Goal: Task Accomplishment & Management: Manage account settings

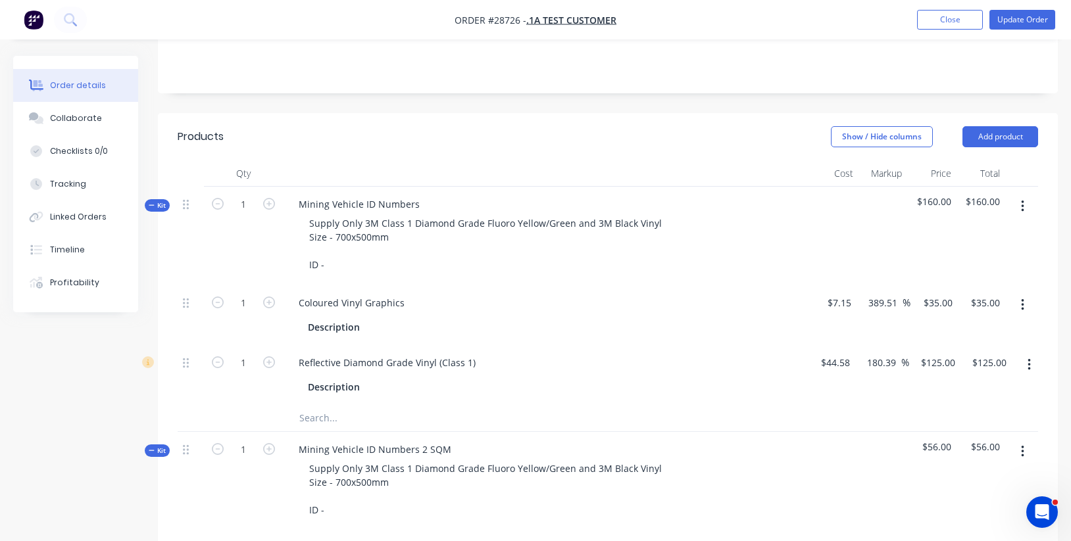
scroll to position [242, 0]
click at [561, 150] on header "Products Show / Hide columns Add product" at bounding box center [608, 135] width 900 height 47
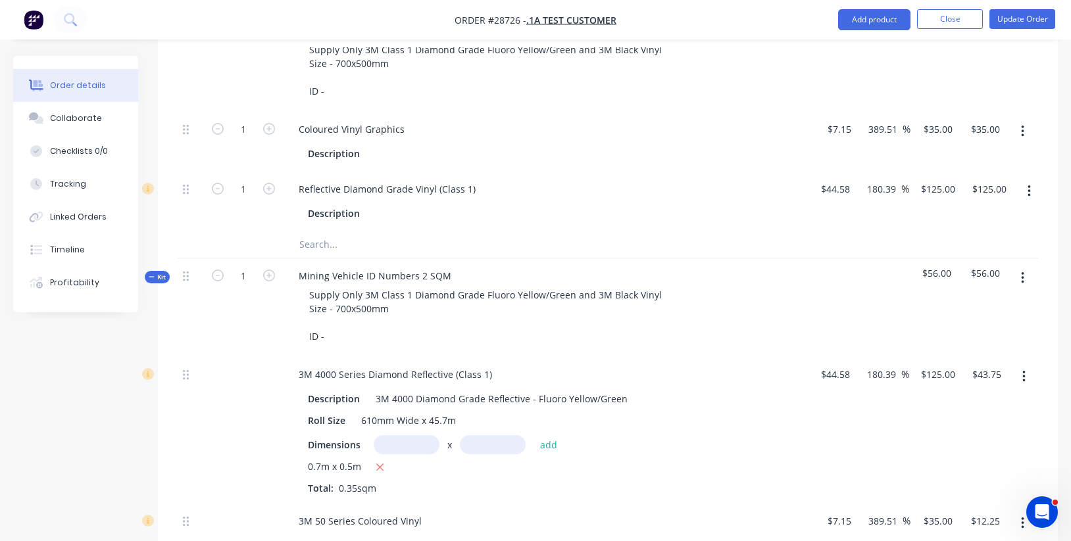
scroll to position [457, 0]
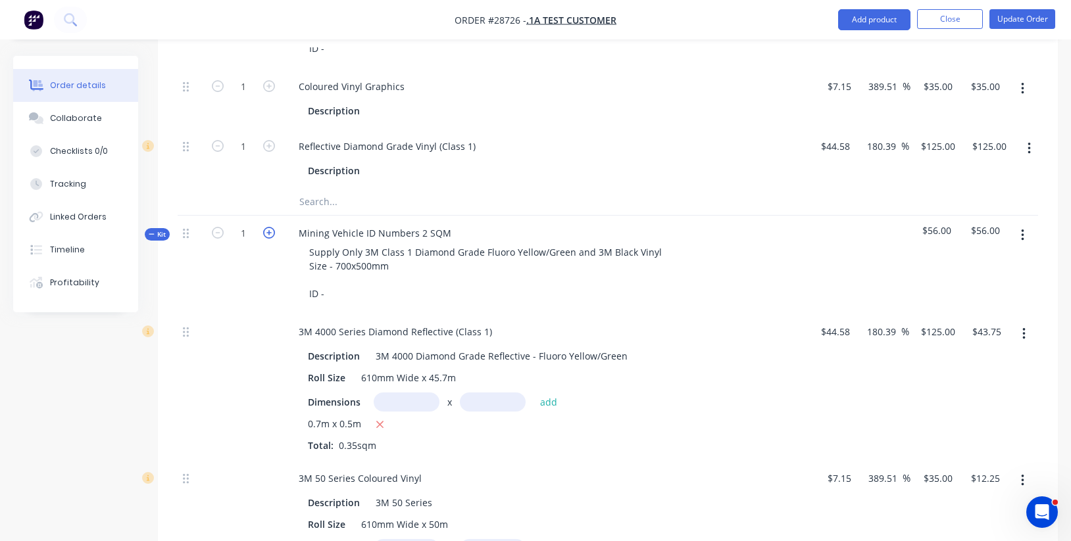
click at [271, 228] on icon "button" at bounding box center [269, 233] width 12 height 12
click at [267, 229] on icon "button" at bounding box center [269, 233] width 12 height 12
click at [220, 228] on icon "button" at bounding box center [218, 233] width 12 height 12
type input "1"
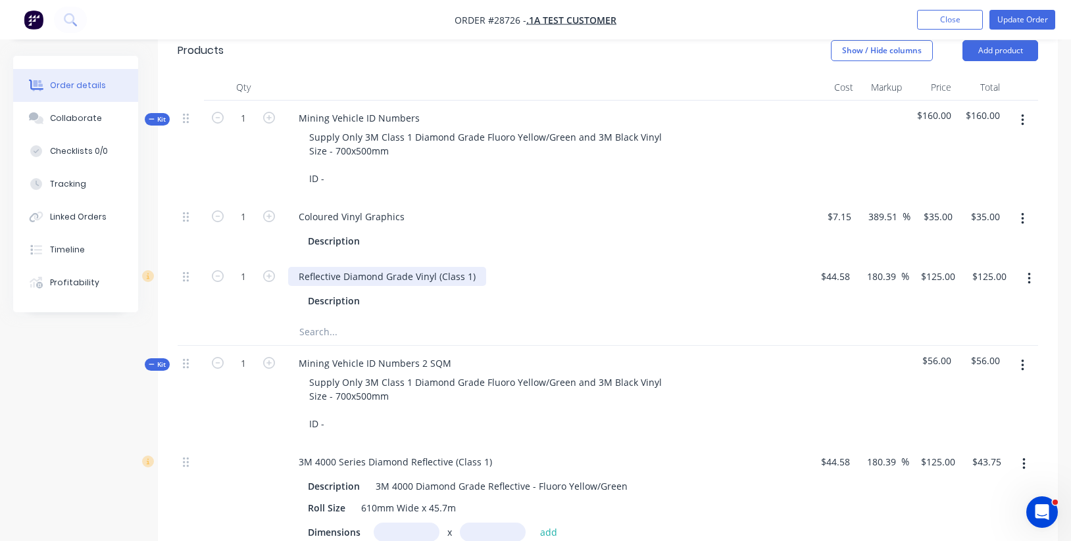
scroll to position [324, 0]
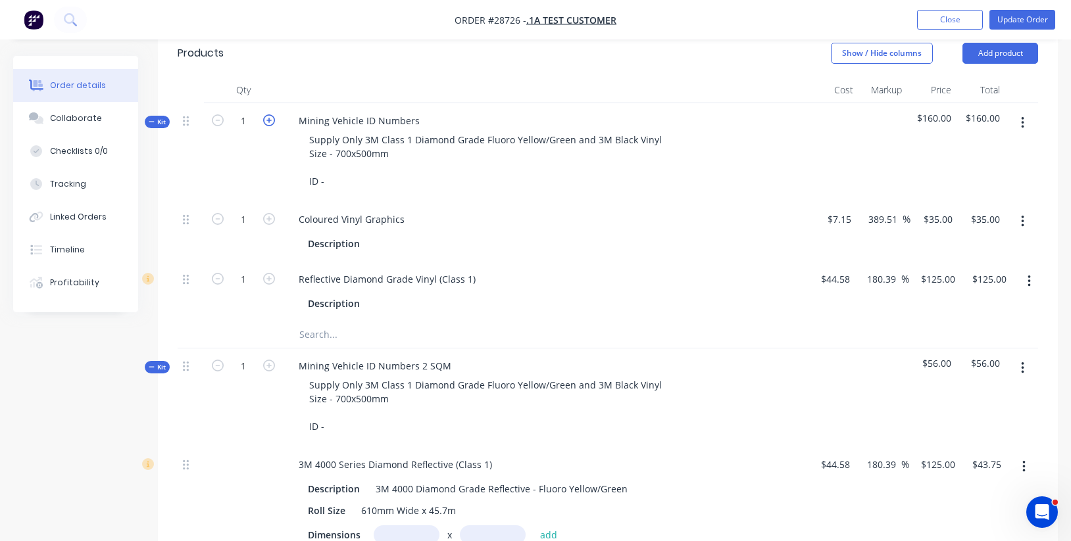
click at [270, 120] on icon "button" at bounding box center [269, 120] width 12 height 12
type input "2"
type input "$70.00"
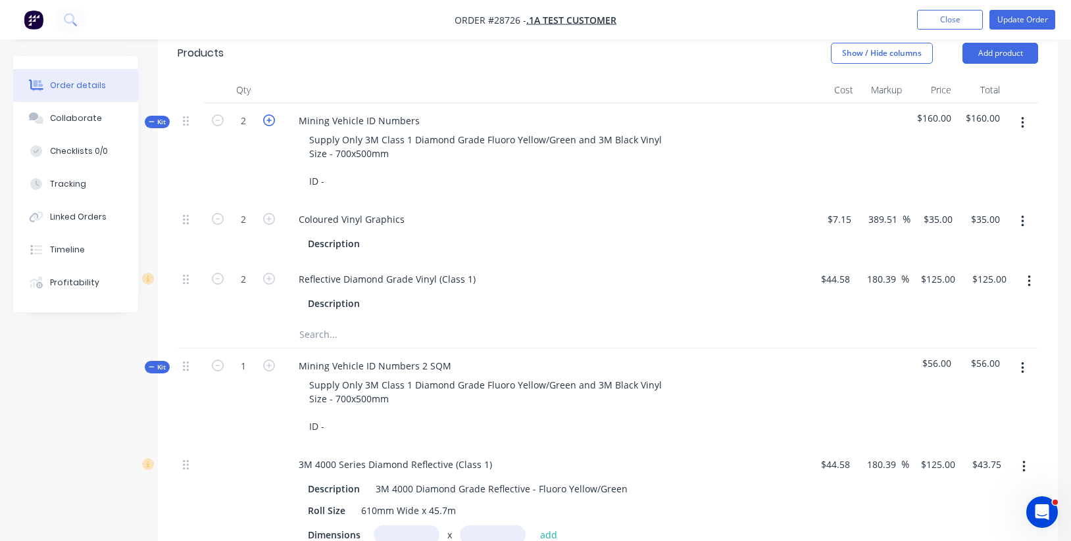
type input "$250.00"
click at [270, 120] on icon "button" at bounding box center [269, 120] width 12 height 12
type input "3"
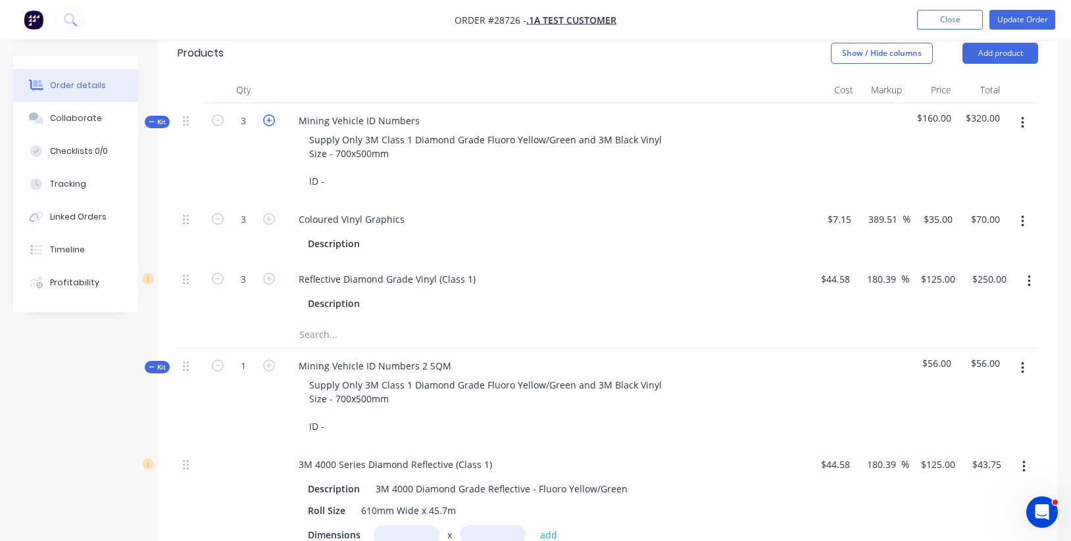
type input "$105.00"
type input "$375.00"
click at [219, 121] on icon "button" at bounding box center [218, 120] width 12 height 12
type input "2"
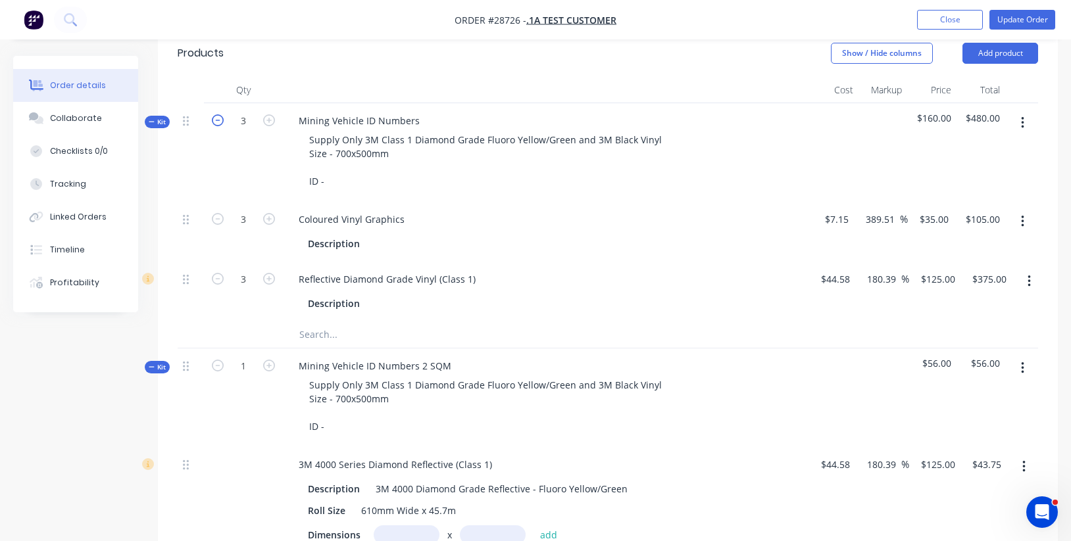
type input "2"
type input "$70.00"
type input "$250.00"
click at [219, 121] on icon "button" at bounding box center [218, 120] width 12 height 12
type input "1"
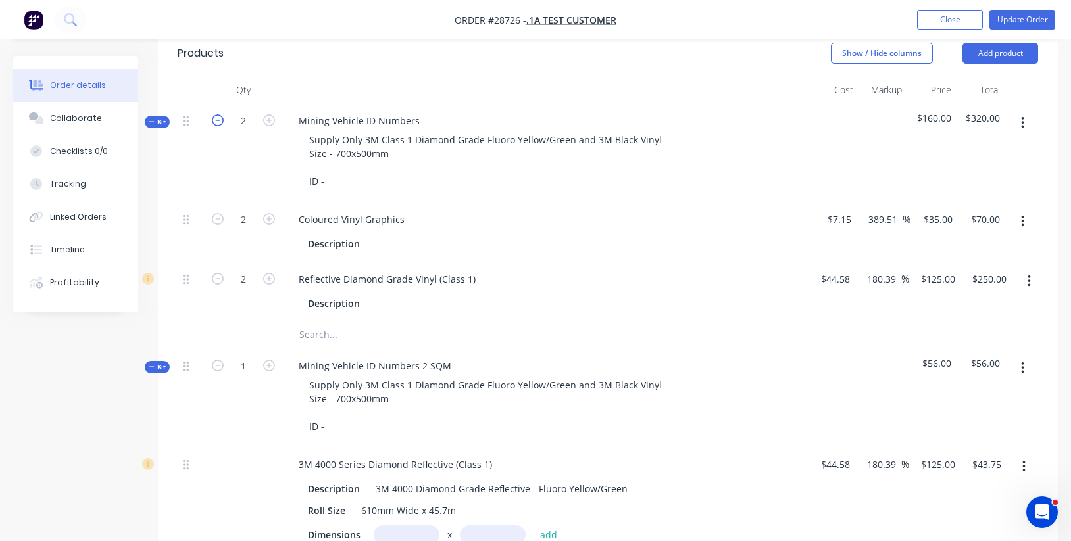
type input "1"
type input "$35.00"
type input "$125.00"
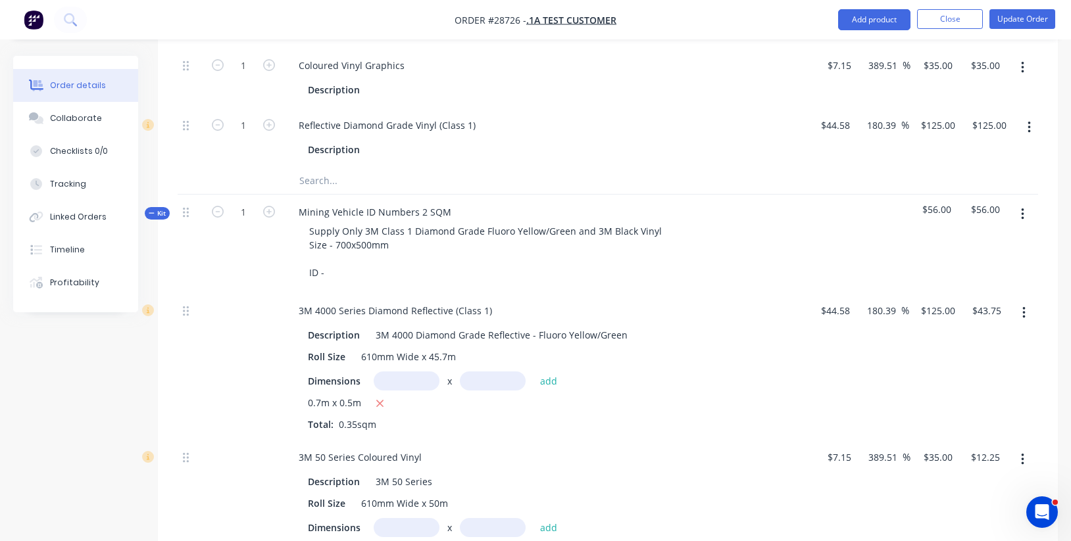
scroll to position [478, 0]
click at [267, 207] on icon "button" at bounding box center [269, 213] width 12 height 12
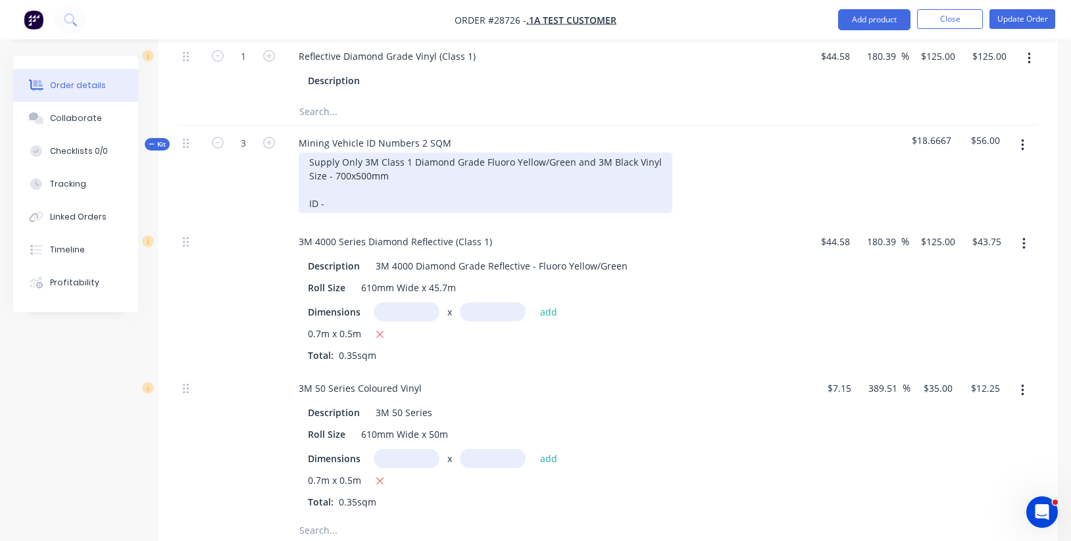
scroll to position [551, 0]
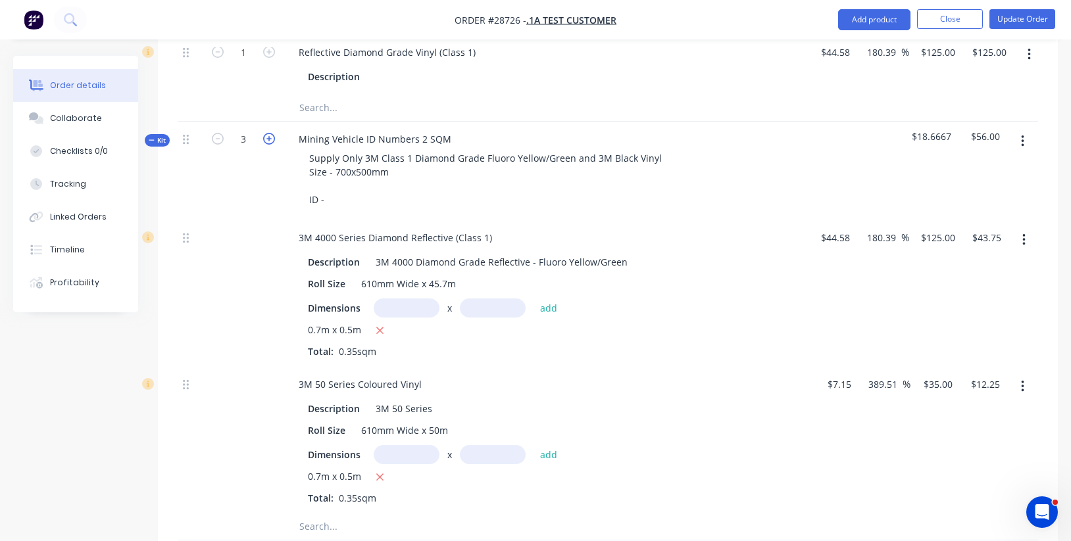
click at [268, 133] on icon "button" at bounding box center [269, 139] width 12 height 12
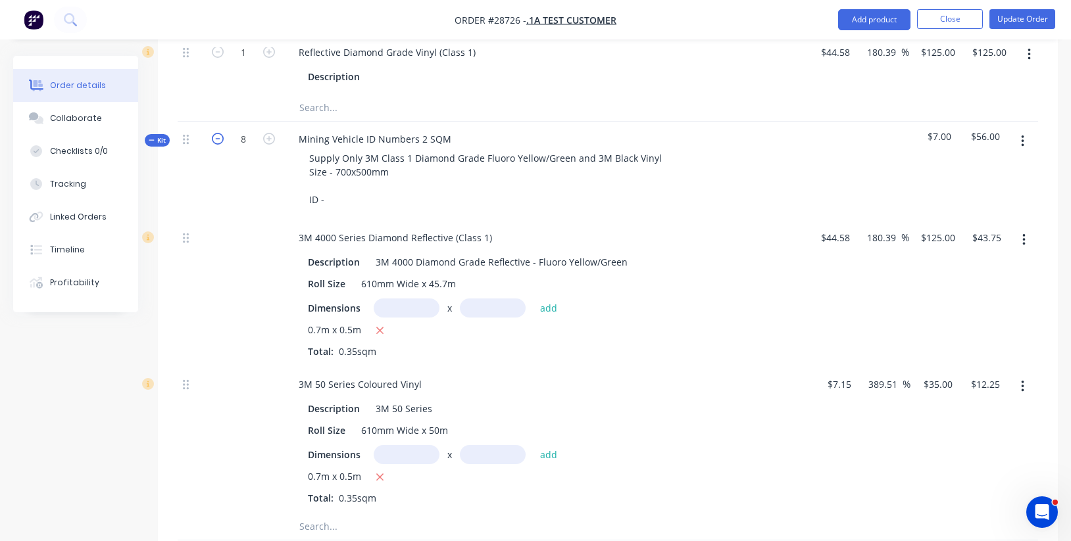
click at [222, 134] on icon "button" at bounding box center [218, 139] width 12 height 12
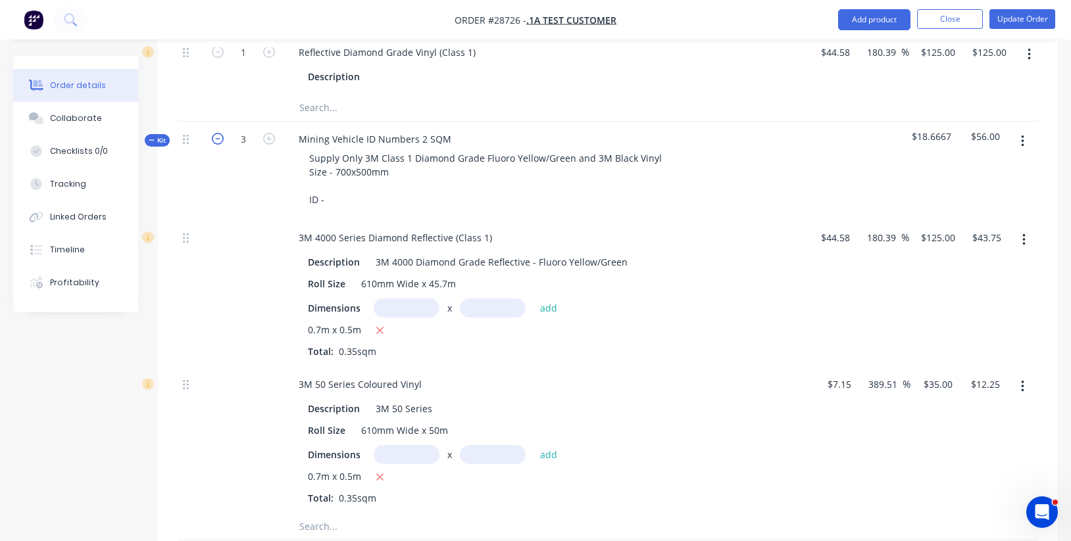
click at [222, 134] on icon "button" at bounding box center [218, 139] width 12 height 12
type input "1"
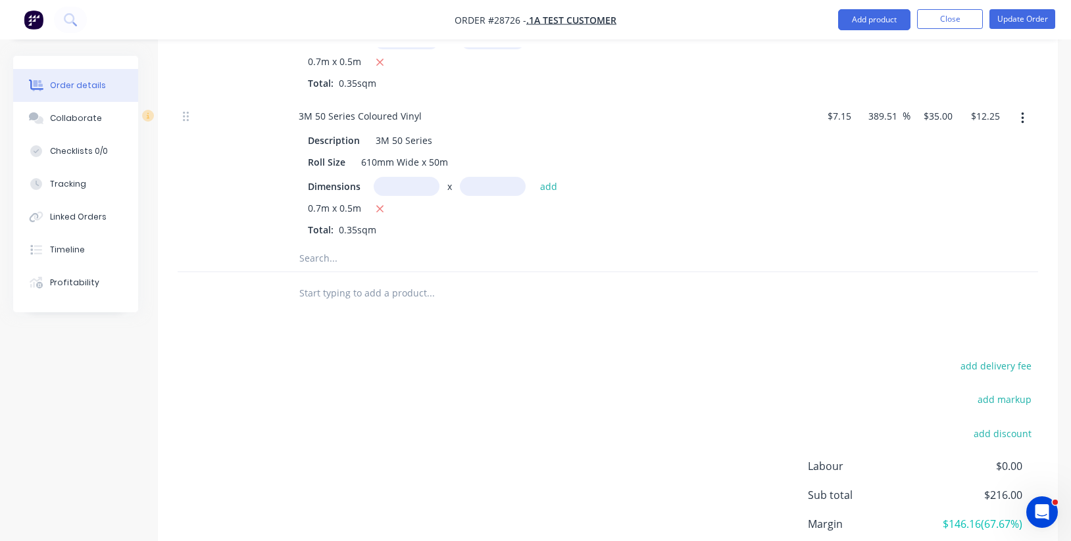
scroll to position [711, 0]
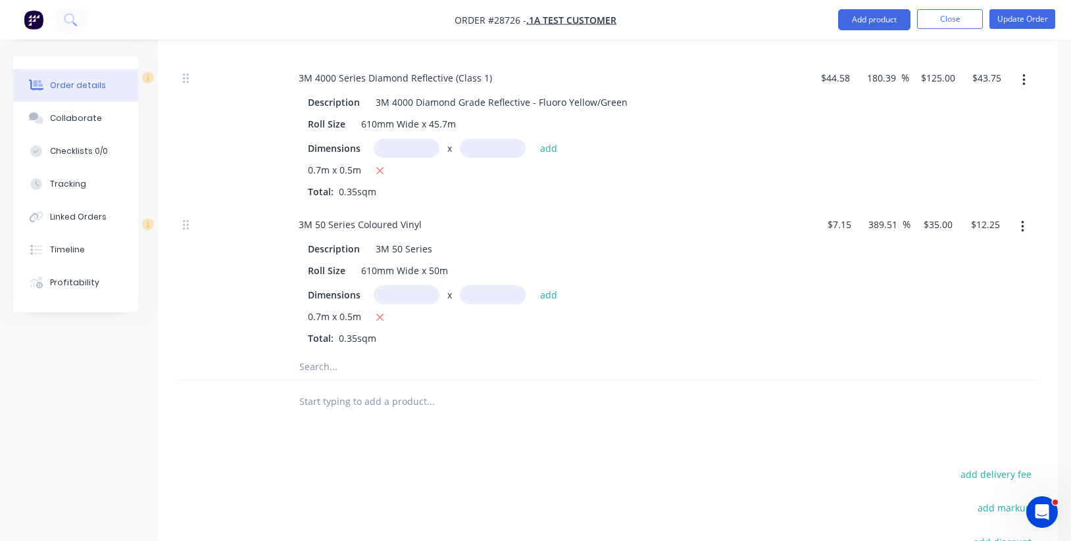
click at [266, 218] on div at bounding box center [243, 280] width 79 height 147
click at [345, 215] on div "3M 50 Series Coloured Vinyl" at bounding box center [360, 224] width 144 height 19
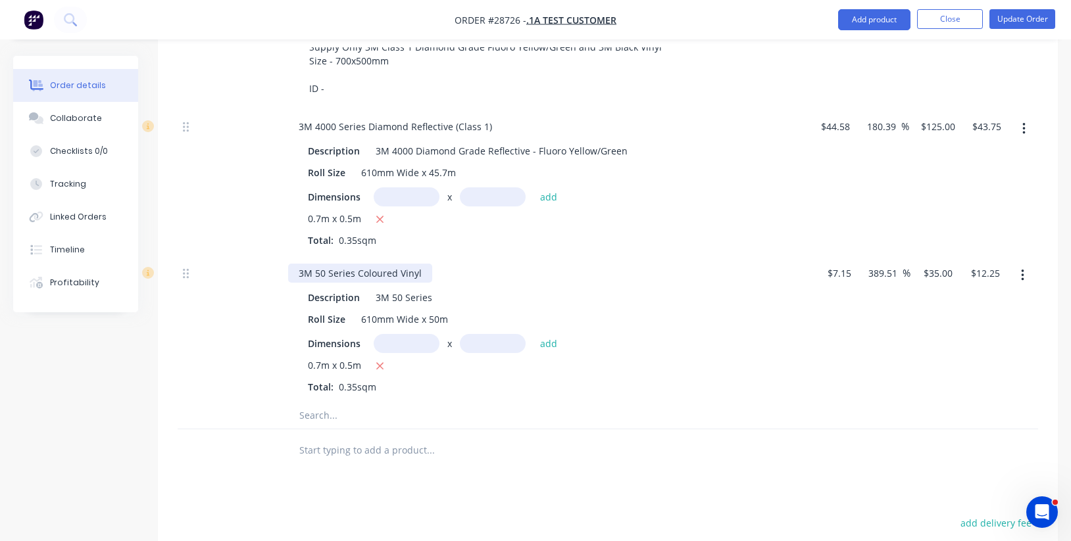
scroll to position [508, 0]
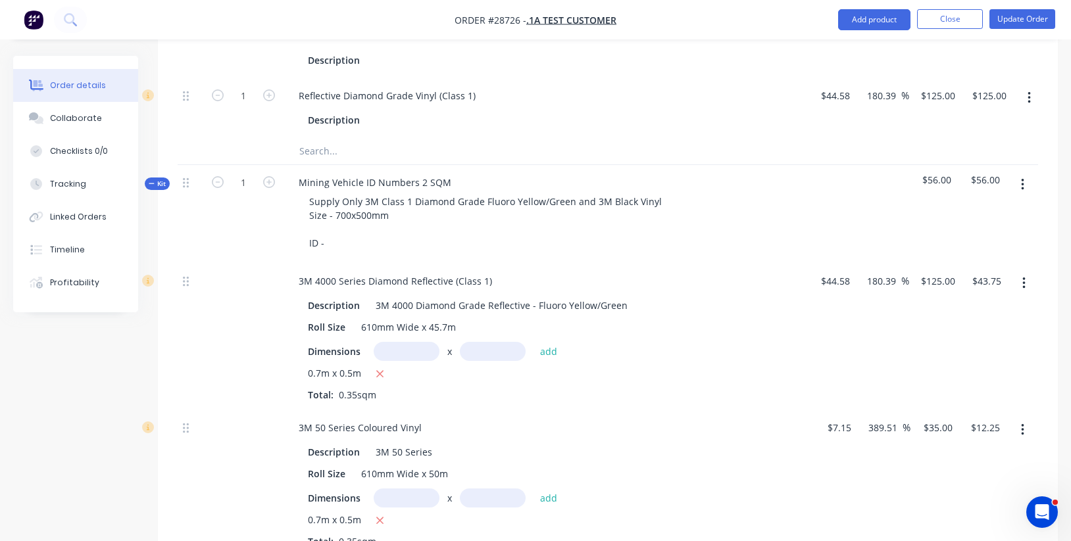
click at [1021, 178] on icon "button" at bounding box center [1022, 185] width 3 height 14
click at [975, 295] on div "Delete" at bounding box center [975, 298] width 101 height 19
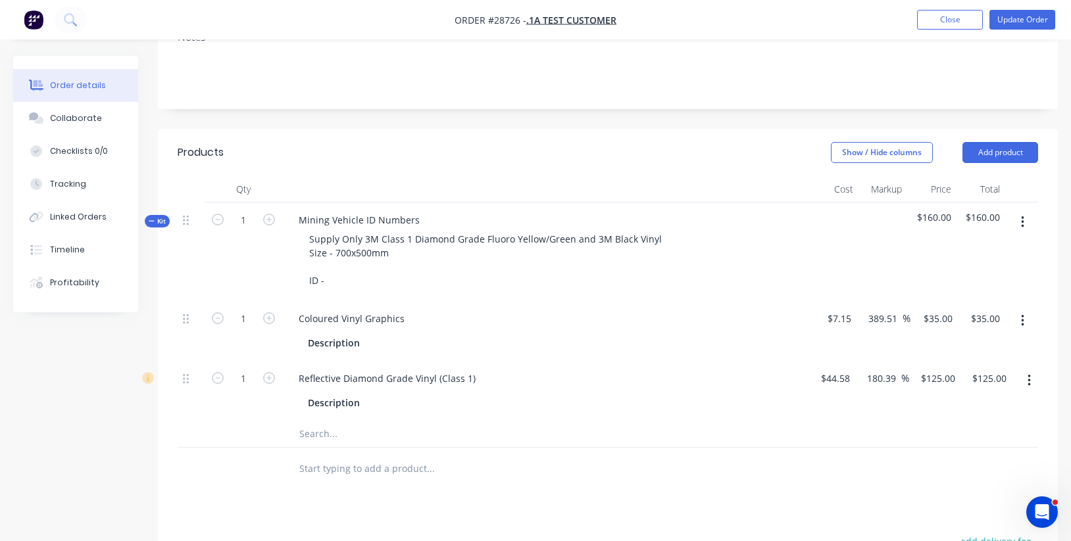
scroll to position [204, 0]
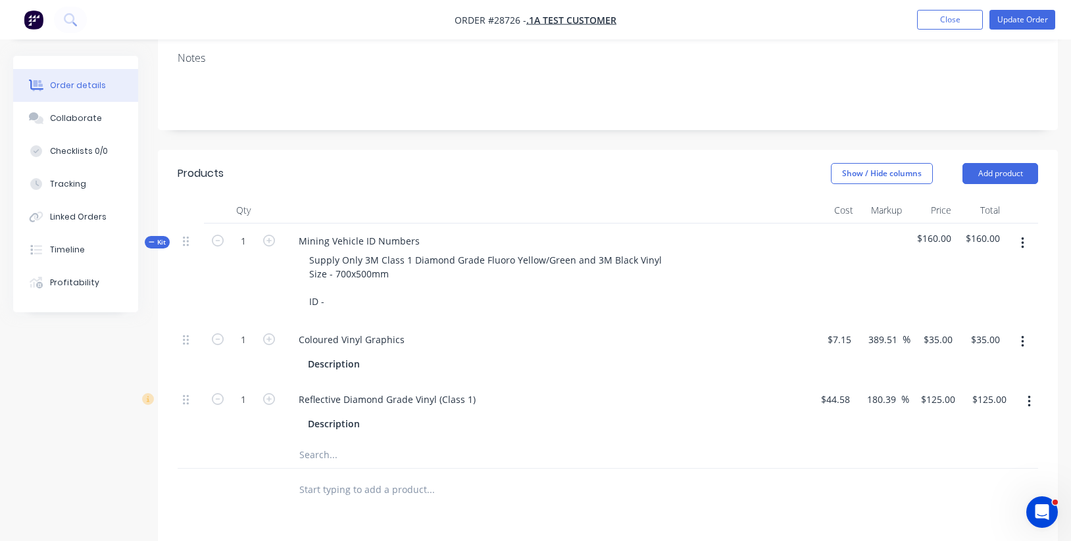
click at [1023, 239] on icon "button" at bounding box center [1022, 243] width 3 height 12
click at [979, 349] on div "Delete" at bounding box center [975, 356] width 101 height 19
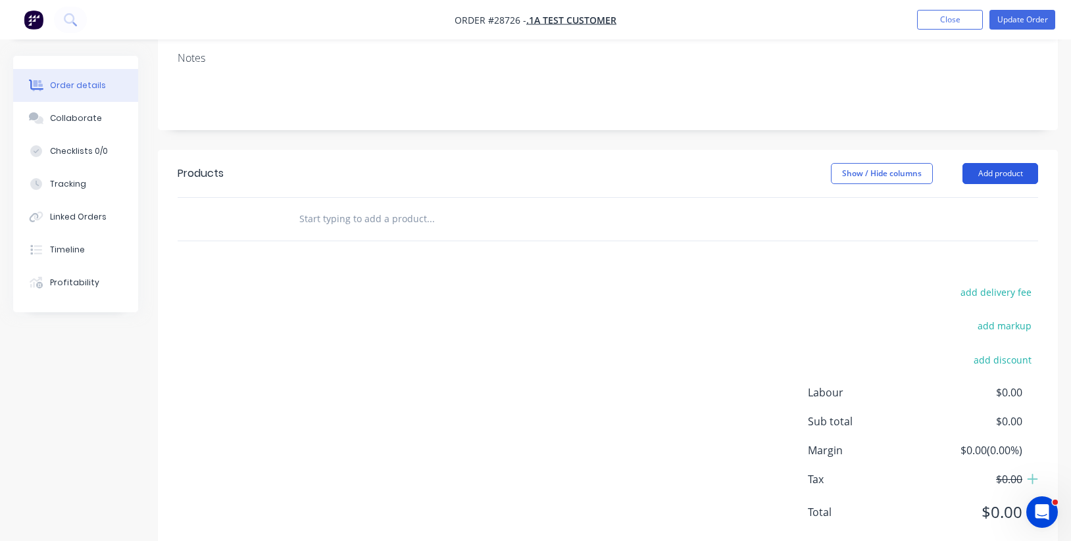
click at [1000, 172] on button "Add product" at bounding box center [1000, 173] width 76 height 21
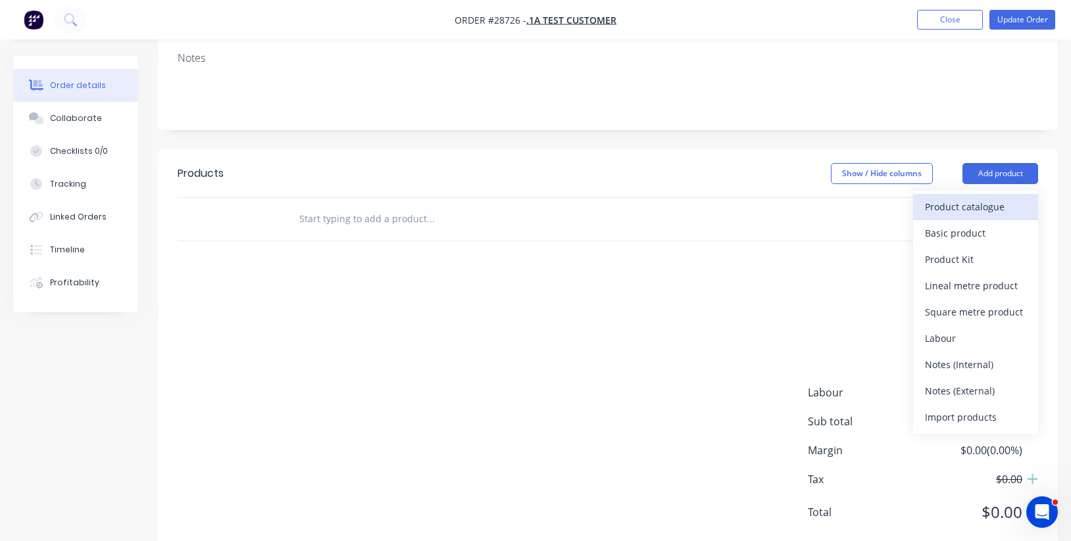
click at [972, 212] on div "Product catalogue" at bounding box center [975, 206] width 101 height 19
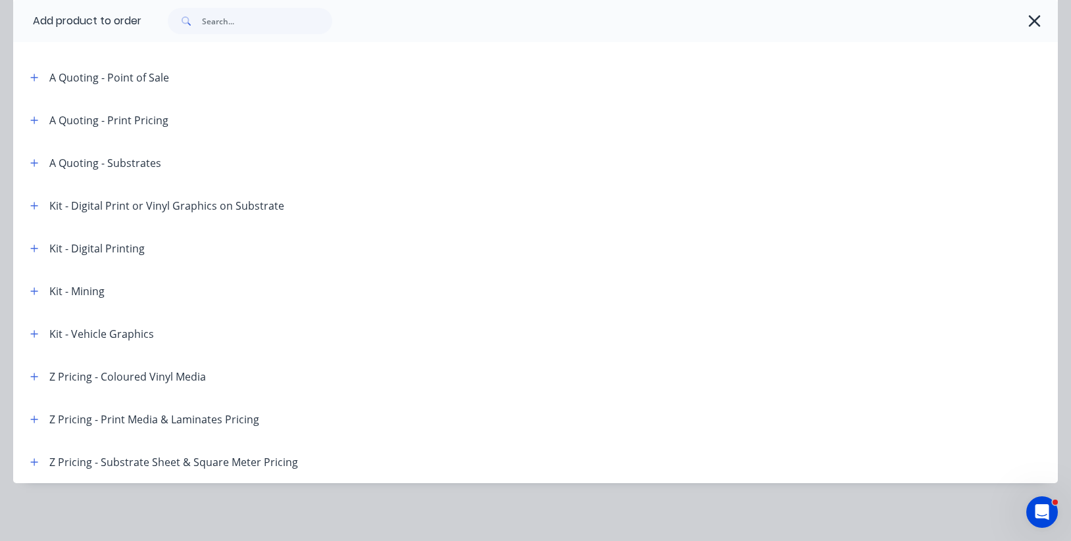
scroll to position [302, 0]
click at [35, 290] on icon "button" at bounding box center [34, 290] width 7 height 7
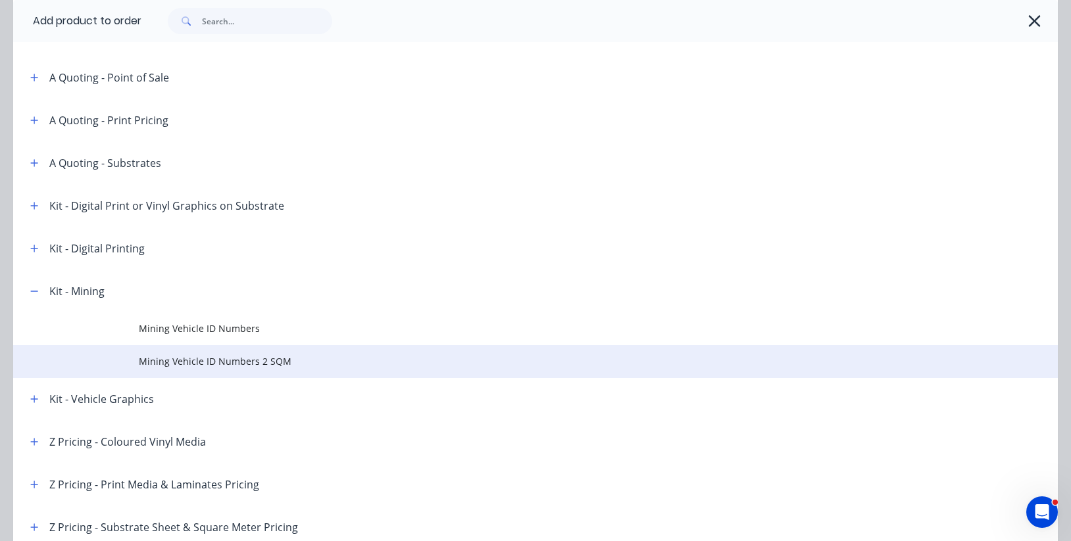
click at [259, 360] on span "Mining Vehicle ID Numbers 2 SQM" at bounding box center [506, 362] width 735 height 14
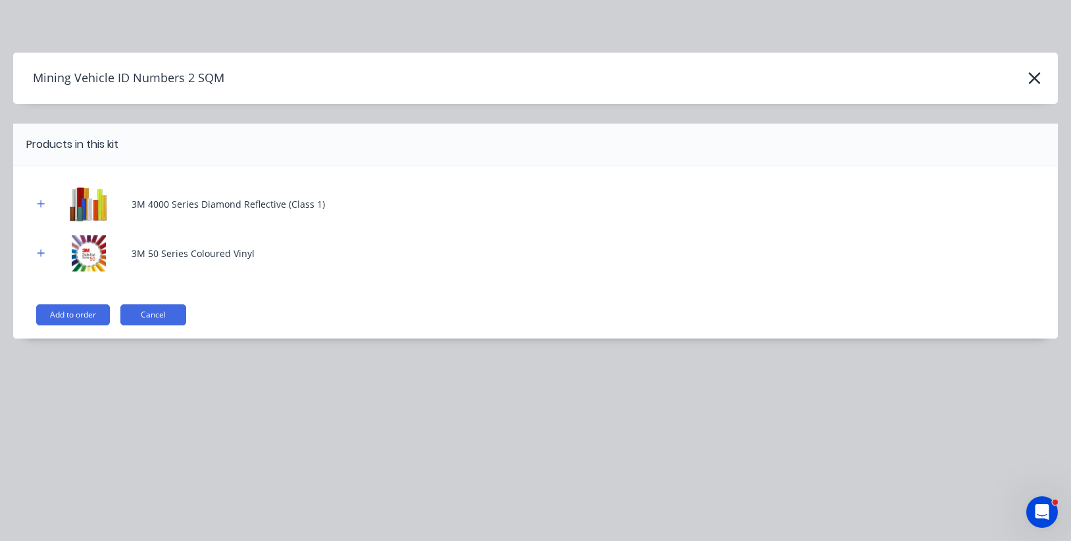
click at [89, 316] on button "Add to order" at bounding box center [73, 315] width 74 height 21
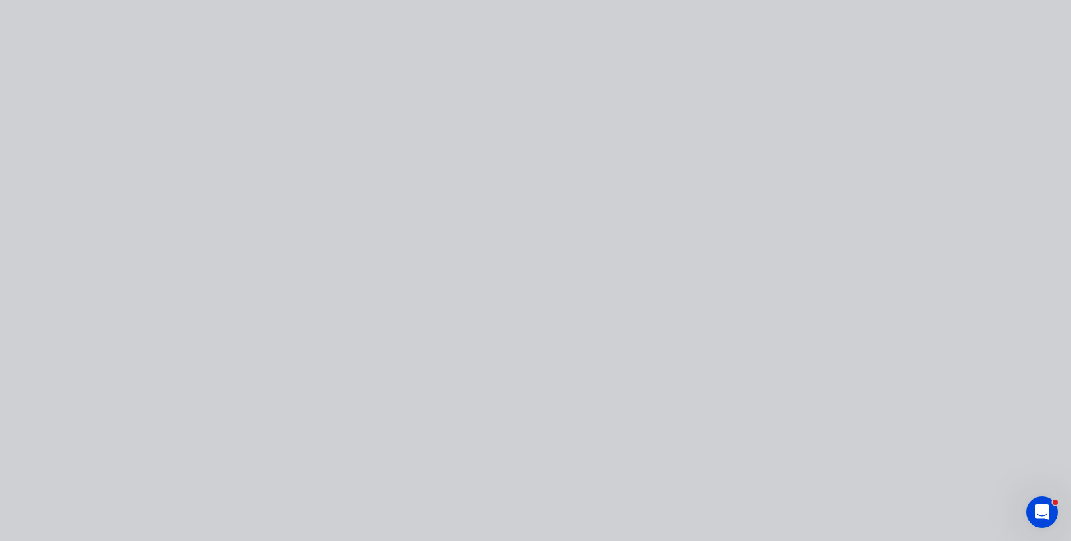
type input "$44.58"
type input "180.39"
type input "$125.00"
type input "$7.15"
type input "389.51"
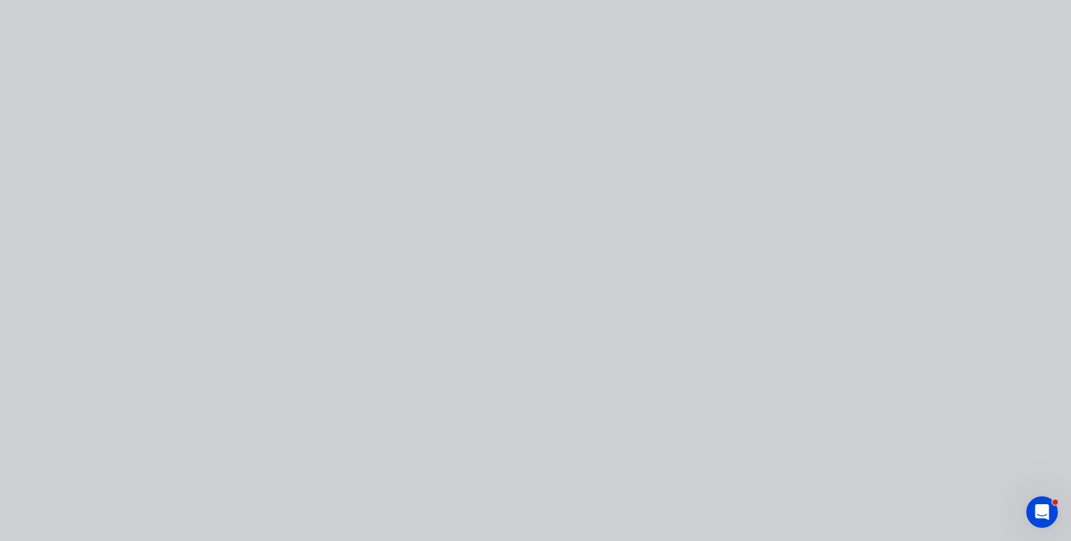
type input "$35.00"
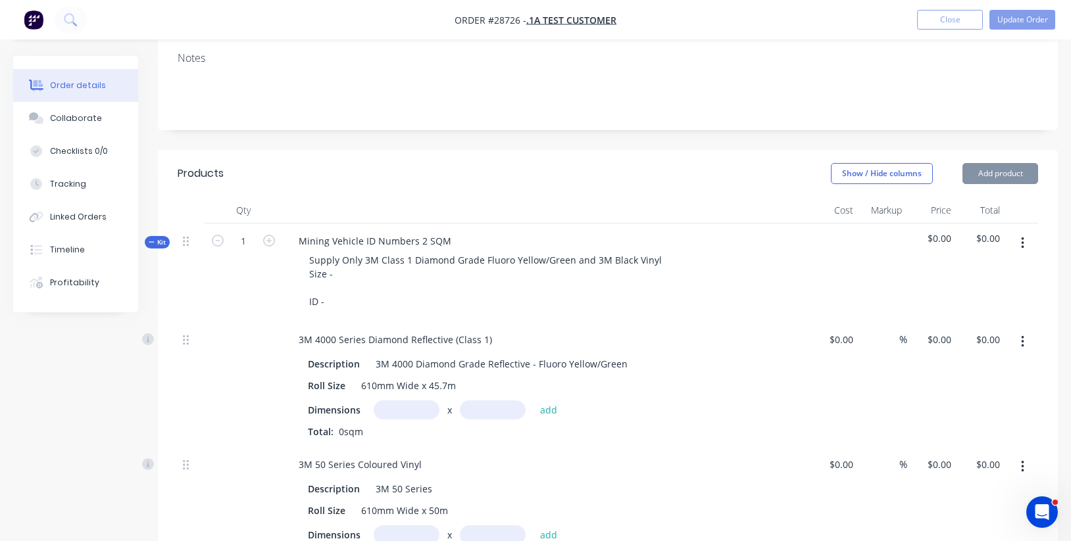
type input "$44.58"
type input "180.39"
type input "$125.00"
type input "$7.15"
type input "389.51"
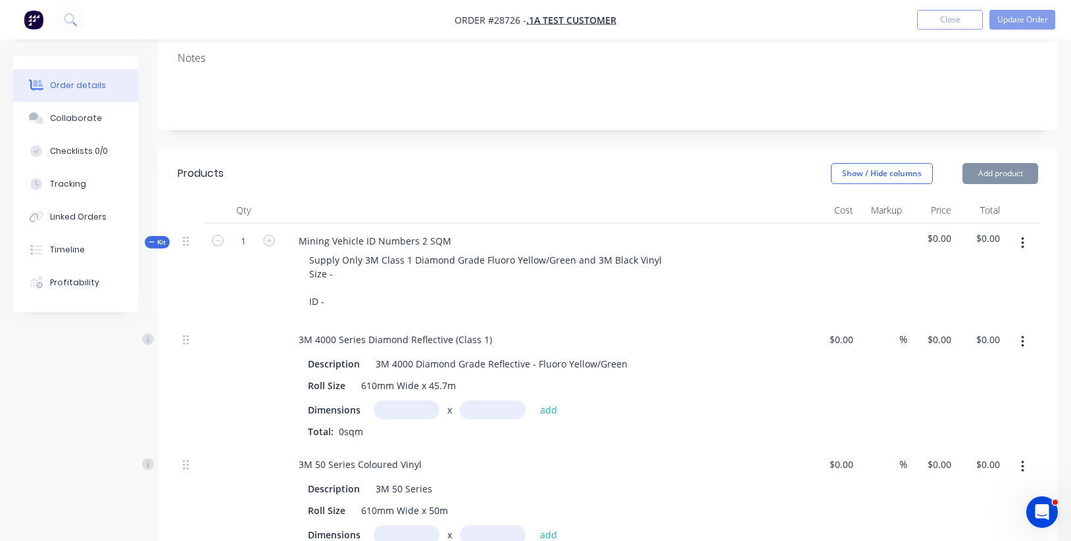
type input "$35.00"
click at [268, 241] on icon "button" at bounding box center [269, 241] width 12 height 12
click at [218, 240] on icon "button" at bounding box center [218, 241] width 12 height 12
type input "1"
click at [414, 401] on input "text" at bounding box center [407, 410] width 66 height 19
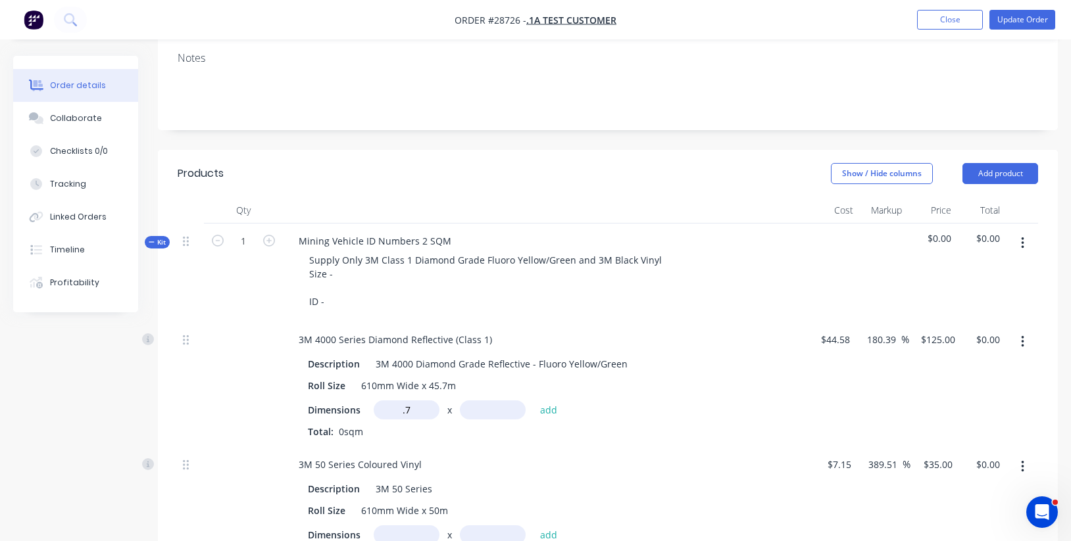
type input "0.7m"
type input ".5"
click at [548, 407] on button "add" at bounding box center [548, 410] width 31 height 18
type input "$43.75"
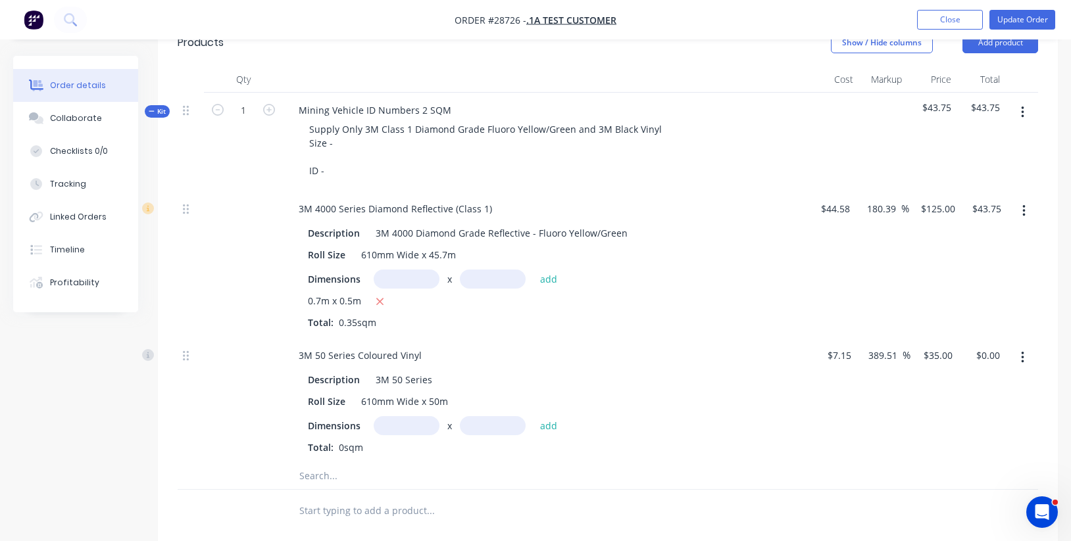
scroll to position [337, 0]
click at [404, 421] on input "text" at bounding box center [407, 423] width 66 height 19
type input "0.7m"
type input ".5"
click at [548, 418] on button "add" at bounding box center [548, 423] width 31 height 18
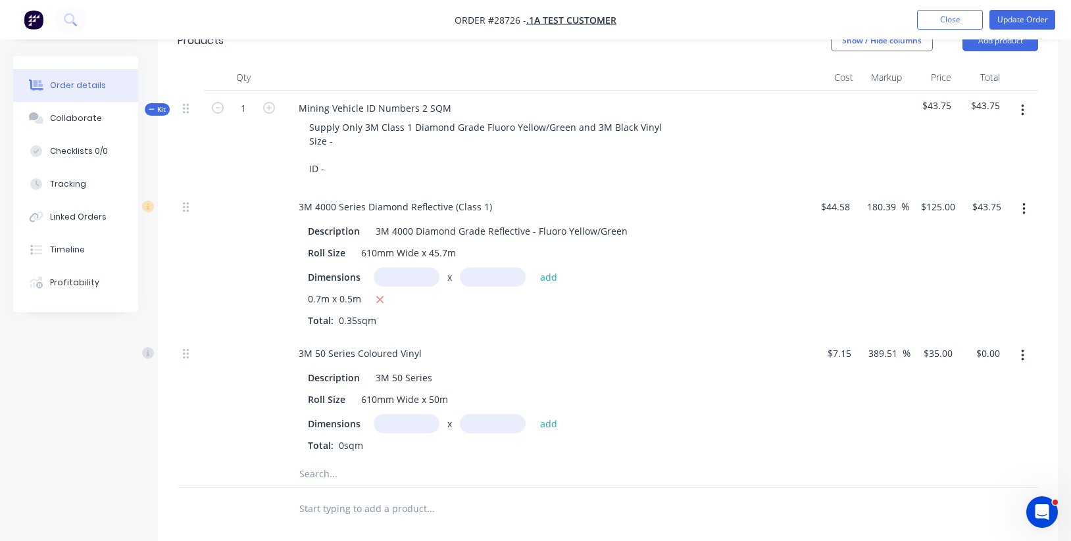
type input "$12.25"
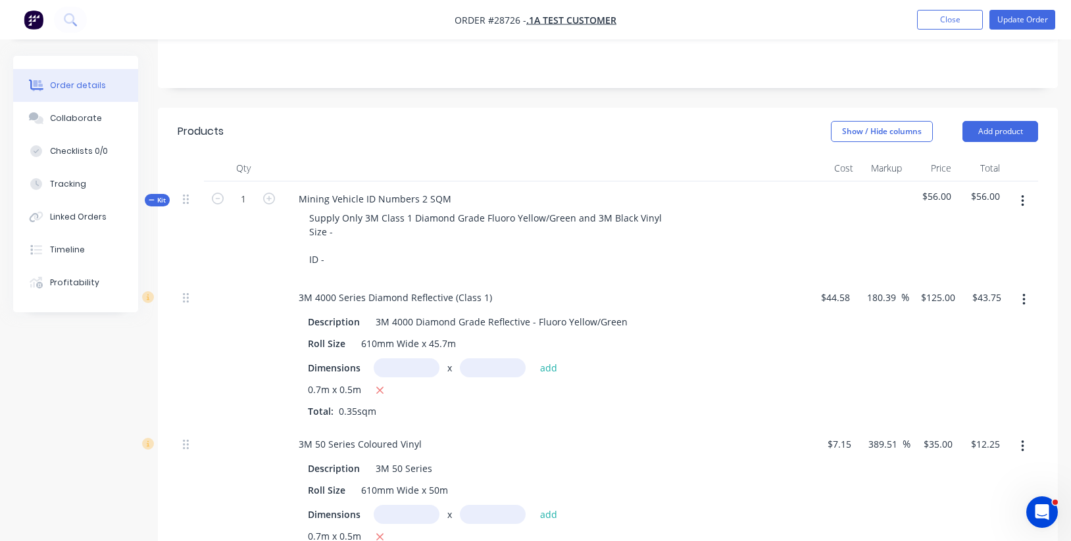
scroll to position [246, 0]
click at [274, 195] on icon "button" at bounding box center [269, 199] width 12 height 12
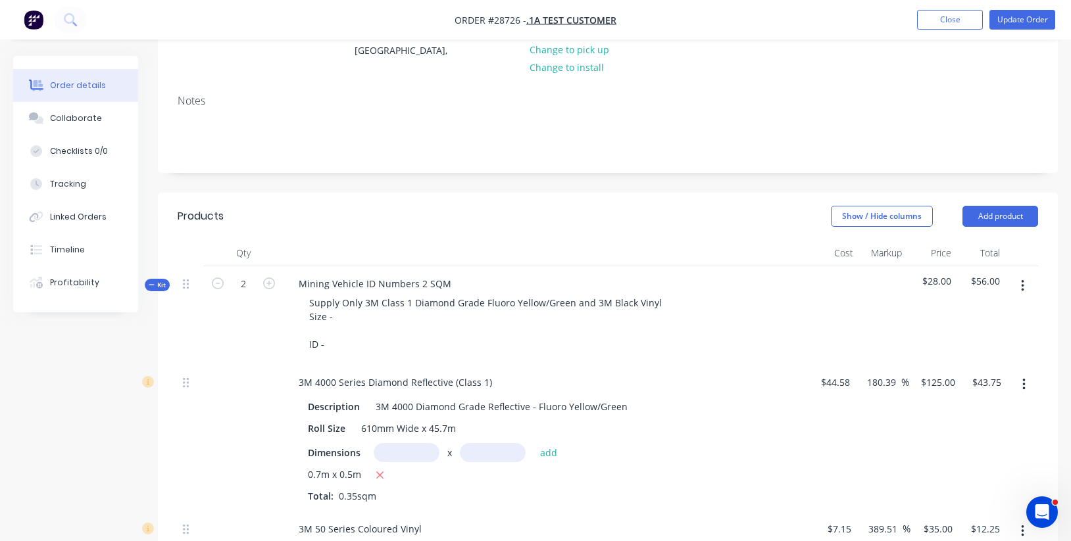
scroll to position [259, 0]
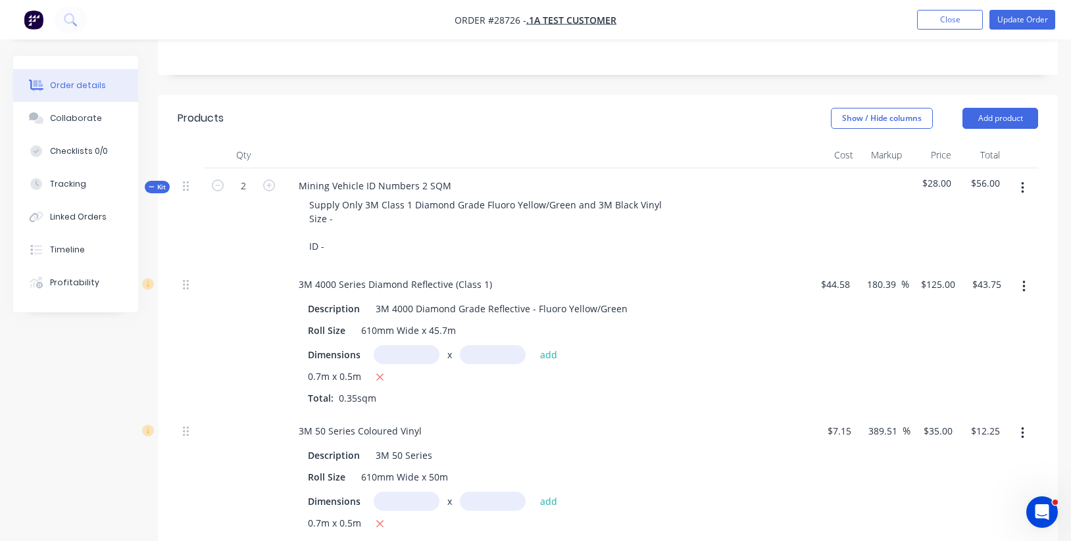
click at [986, 180] on span "$56.00" at bounding box center [981, 183] width 39 height 14
click at [160, 186] on span "Kit" at bounding box center [157, 187] width 17 height 10
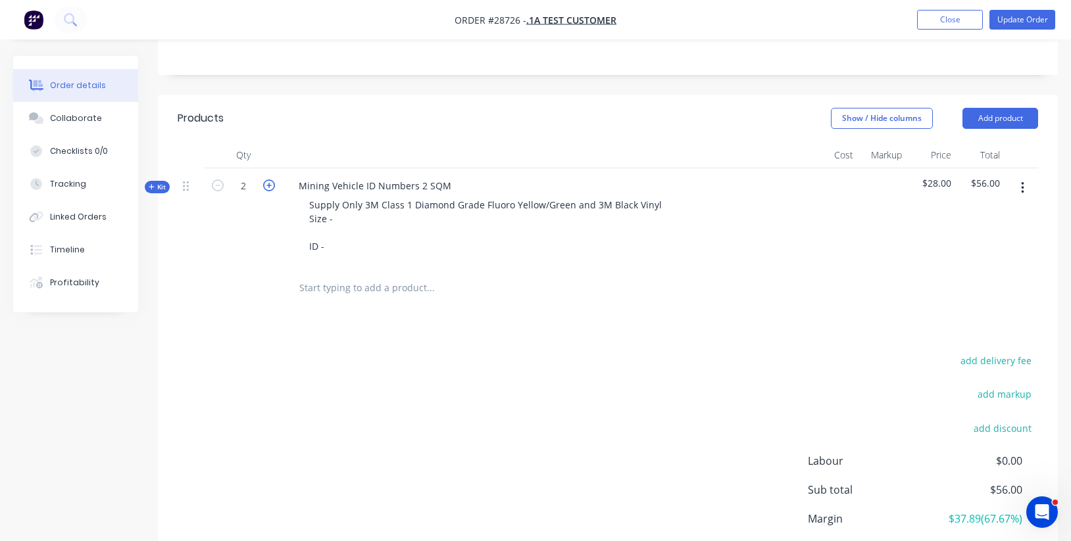
click at [270, 184] on icon "button" at bounding box center [269, 186] width 12 height 12
click at [220, 184] on icon "button" at bounding box center [218, 186] width 12 height 12
click at [157, 188] on span "Kit" at bounding box center [157, 187] width 17 height 10
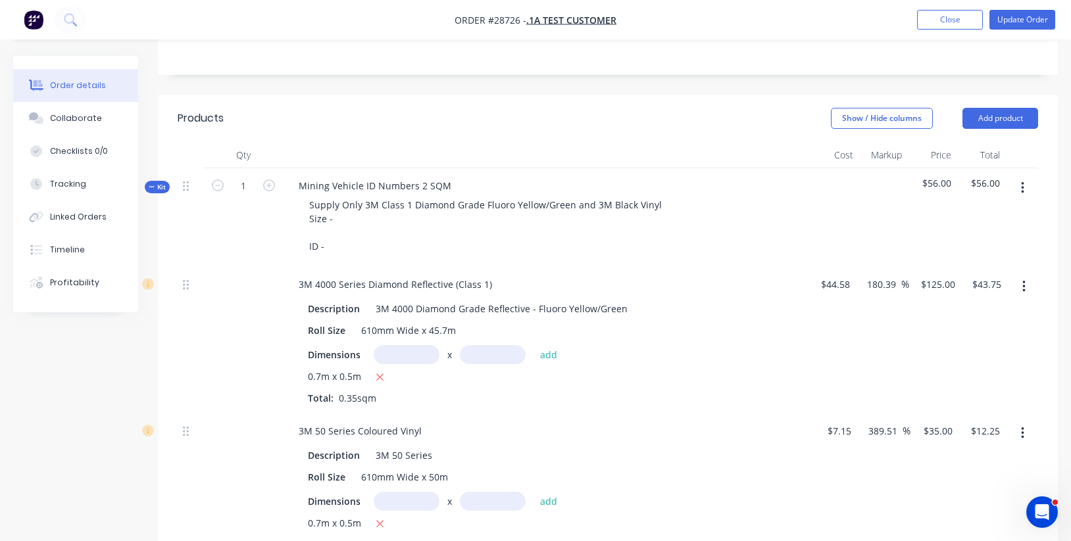
click at [1025, 286] on icon "button" at bounding box center [1023, 287] width 3 height 12
click at [1039, 282] on button "button" at bounding box center [1023, 287] width 31 height 24
click at [1022, 285] on icon "button" at bounding box center [1023, 287] width 3 height 14
click at [996, 325] on div "Duplicate" at bounding box center [976, 321] width 101 height 19
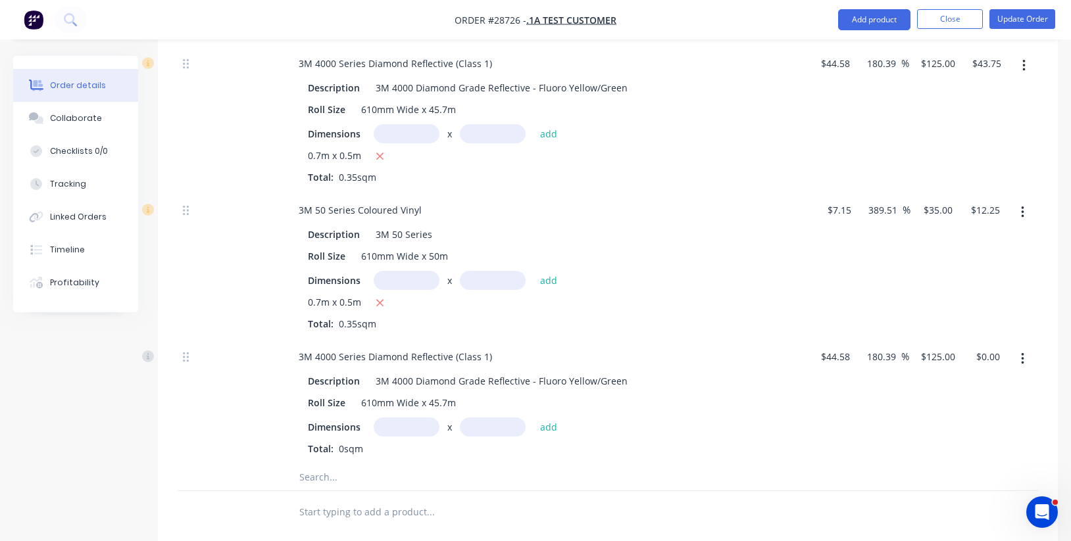
scroll to position [497, 0]
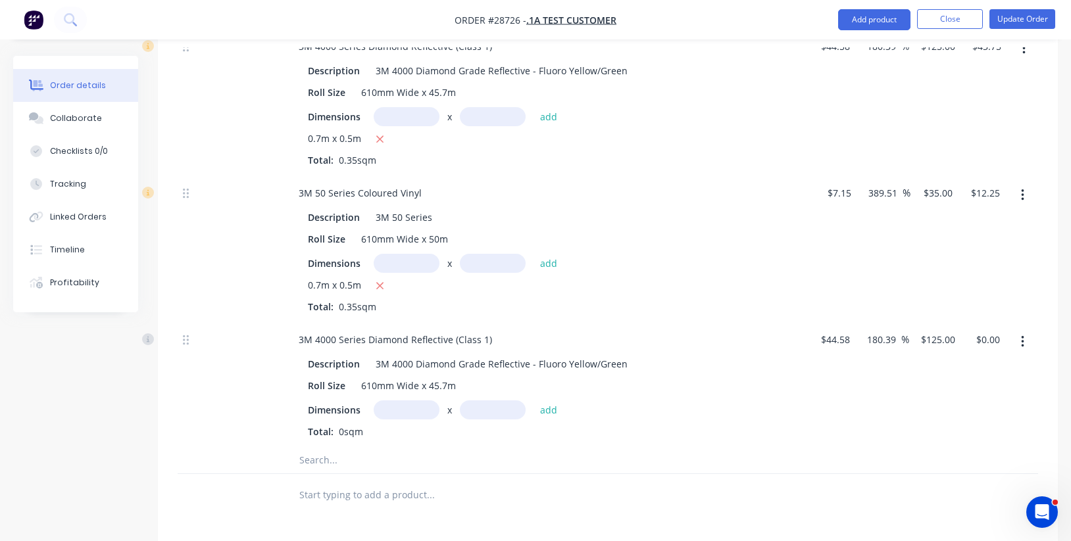
click at [1023, 335] on icon "button" at bounding box center [1022, 342] width 3 height 14
click at [977, 420] on div "Delete" at bounding box center [975, 429] width 101 height 19
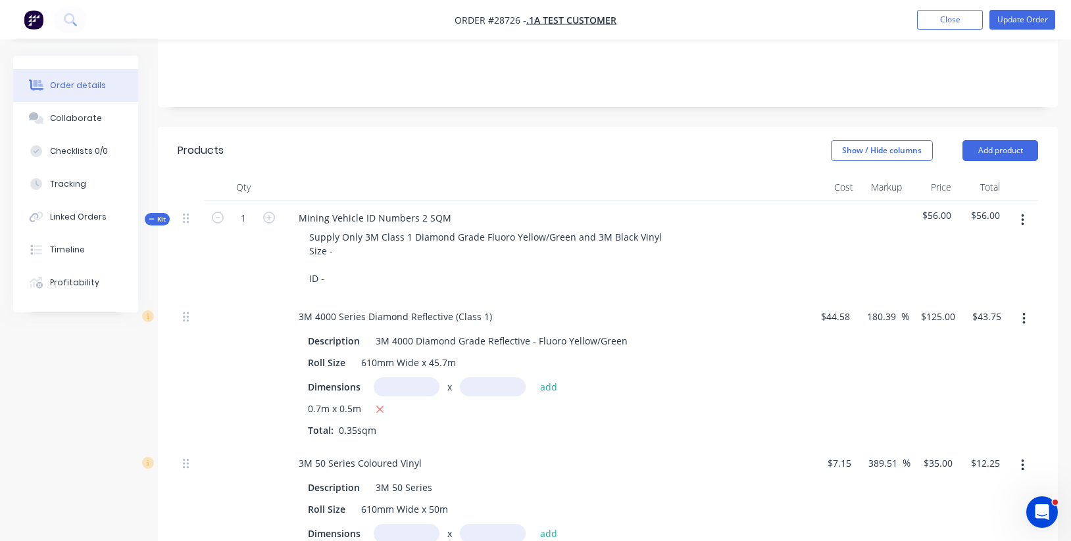
scroll to position [224, 0]
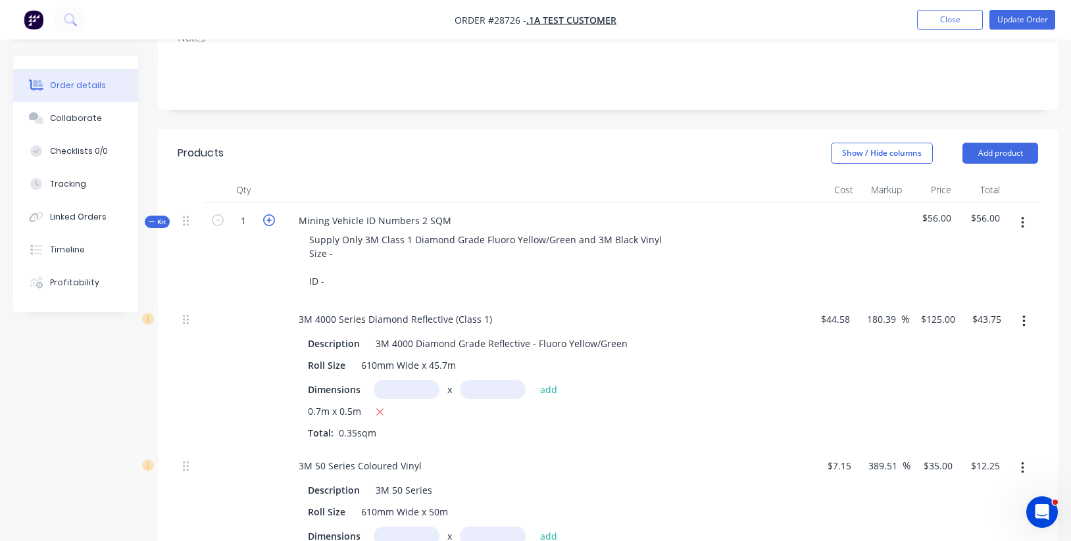
click at [270, 222] on icon "button" at bounding box center [269, 220] width 12 height 12
type input "2"
click at [418, 386] on input "text" at bounding box center [407, 389] width 66 height 19
type input "0.7m"
type input ".5"
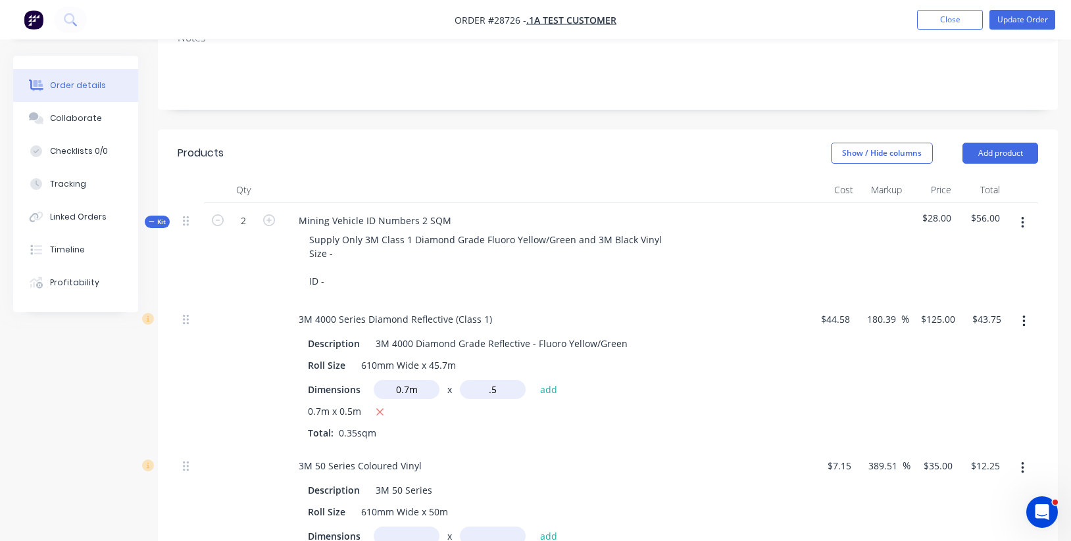
click at [548, 386] on button "add" at bounding box center [548, 389] width 31 height 18
type input "$87.50"
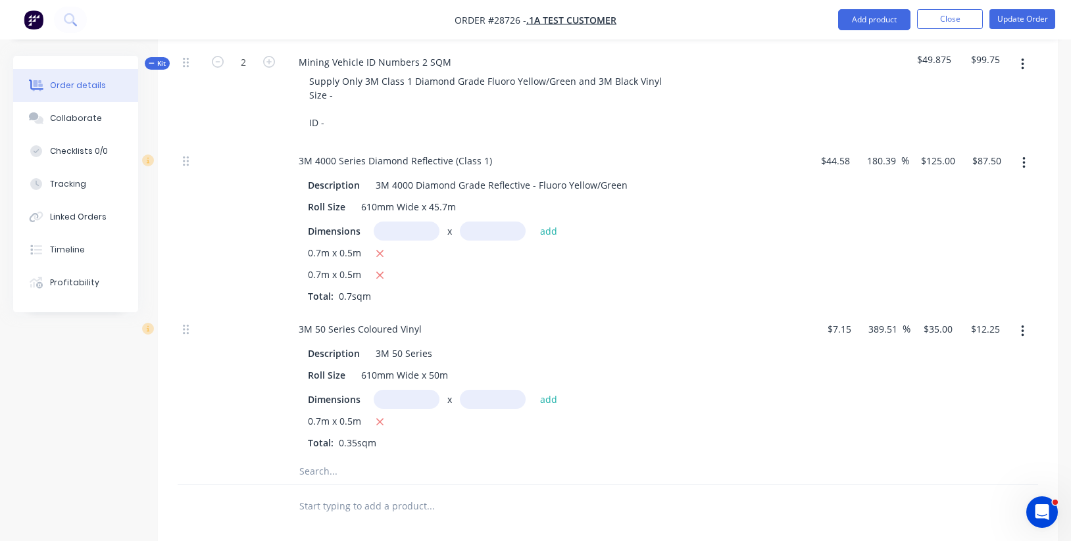
scroll to position [392, 0]
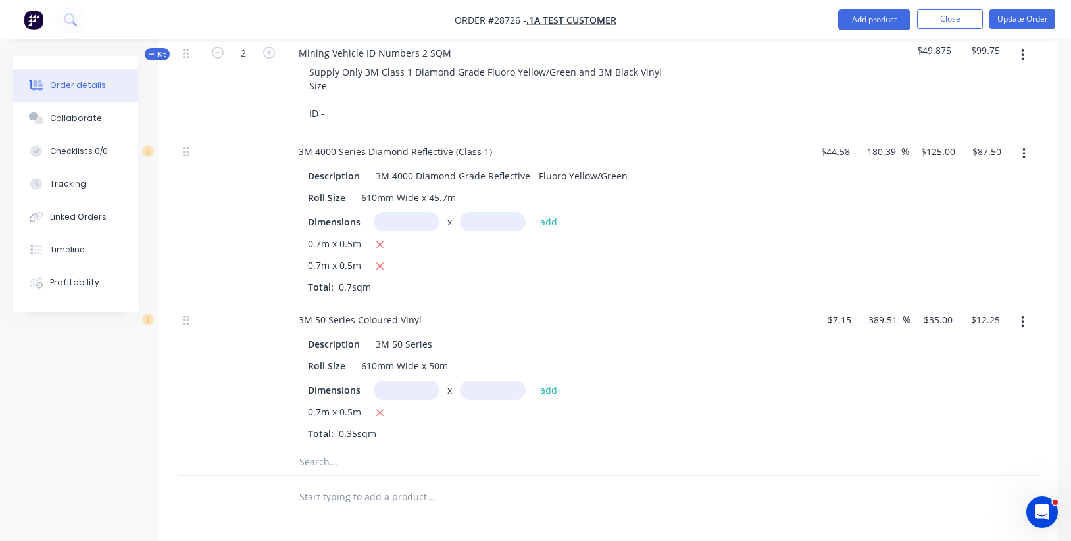
click at [414, 382] on input "text" at bounding box center [407, 390] width 66 height 19
type input "0.7m"
type input ".5"
click at [548, 384] on button "add" at bounding box center [548, 390] width 31 height 18
type input "$24.50"
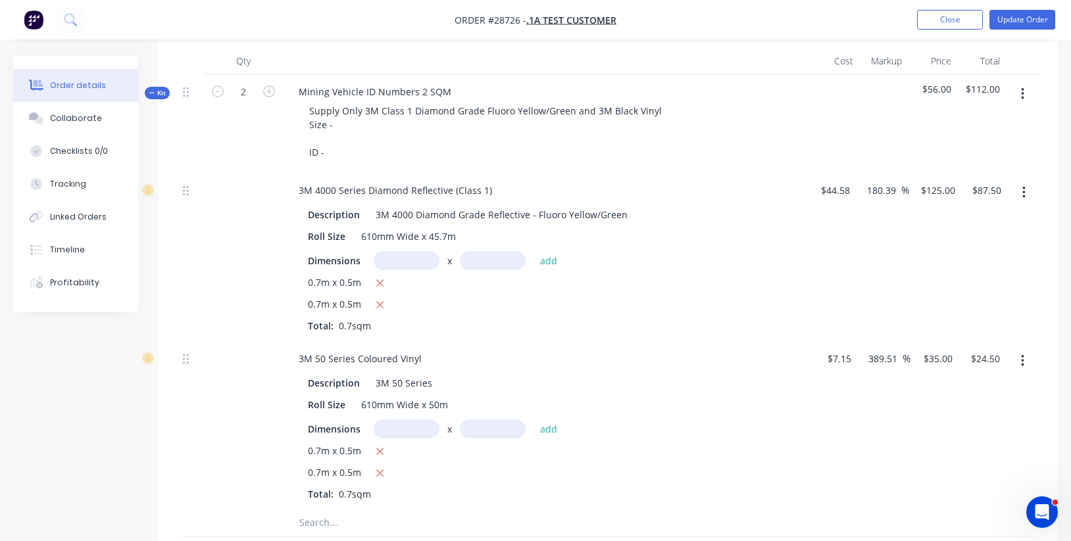
scroll to position [282, 0]
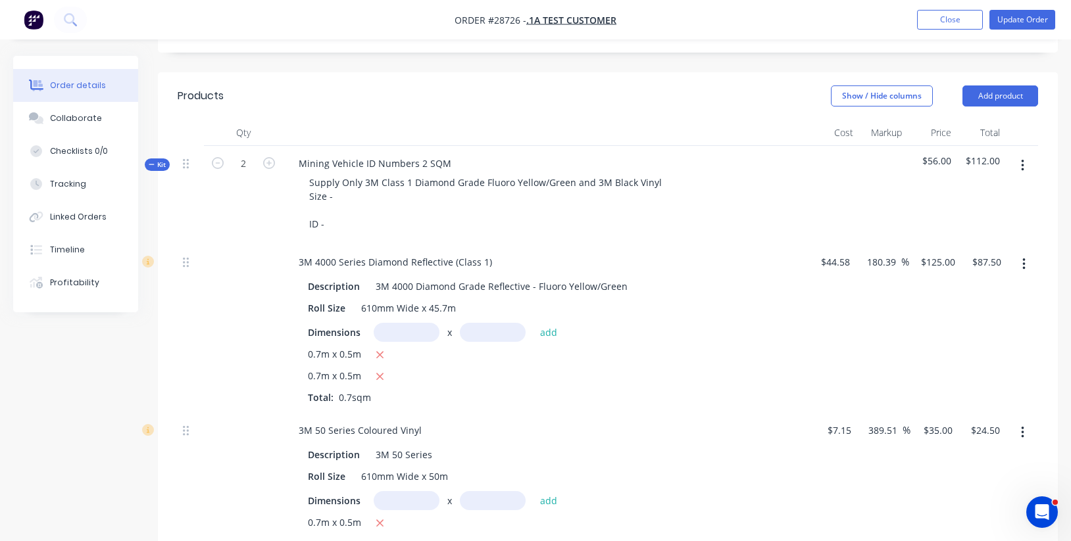
click at [887, 157] on div at bounding box center [882, 195] width 49 height 99
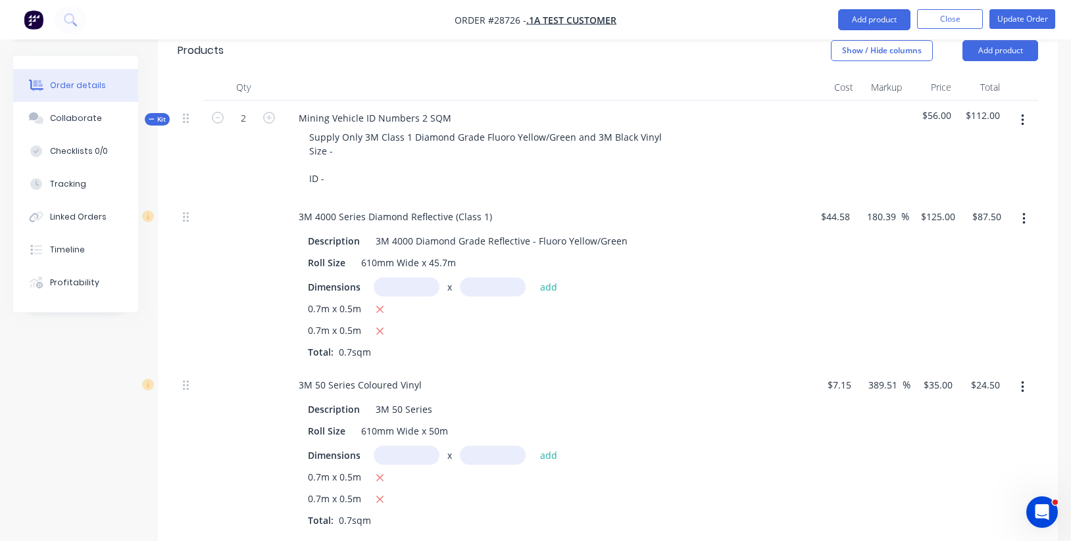
scroll to position [291, 0]
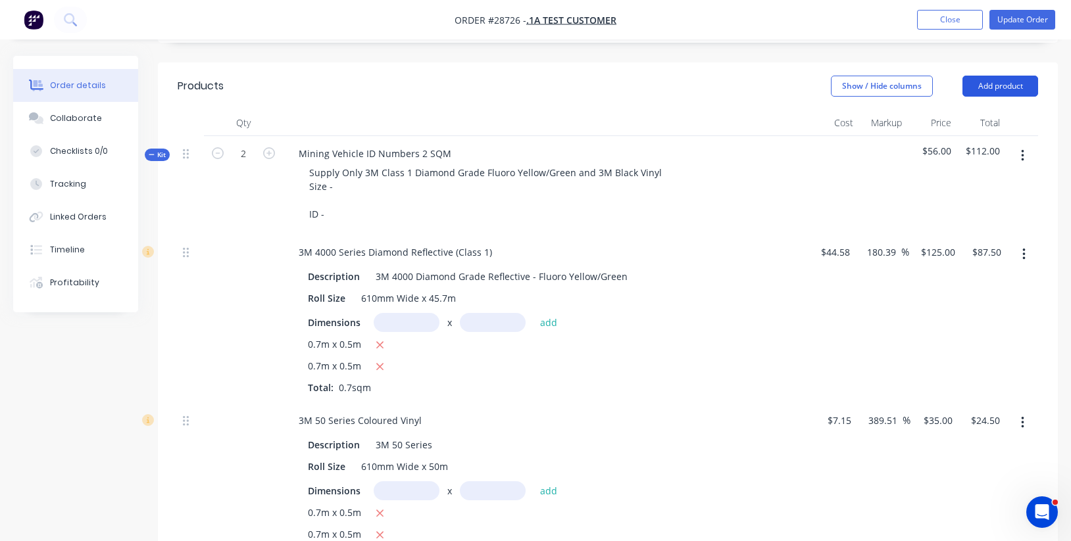
click at [991, 83] on button "Add product" at bounding box center [1000, 86] width 76 height 21
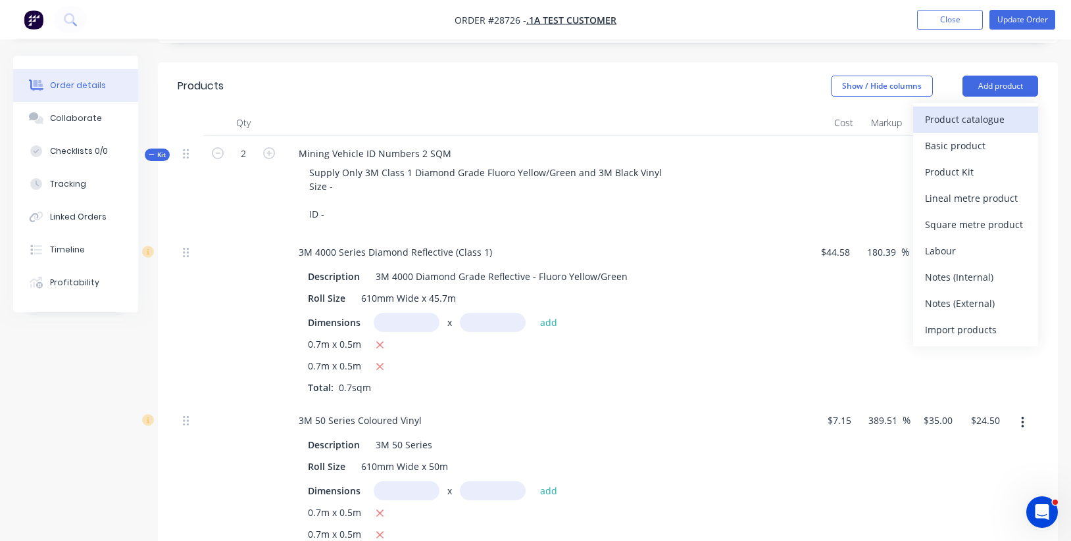
click at [977, 112] on div "Product catalogue" at bounding box center [975, 119] width 101 height 19
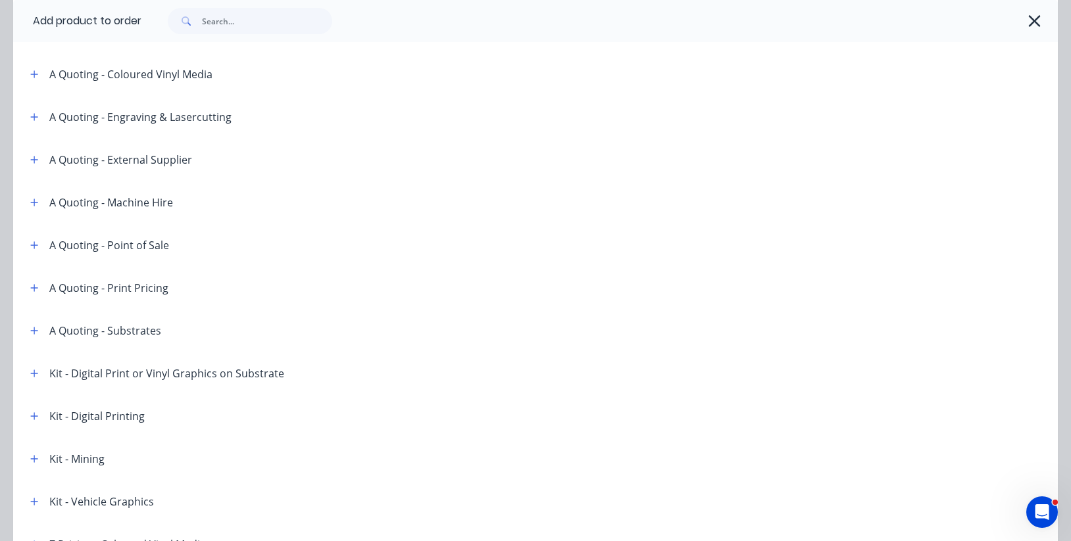
scroll to position [262, 0]
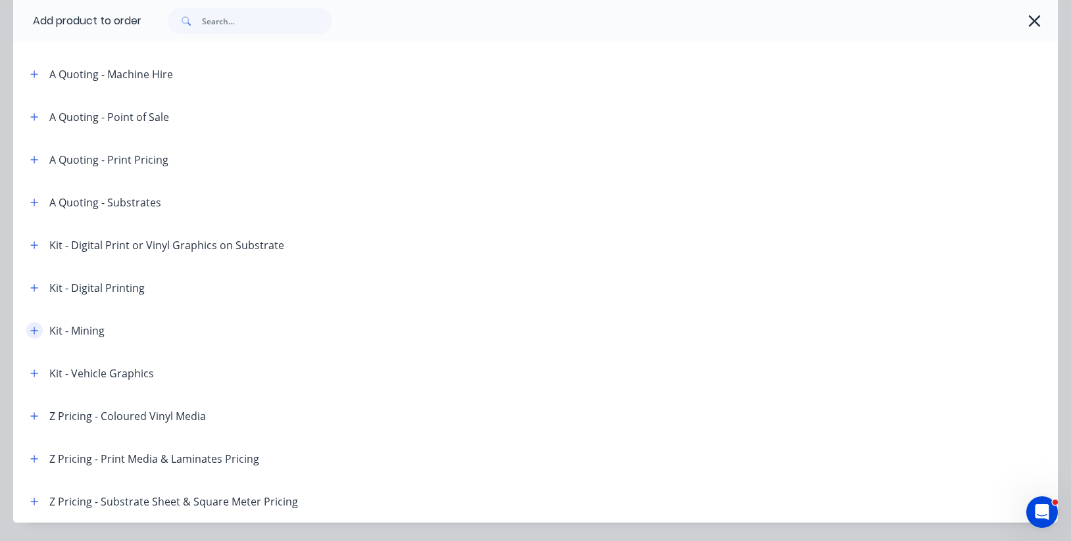
click at [35, 330] on icon "button" at bounding box center [34, 330] width 7 height 7
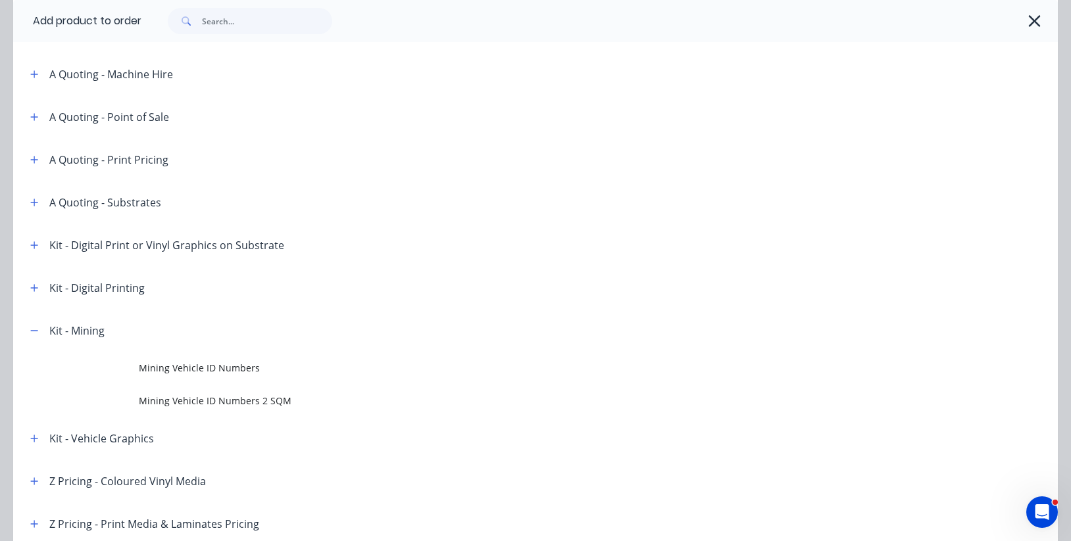
click at [234, 400] on span "Mining Vehicle ID Numbers 2 SQM" at bounding box center [506, 401] width 735 height 14
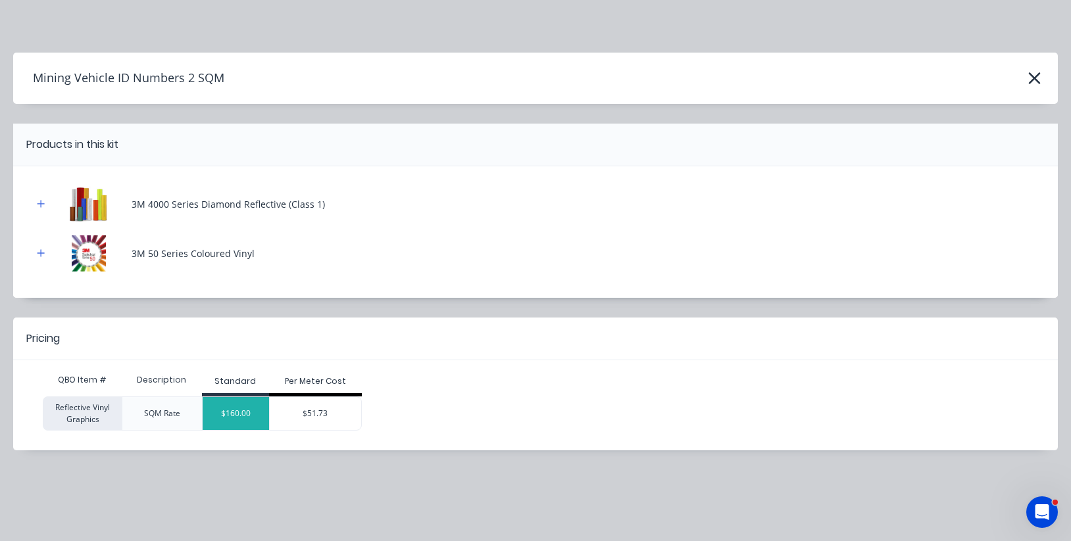
click at [245, 410] on div "$160.00" at bounding box center [236, 413] width 66 height 33
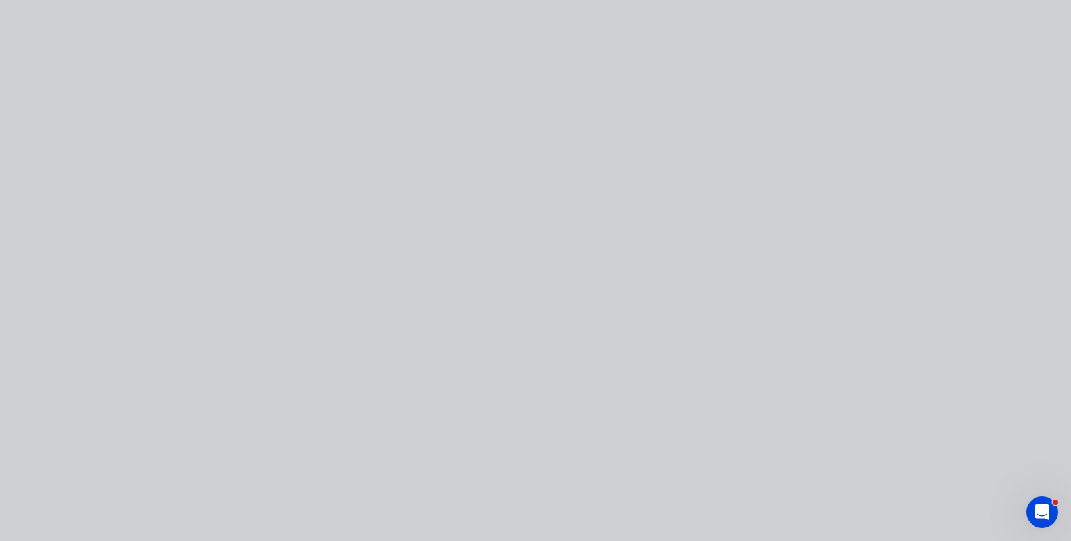
type input "$160.00"
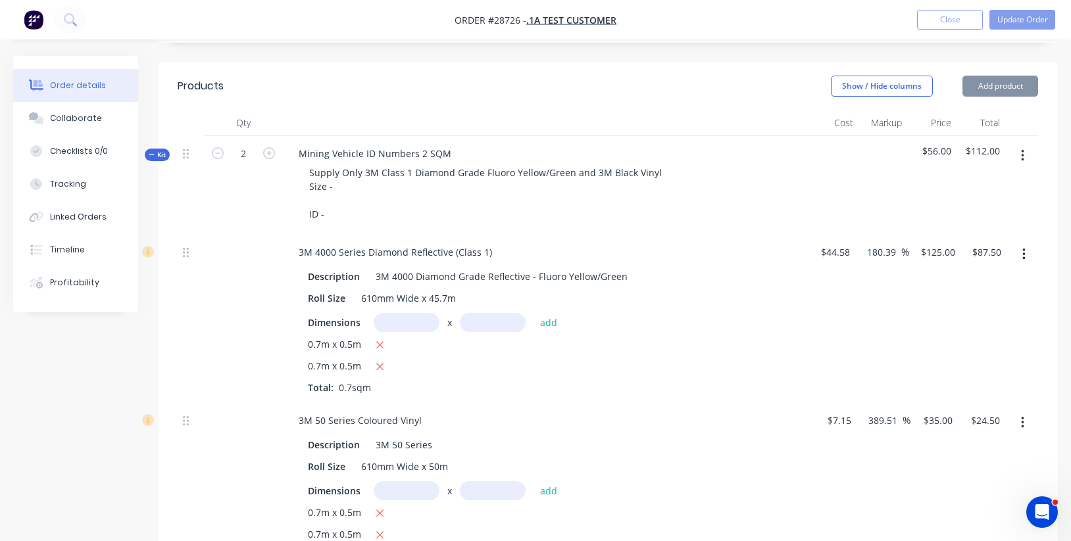
type input "$160.00"
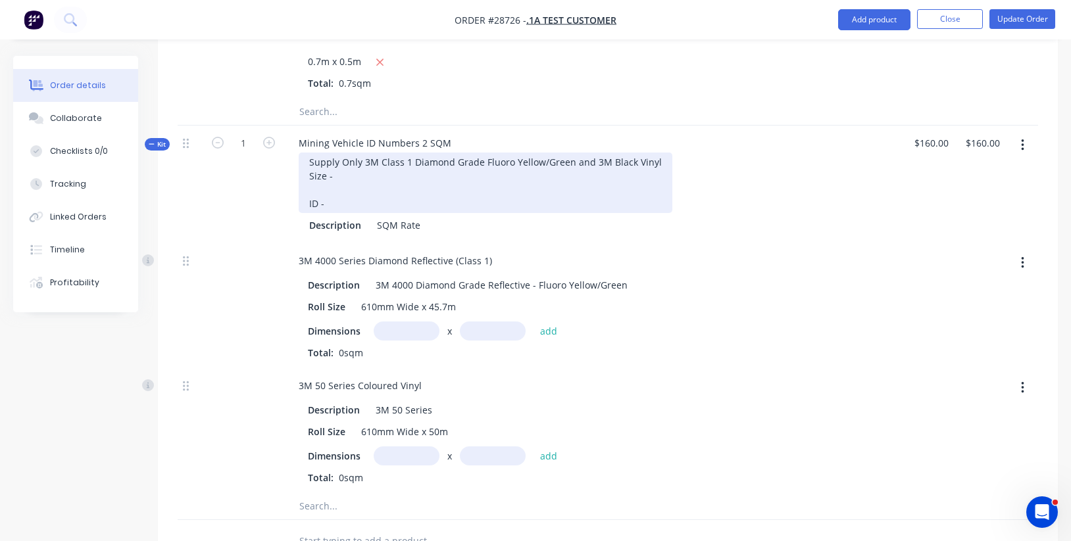
scroll to position [778, 0]
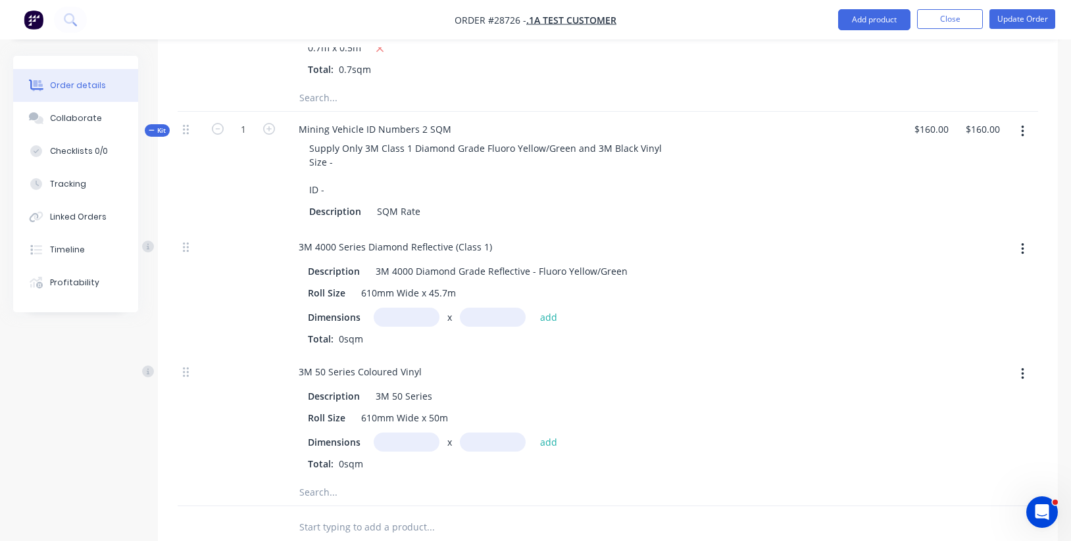
click at [409, 311] on input "text" at bounding box center [407, 317] width 66 height 19
type input "0.7m"
type input ".5"
click at [548, 309] on button "add" at bounding box center [548, 317] width 31 height 18
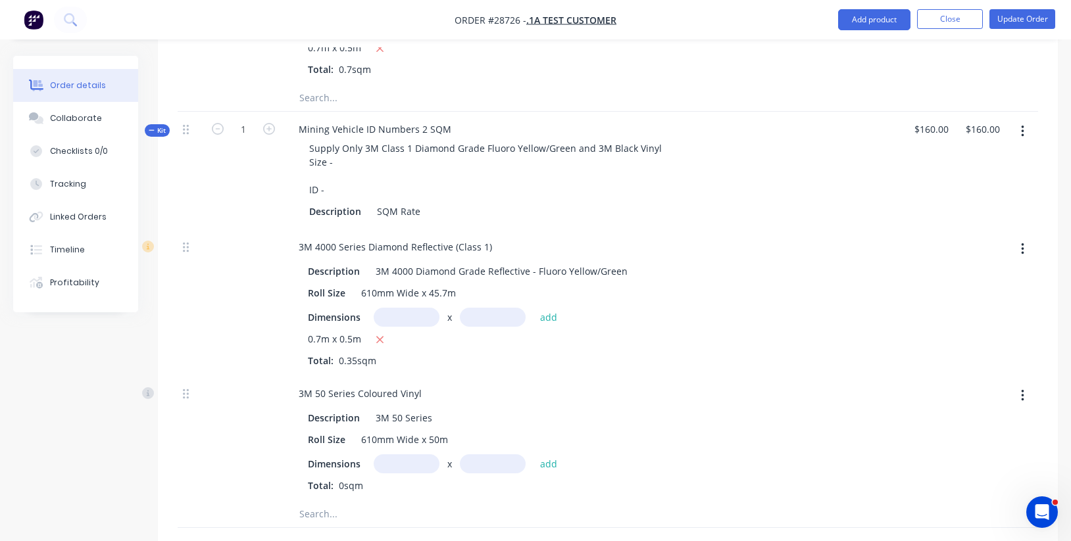
click at [417, 455] on input "text" at bounding box center [407, 464] width 66 height 19
type input "0.7m"
type input ".5"
click at [548, 455] on button "add" at bounding box center [548, 464] width 31 height 18
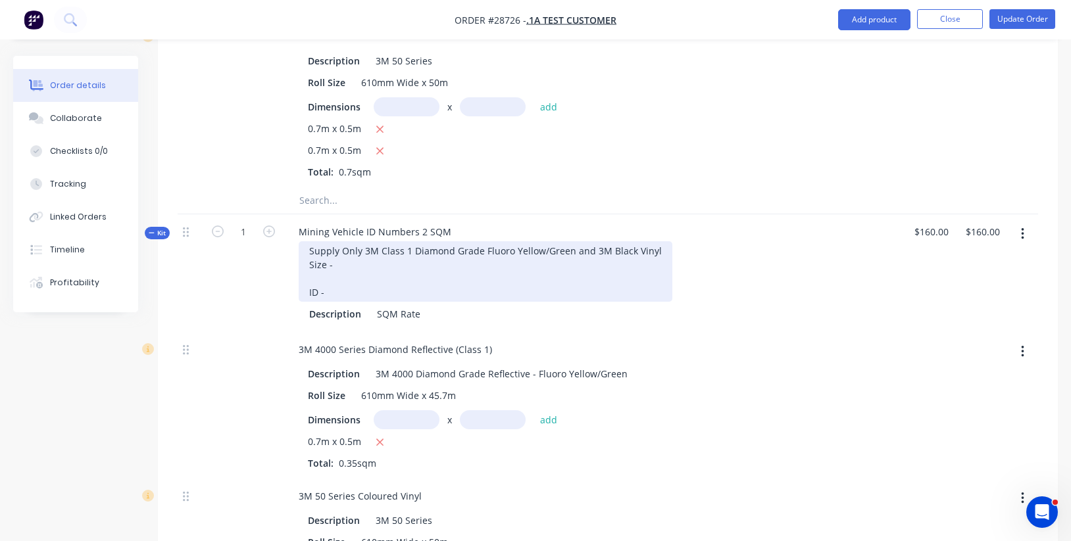
scroll to position [676, 0]
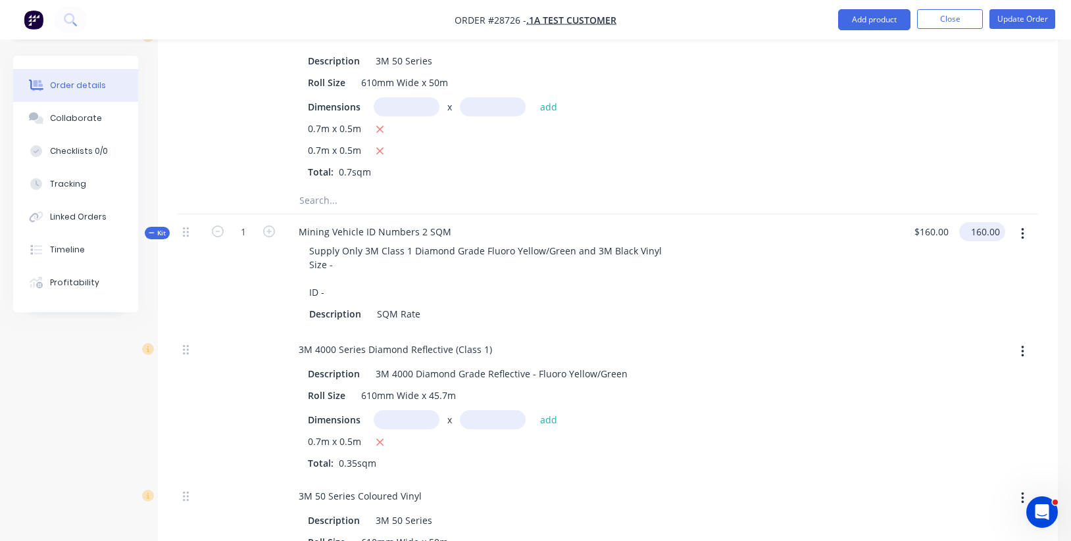
click at [973, 226] on input "160.00" at bounding box center [984, 231] width 41 height 19
type input "$160.00"
click at [862, 224] on div at bounding box center [881, 273] width 48 height 118
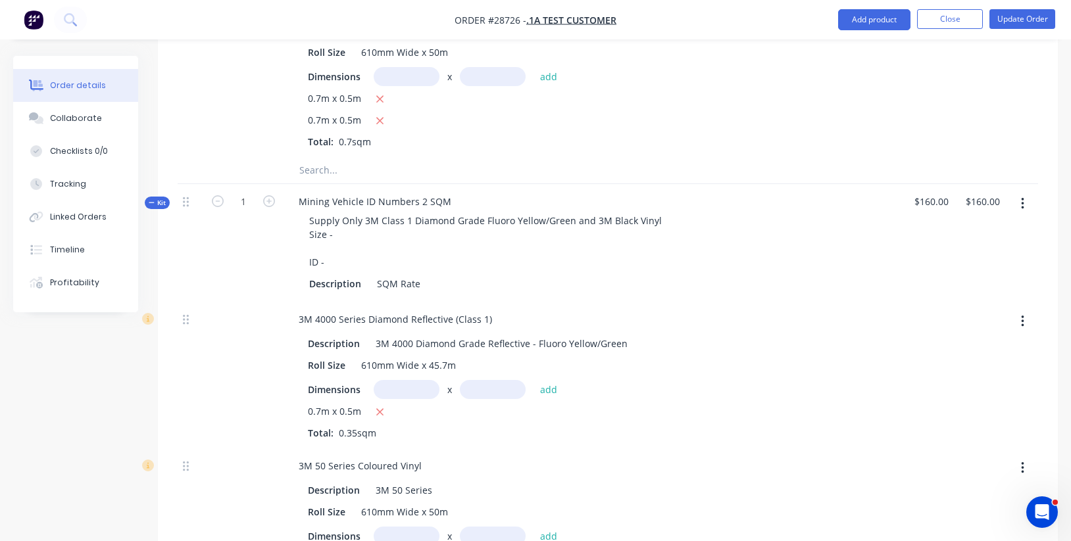
scroll to position [716, 0]
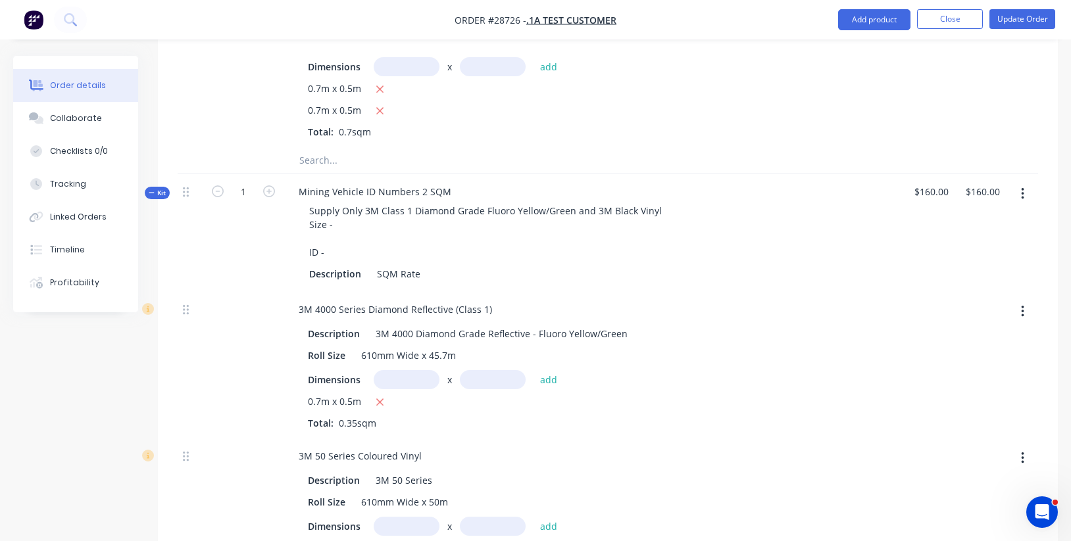
click at [876, 204] on div at bounding box center [879, 233] width 47 height 118
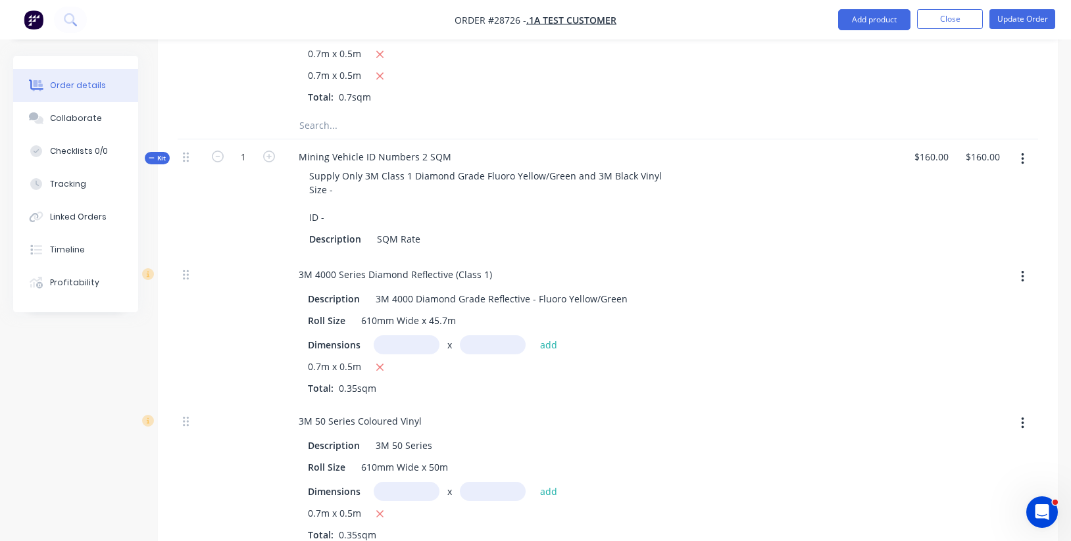
scroll to position [730, 0]
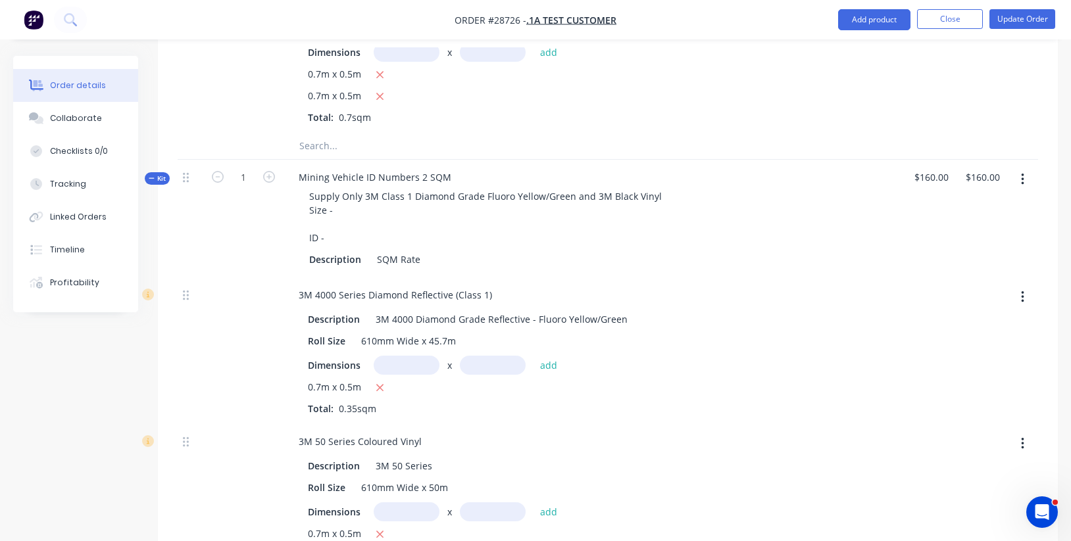
click at [1017, 172] on button "button" at bounding box center [1022, 180] width 31 height 24
click at [991, 310] on div "Delete" at bounding box center [975, 319] width 101 height 19
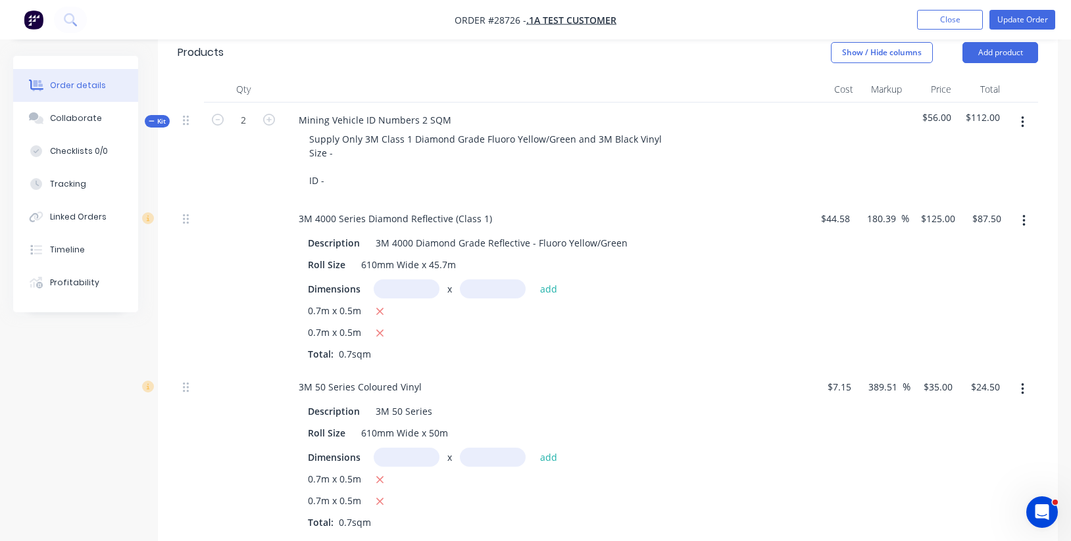
scroll to position [234, 0]
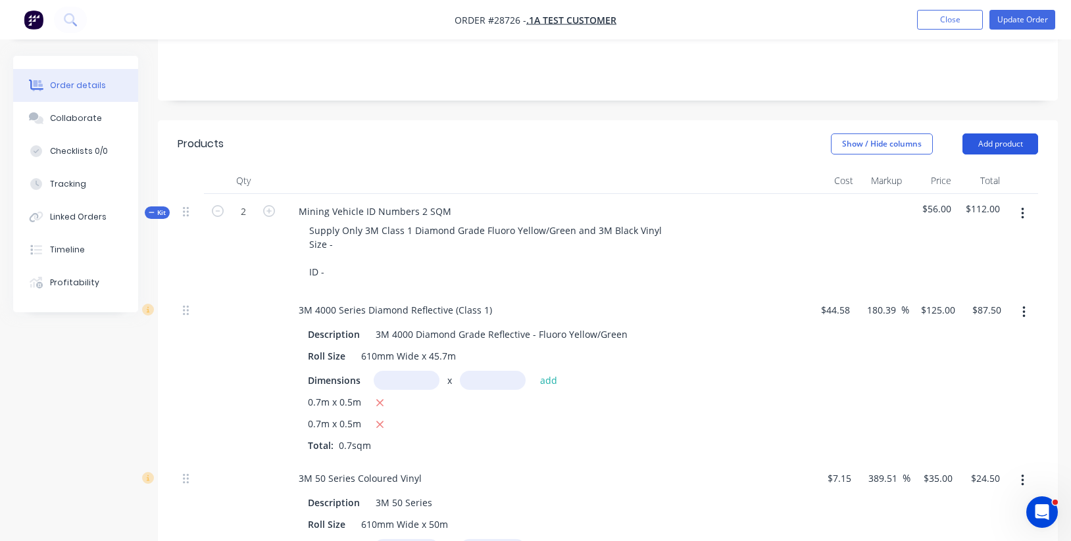
click at [1003, 144] on button "Add product" at bounding box center [1000, 144] width 76 height 21
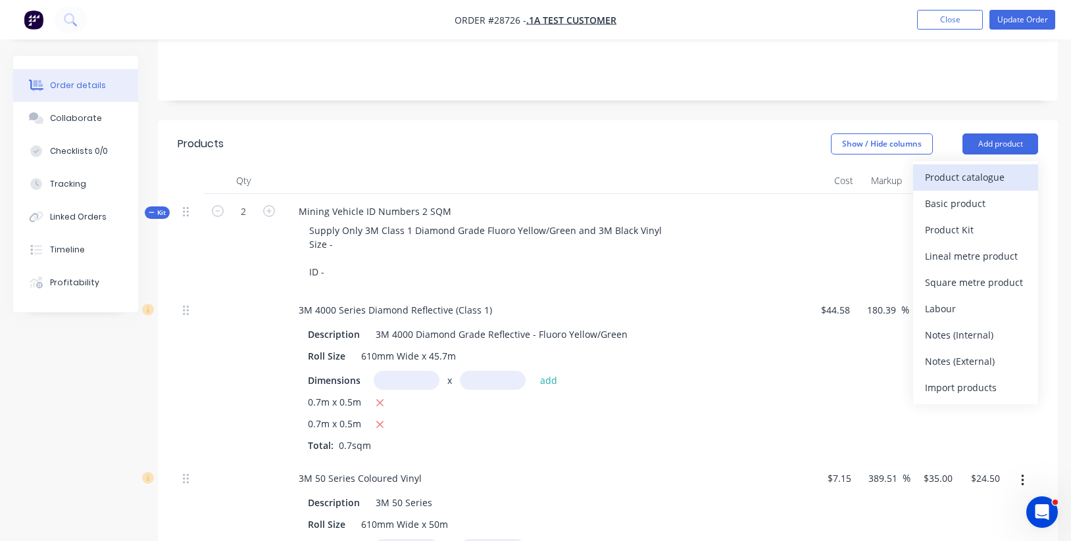
click at [983, 179] on div "Product catalogue" at bounding box center [975, 177] width 101 height 19
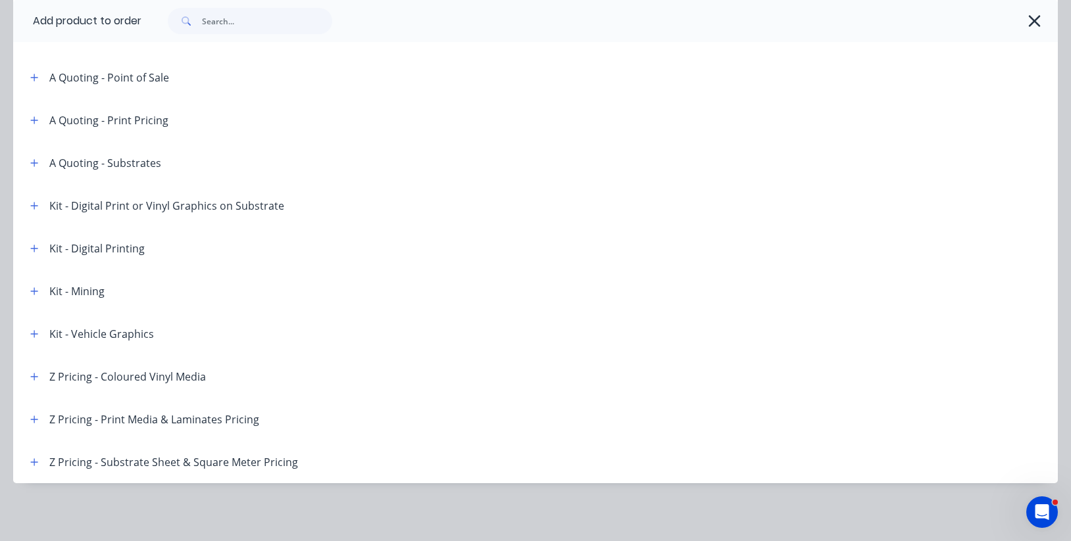
scroll to position [302, 0]
click at [41, 291] on button "button" at bounding box center [34, 291] width 16 height 16
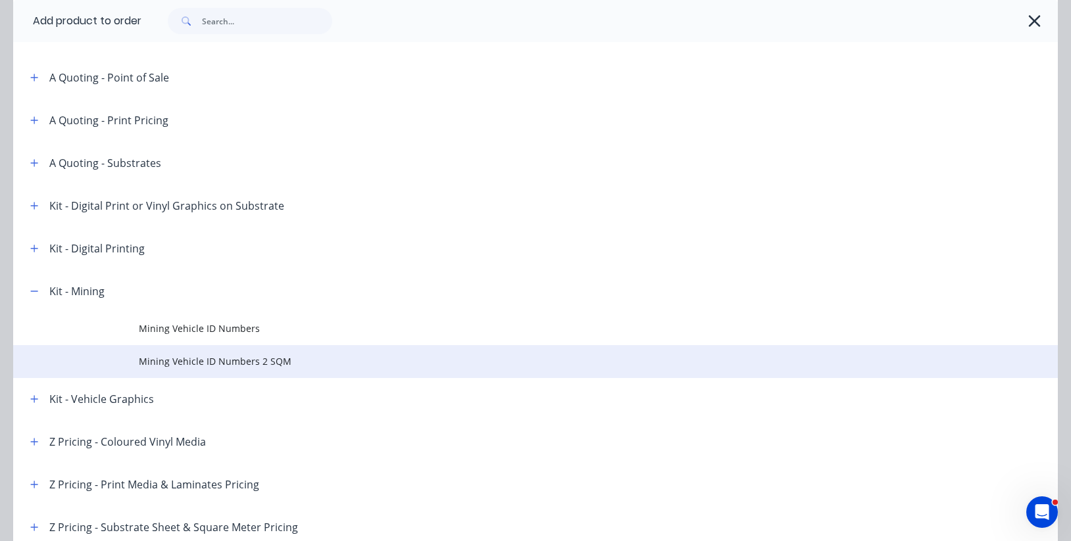
click at [227, 371] on td "Mining Vehicle ID Numbers 2 SQM" at bounding box center [598, 361] width 919 height 33
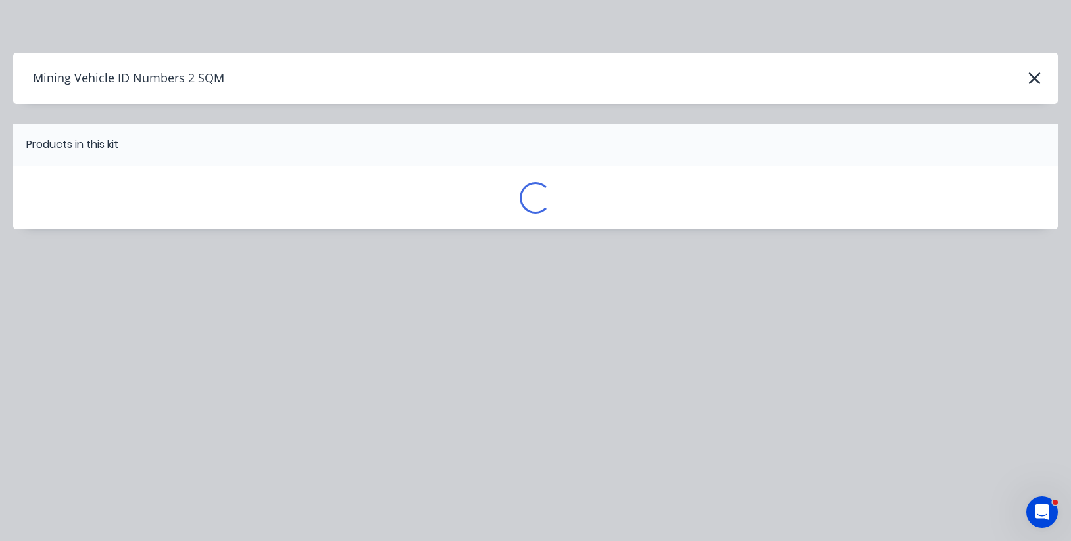
scroll to position [0, 0]
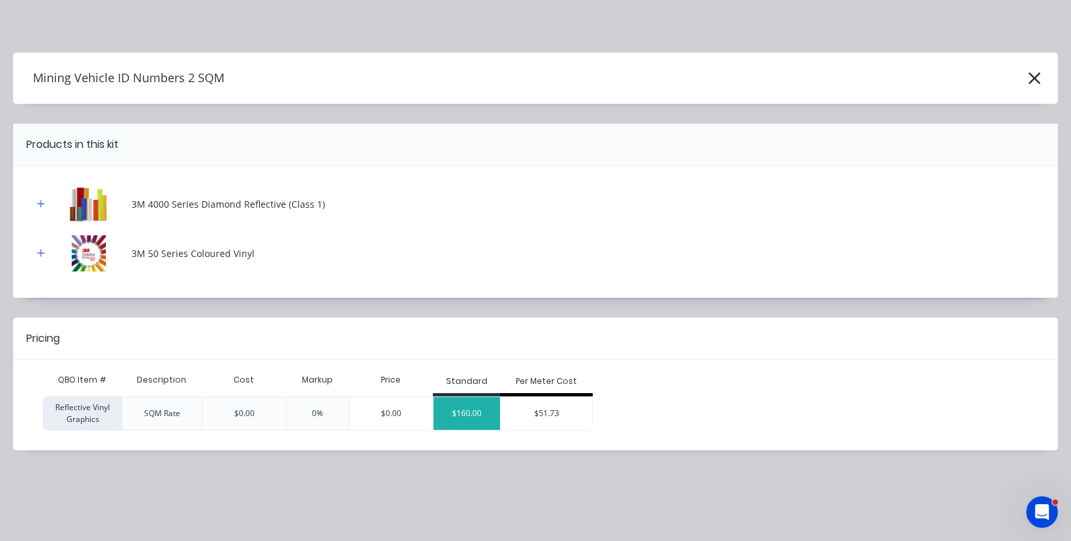
click at [479, 412] on div "$160.00" at bounding box center [466, 413] width 66 height 33
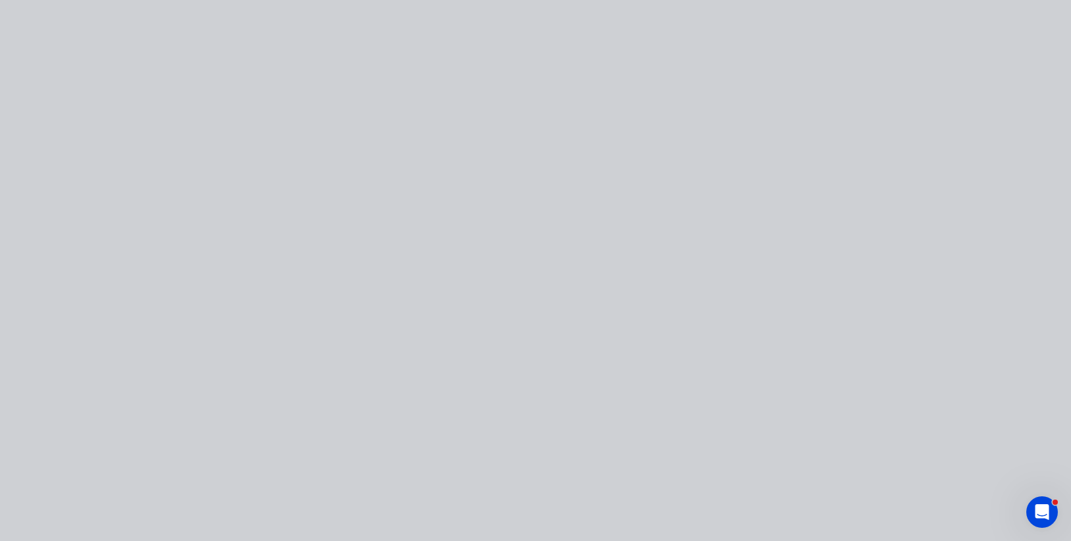
type input "$160.00"
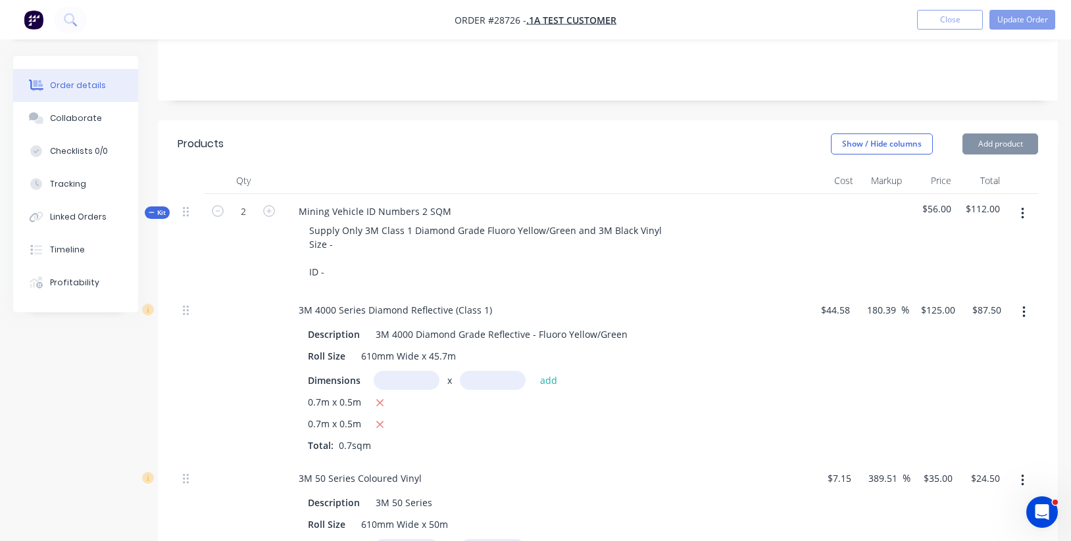
type input "$160.00"
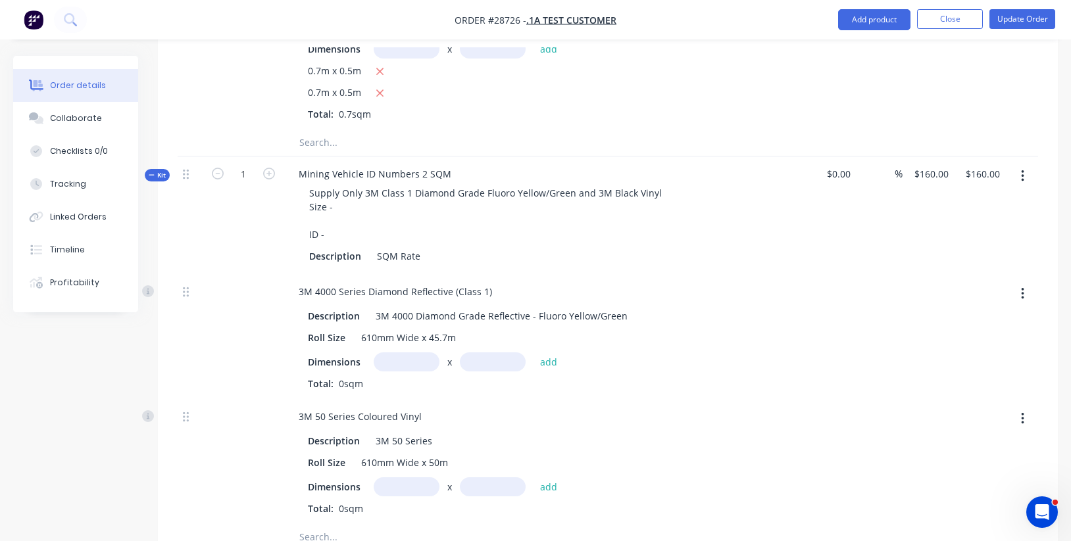
scroll to position [751, 0]
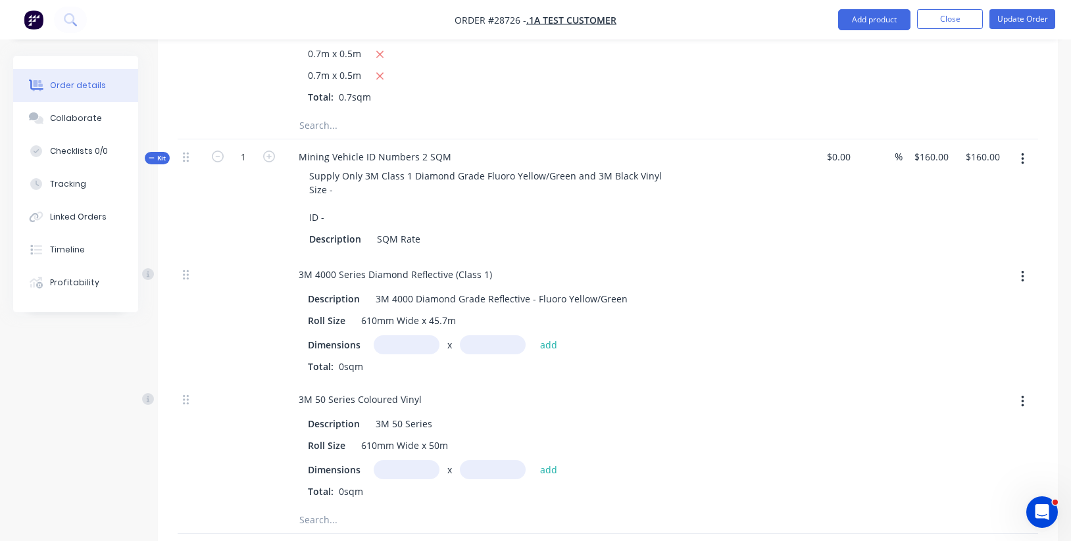
click at [417, 335] on input "text" at bounding box center [407, 344] width 66 height 19
type input "0.7m"
type input ".5"
click at [548, 336] on button "add" at bounding box center [548, 344] width 31 height 18
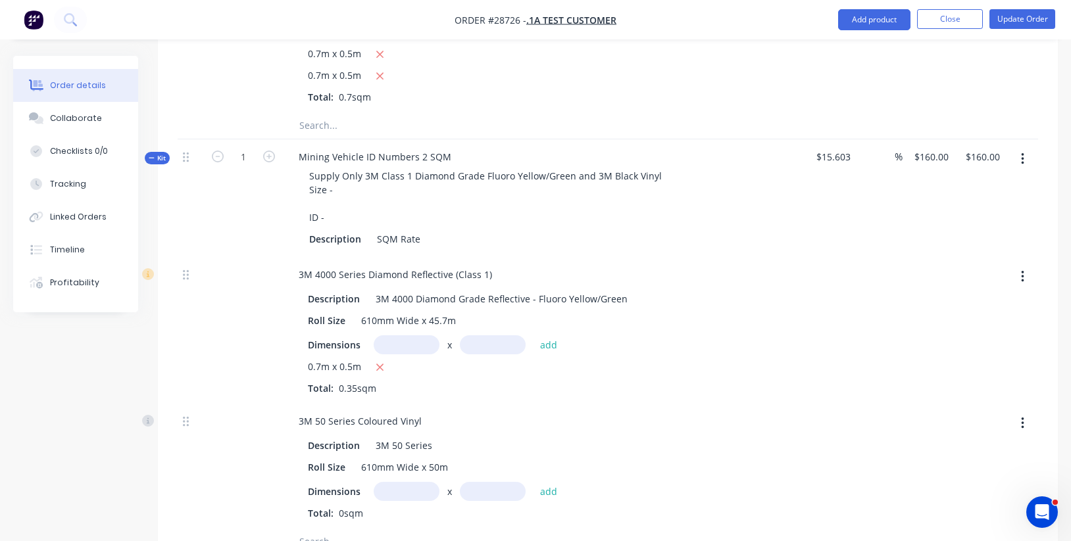
type input "$15.603"
type input "$15.60"
click at [420, 482] on input "text" at bounding box center [407, 491] width 66 height 19
type input "0.7m"
type input ".5"
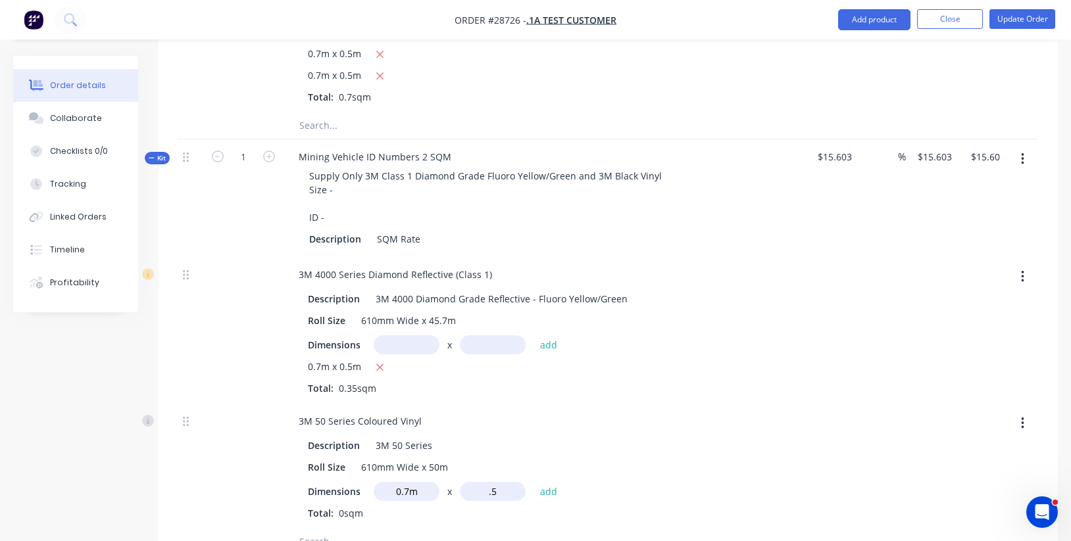
click at [548, 482] on button "add" at bounding box center [548, 491] width 31 height 18
type input "$18.1055"
click at [981, 155] on input "18.11" at bounding box center [988, 156] width 36 height 19
click at [975, 152] on input "18.11" at bounding box center [990, 156] width 30 height 19
click at [979, 149] on input "18.11" at bounding box center [990, 156] width 30 height 19
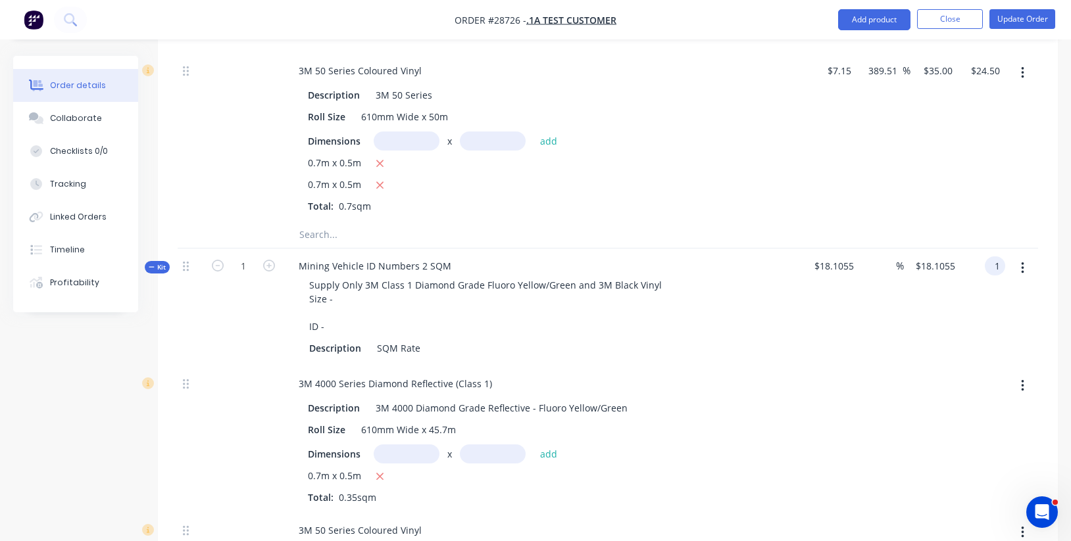
scroll to position [632, 0]
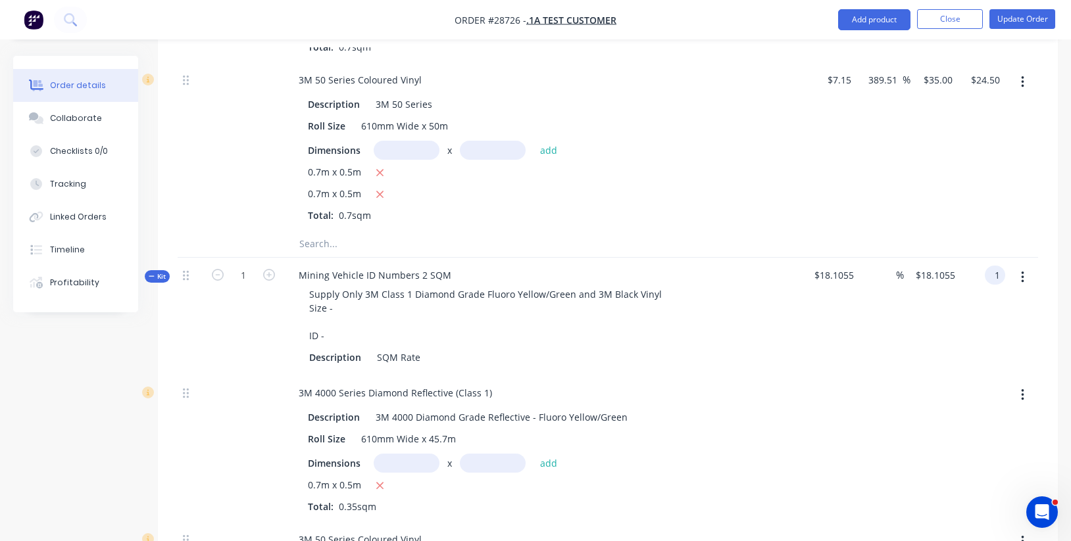
type input "$1.00"
type input "-94.48"
type input "$1.00"
click at [837, 268] on span "$18.1055" at bounding box center [833, 275] width 39 height 14
click at [841, 269] on span "$18.1055" at bounding box center [833, 275] width 39 height 14
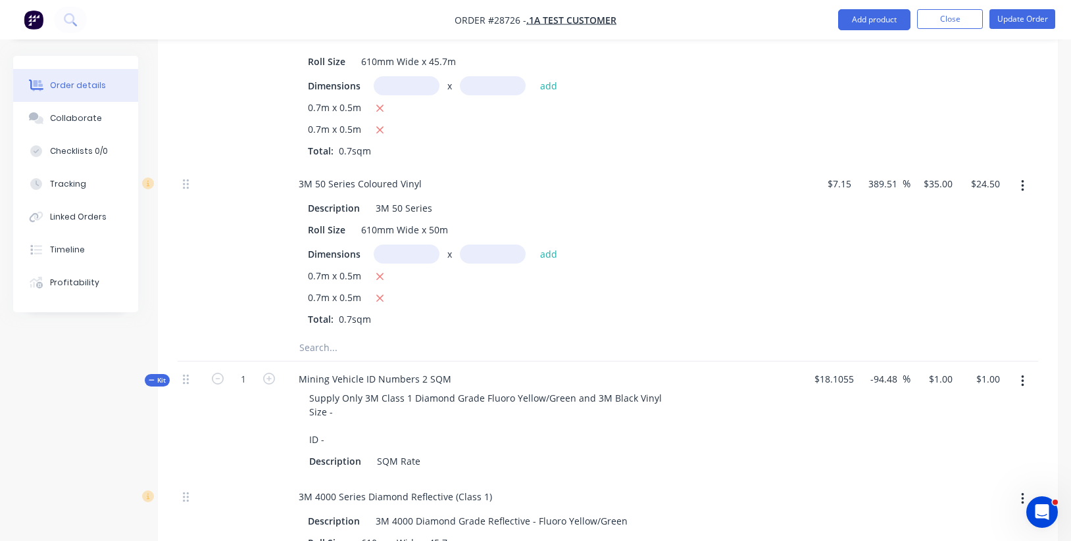
scroll to position [531, 0]
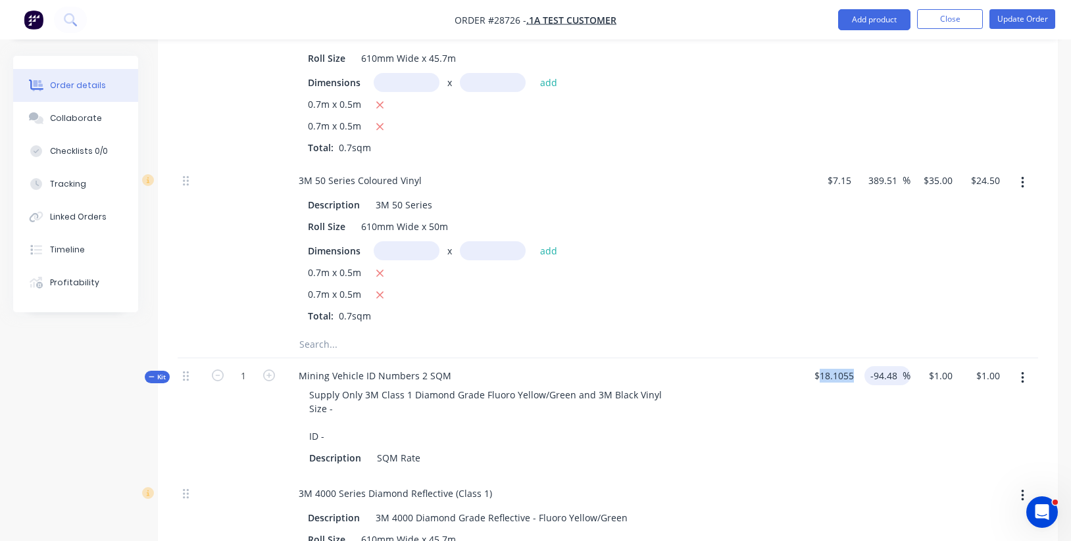
drag, startPoint x: 820, startPoint y: 370, endPoint x: 868, endPoint y: 368, distance: 48.0
click at [868, 368] on div "Kit 1 Mining Vehicle ID Numbers 2 SQM Supply Only 3M Class 1 Diamond Grade Fluo…" at bounding box center [608, 417] width 860 height 118
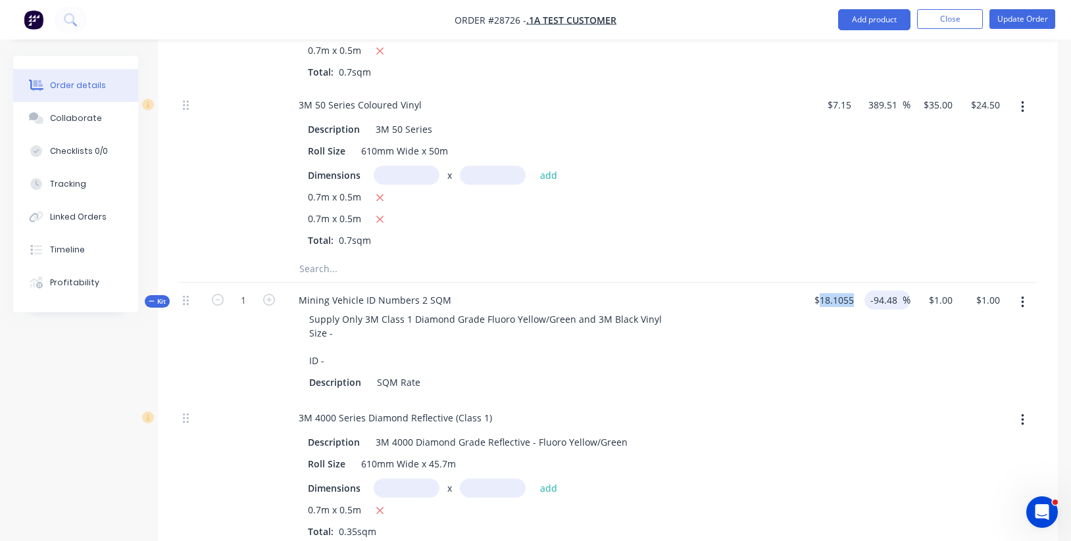
scroll to position [720, 0]
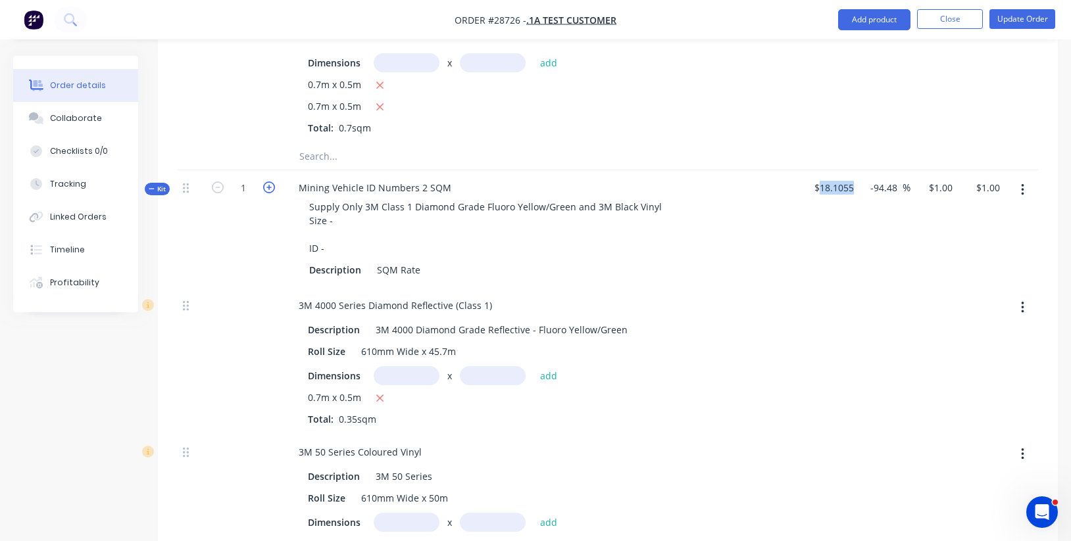
click at [267, 182] on icon "button" at bounding box center [269, 188] width 12 height 12
type input "2"
type input "$0.50"
click at [267, 182] on icon "button" at bounding box center [269, 188] width 12 height 12
type input "3"
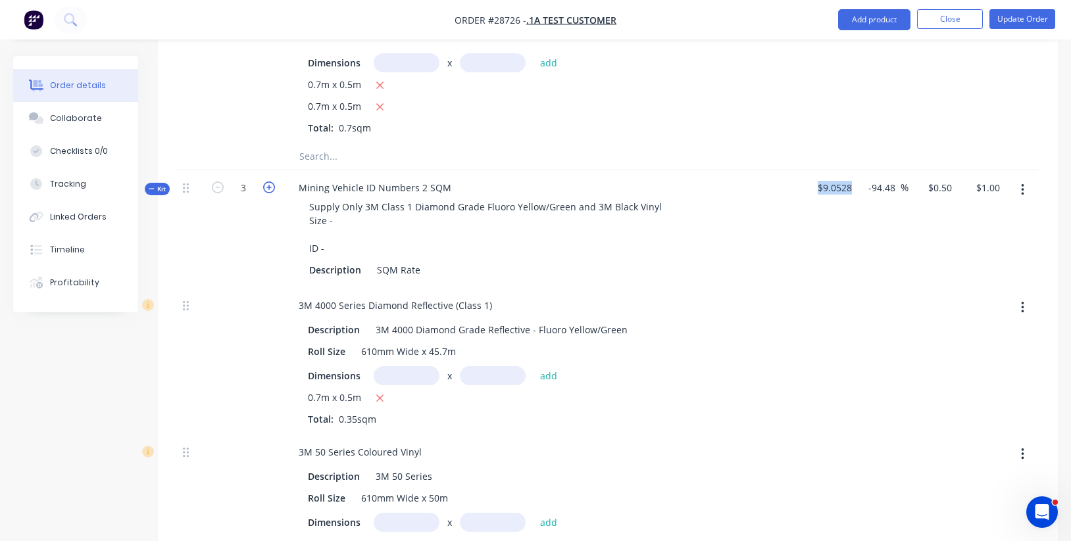
type input "$0.3333"
click at [219, 183] on icon "button" at bounding box center [218, 188] width 12 height 12
type input "2"
type input "$0.50"
click at [219, 183] on icon "button" at bounding box center [218, 188] width 12 height 12
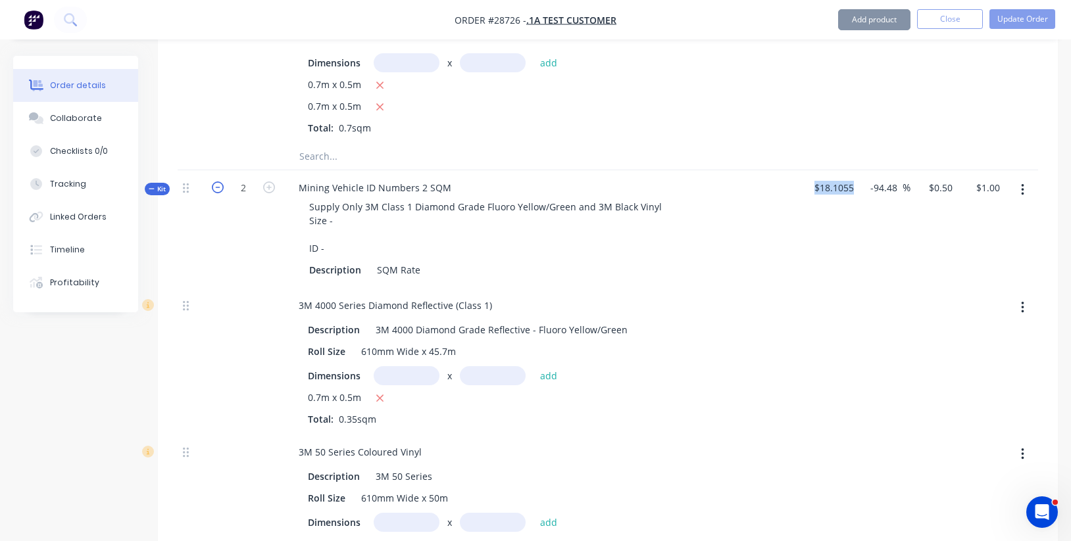
type input "1"
type input "$1.00"
click at [1024, 184] on icon "button" at bounding box center [1022, 190] width 3 height 12
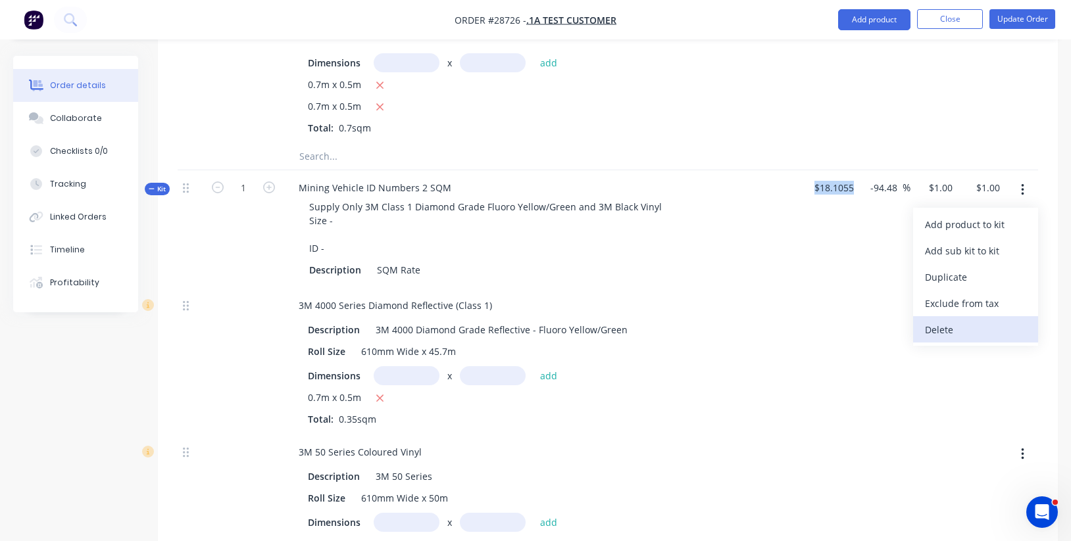
click at [953, 328] on div "Delete" at bounding box center [975, 329] width 101 height 19
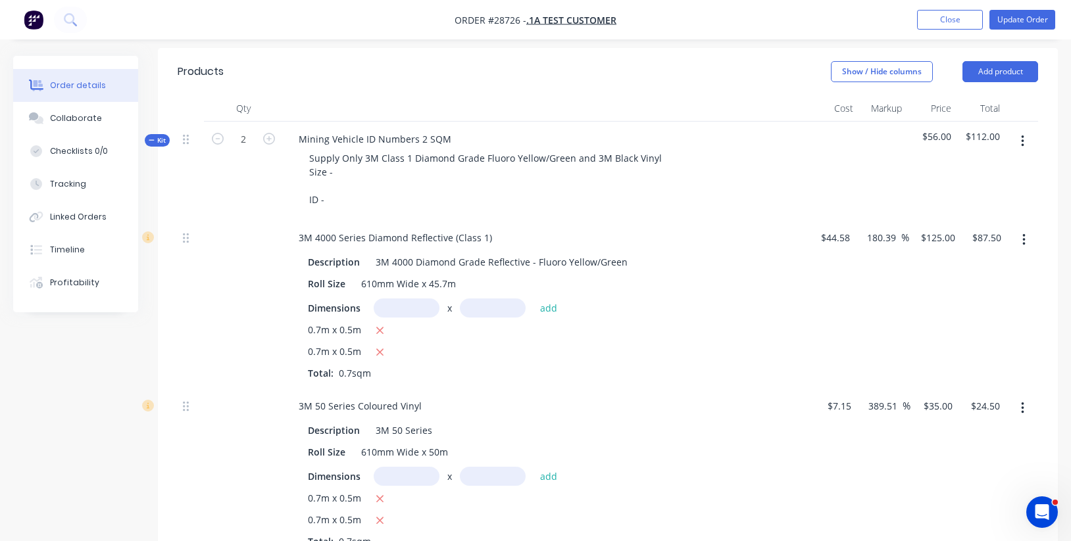
scroll to position [306, 0]
click at [218, 137] on icon "button" at bounding box center [218, 139] width 12 height 12
click at [274, 141] on icon "button" at bounding box center [269, 139] width 12 height 12
click at [220, 139] on icon "button" at bounding box center [218, 139] width 12 height 12
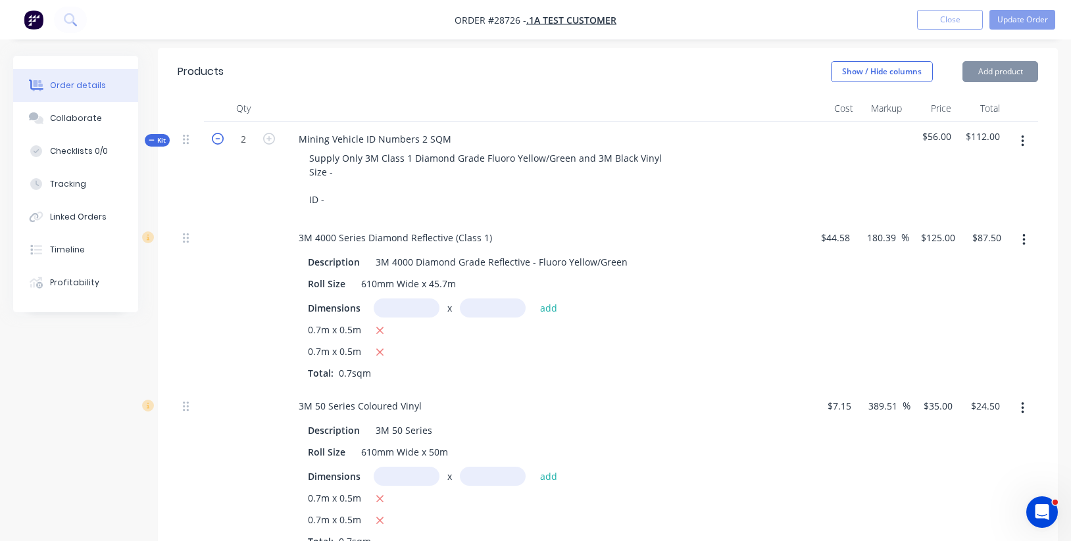
click at [220, 139] on icon "button" at bounding box center [218, 139] width 12 height 12
click at [272, 138] on icon "button" at bounding box center [269, 139] width 12 height 12
type input "2"
click at [1019, 141] on button "button" at bounding box center [1022, 142] width 31 height 24
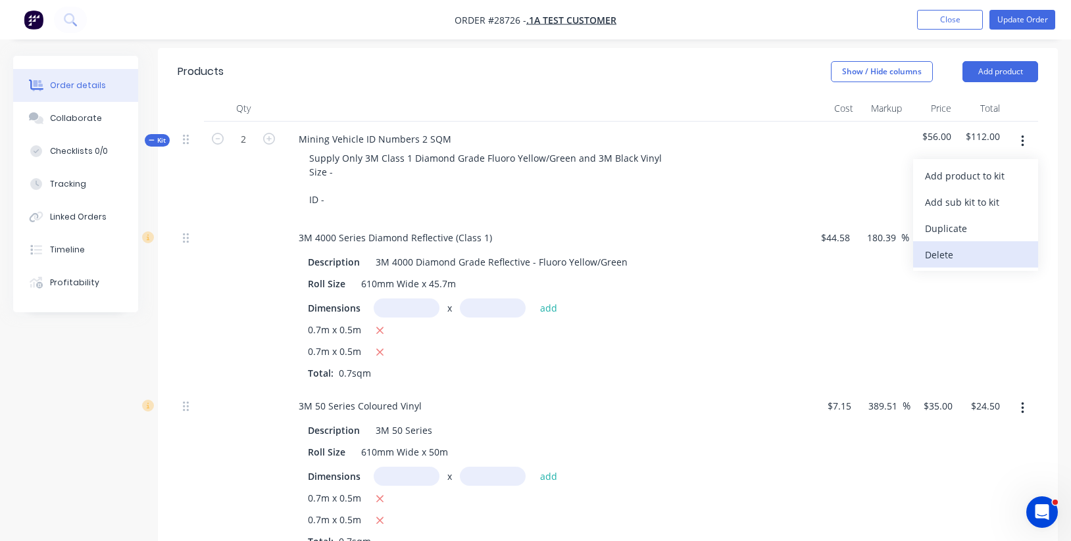
click at [969, 255] on div "Delete" at bounding box center [975, 254] width 101 height 19
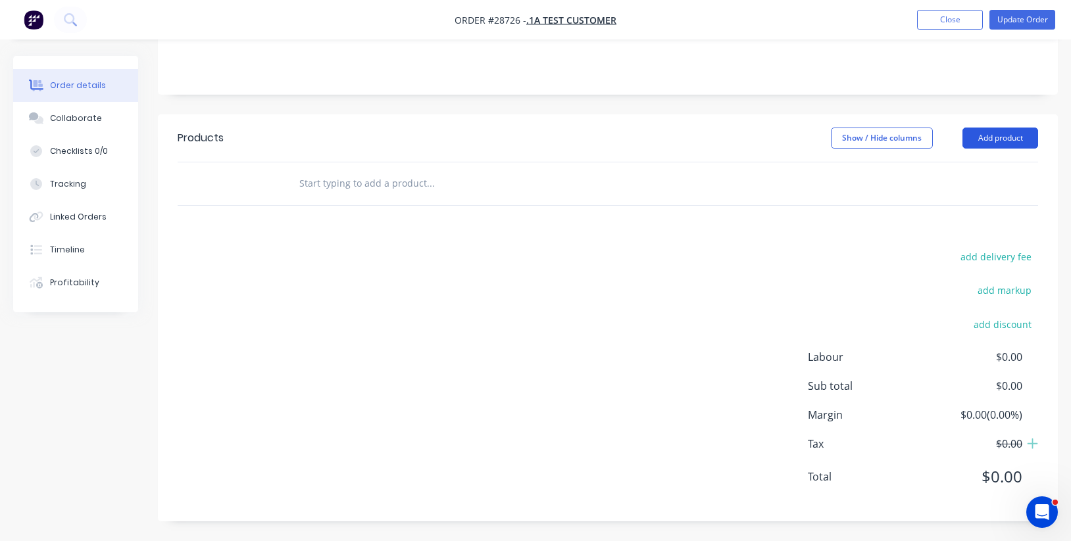
scroll to position [239, 0]
click at [1006, 134] on button "Add product" at bounding box center [1000, 138] width 76 height 21
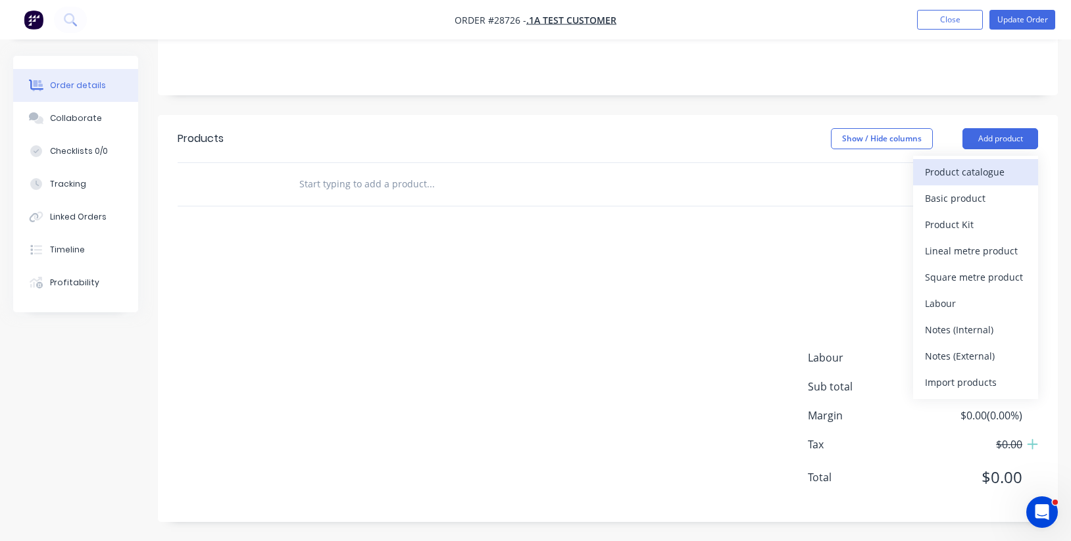
click at [971, 175] on div "Product catalogue" at bounding box center [975, 171] width 101 height 19
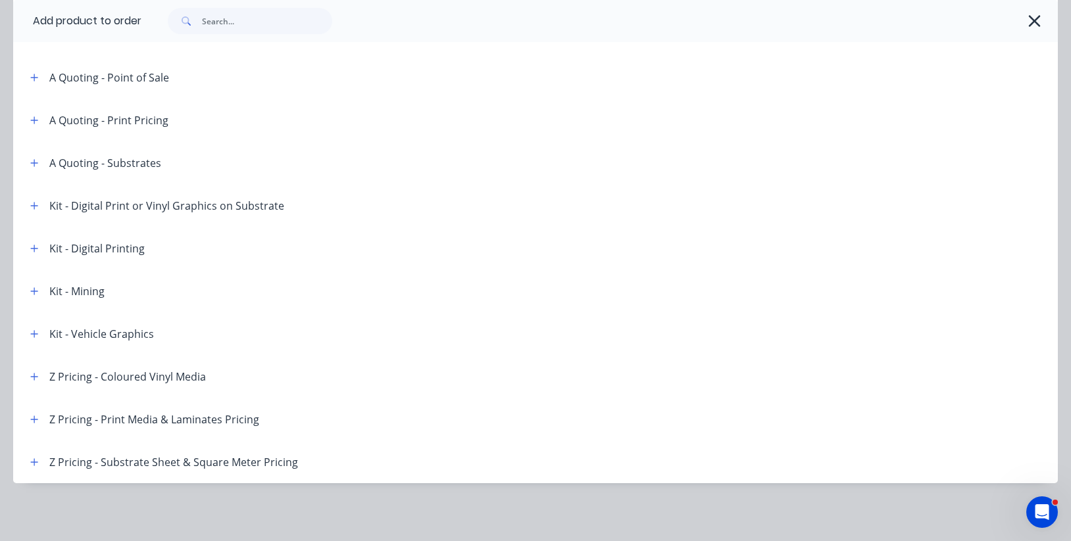
scroll to position [302, 0]
click at [33, 291] on icon "button" at bounding box center [34, 290] width 7 height 7
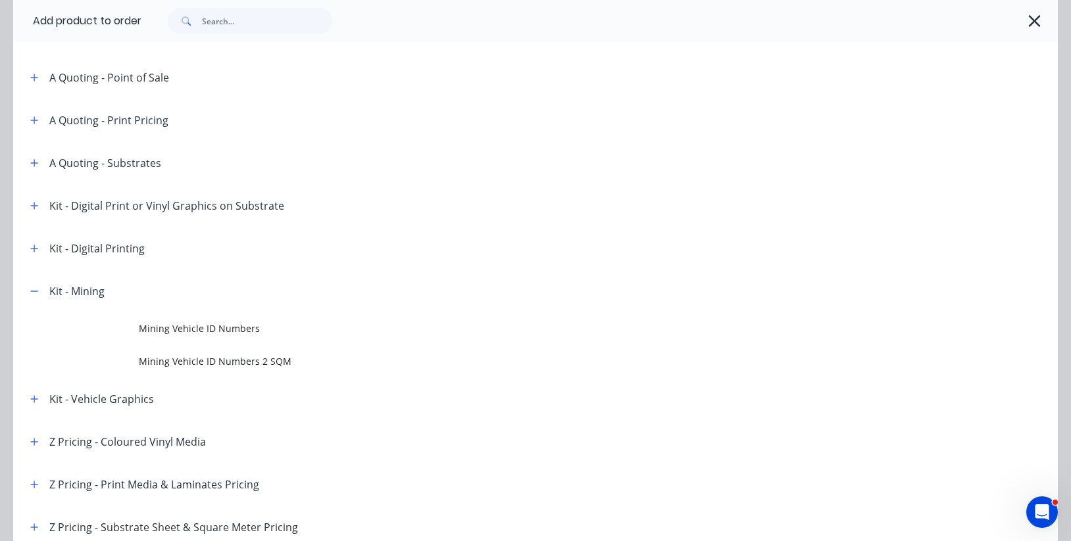
click at [212, 328] on span "Mining Vehicle ID Numbers" at bounding box center [506, 329] width 735 height 14
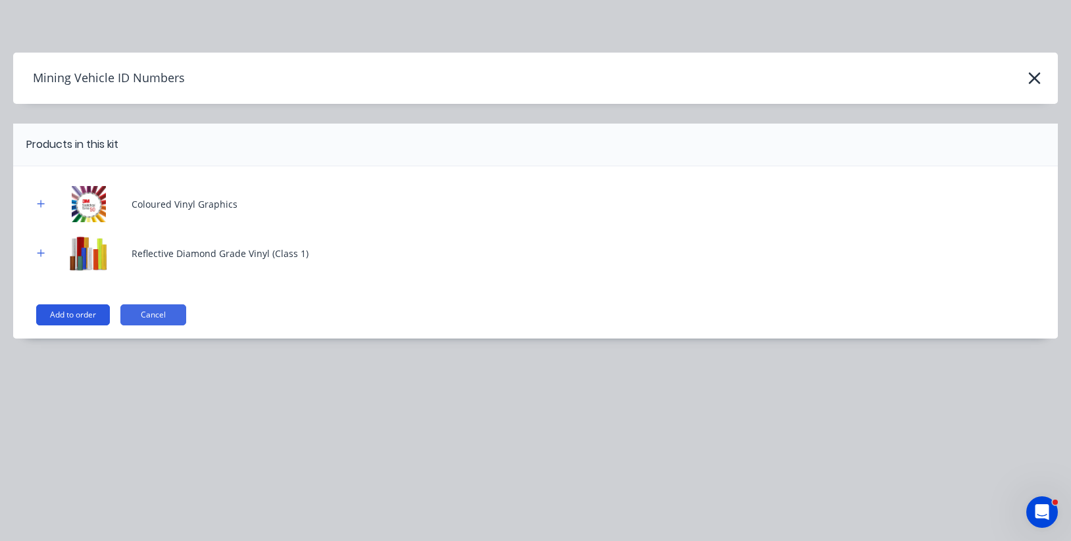
click at [76, 316] on button "Add to order" at bounding box center [73, 315] width 74 height 21
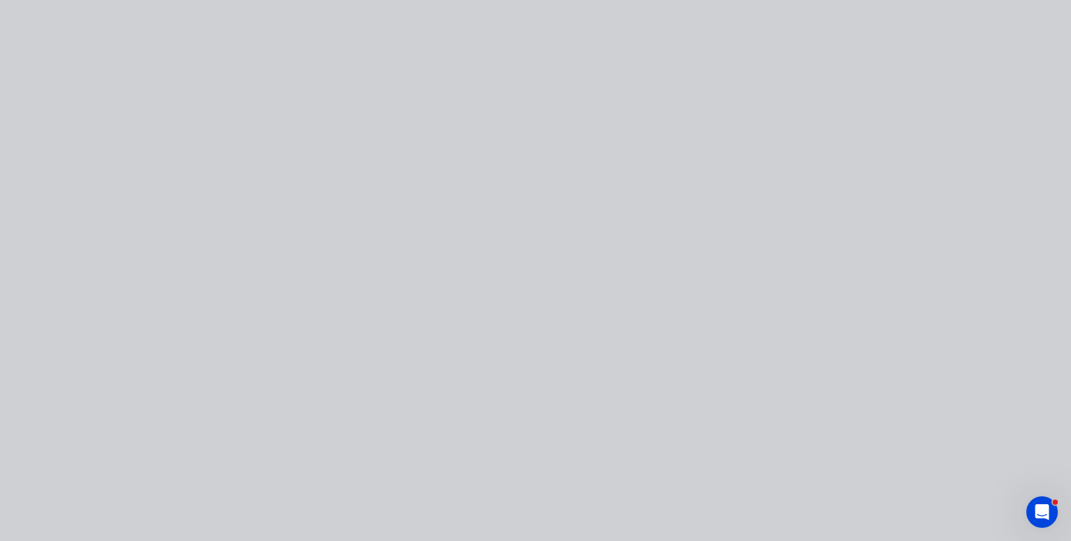
type input "$7.15"
type input "389.51"
type input "$35.00"
type input "$44.58"
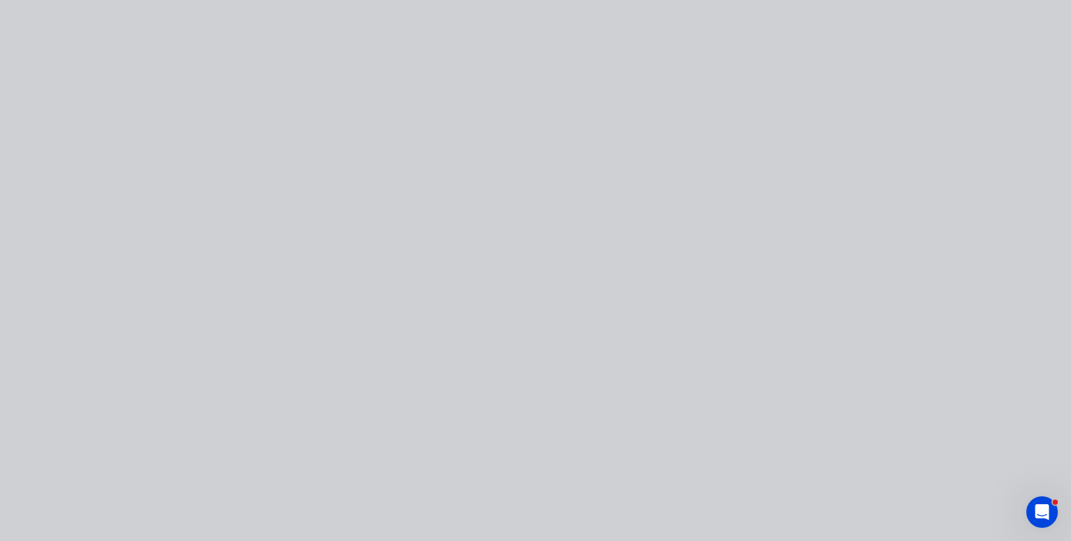
type input "180.39"
type input "$125.00"
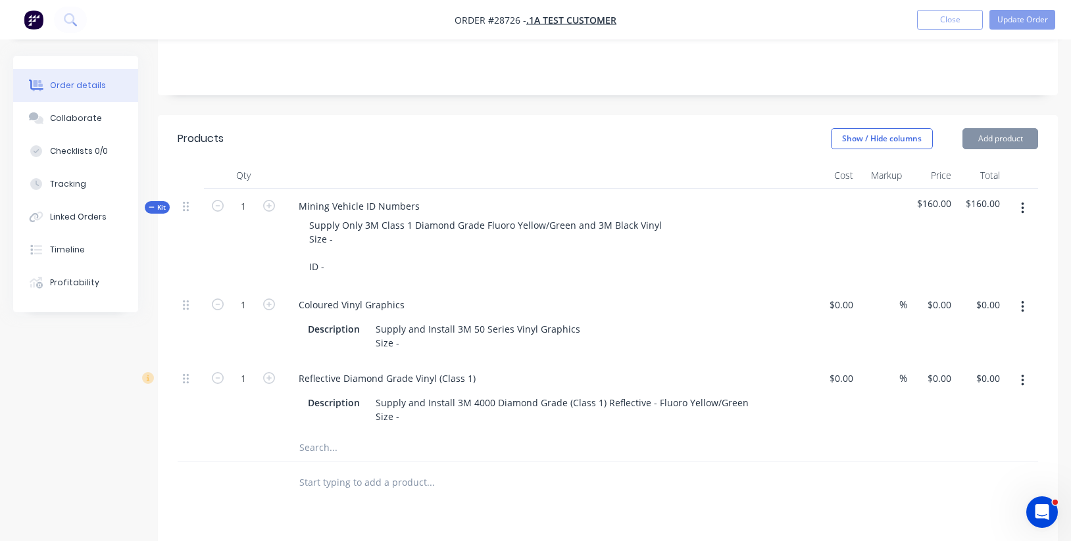
type input "$7.15"
type input "389.51"
type input "$35.00"
type input "$44.58"
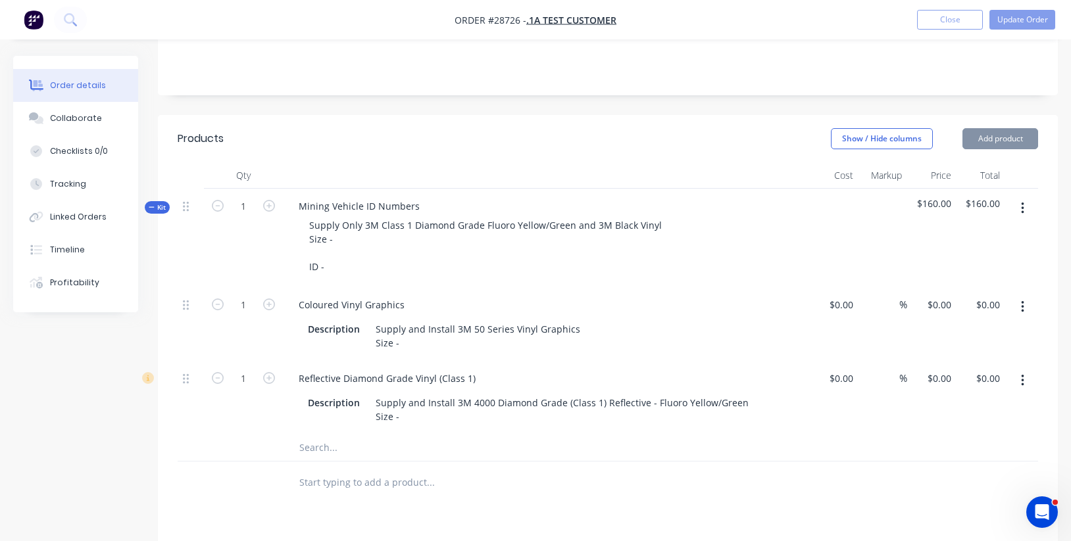
type input "180.39"
type input "$125.00"
click at [271, 205] on icon "button" at bounding box center [269, 206] width 12 height 12
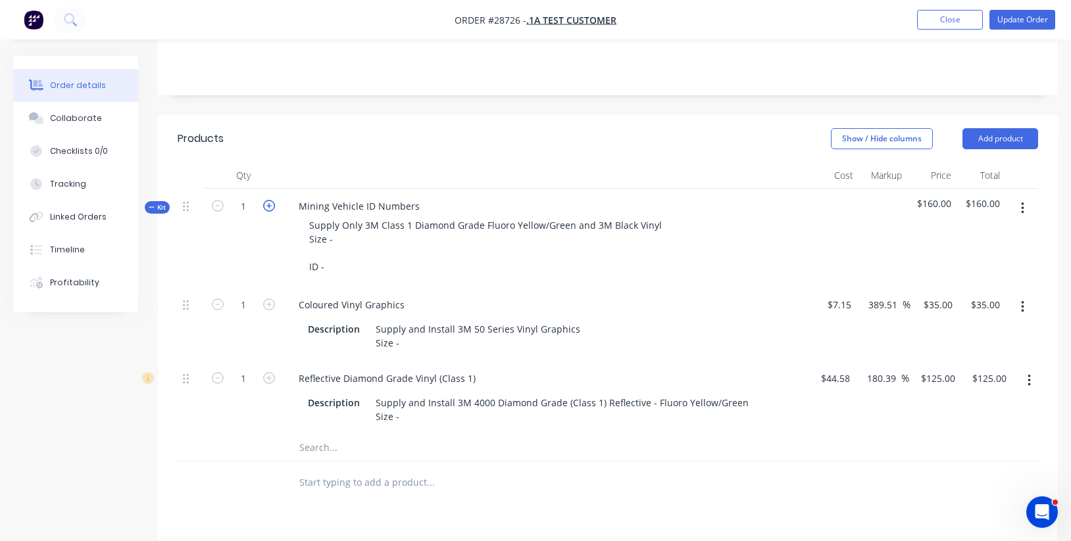
type input "2"
type input "$70.00"
type input "$250.00"
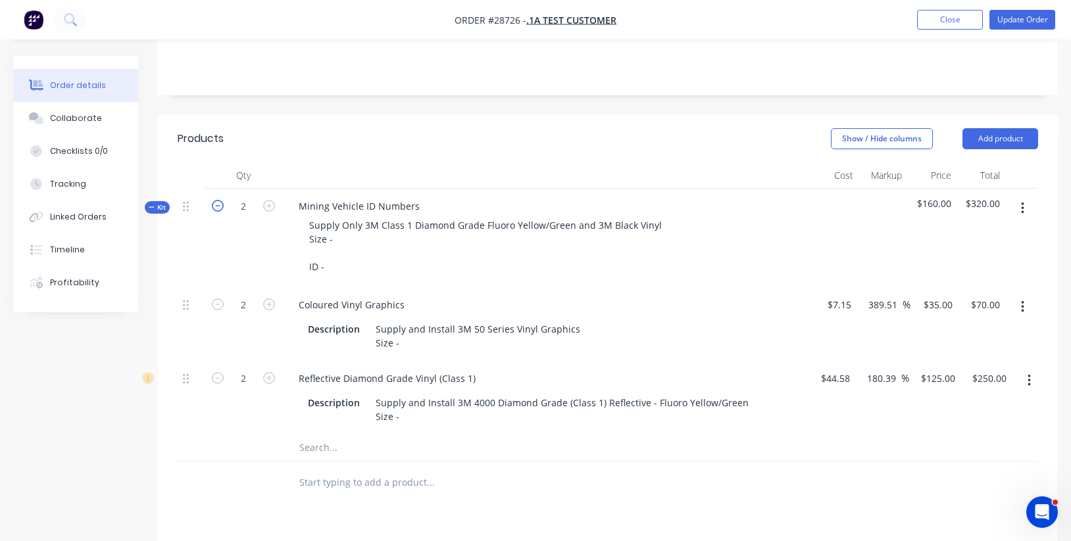
click at [216, 204] on icon "button" at bounding box center [218, 206] width 12 height 12
type input "1"
type input "$35.00"
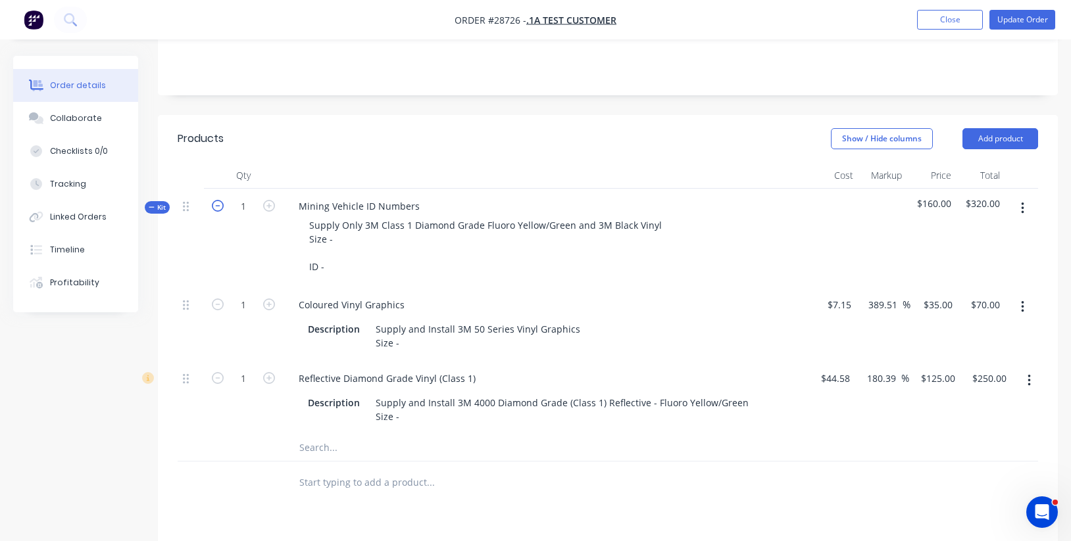
type input "$125.00"
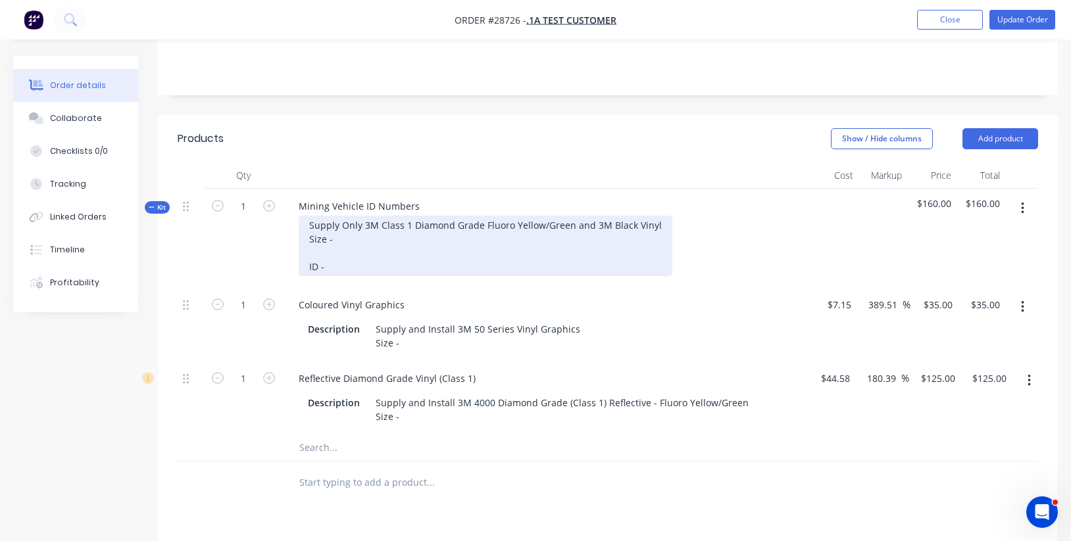
click at [382, 257] on div "Supply Only 3M Class 1 Diamond Grade Fluoro Yellow/Green and 3M Black Vinyl Siz…" at bounding box center [486, 246] width 374 height 61
click at [386, 239] on div "Supply Only 3M Class 1 Diamond Grade Fluoro Yellow/Green and 3M Black Vinyl Siz…" at bounding box center [486, 246] width 374 height 61
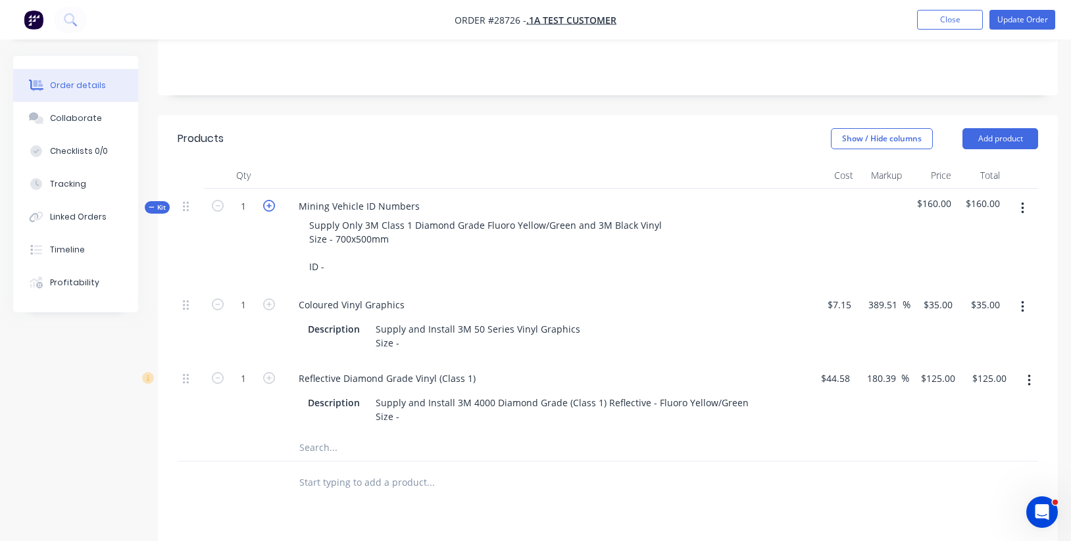
click at [266, 206] on icon "button" at bounding box center [269, 206] width 12 height 12
type input "2"
type input "$70.00"
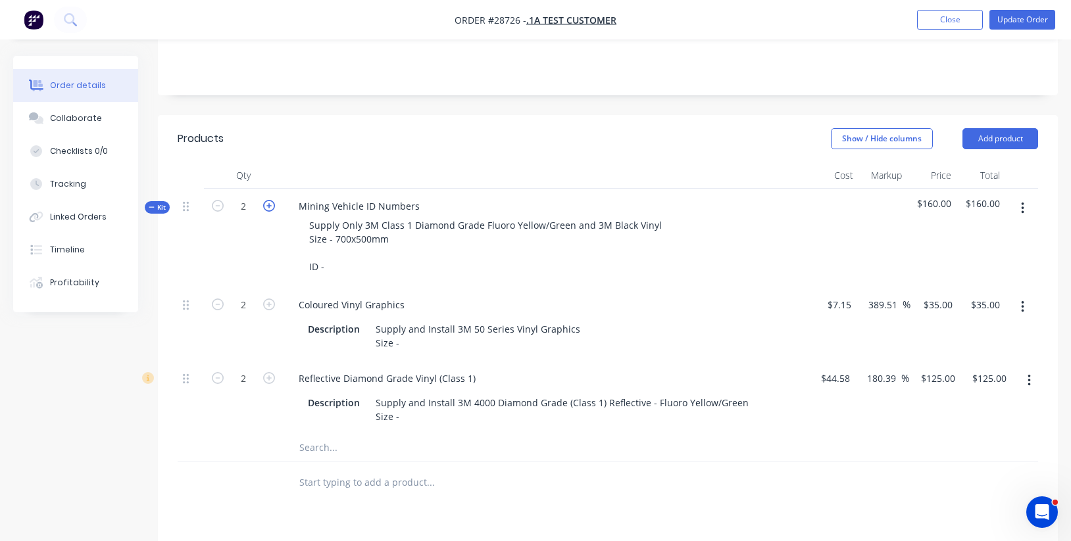
type input "$250.00"
click at [933, 203] on span "$160.00" at bounding box center [931, 204] width 39 height 14
drag, startPoint x: 920, startPoint y: 202, endPoint x: 995, endPoint y: 203, distance: 75.0
click at [995, 203] on div "Kit 2 Mining Vehicle ID Numbers Supply Only 3M Class 1 Diamond Grade Fluoro Yel…" at bounding box center [608, 238] width 860 height 99
click at [941, 206] on span "$160.00" at bounding box center [931, 204] width 39 height 14
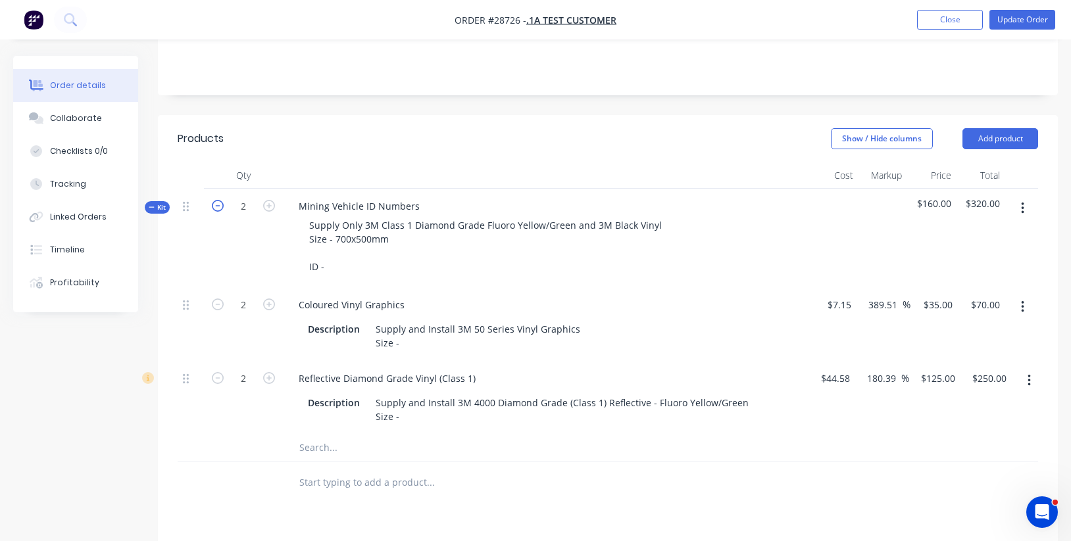
click at [218, 206] on icon "button" at bounding box center [218, 206] width 12 height 12
type input "1"
type input "$35.00"
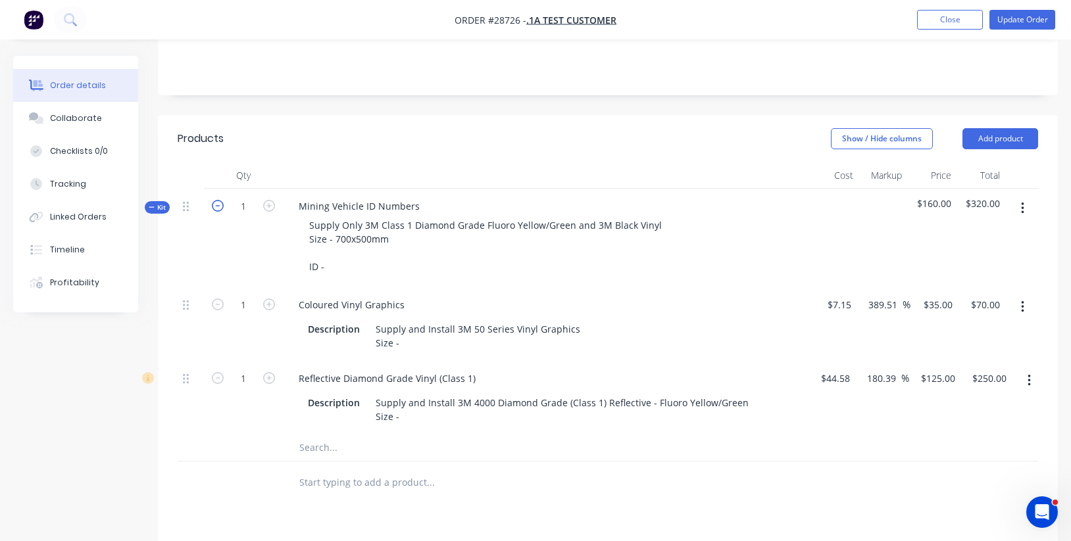
type input "$125.00"
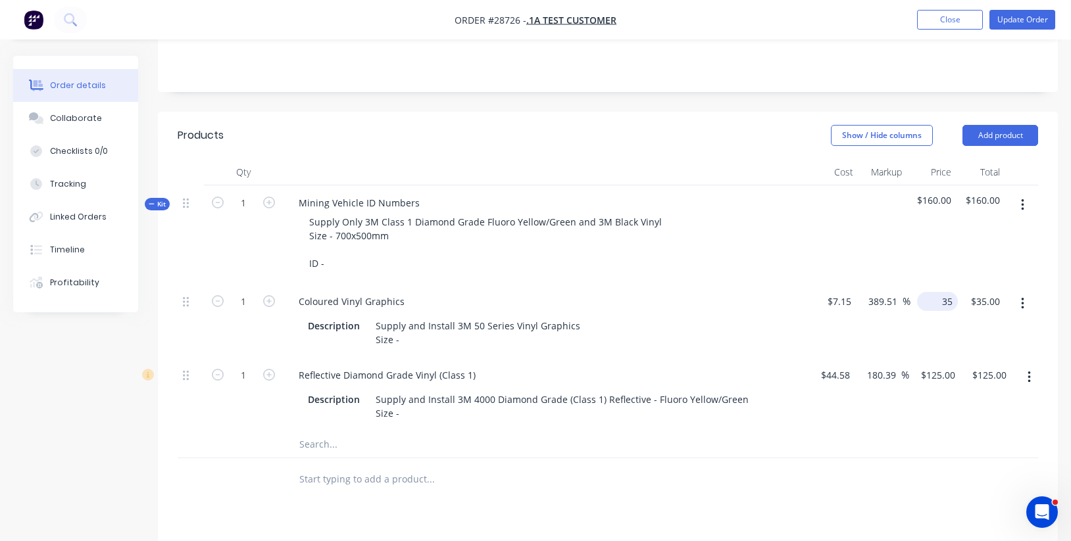
click at [934, 298] on div "35 $35.00" at bounding box center [933, 321] width 47 height 74
type input "$12.25"
type input "35.00"
type input "71.33"
type input "$12.25"
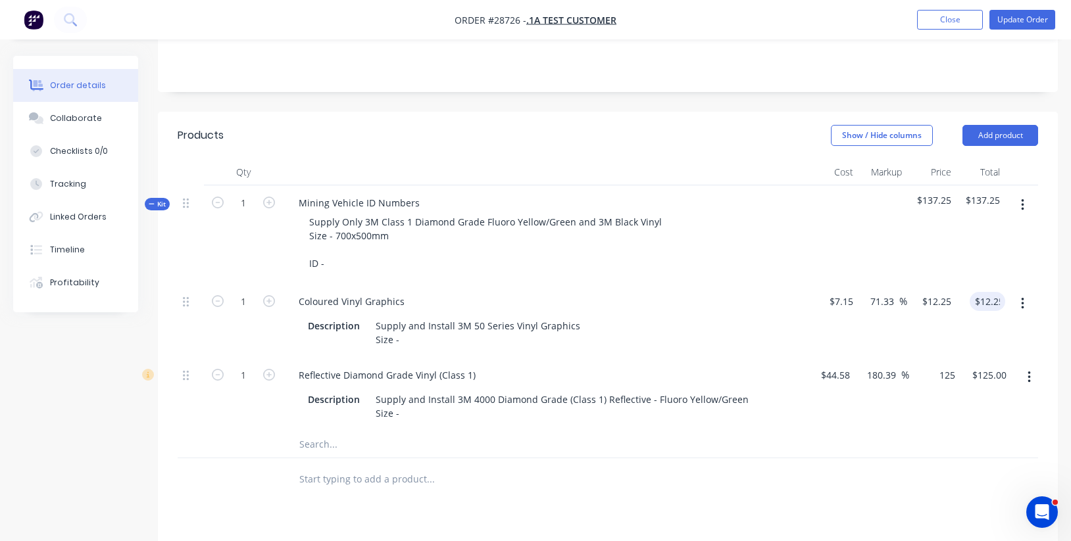
click at [955, 372] on div "1 Reflective Diamond Grade Vinyl (Class 1) Description Supply and Install 3M 40…" at bounding box center [608, 395] width 860 height 74
drag, startPoint x: 950, startPoint y: 373, endPoint x: 974, endPoint y: 374, distance: 24.4
click at [974, 374] on div "1 Reflective Diamond Grade Vinyl (Class 1) Description Supply and Install 3M 40…" at bounding box center [608, 395] width 860 height 74
type input "43.75"
type input "12.25"
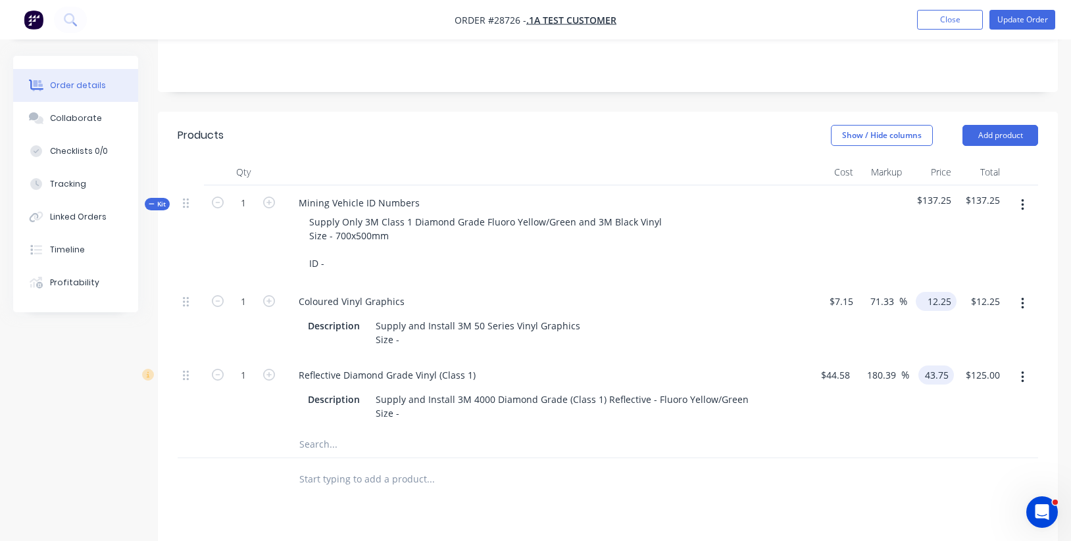
type input "$43.75"
type input "-1.86"
type input "$43.75"
click at [939, 305] on input "12.25" at bounding box center [939, 301] width 36 height 19
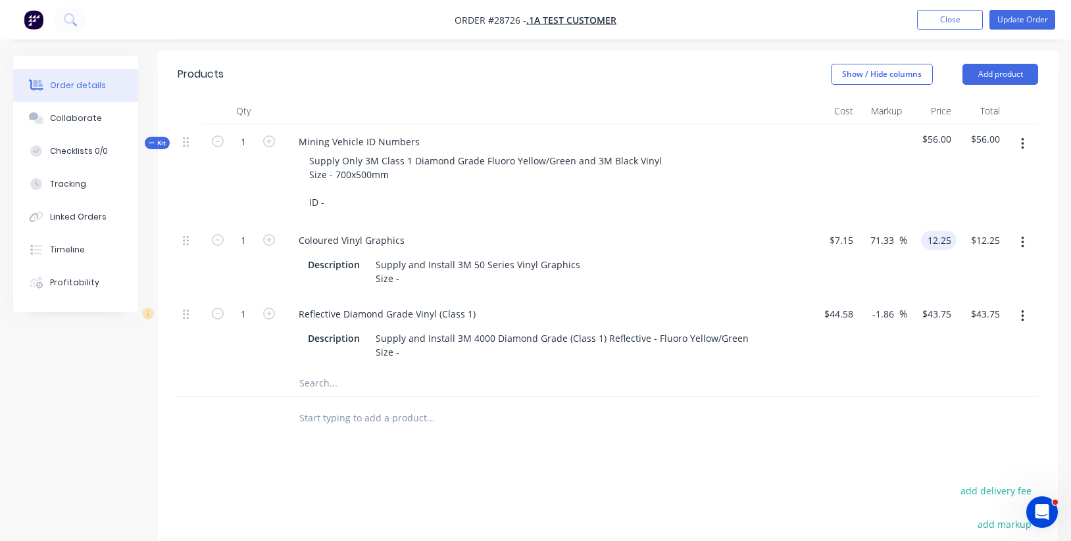
scroll to position [318, 0]
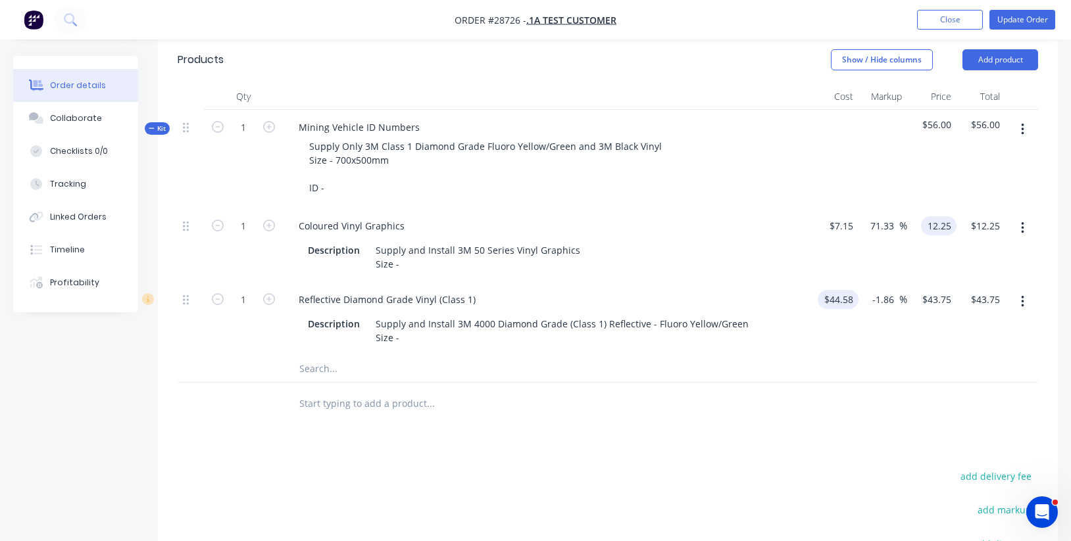
type input "$12.25"
click at [843, 295] on input "44.58" at bounding box center [841, 299] width 36 height 19
type input "$44.58"
click at [270, 128] on icon "button" at bounding box center [269, 128] width 12 height 12
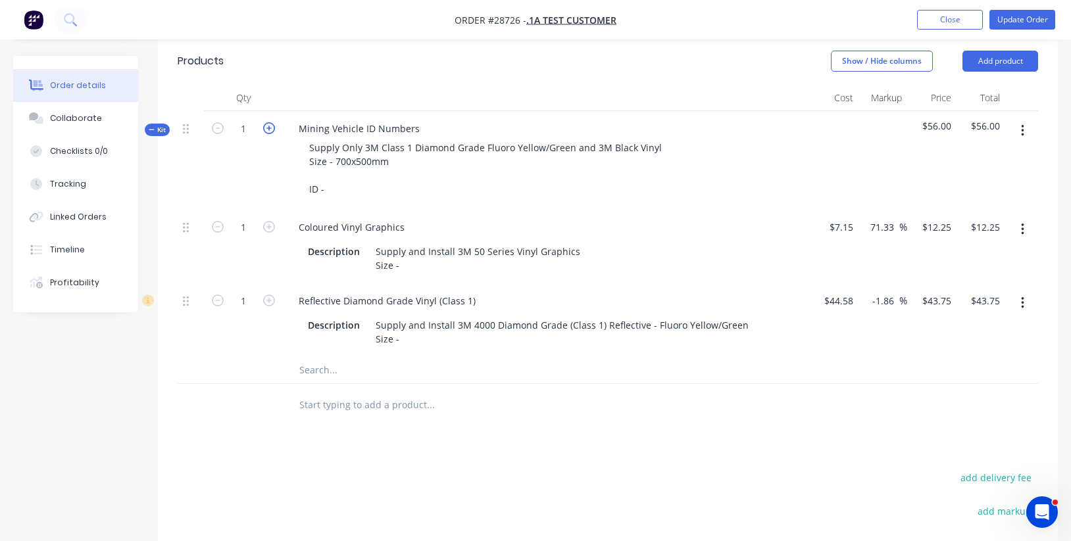
type input "2"
type input "$24.50"
type input "$87.50"
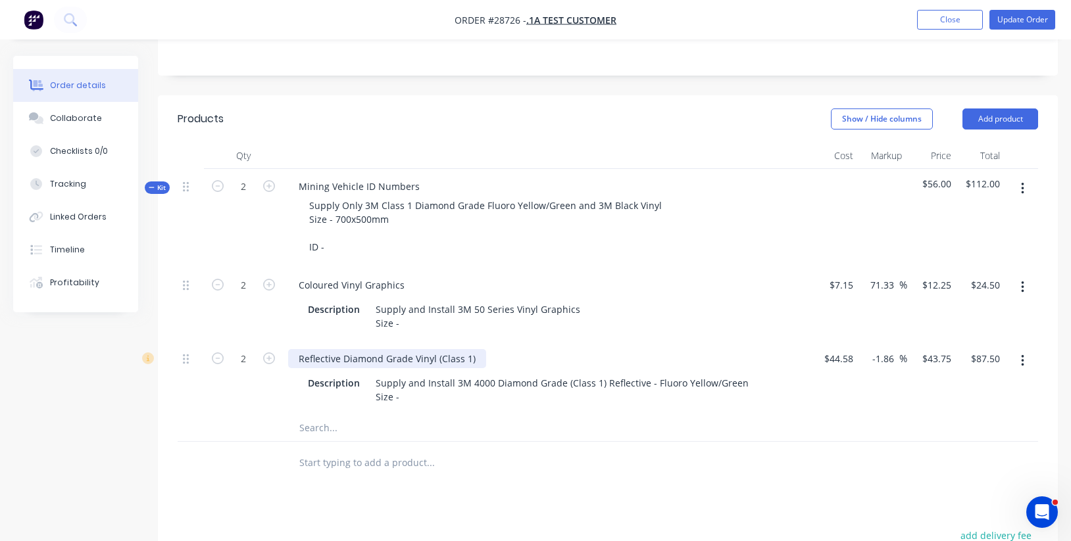
scroll to position [259, 0]
click at [1008, 112] on button "Add product" at bounding box center [1000, 118] width 76 height 21
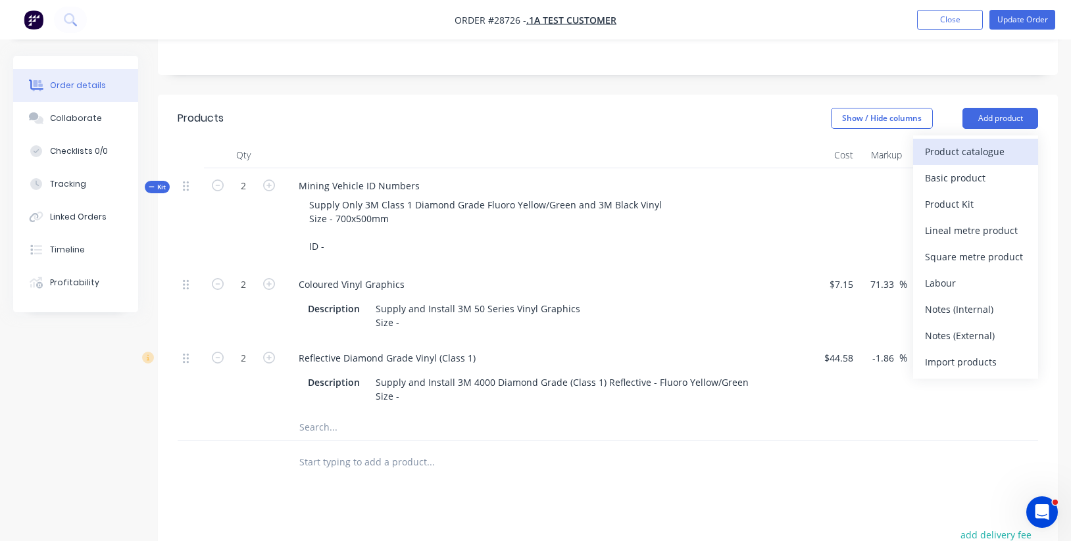
click at [985, 155] on div "Product catalogue" at bounding box center [975, 151] width 101 height 19
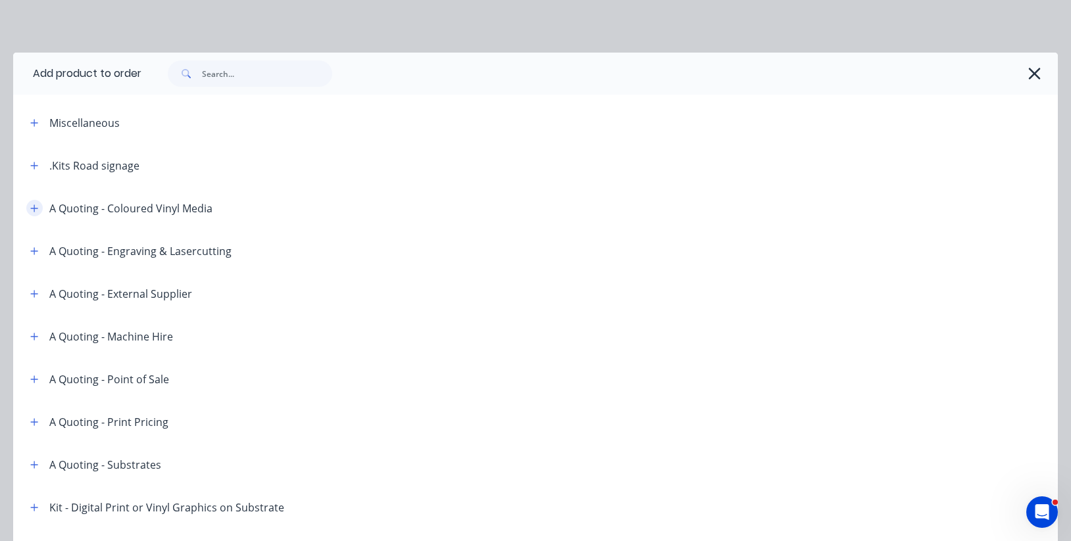
click at [36, 210] on icon "button" at bounding box center [34, 208] width 8 height 9
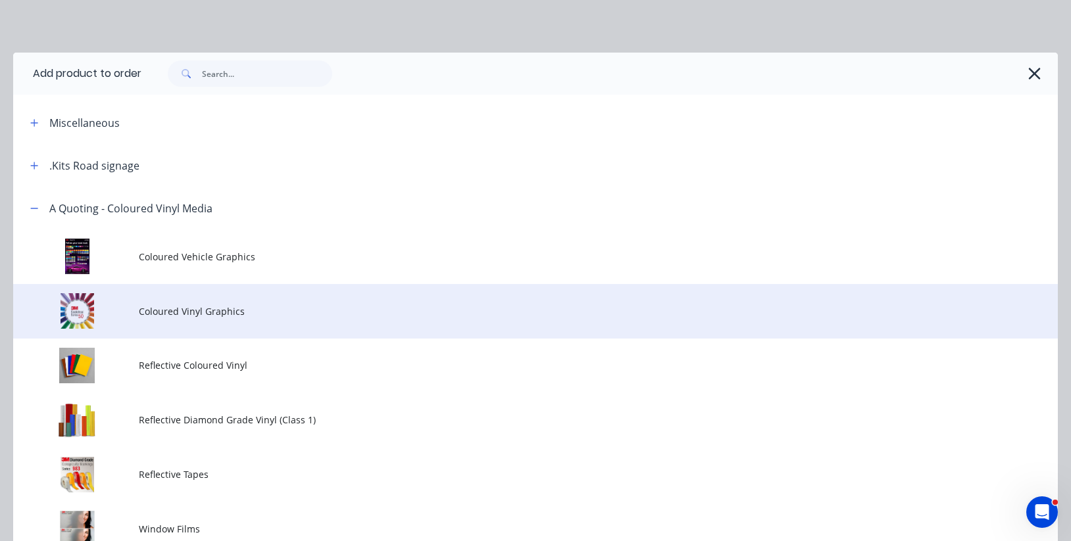
click at [201, 310] on span "Coloured Vinyl Graphics" at bounding box center [506, 312] width 735 height 14
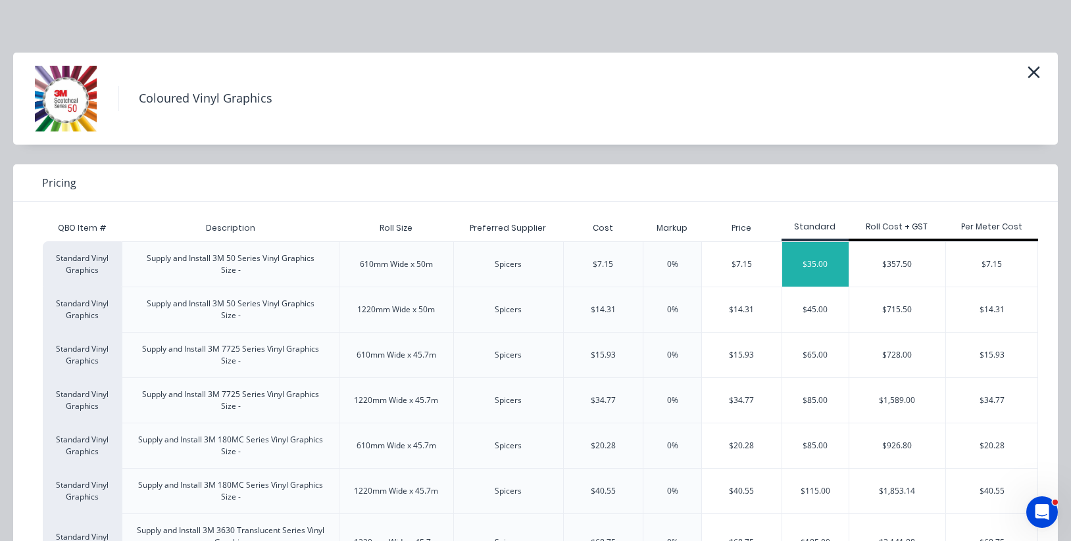
click at [820, 266] on div "$35.00" at bounding box center [815, 264] width 66 height 45
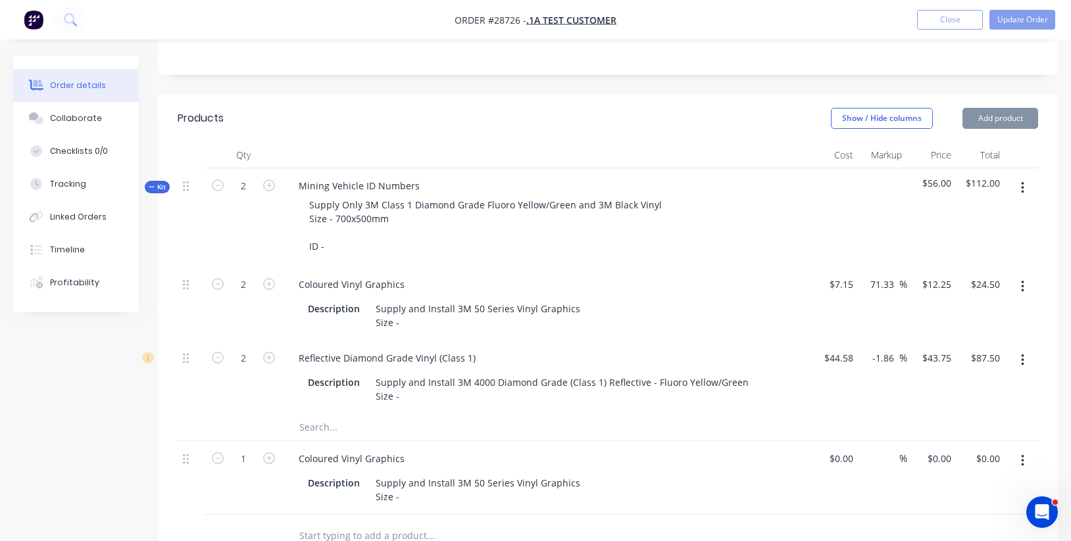
type input "$7.15"
type input "389.51"
type input "$35.00"
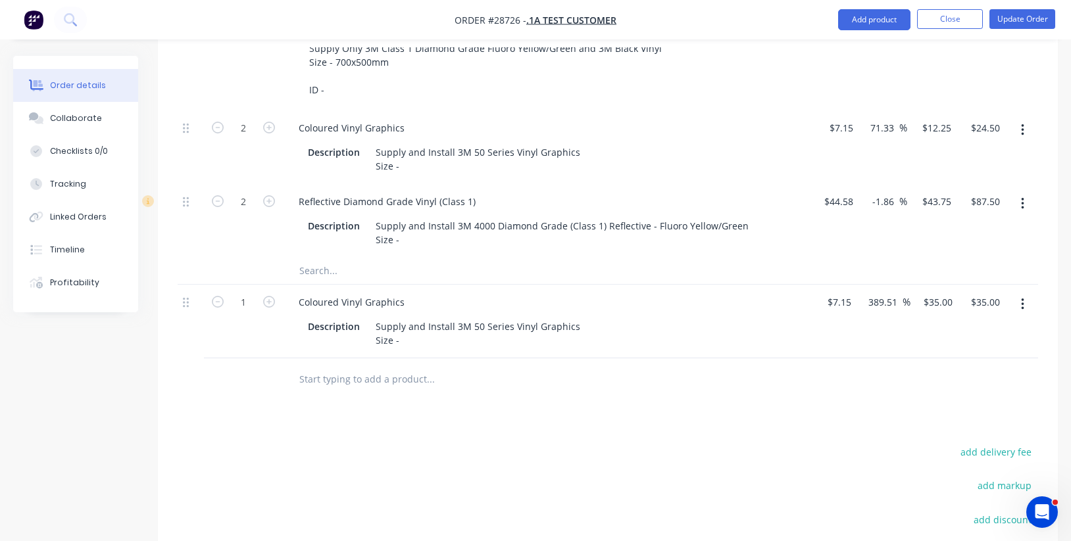
scroll to position [425, 0]
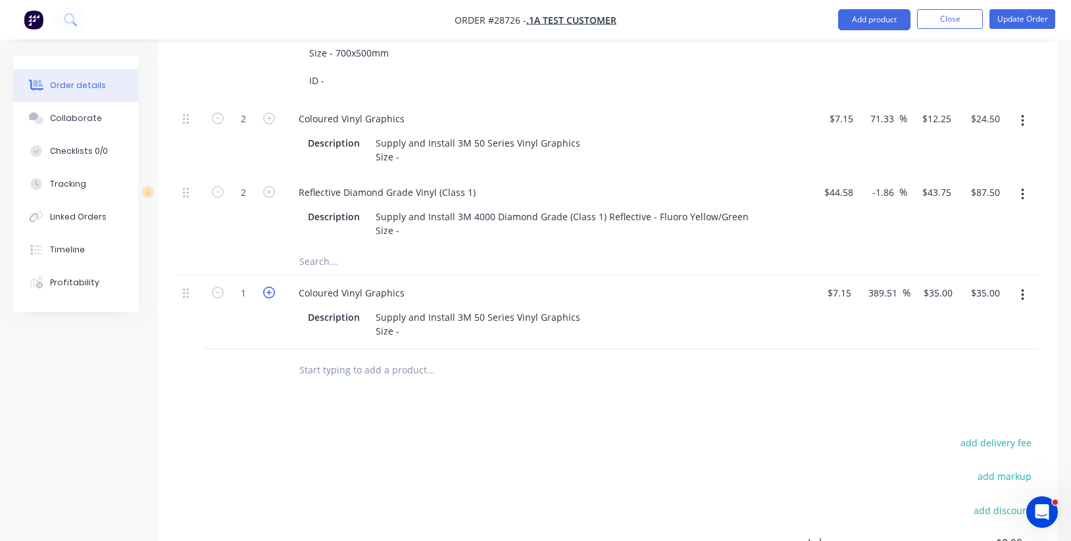
click at [269, 287] on icon "button" at bounding box center [269, 293] width 12 height 12
type input "2"
type input "$70.00"
click at [222, 287] on icon "button" at bounding box center [218, 293] width 12 height 12
type input "1"
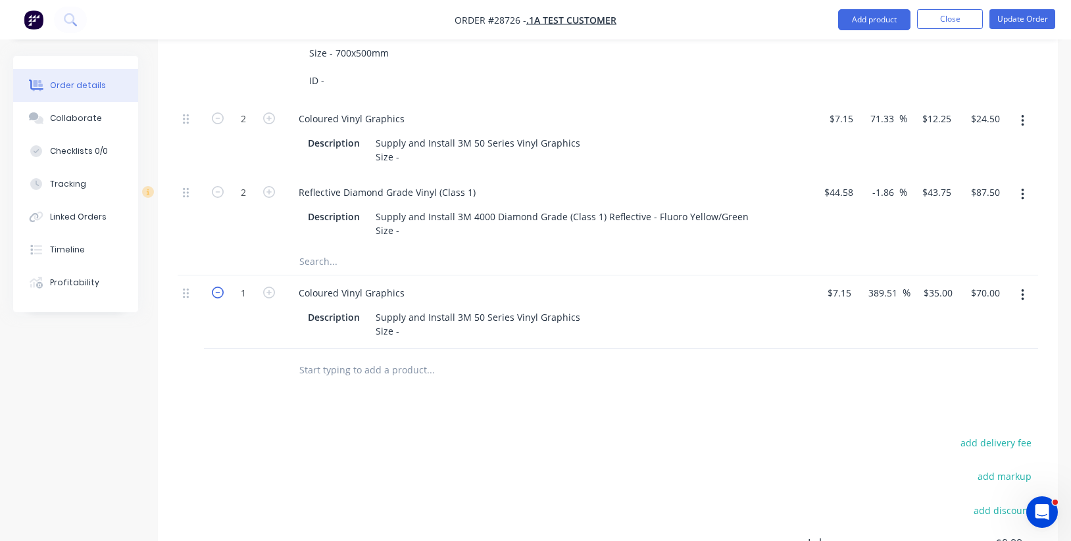
type input "$35.00"
click at [421, 320] on div "Supply and Install 3M 50 Series Vinyl Graphics Size -" at bounding box center [477, 324] width 215 height 33
click at [756, 366] on div at bounding box center [520, 370] width 474 height 43
click at [984, 285] on input "35.00" at bounding box center [990, 293] width 30 height 19
type input "12.25"
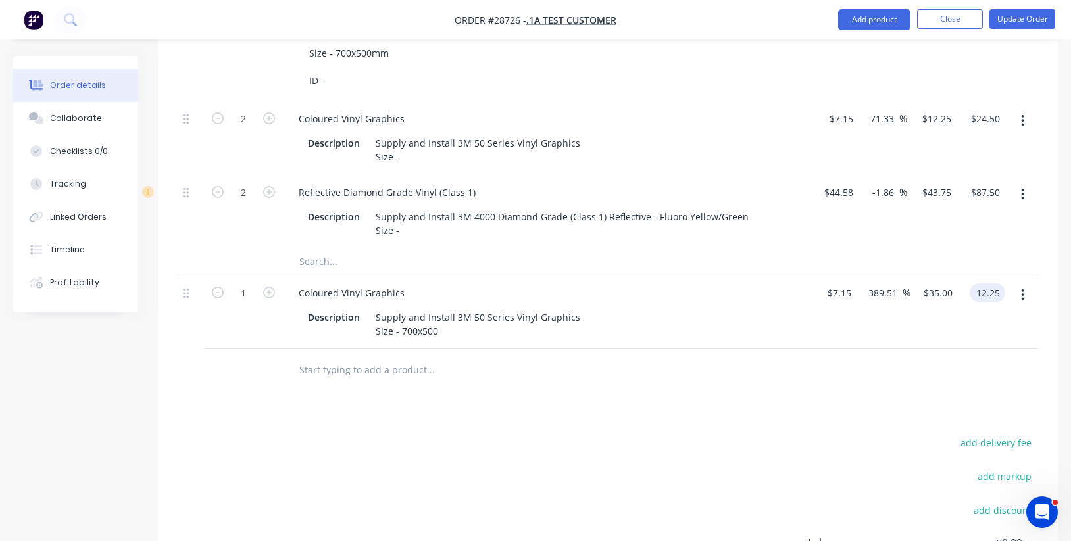
type input "71.33"
type input "$12.25"
click at [870, 358] on div at bounding box center [608, 370] width 860 height 43
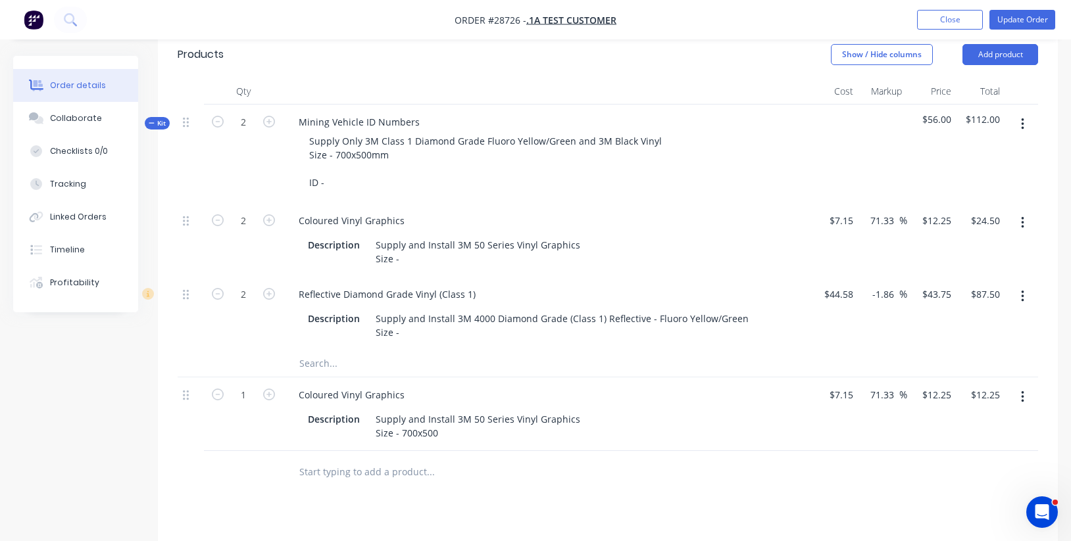
scroll to position [246, 0]
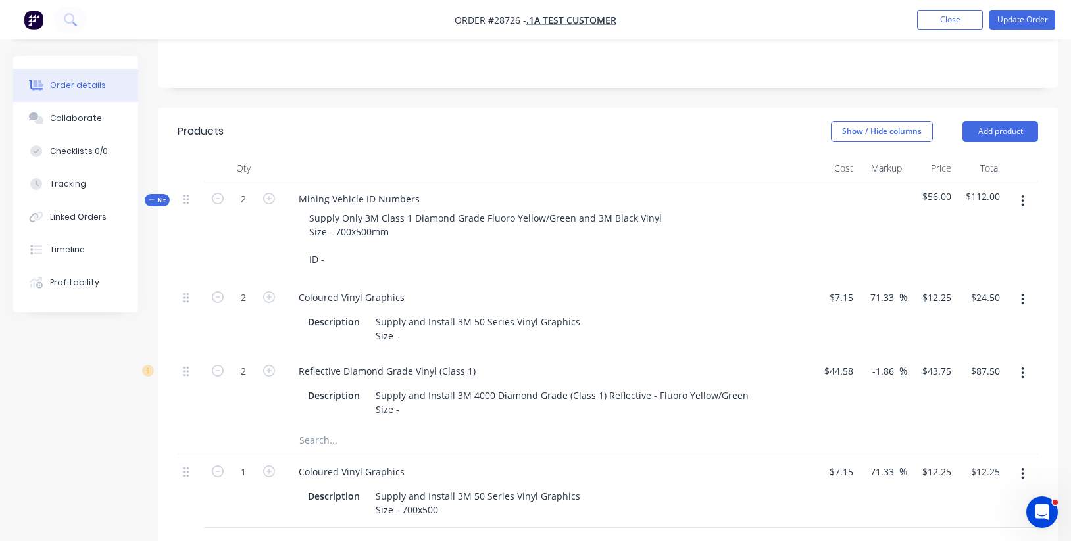
click at [1004, 119] on header "Products Show / Hide columns Add product" at bounding box center [608, 131] width 900 height 47
click at [1004, 126] on button "Add product" at bounding box center [1000, 131] width 76 height 21
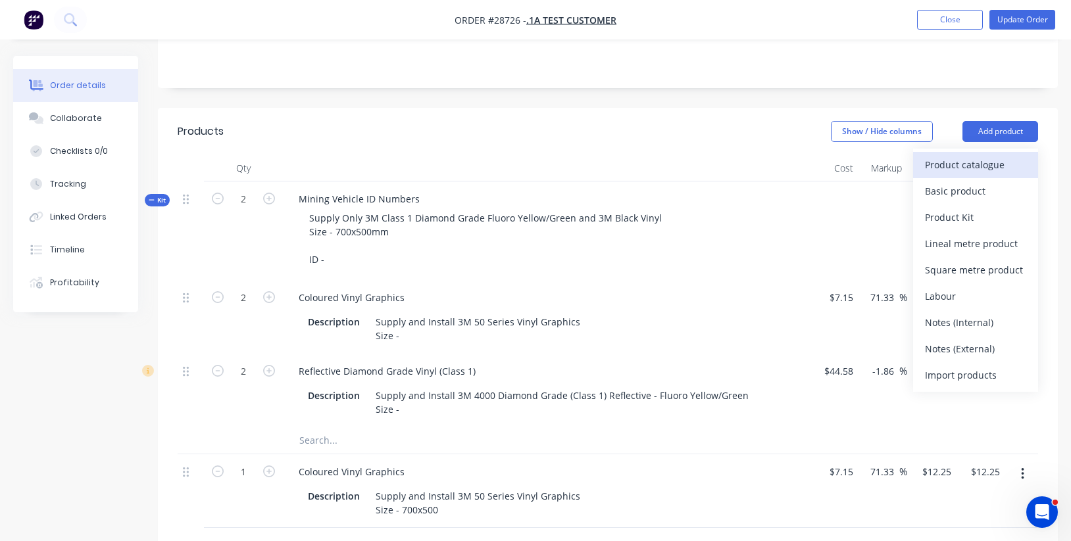
click at [974, 168] on div "Product catalogue" at bounding box center [975, 164] width 101 height 19
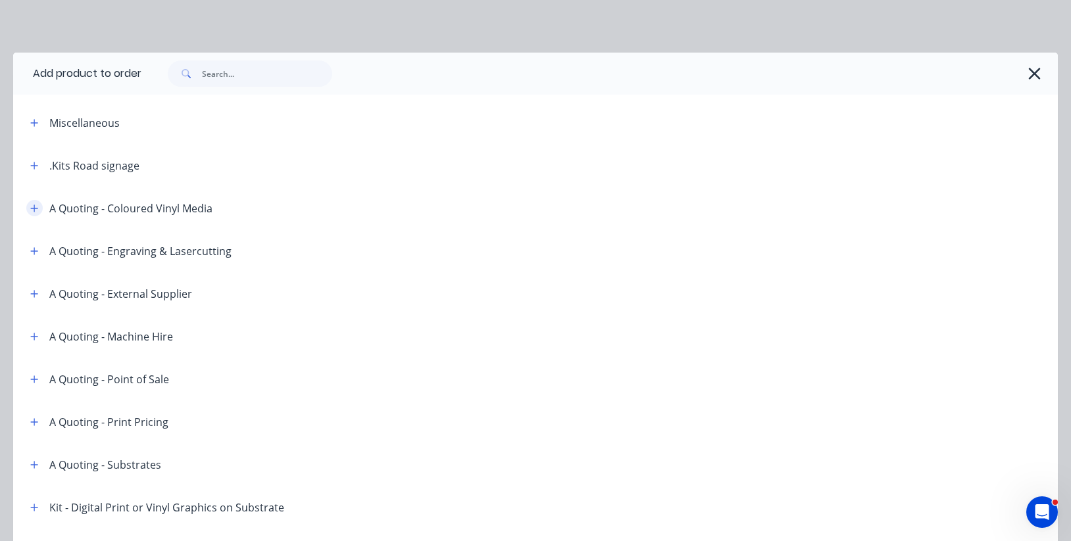
click at [35, 207] on icon "button" at bounding box center [34, 208] width 7 height 7
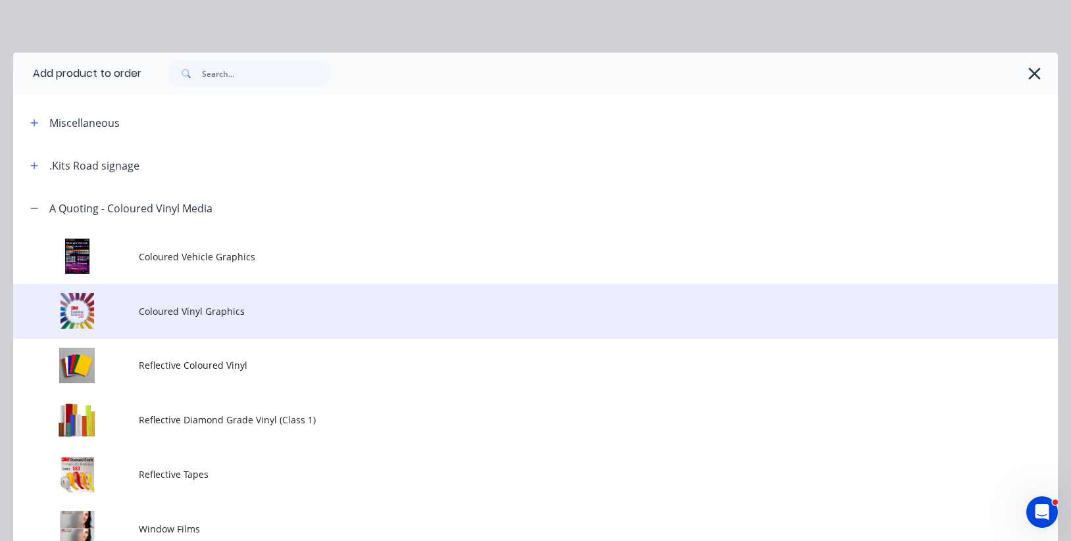
click at [187, 305] on span "Coloured Vinyl Graphics" at bounding box center [506, 312] width 735 height 14
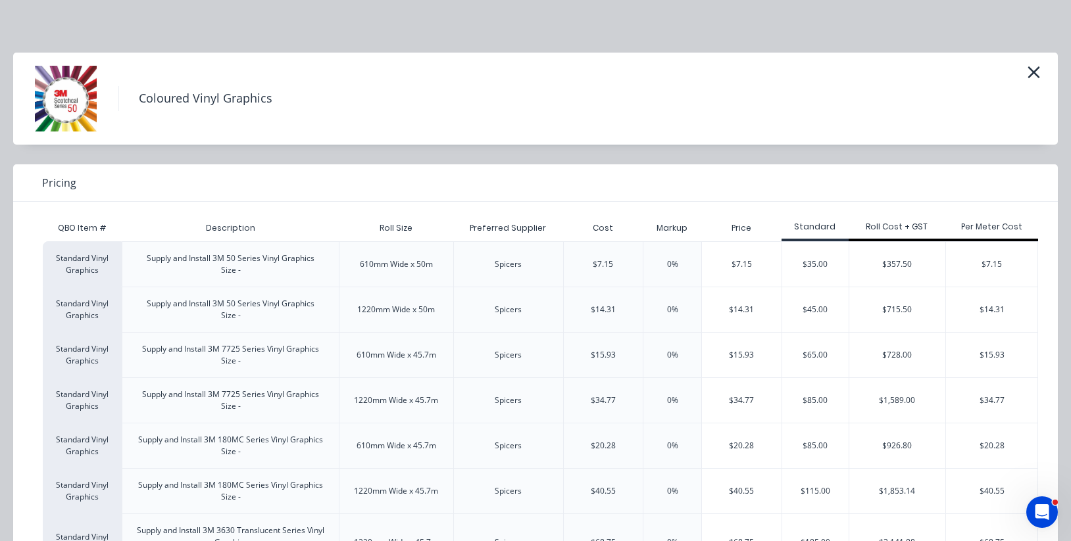
scroll to position [0, 0]
click at [1035, 72] on icon "button" at bounding box center [1034, 72] width 12 height 12
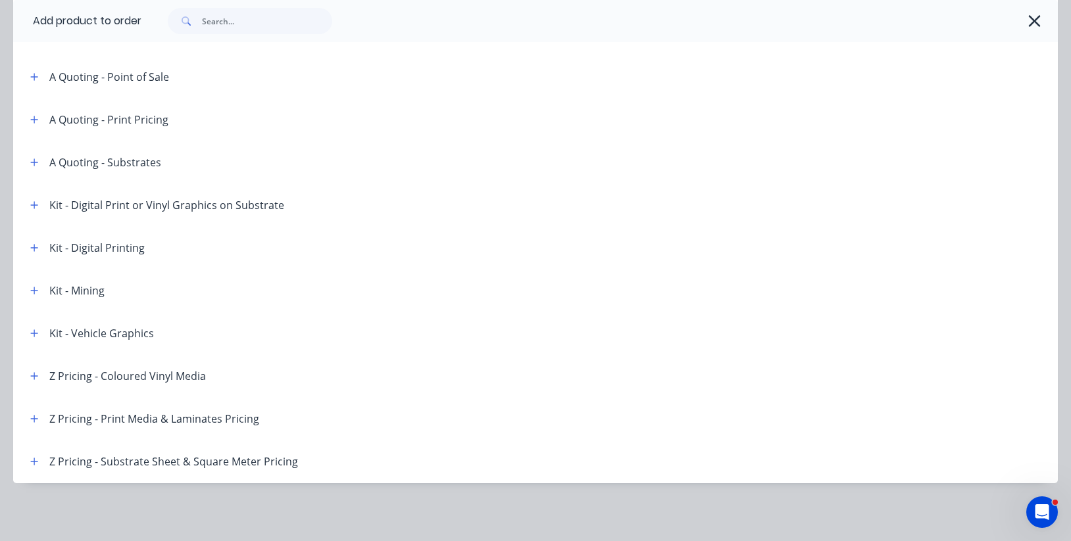
scroll to position [629, 0]
click at [37, 377] on icon "button" at bounding box center [34, 376] width 8 height 9
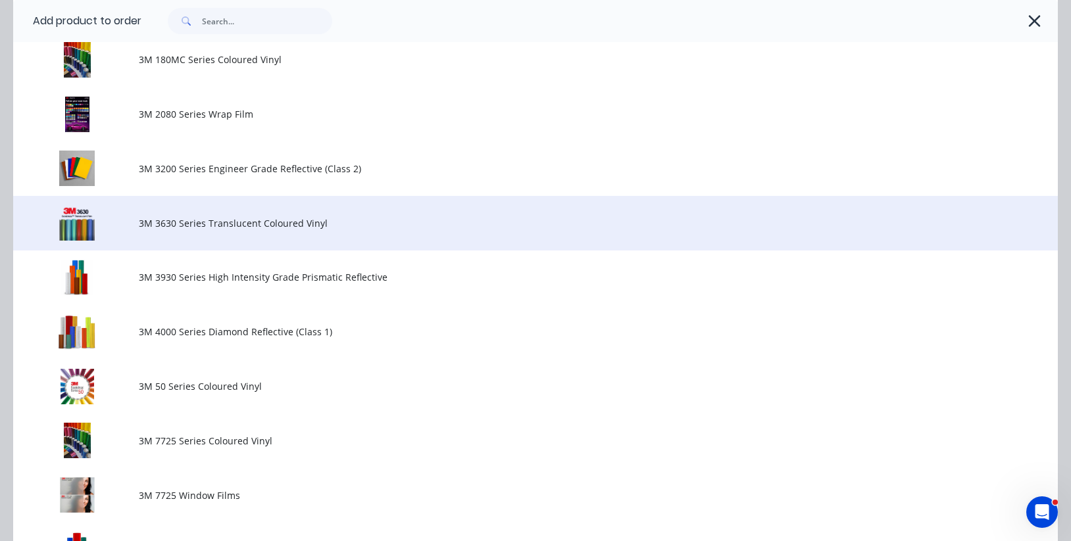
scroll to position [1060, 0]
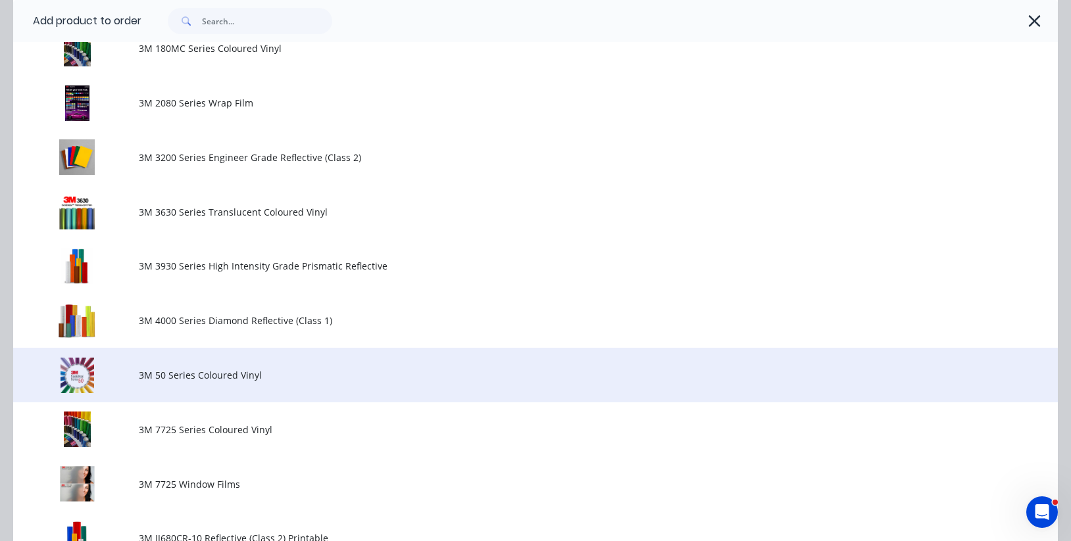
click at [178, 371] on span "3M 50 Series Coloured Vinyl" at bounding box center [506, 375] width 735 height 14
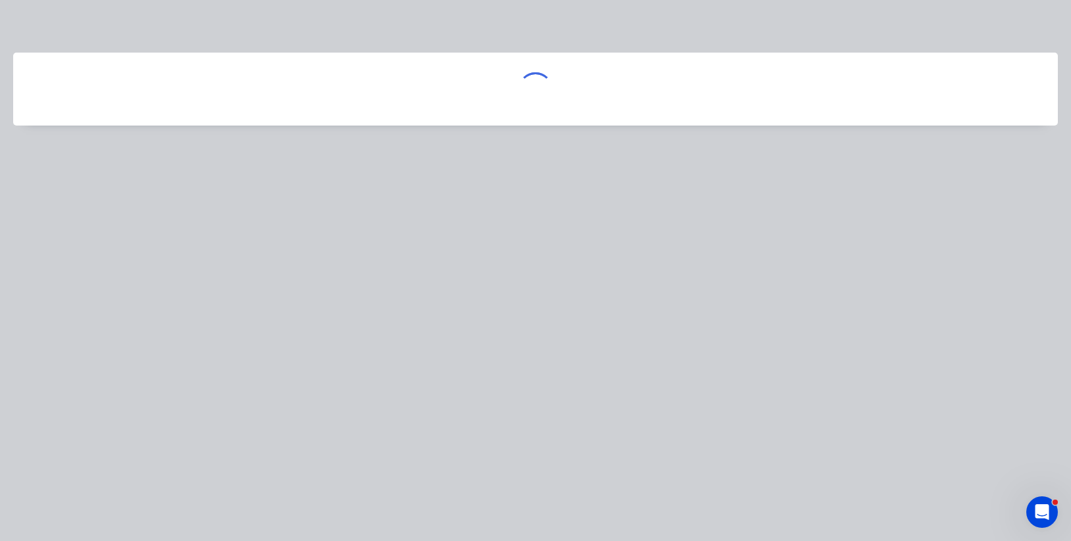
scroll to position [0, 0]
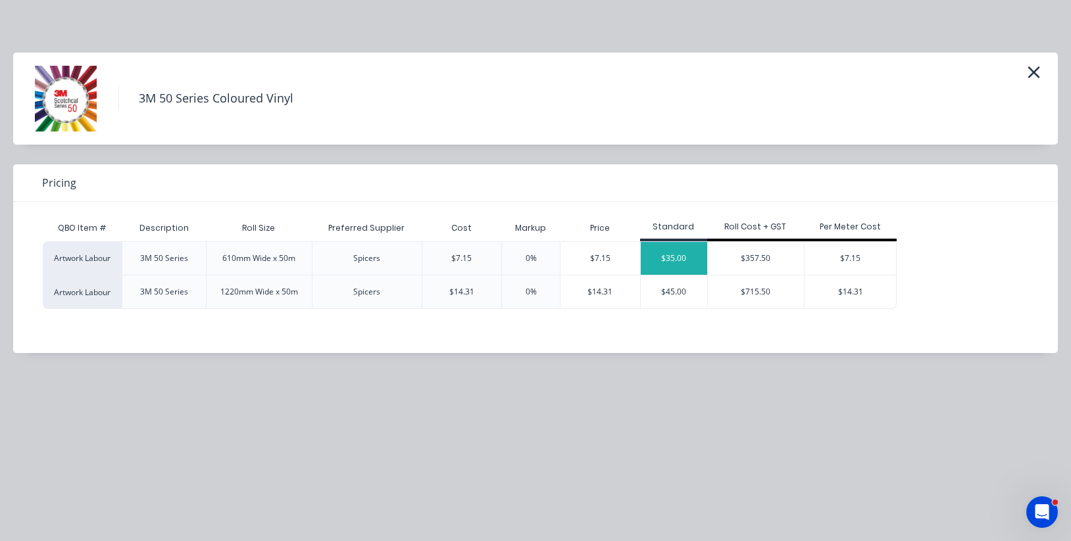
click at [686, 254] on div "$35.00" at bounding box center [674, 258] width 66 height 33
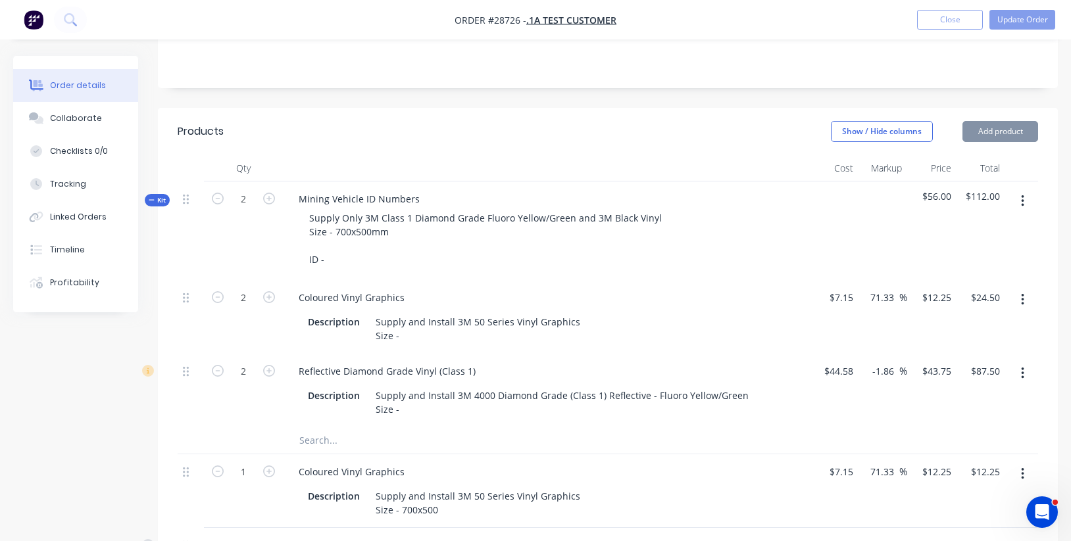
type input "$7.15"
type input "389.51"
type input "$35.00"
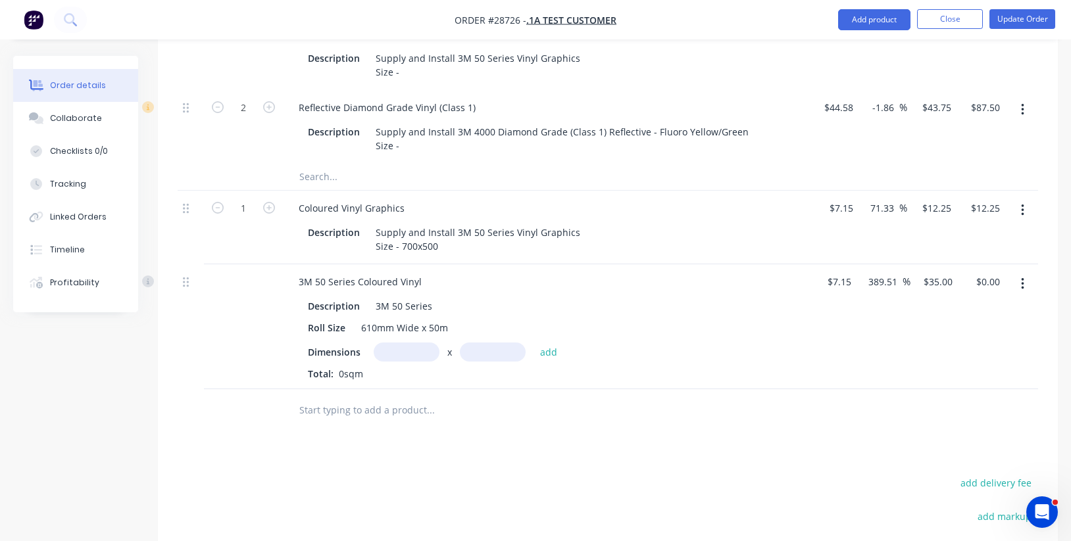
scroll to position [507, 0]
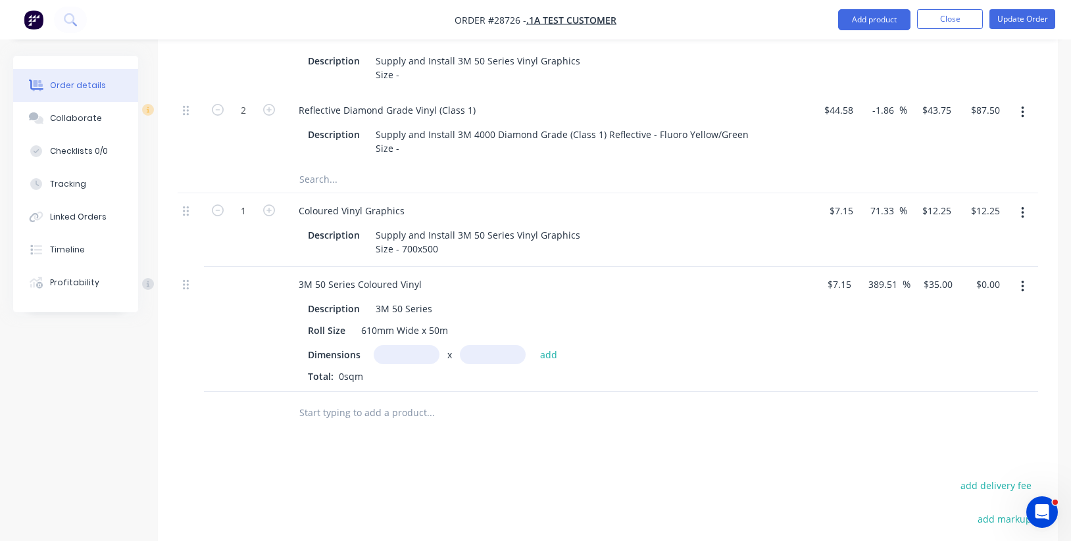
click at [415, 345] on input "text" at bounding box center [407, 354] width 66 height 19
type input "0.7m"
type input "0.5m"
click at [549, 345] on button "add" at bounding box center [548, 354] width 31 height 18
type input "$12.25"
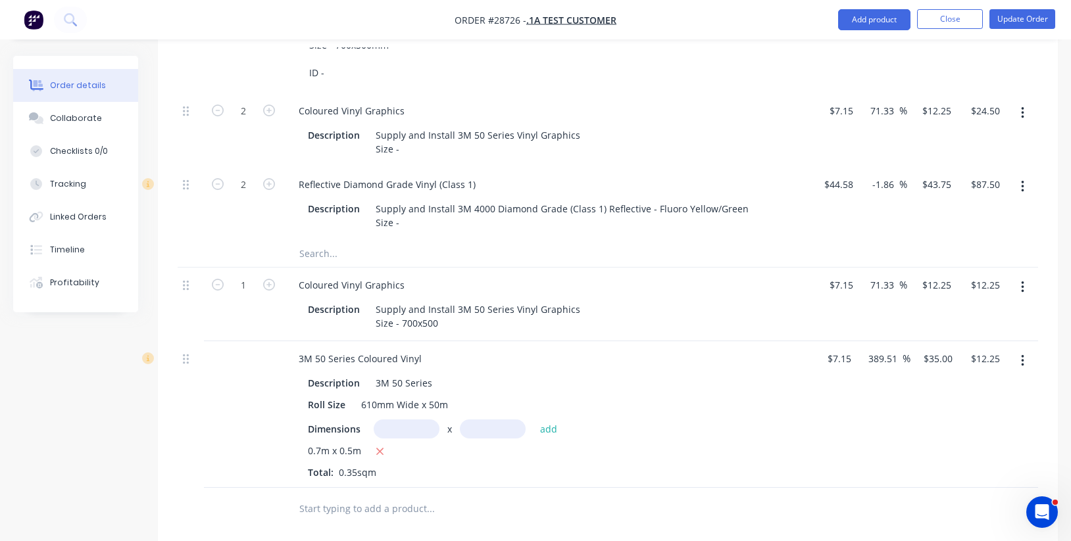
scroll to position [433, 0]
click at [249, 349] on div at bounding box center [243, 414] width 79 height 147
click at [339, 351] on div "3M 50 Series Coloured Vinyl" at bounding box center [360, 358] width 144 height 19
click at [260, 347] on div at bounding box center [243, 414] width 79 height 147
click at [238, 351] on div at bounding box center [243, 414] width 79 height 147
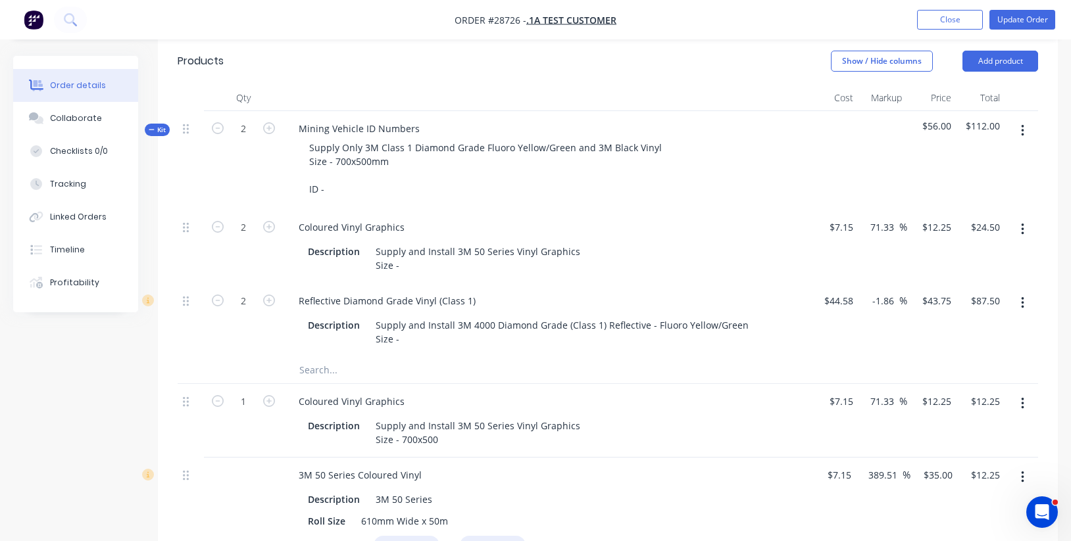
scroll to position [314, 0]
click at [270, 130] on icon "button" at bounding box center [269, 131] width 12 height 12
type input "3"
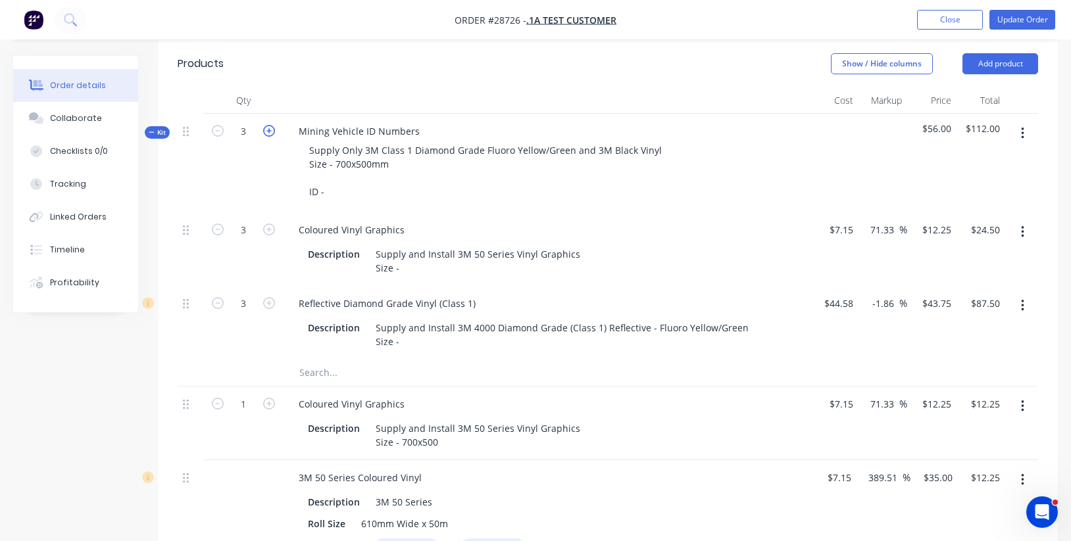
type input "$36.75"
type input "$131.25"
click at [270, 130] on icon "button" at bounding box center [269, 131] width 12 height 12
type input "4"
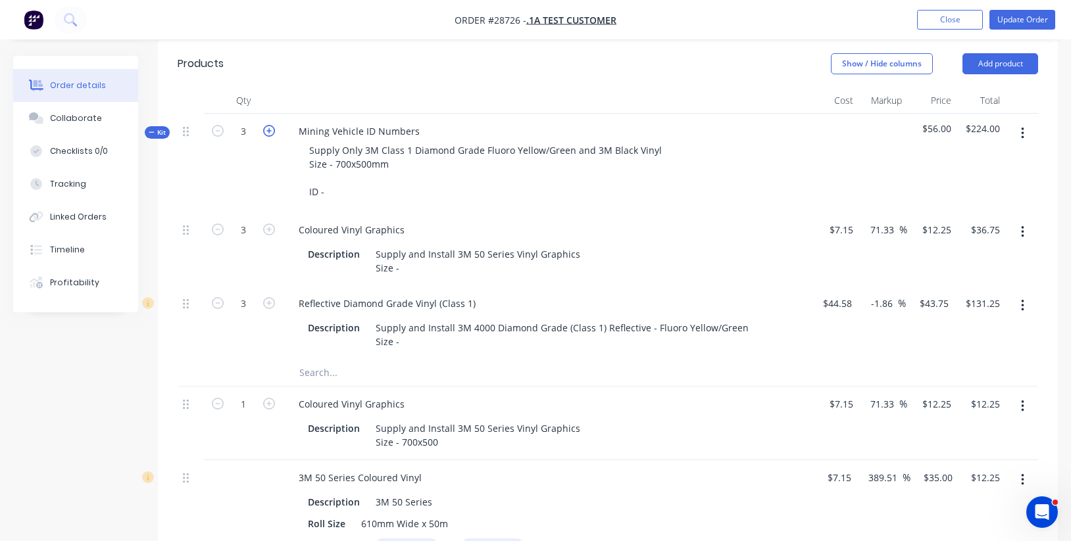
type input "4"
type input "$49.00"
type input "$175.00"
click at [217, 130] on icon "button" at bounding box center [218, 131] width 12 height 12
type input "3"
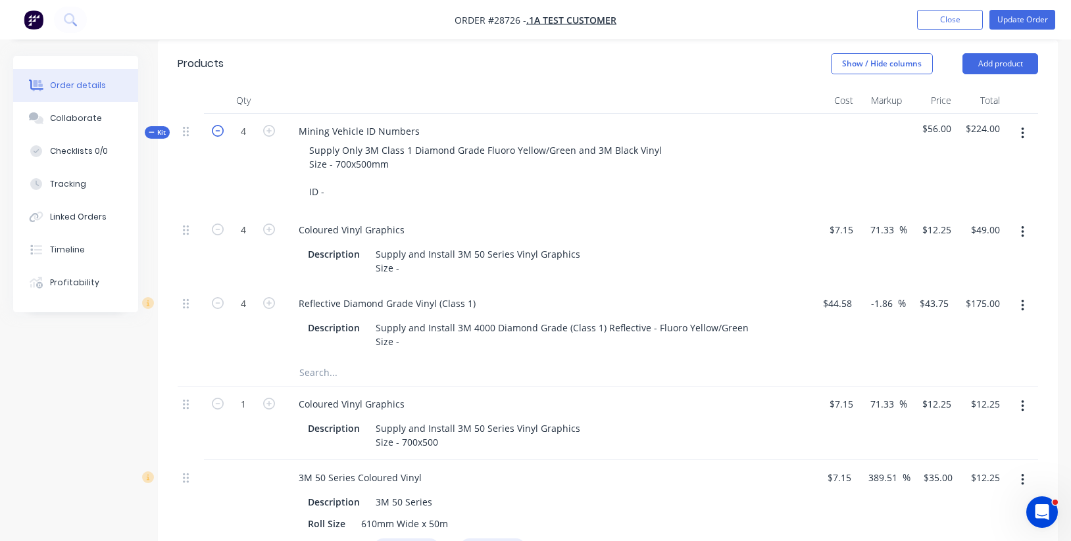
type input "3"
type input "$36.75"
type input "$131.25"
click at [217, 130] on icon "button" at bounding box center [218, 131] width 12 height 12
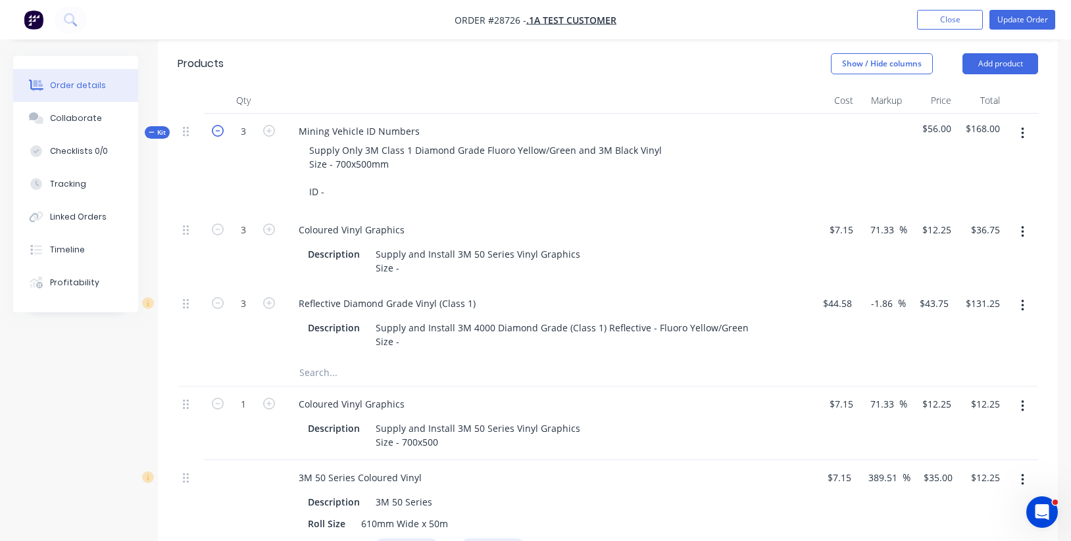
type input "2"
type input "$24.50"
type input "$87.50"
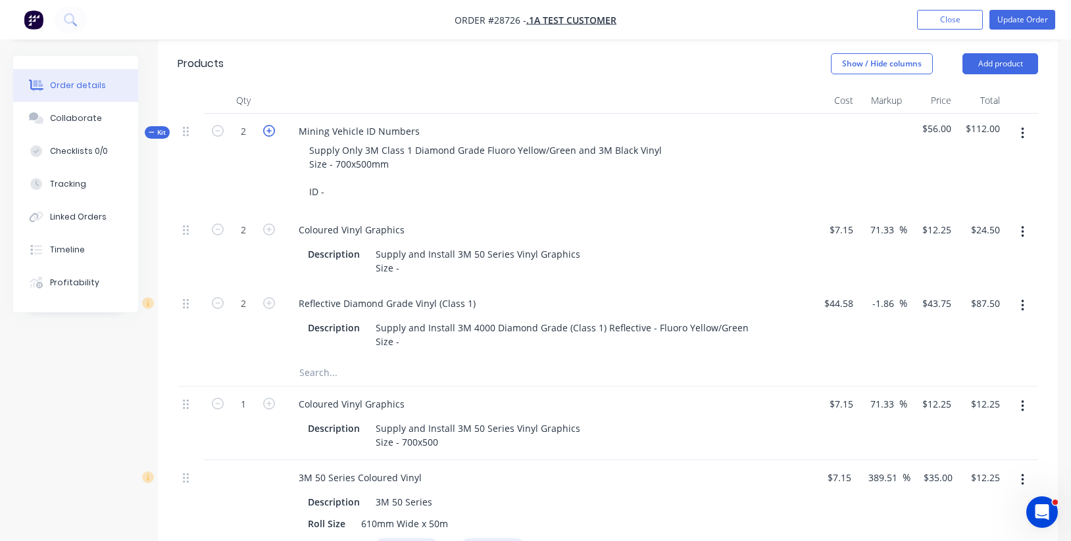
click at [270, 132] on icon "button" at bounding box center [269, 131] width 12 height 12
type input "3"
type input "$36.75"
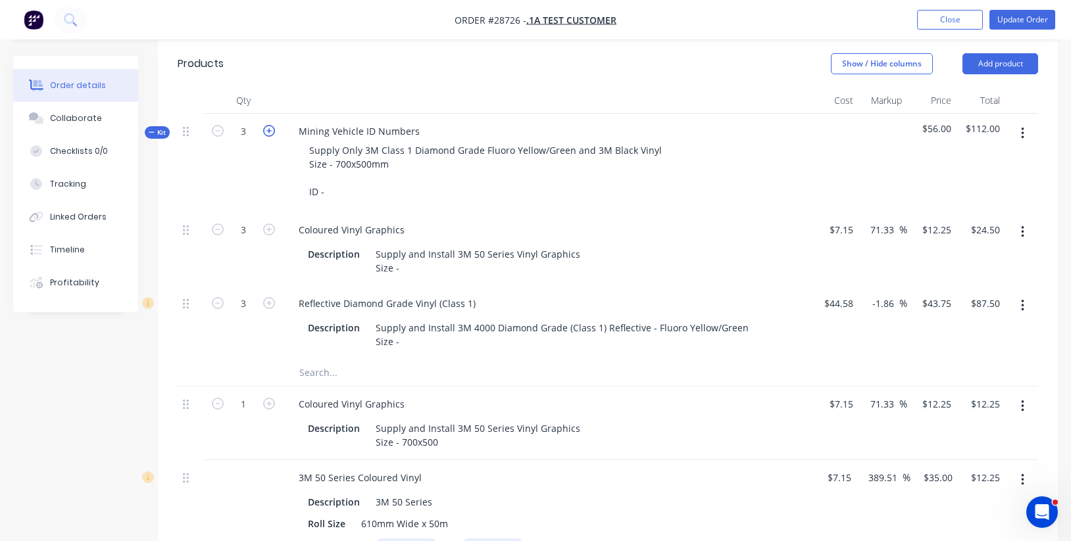
type input "$131.25"
click at [267, 228] on icon "button" at bounding box center [269, 230] width 12 height 12
type input "4"
type input "$49.00"
click at [222, 226] on icon "button" at bounding box center [218, 230] width 12 height 12
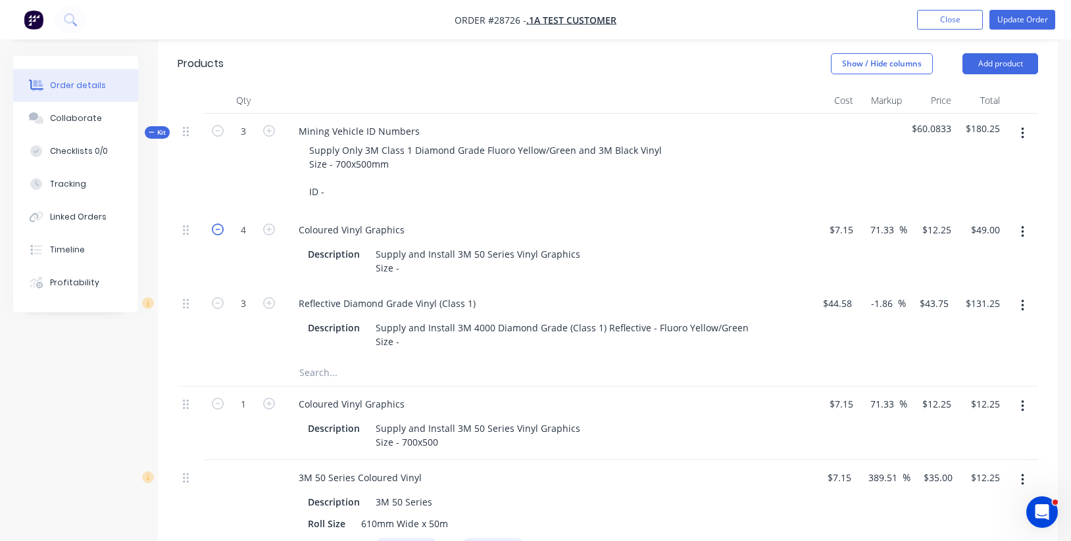
type input "3"
type input "$36.75"
click at [217, 127] on icon "button" at bounding box center [218, 131] width 12 height 12
type input "2"
click at [217, 127] on icon "button" at bounding box center [218, 131] width 12 height 12
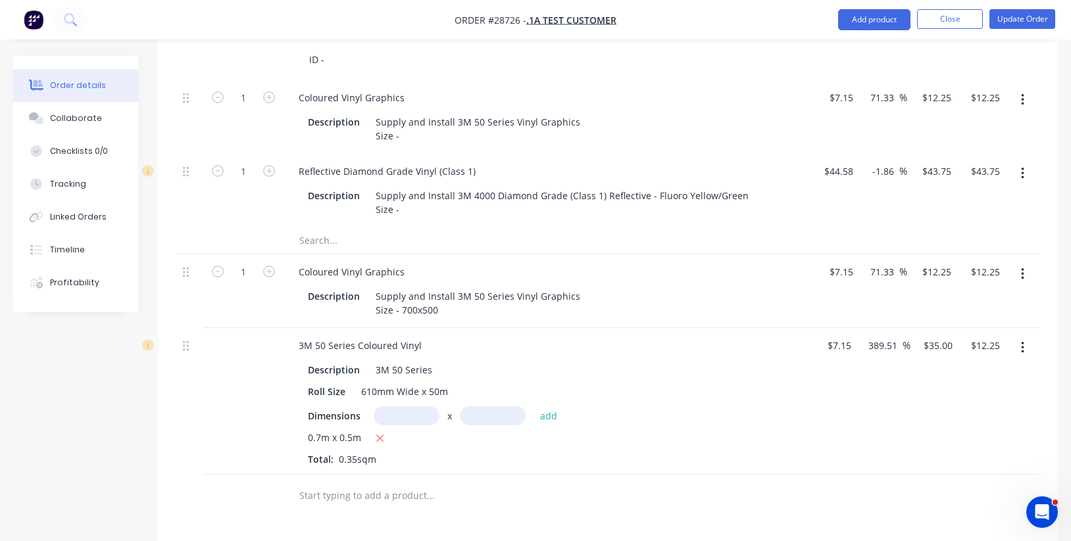
scroll to position [449, 0]
click at [1024, 338] on button "button" at bounding box center [1022, 345] width 31 height 24
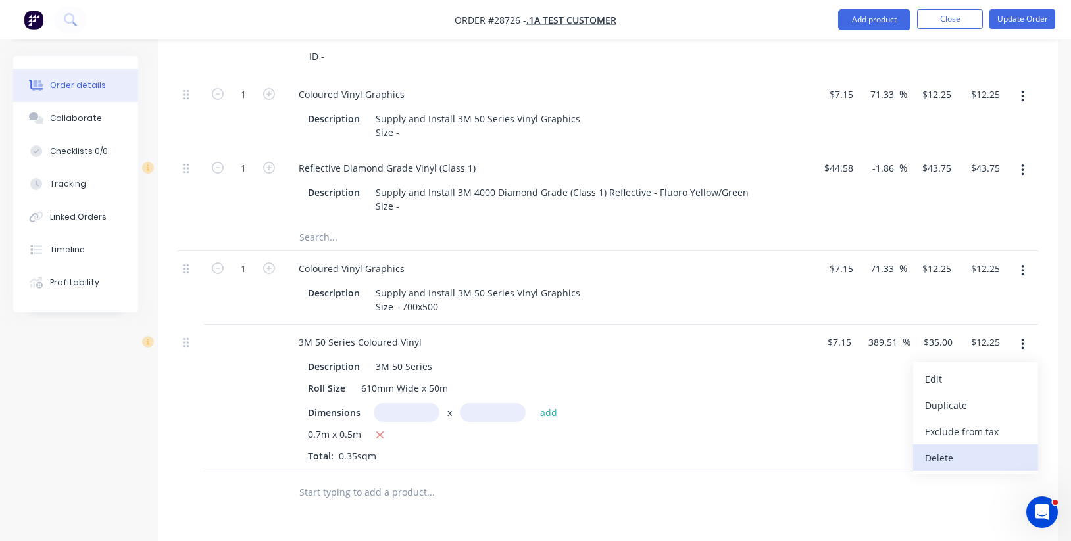
click at [991, 453] on div "Delete" at bounding box center [975, 458] width 101 height 19
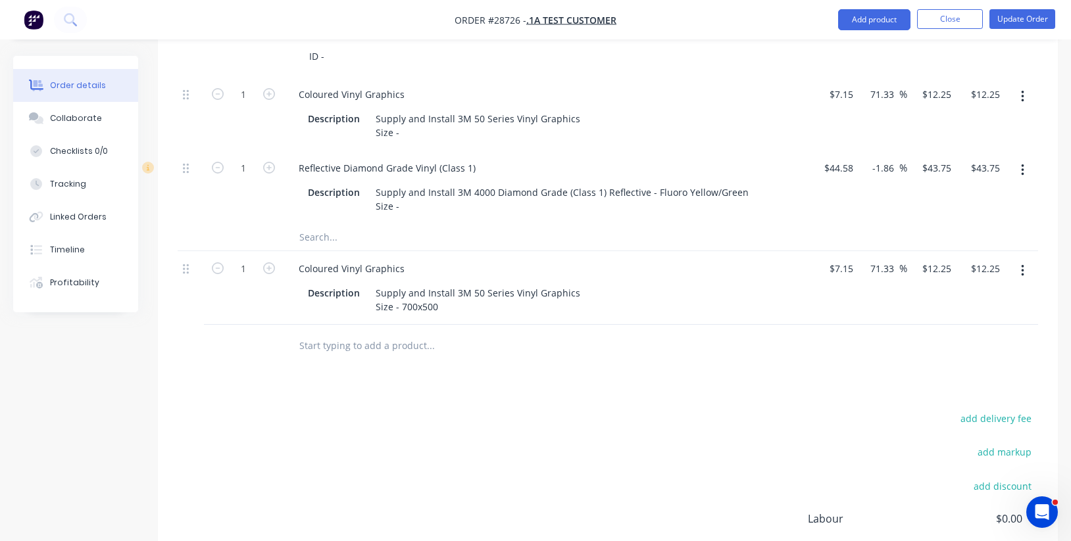
click at [1023, 265] on icon "button" at bounding box center [1022, 271] width 3 height 12
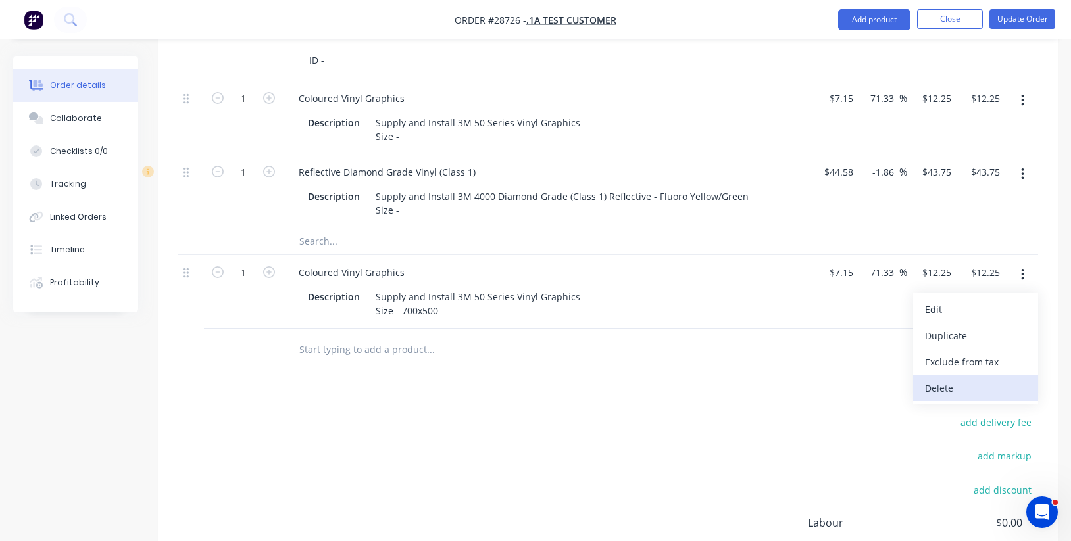
click at [987, 379] on div "Delete" at bounding box center [975, 388] width 101 height 19
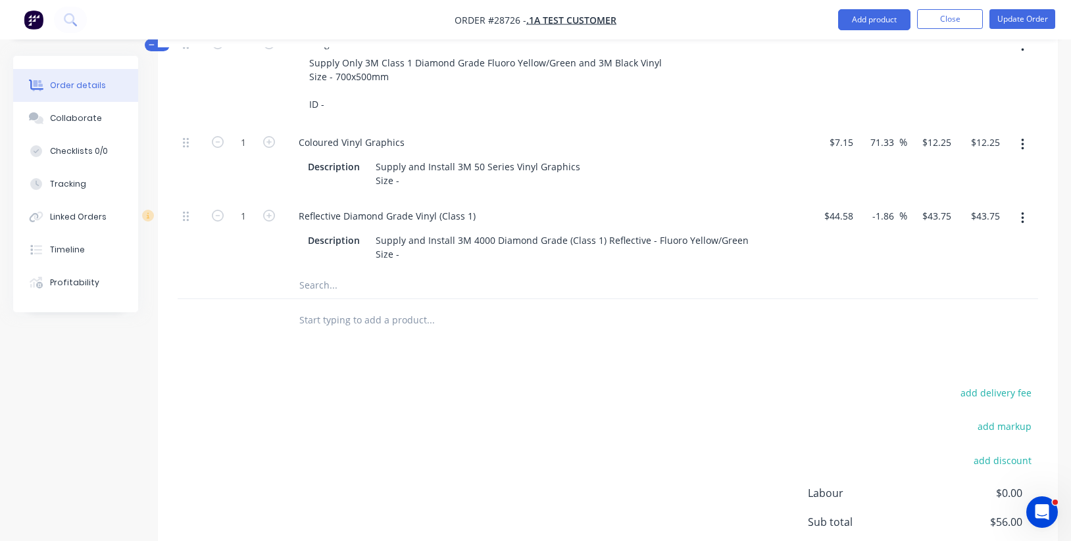
scroll to position [401, 0]
click at [841, 214] on input "44.58" at bounding box center [843, 216] width 30 height 19
click at [848, 146] on input "7.15" at bounding box center [843, 142] width 30 height 19
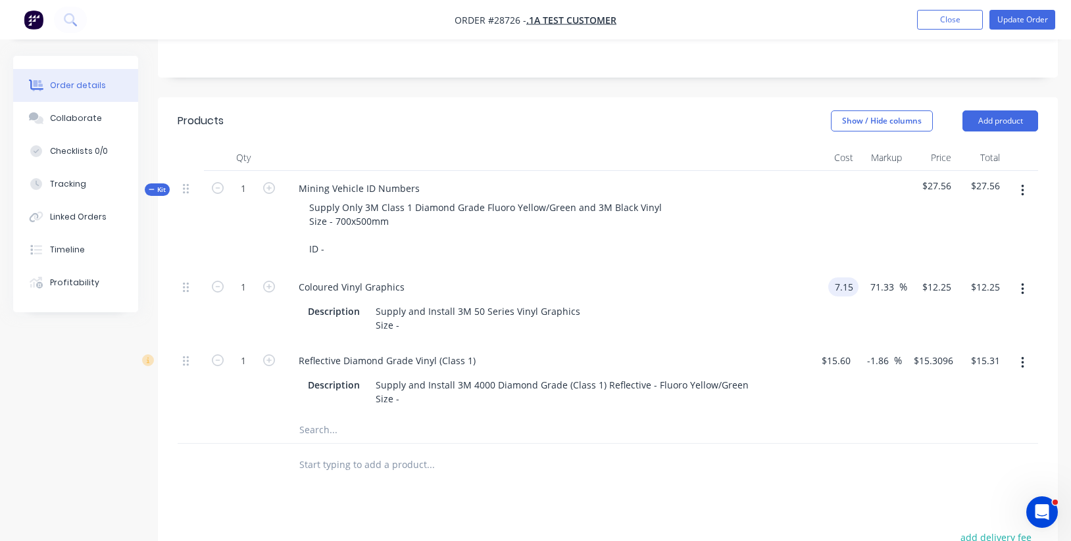
scroll to position [257, 0]
click at [983, 286] on input "6.00" at bounding box center [992, 287] width 25 height 19
click at [1005, 384] on div at bounding box center [1021, 380] width 33 height 74
click at [979, 353] on input "15.31" at bounding box center [990, 360] width 30 height 19
click at [825, 285] on div "3.5 $3.50" at bounding box center [833, 307] width 49 height 74
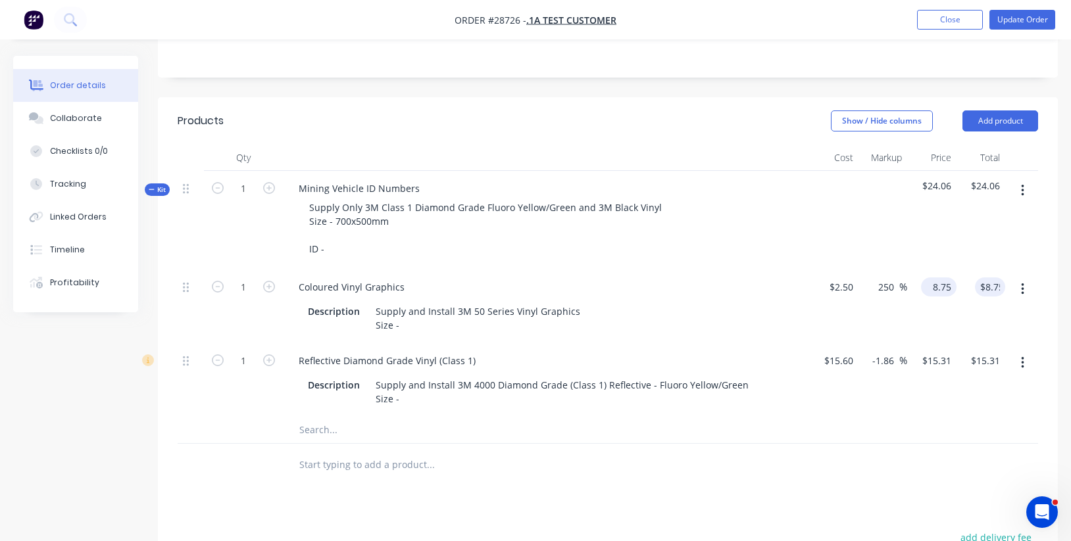
click at [943, 286] on input "8.75" at bounding box center [941, 287] width 30 height 19
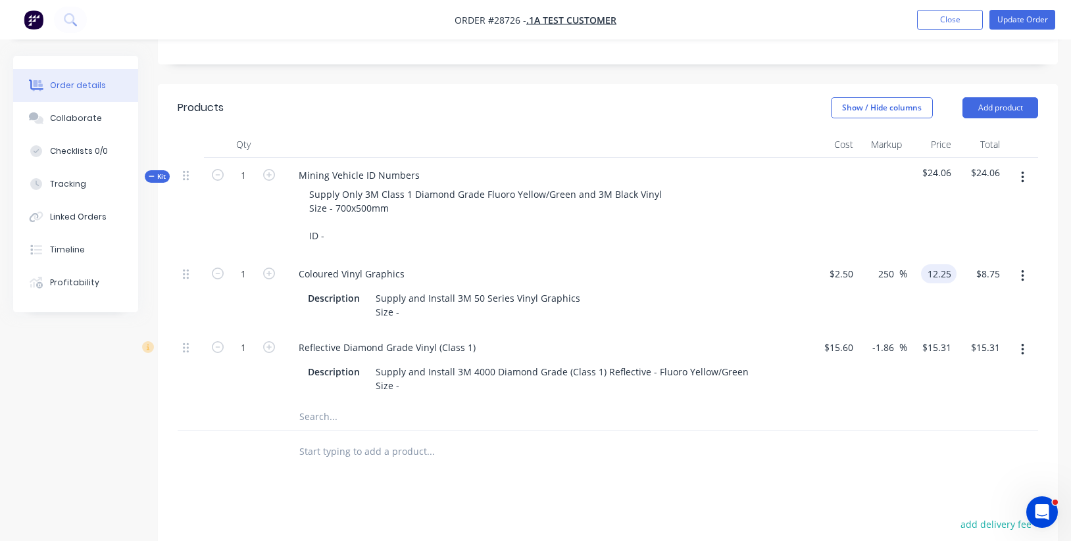
scroll to position [251, 0]
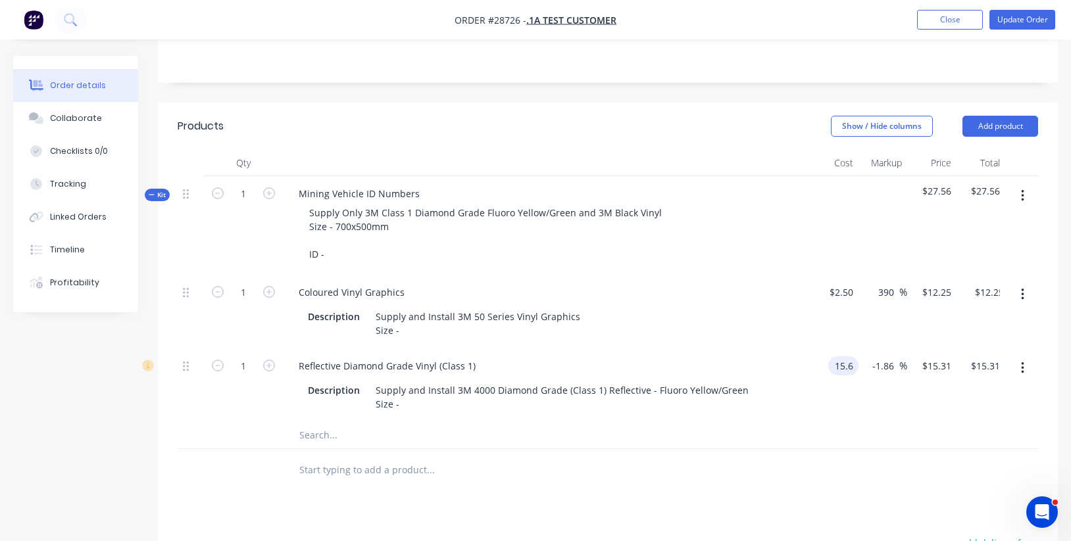
click at [841, 365] on input "15.6" at bounding box center [845, 366] width 25 height 19
click at [931, 364] on input "15.31" at bounding box center [939, 366] width 36 height 19
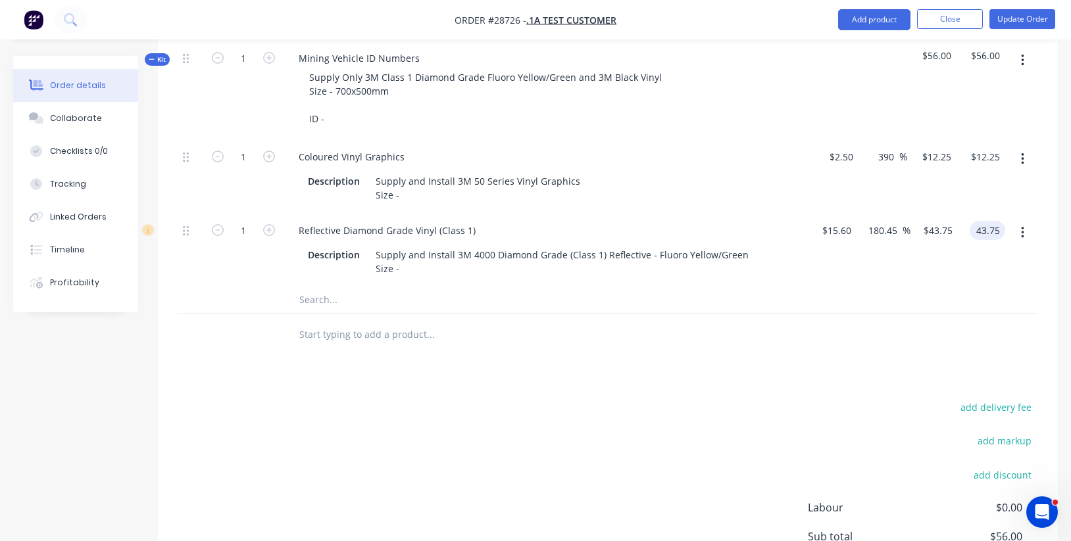
scroll to position [320, 0]
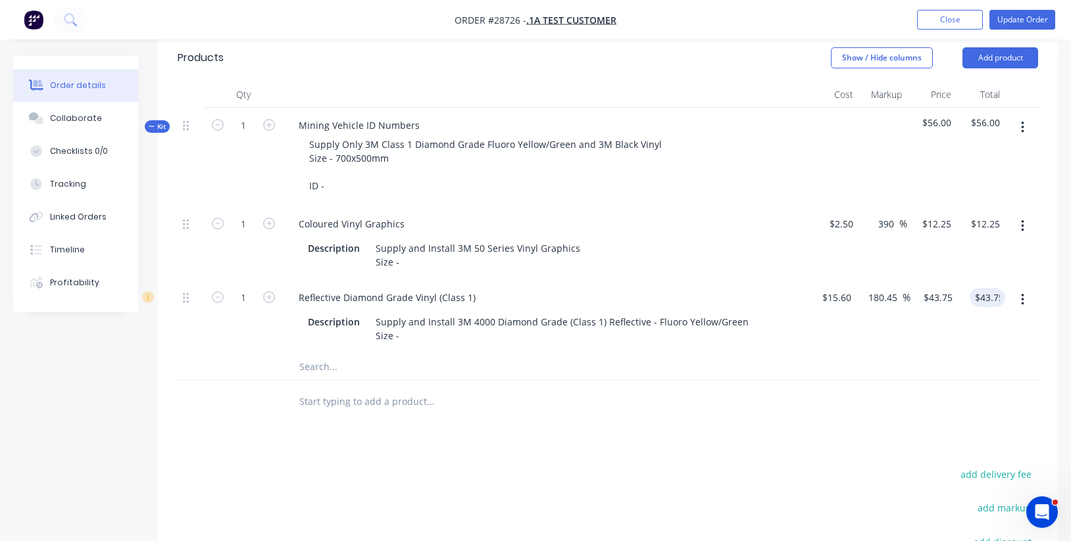
click at [631, 429] on div "Products Show / Hide columns Add product Qty Cost Markup Price Total Kit 1 Mini…" at bounding box center [608, 386] width 900 height 705
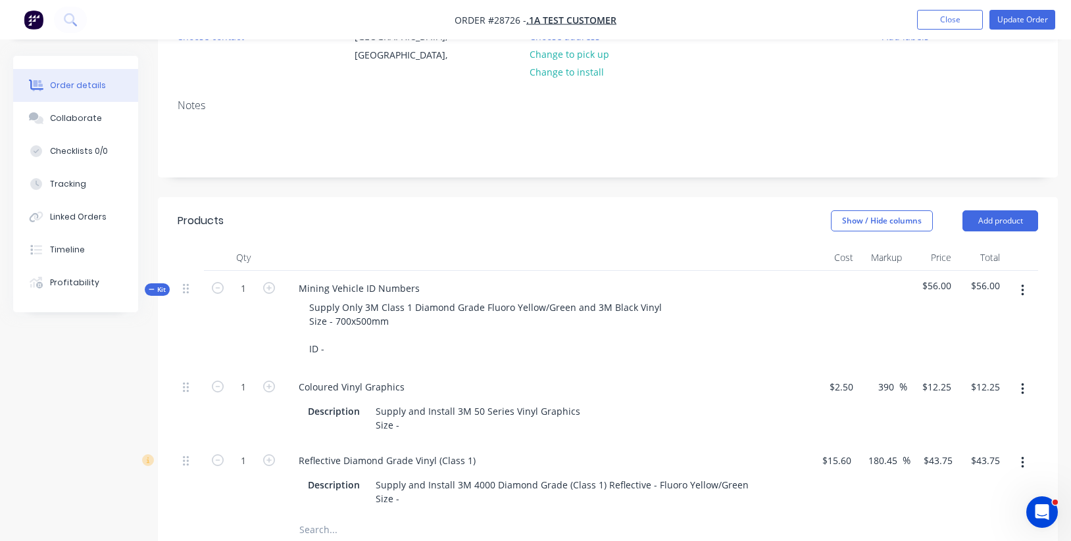
scroll to position [272, 0]
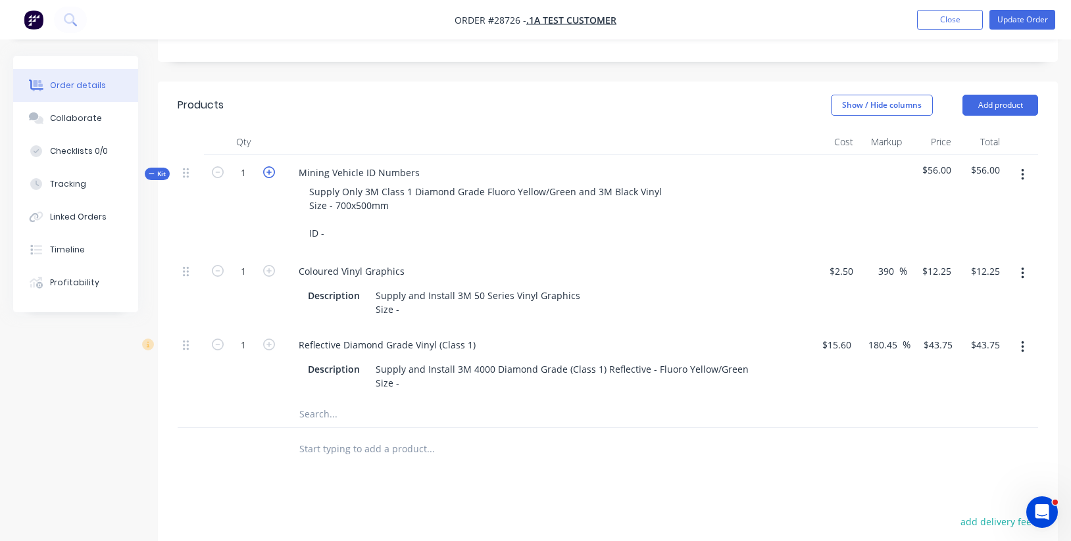
click at [268, 172] on icon "button" at bounding box center [269, 172] width 12 height 12
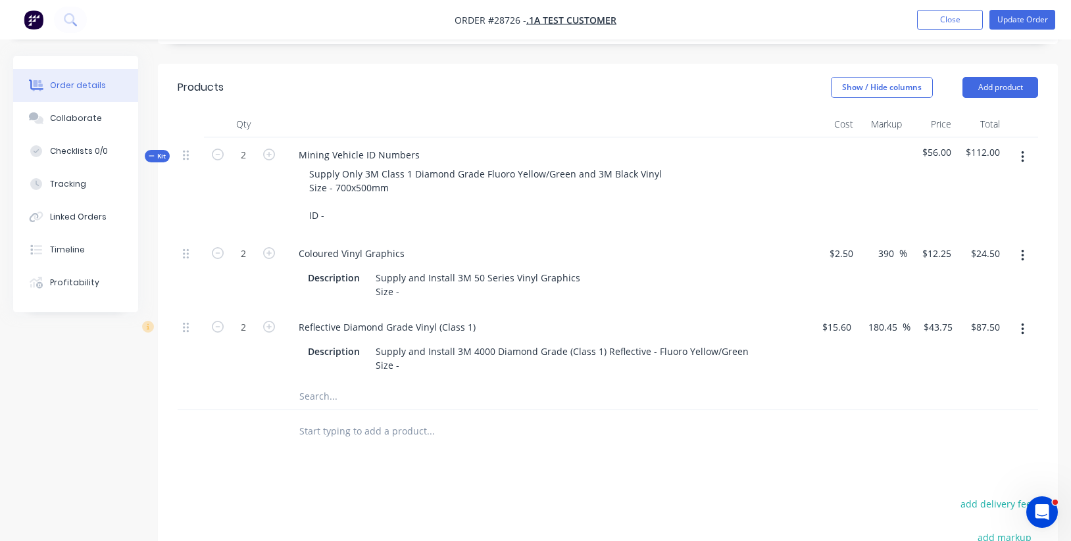
scroll to position [289, 0]
click at [218, 155] on icon "button" at bounding box center [218, 155] width 12 height 12
click at [269, 155] on icon "button" at bounding box center [269, 155] width 12 height 12
click at [218, 154] on icon "button" at bounding box center [218, 155] width 12 height 12
click at [270, 155] on icon "button" at bounding box center [269, 155] width 12 height 12
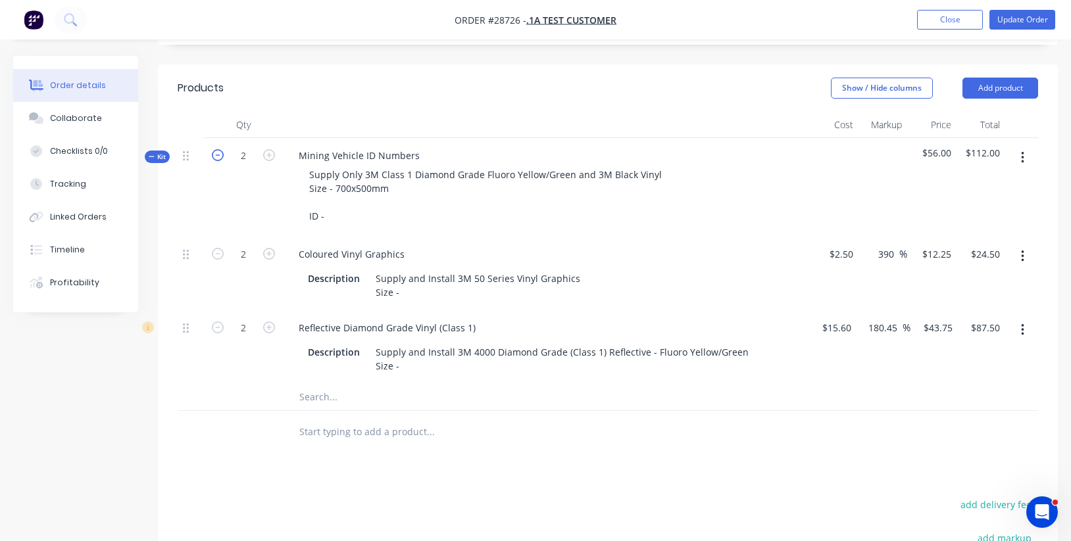
click at [218, 156] on icon "button" at bounding box center [218, 155] width 12 height 12
click at [274, 323] on icon "button" at bounding box center [269, 328] width 12 height 12
click at [216, 322] on icon "button" at bounding box center [218, 328] width 12 height 12
click at [985, 87] on button "Add product" at bounding box center [1000, 88] width 76 height 21
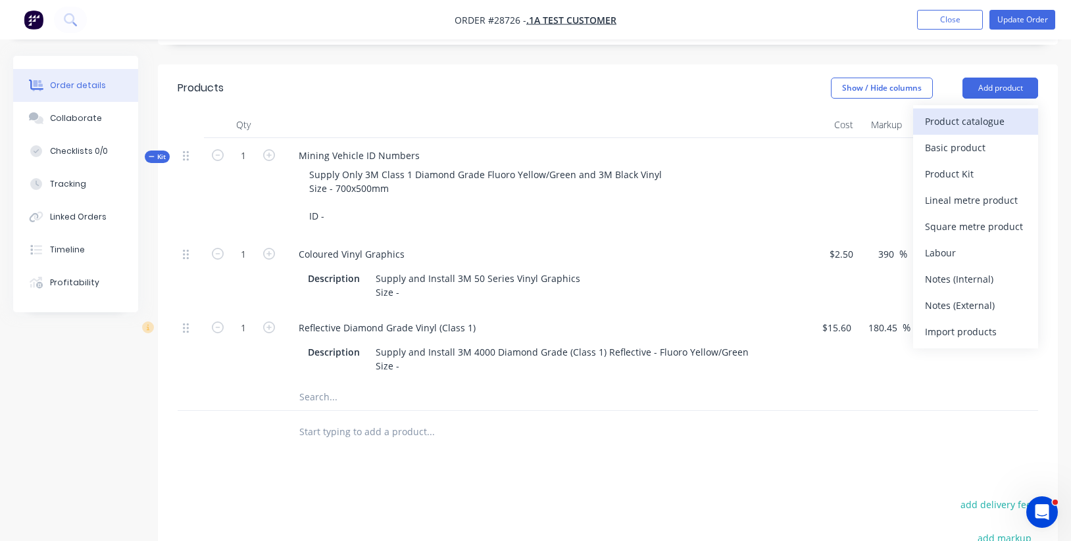
click at [976, 121] on div "Product catalogue" at bounding box center [975, 121] width 101 height 19
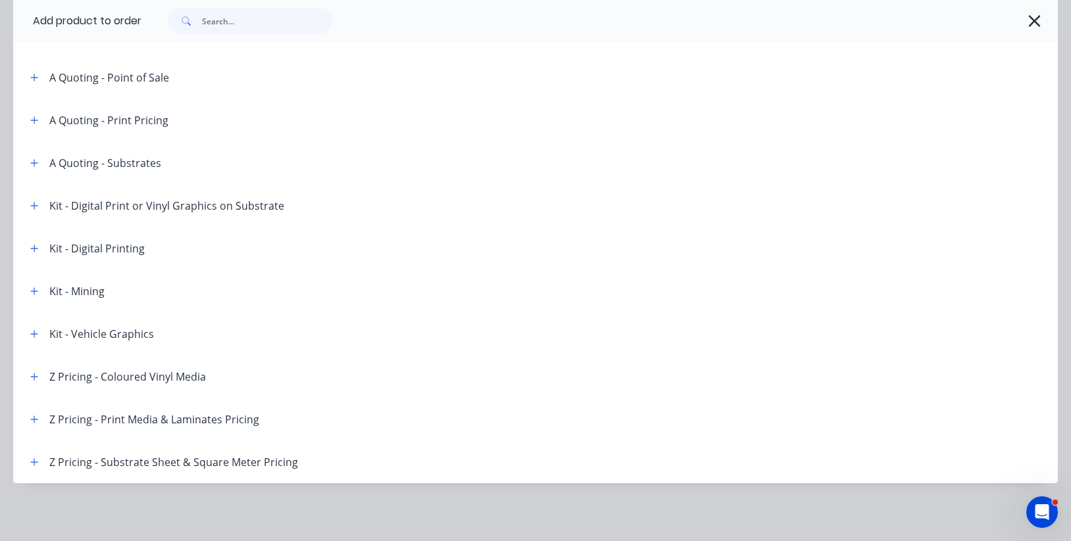
scroll to position [302, 0]
click at [35, 289] on icon "button" at bounding box center [34, 290] width 7 height 7
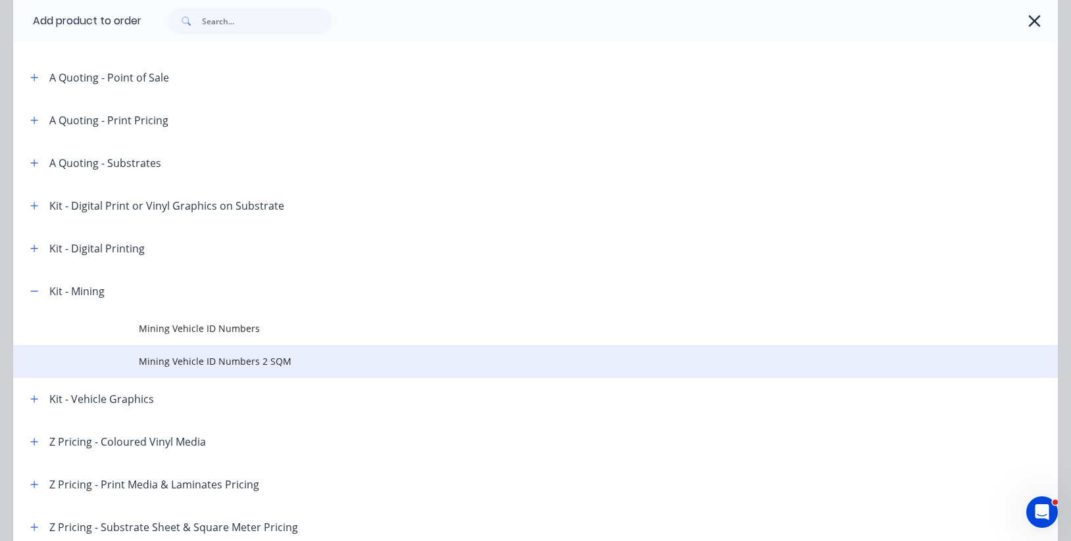
scroll to position [299, 0]
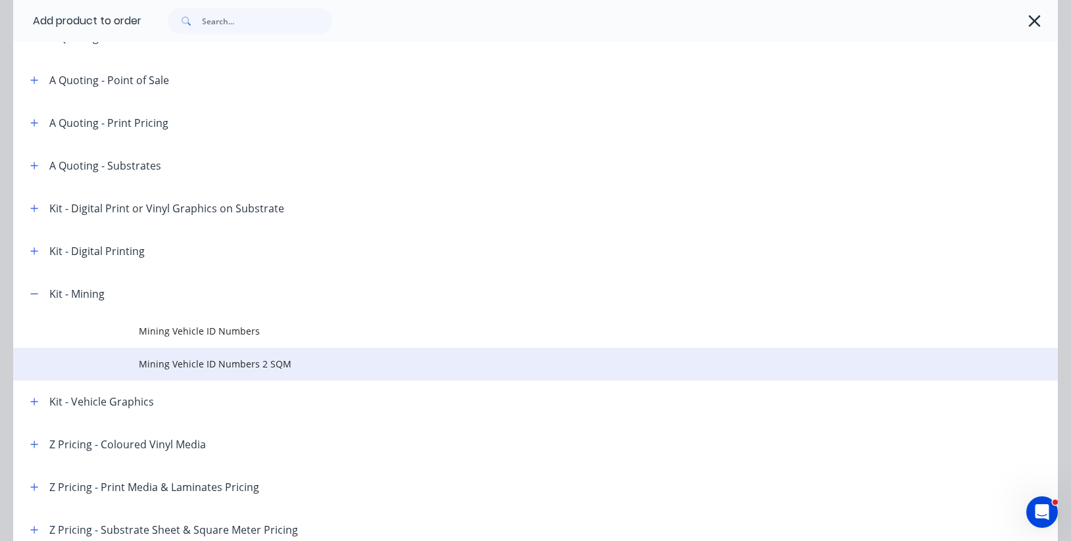
click at [239, 366] on span "Mining Vehicle ID Numbers 2 SQM" at bounding box center [506, 364] width 735 height 14
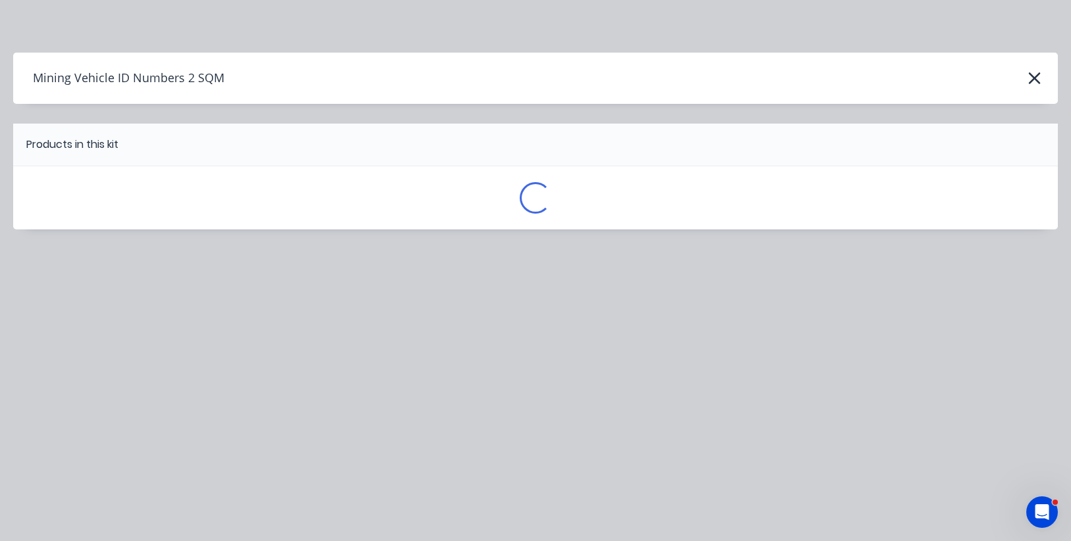
scroll to position [289, 0]
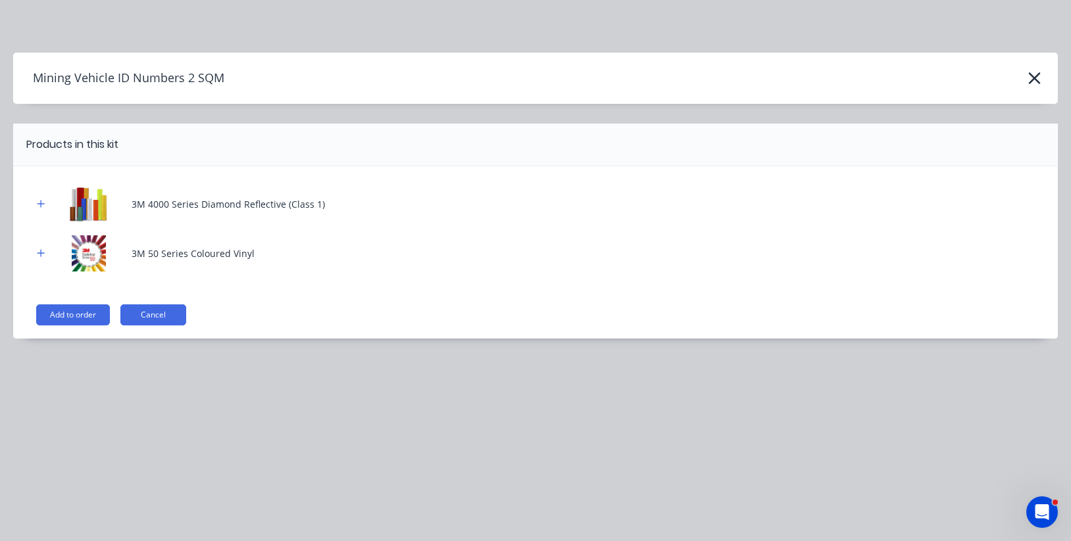
click at [66, 318] on button "Add to order" at bounding box center [73, 315] width 74 height 21
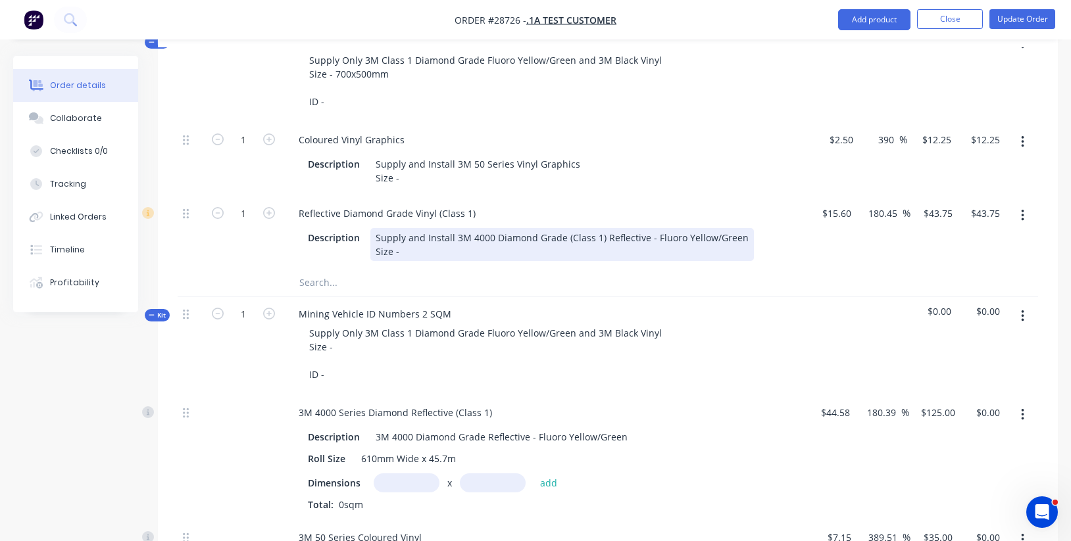
scroll to position [403, 0]
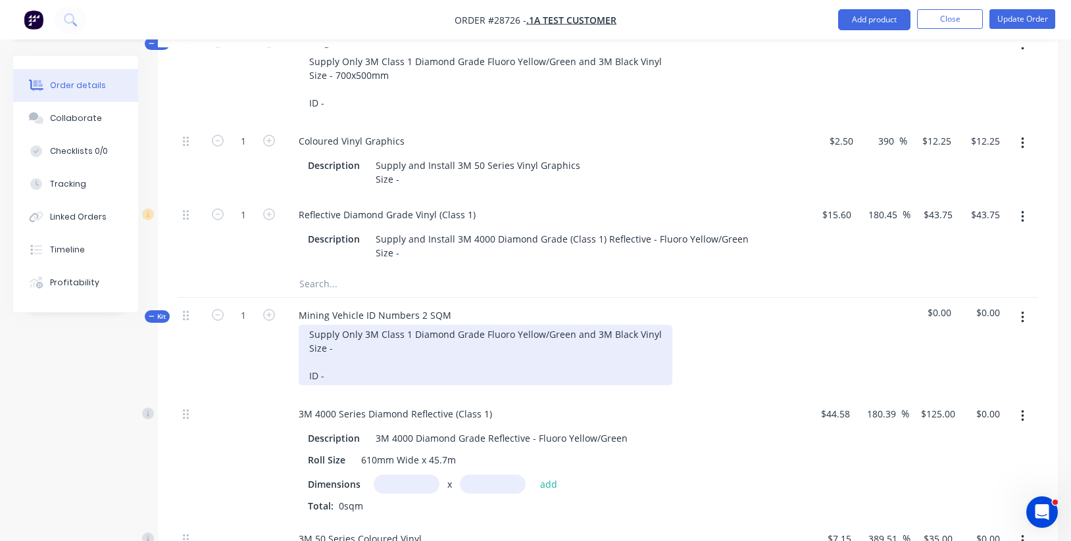
click at [399, 347] on div "Supply Only 3M Class 1 Diamond Grade Fluoro Yellow/Green and 3M Black Vinyl Siz…" at bounding box center [486, 355] width 374 height 61
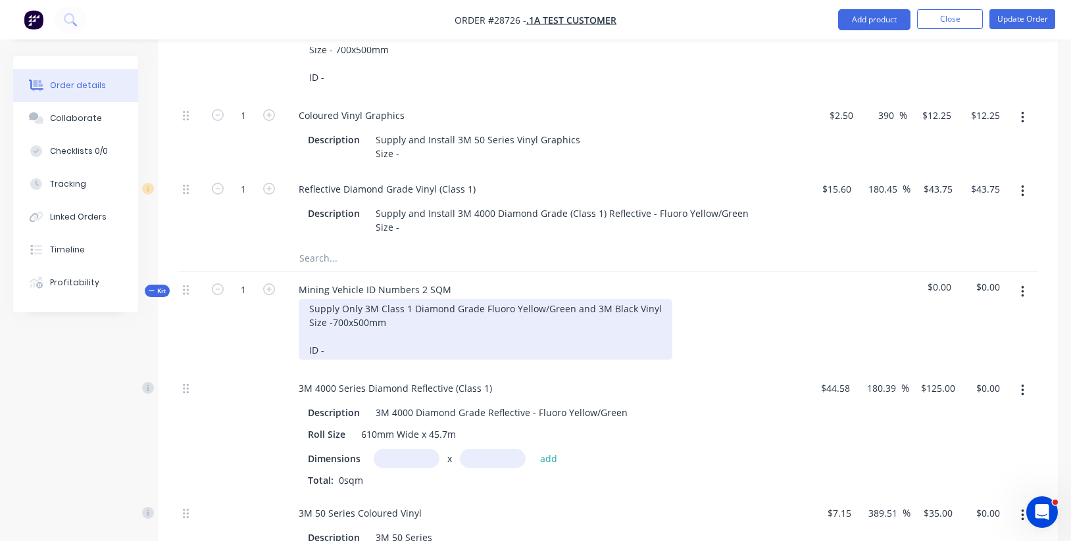
scroll to position [434, 0]
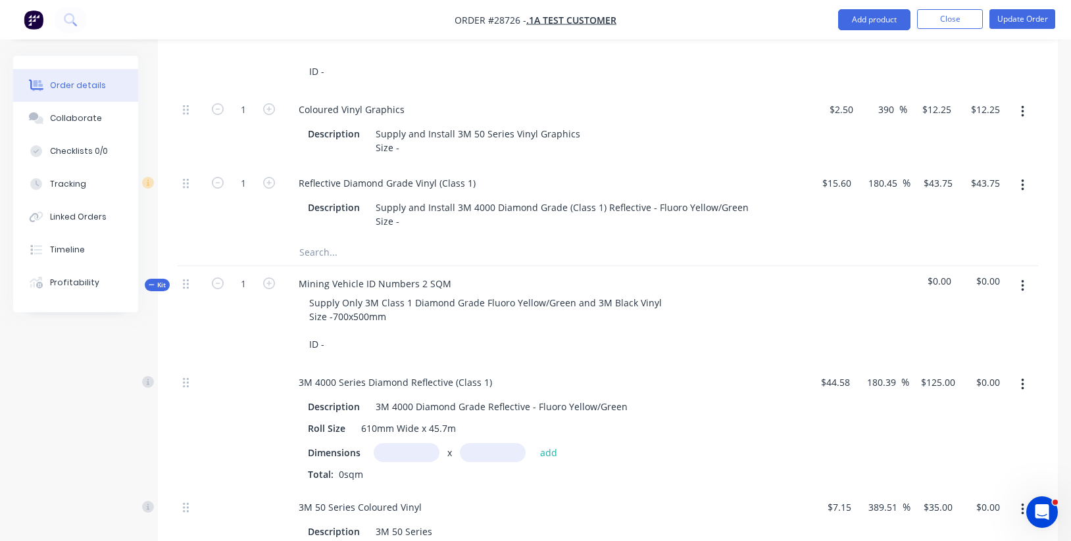
click at [421, 443] on input "text" at bounding box center [407, 452] width 66 height 19
click at [548, 444] on button "add" at bounding box center [548, 452] width 31 height 18
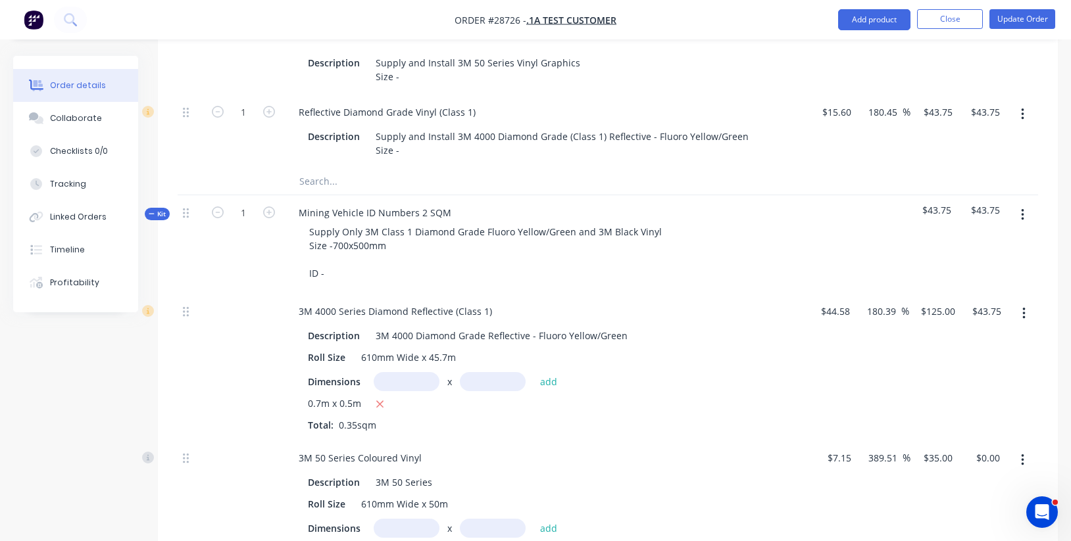
scroll to position [626, 0]
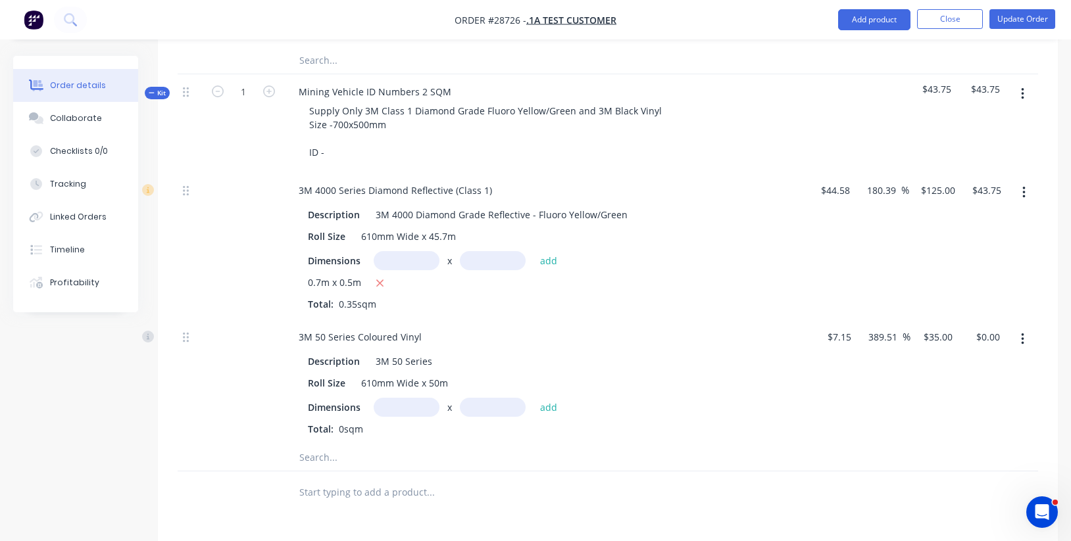
click at [403, 398] on input "text" at bounding box center [407, 407] width 66 height 19
click at [548, 398] on button "add" at bounding box center [548, 407] width 31 height 18
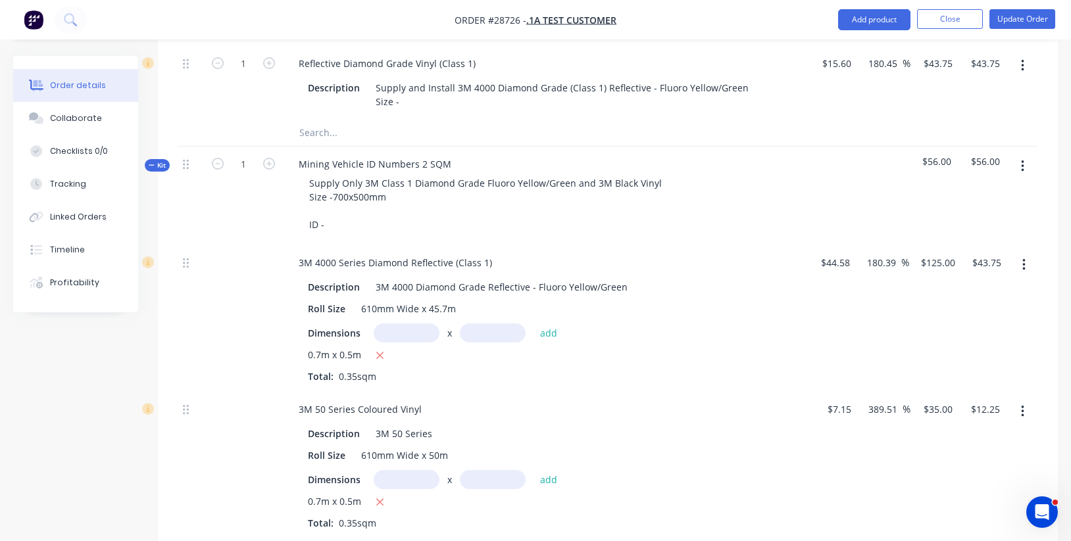
scroll to position [556, 0]
click at [270, 156] on icon "button" at bounding box center [269, 162] width 12 height 12
click at [220, 156] on icon "button" at bounding box center [218, 162] width 12 height 12
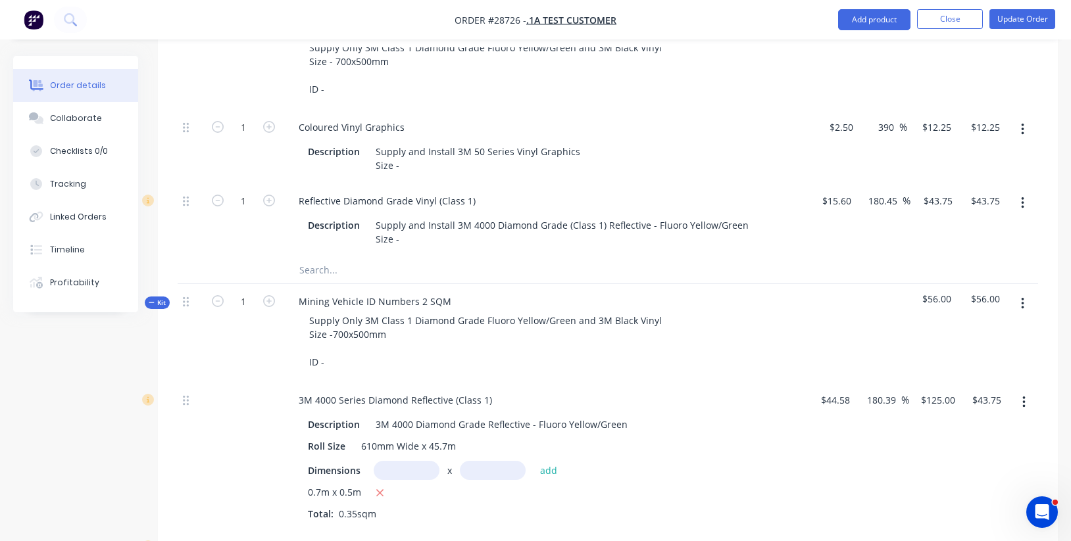
scroll to position [272, 0]
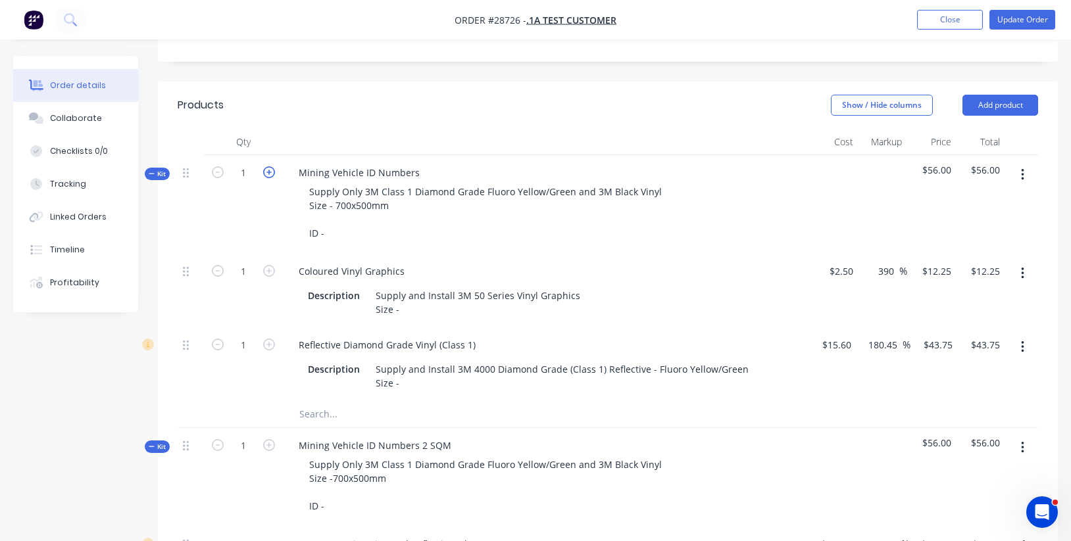
click at [270, 170] on icon "button" at bounding box center [269, 172] width 12 height 12
click at [220, 171] on icon "button" at bounding box center [218, 172] width 12 height 12
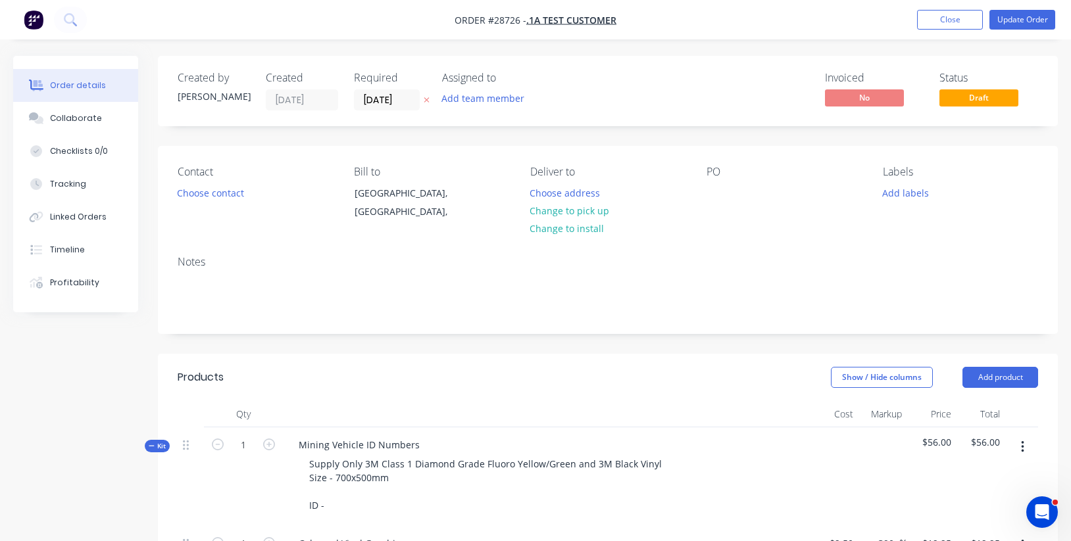
scroll to position [0, 0]
click at [941, 17] on button "Close" at bounding box center [950, 20] width 66 height 20
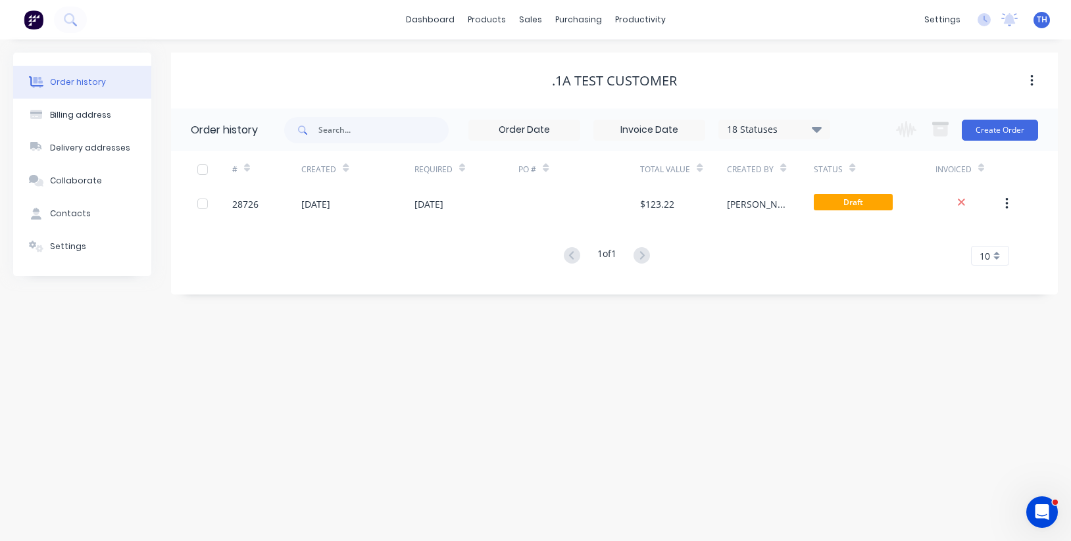
click at [678, 67] on div ".1a Test Customer" at bounding box center [614, 81] width 887 height 56
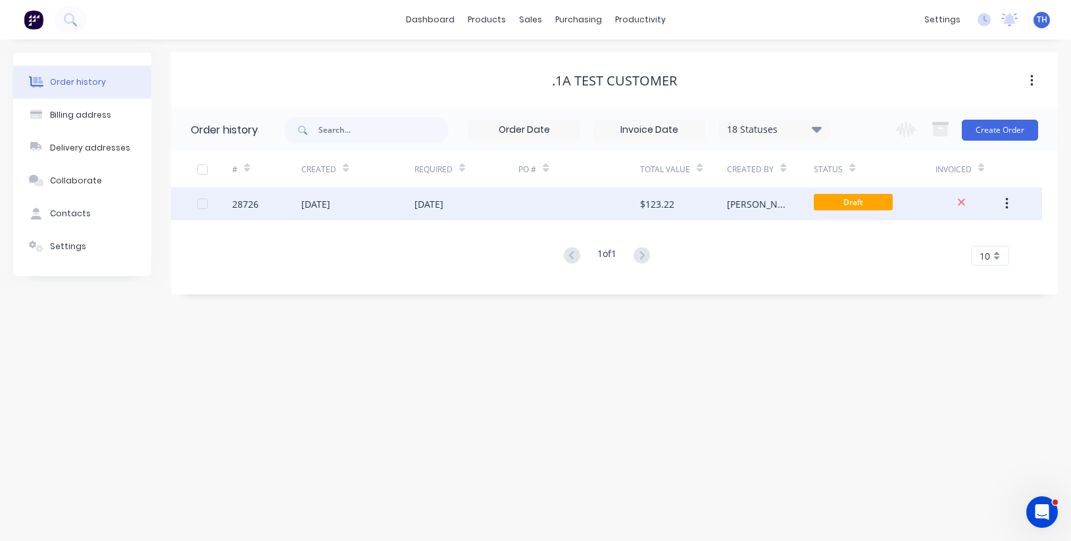
click at [670, 207] on div "$123.22" at bounding box center [657, 204] width 34 height 14
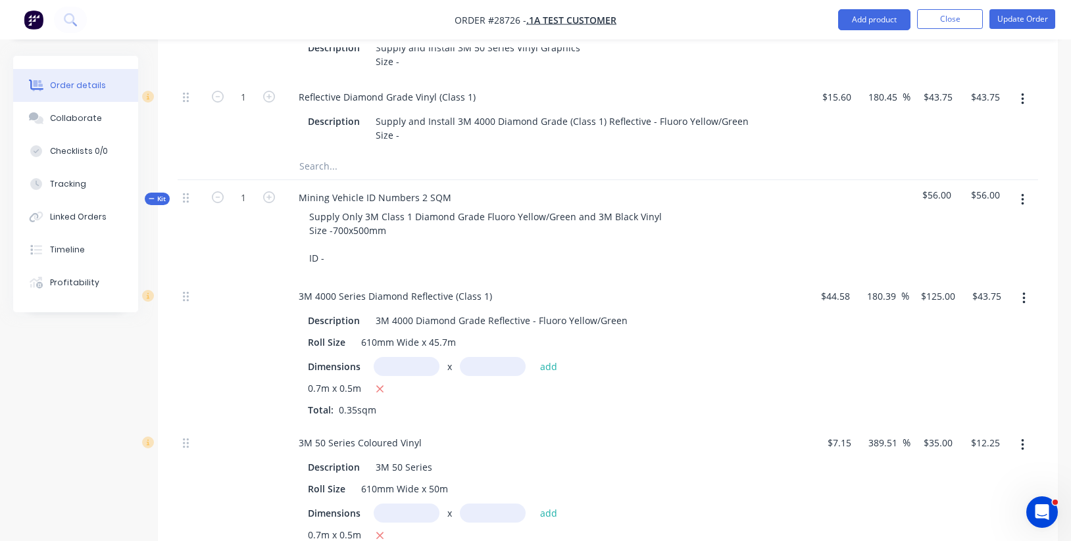
scroll to position [574, 0]
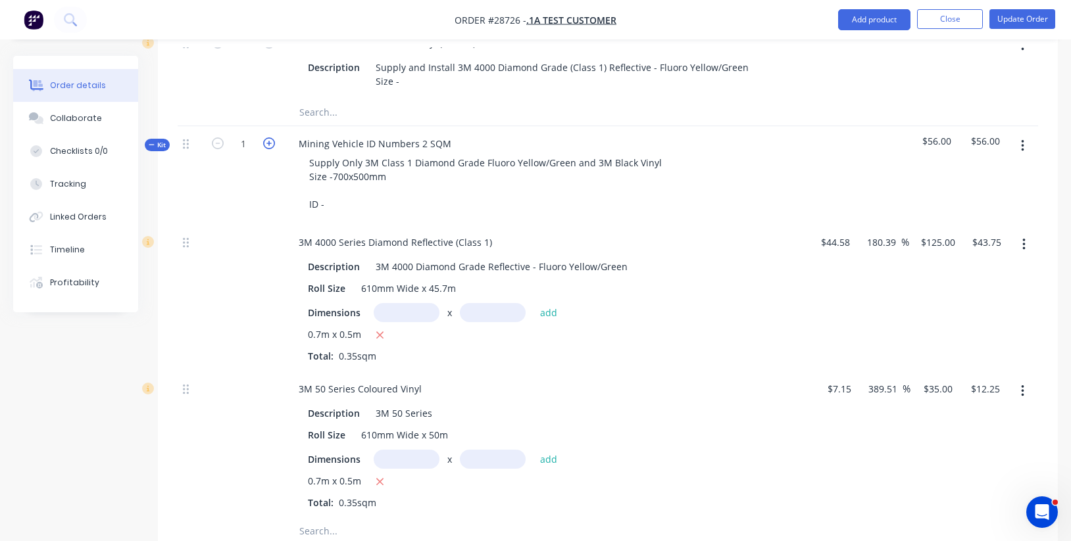
click at [270, 137] on icon "button" at bounding box center [269, 143] width 12 height 12
click at [268, 137] on icon "button" at bounding box center [269, 143] width 12 height 12
click at [216, 137] on icon "button" at bounding box center [218, 143] width 12 height 12
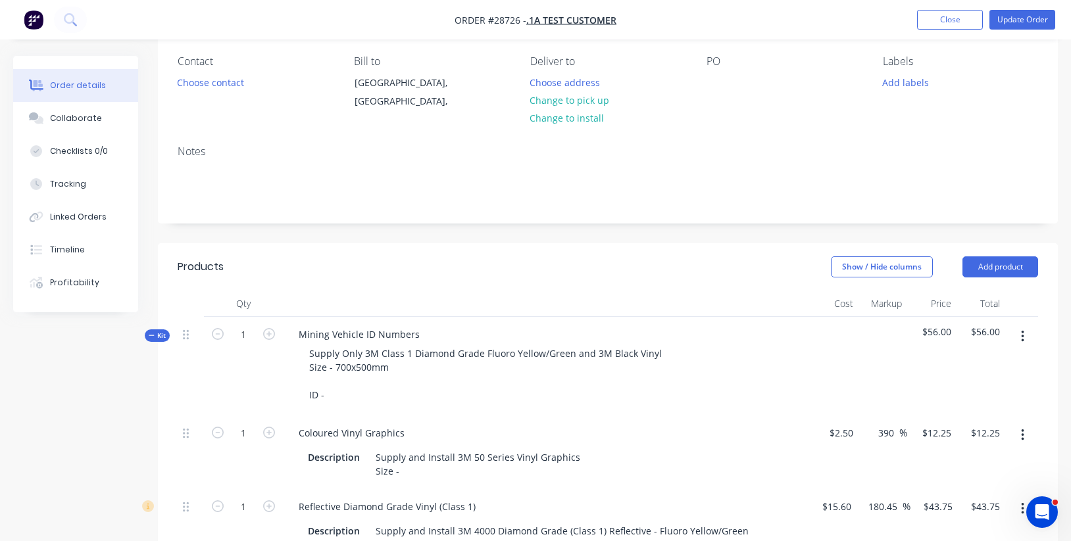
scroll to position [250, 0]
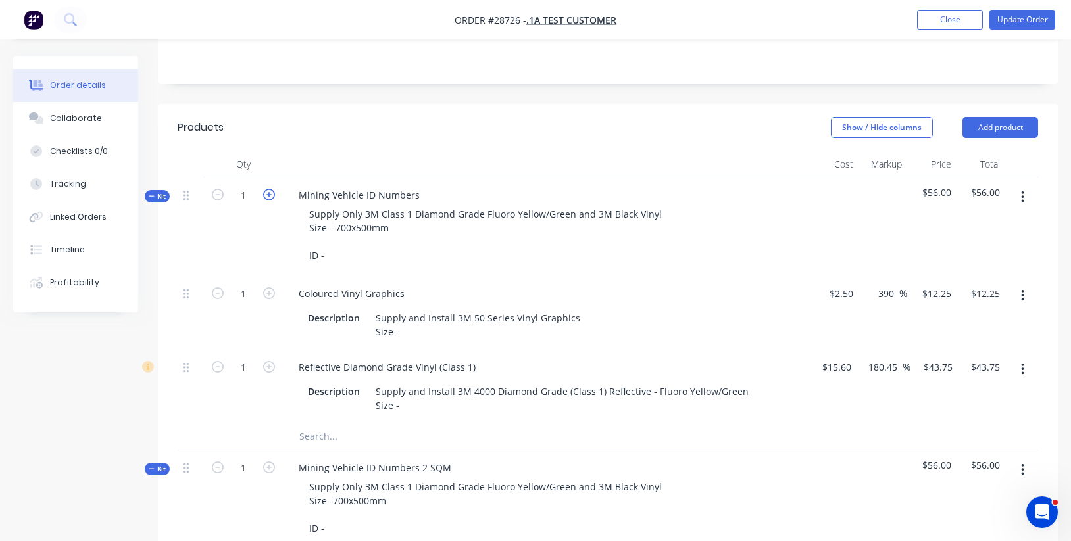
click at [272, 191] on icon "button" at bounding box center [269, 195] width 12 height 12
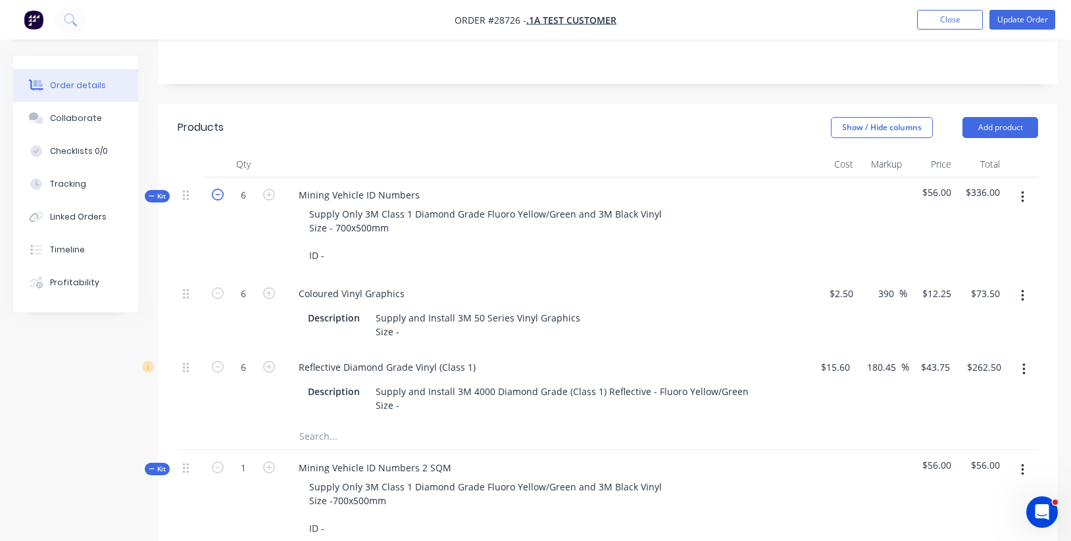
click at [217, 195] on icon "button" at bounding box center [218, 195] width 12 height 12
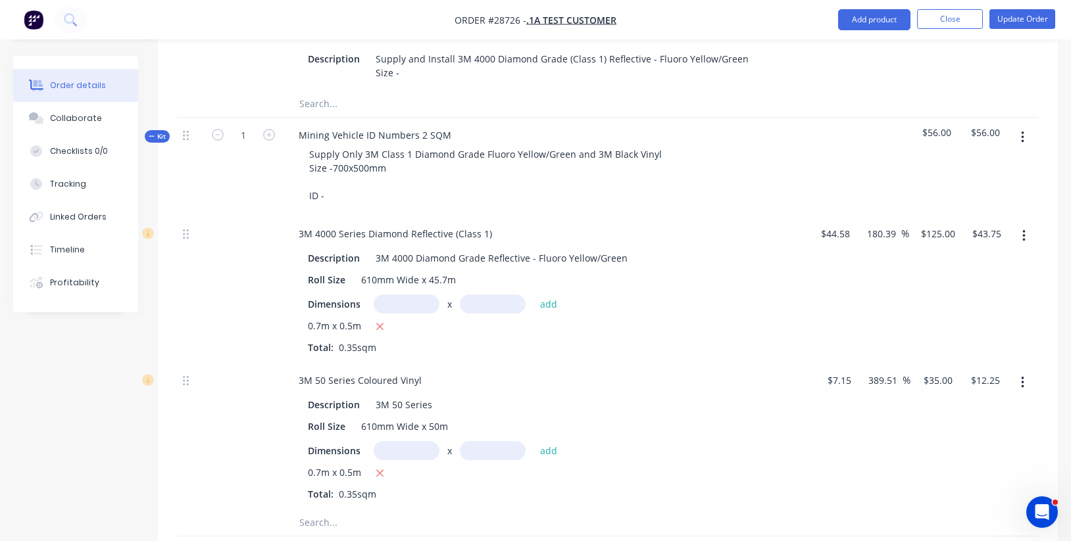
scroll to position [580, 0]
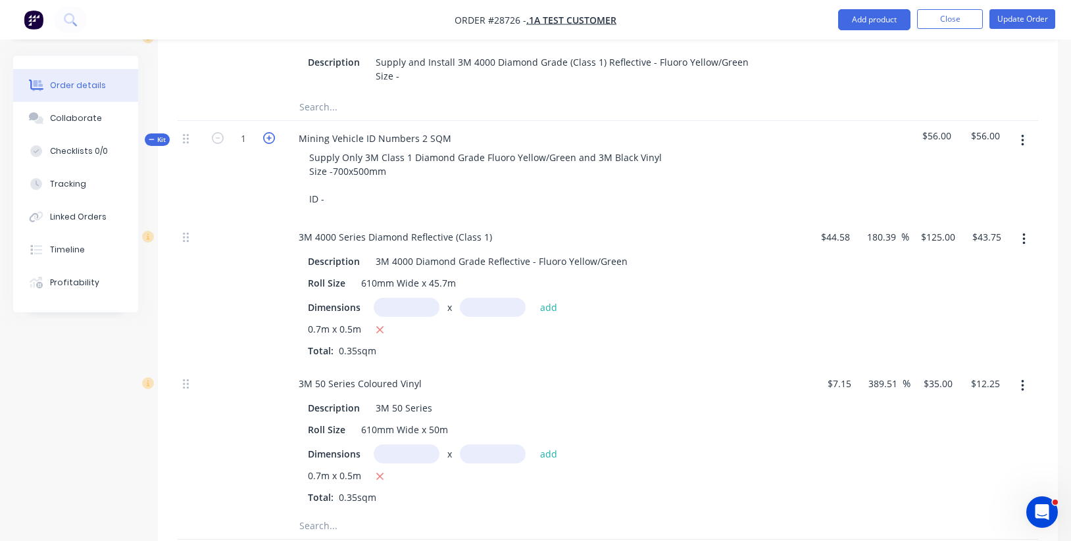
click at [270, 136] on icon "button" at bounding box center [269, 138] width 12 height 12
click at [216, 134] on icon "button" at bounding box center [218, 138] width 12 height 12
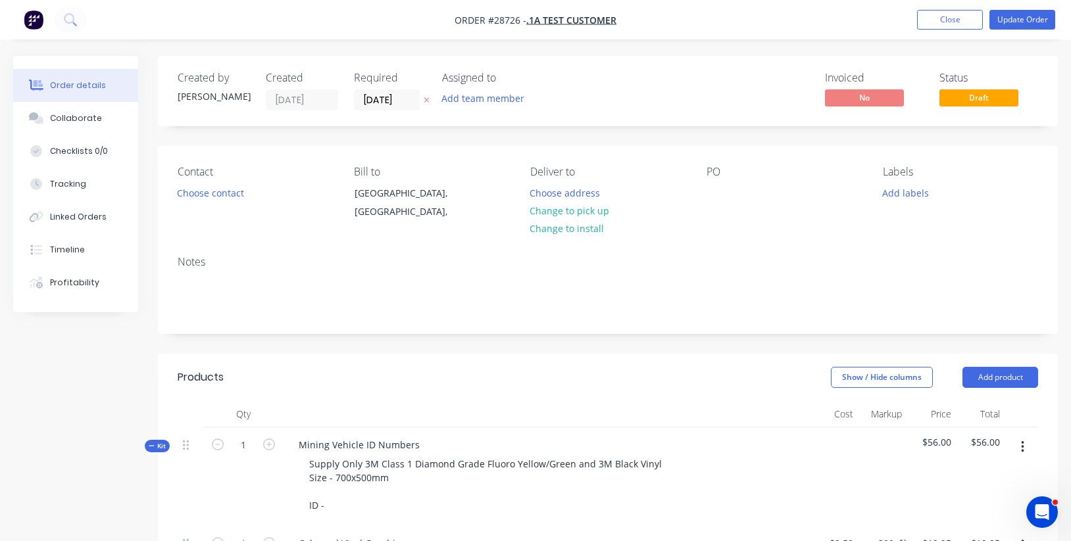
scroll to position [0, 0]
click at [943, 19] on button "Close" at bounding box center [950, 20] width 66 height 20
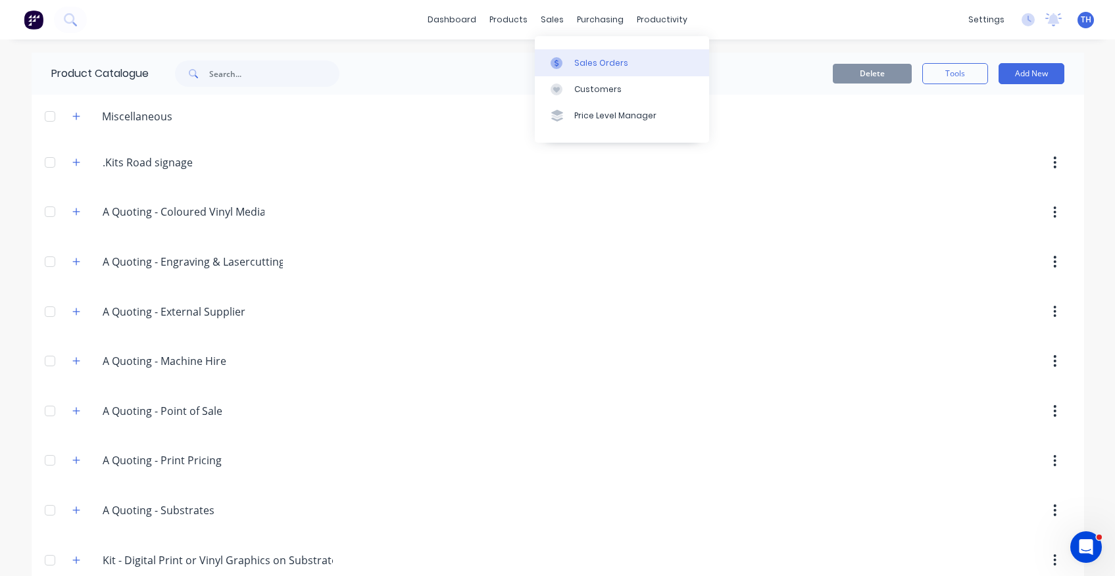
click at [588, 62] on div "Sales Orders" at bounding box center [601, 63] width 54 height 12
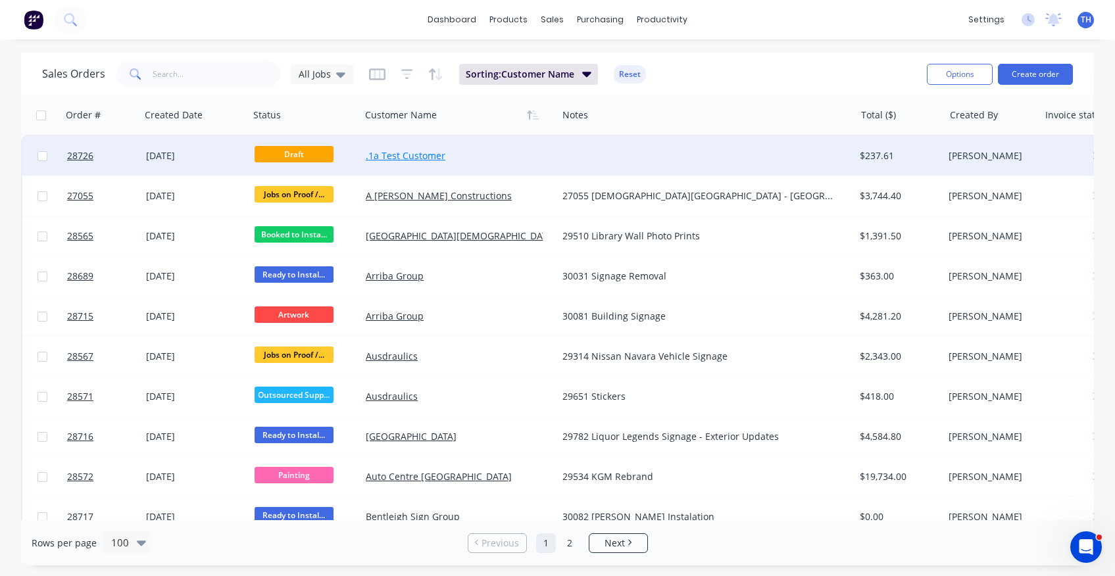
click at [404, 150] on link ".1a Test Customer" at bounding box center [406, 155] width 80 height 12
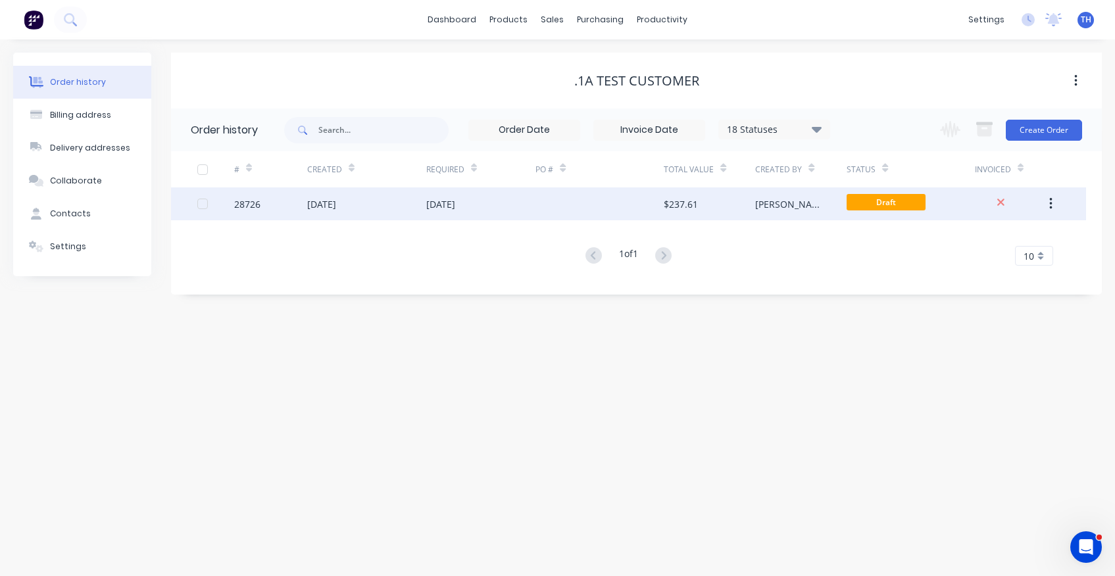
click at [745, 209] on div "$237.61" at bounding box center [709, 203] width 91 height 33
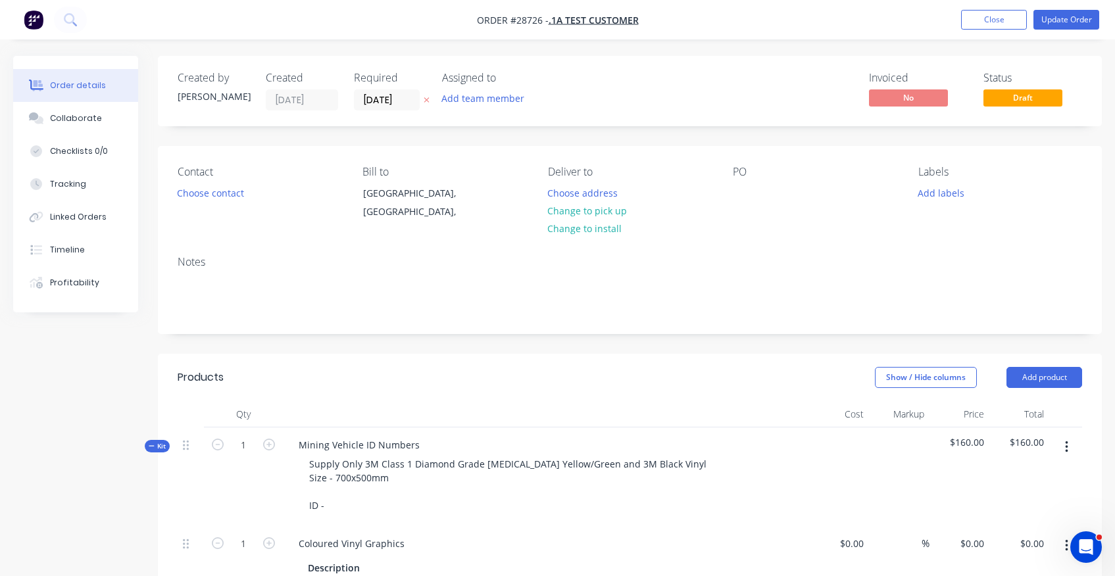
type input "$7.15"
type input "389.51"
type input "$35.00"
type input "$44.58"
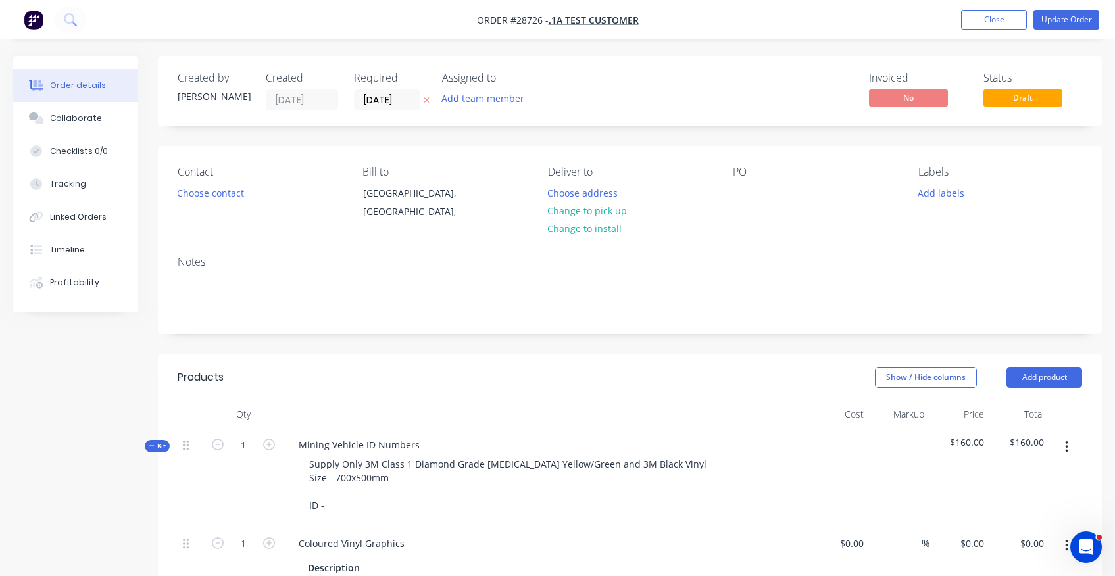
type input "180.39"
type input "$125.00"
type input "$44.58"
type input "180.39"
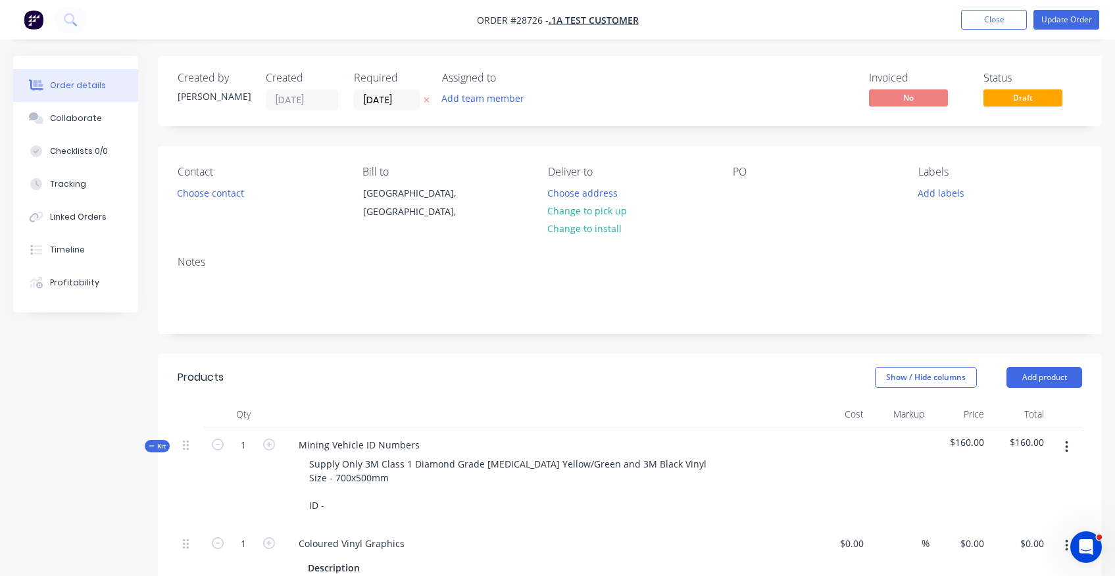
type input "$125.00"
type input "$43.75"
type input "$7.15"
type input "389.51"
type input "$35.00"
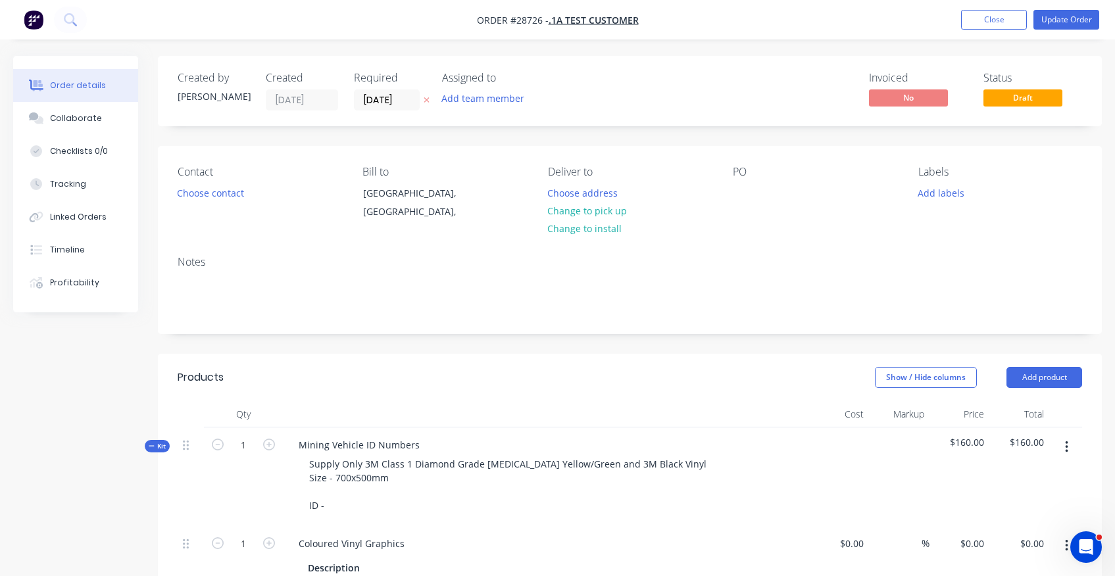
type input "$12.25"
click at [1000, 21] on button "Close" at bounding box center [994, 20] width 66 height 20
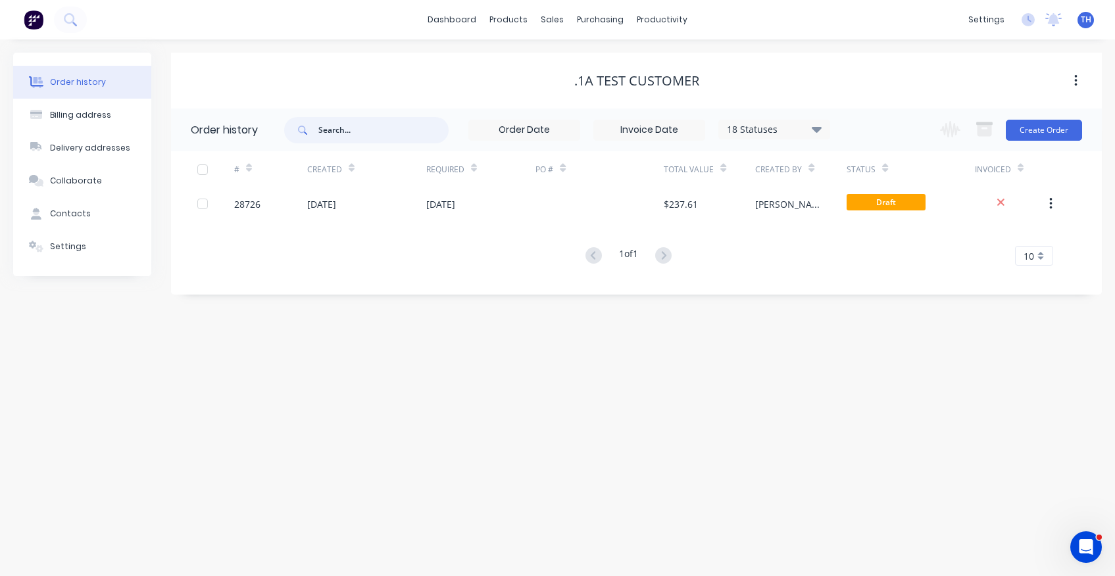
click at [387, 129] on input "text" at bounding box center [383, 130] width 130 height 26
type input "g-spot"
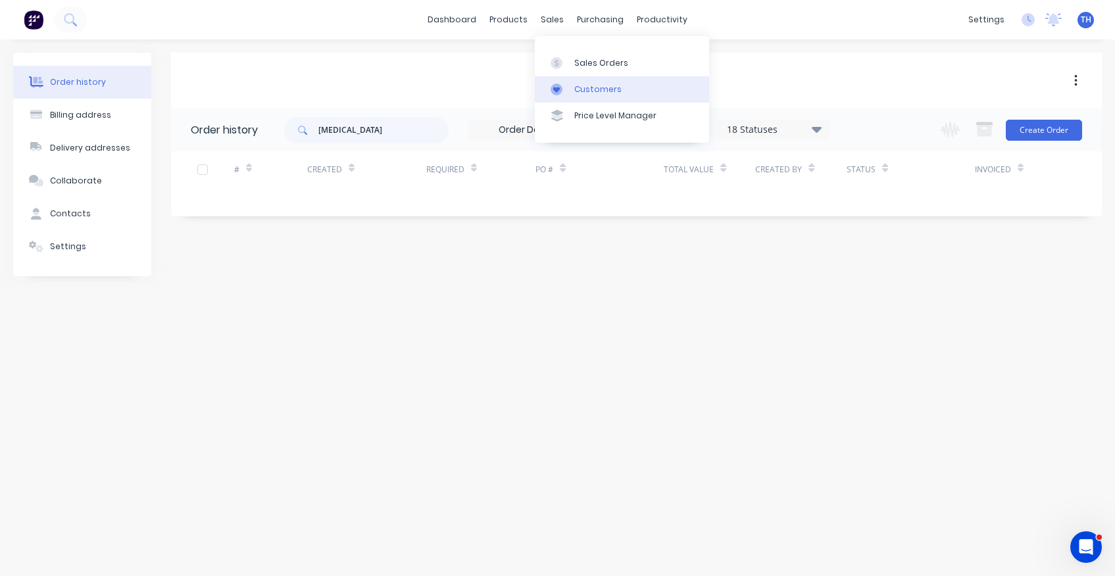
click at [582, 80] on link "Customers" at bounding box center [622, 89] width 174 height 26
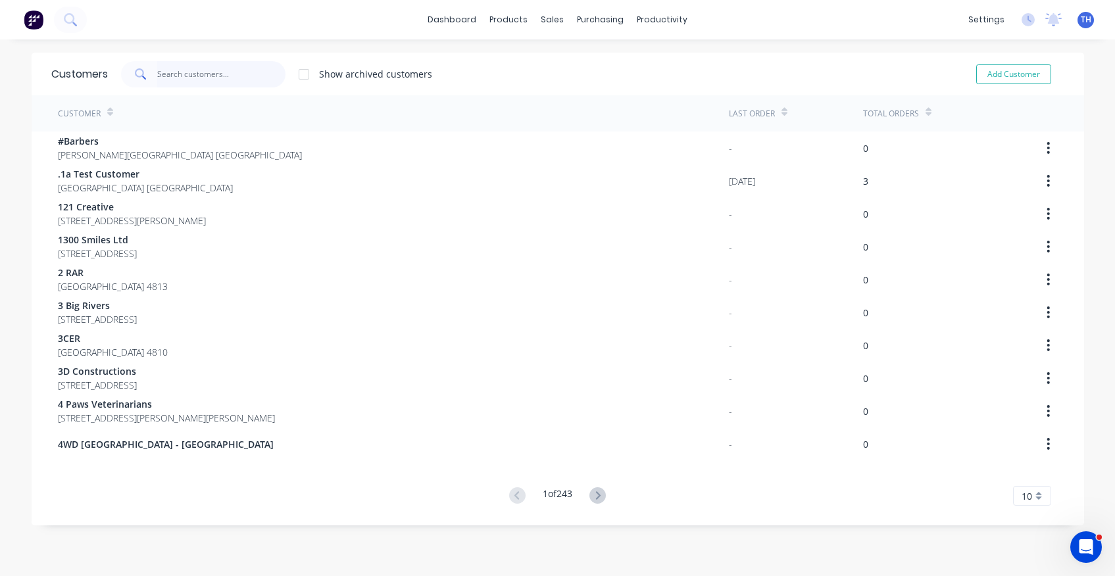
click at [228, 67] on input "text" at bounding box center [221, 74] width 128 height 26
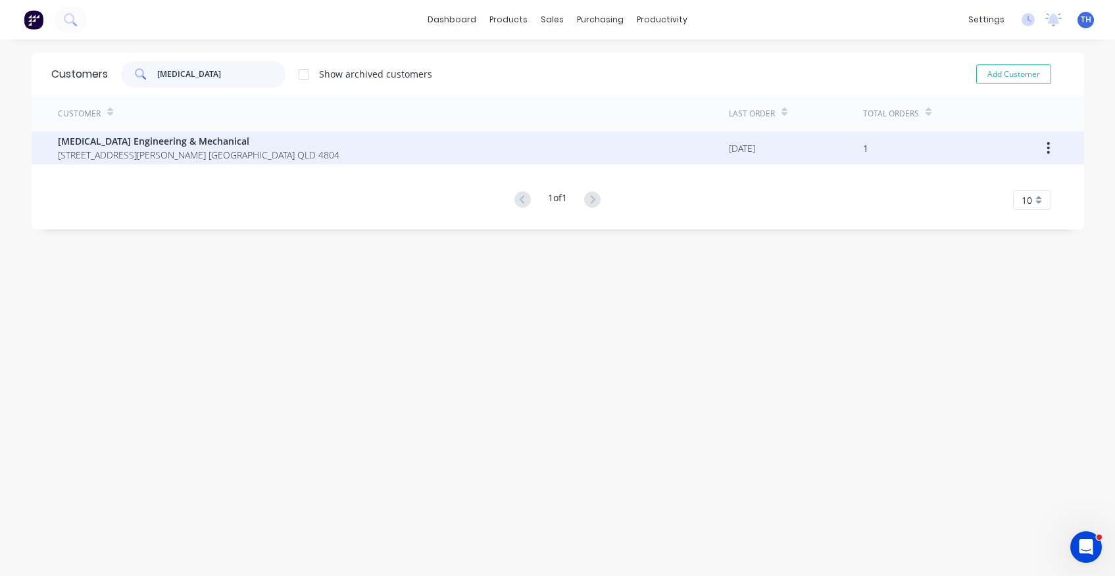
type input "g-spot"
click at [137, 148] on span "15 Conway st. Collinsville QLD 4804" at bounding box center [199, 155] width 282 height 14
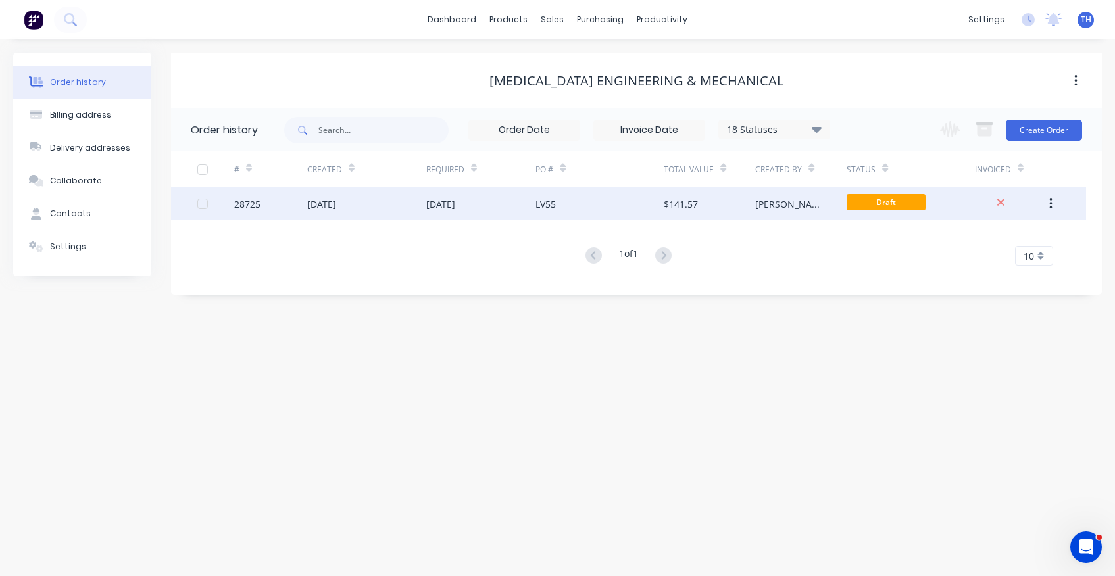
click at [689, 209] on div "$141.57" at bounding box center [681, 204] width 34 height 14
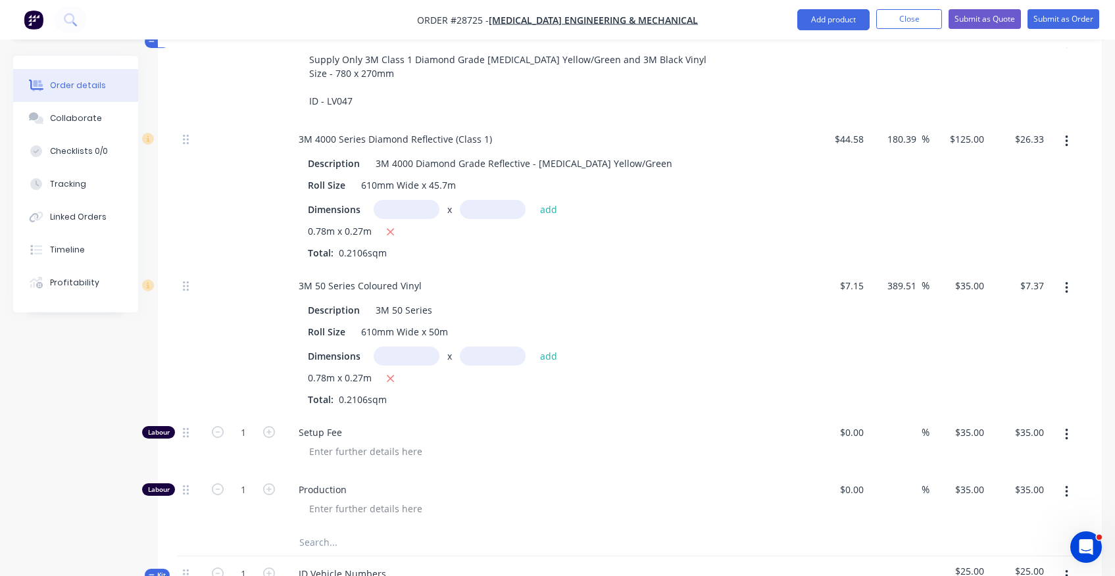
scroll to position [587, 0]
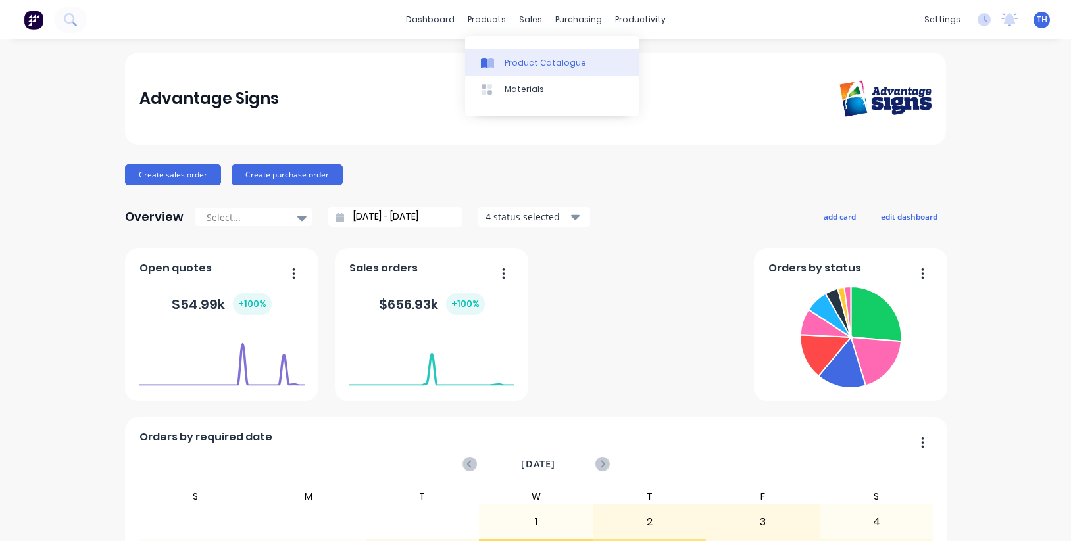
click at [535, 68] on div "Product Catalogue" at bounding box center [546, 63] width 82 height 12
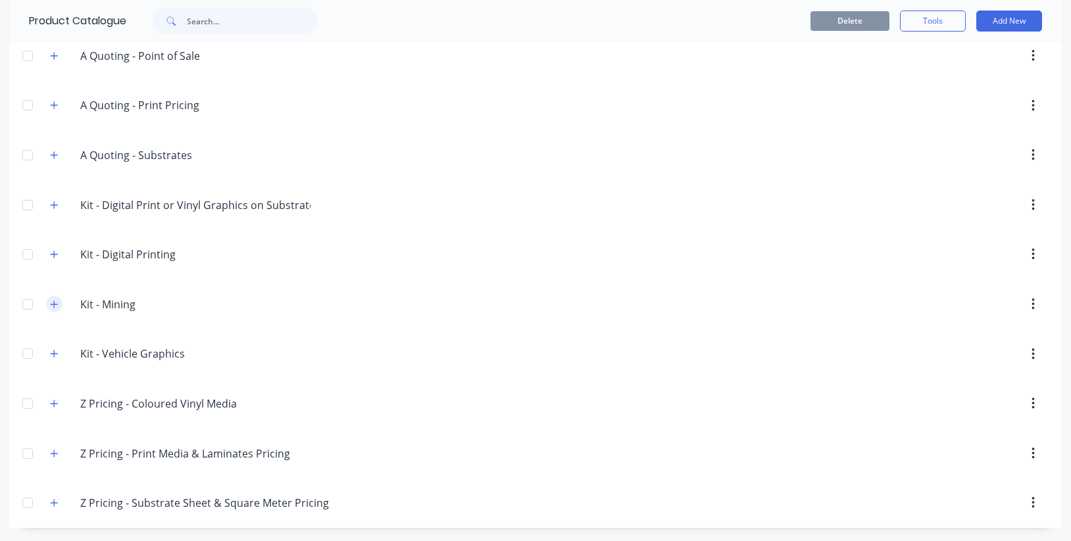
click at [61, 304] on button "button" at bounding box center [54, 304] width 16 height 16
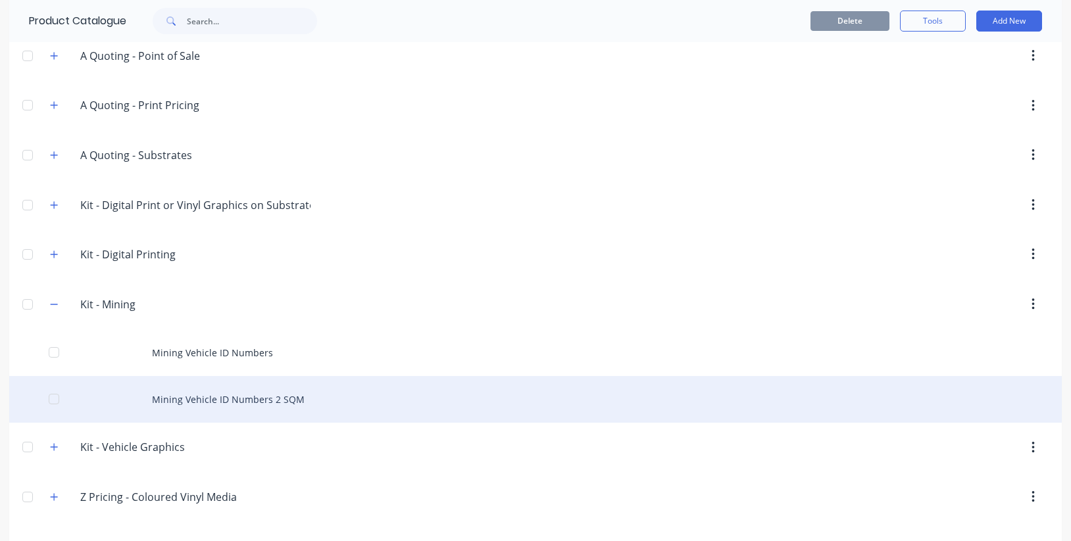
click at [268, 404] on div "Mining Vehicle ID Numbers 2 SQM" at bounding box center [535, 399] width 1052 height 47
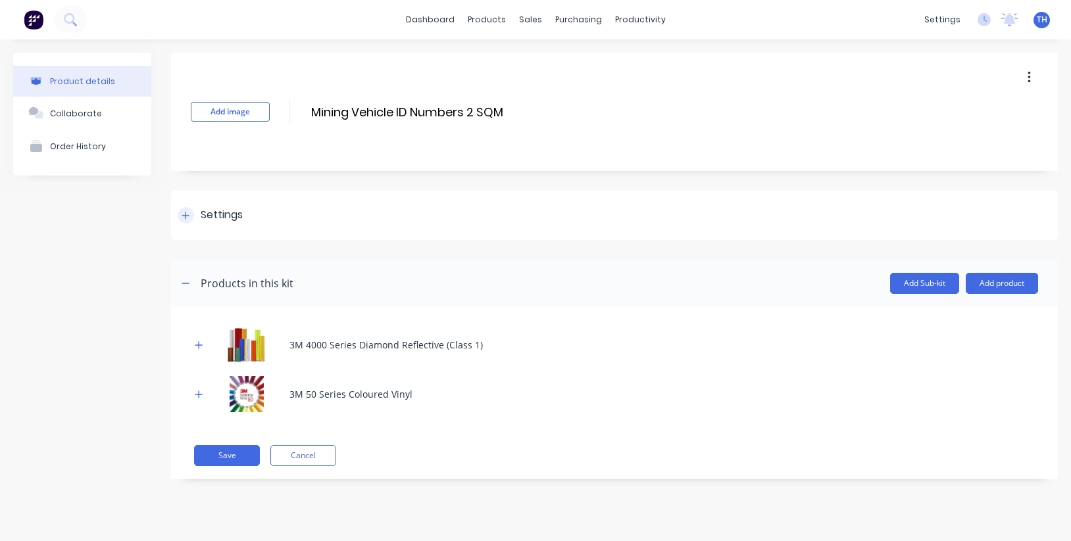
click at [186, 219] on icon at bounding box center [186, 215] width 8 height 9
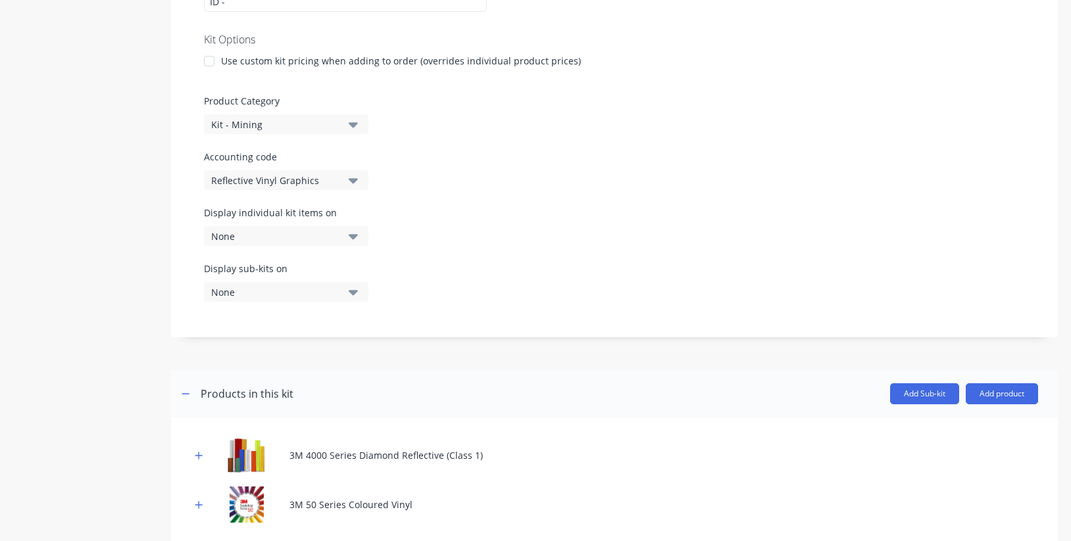
scroll to position [341, 0]
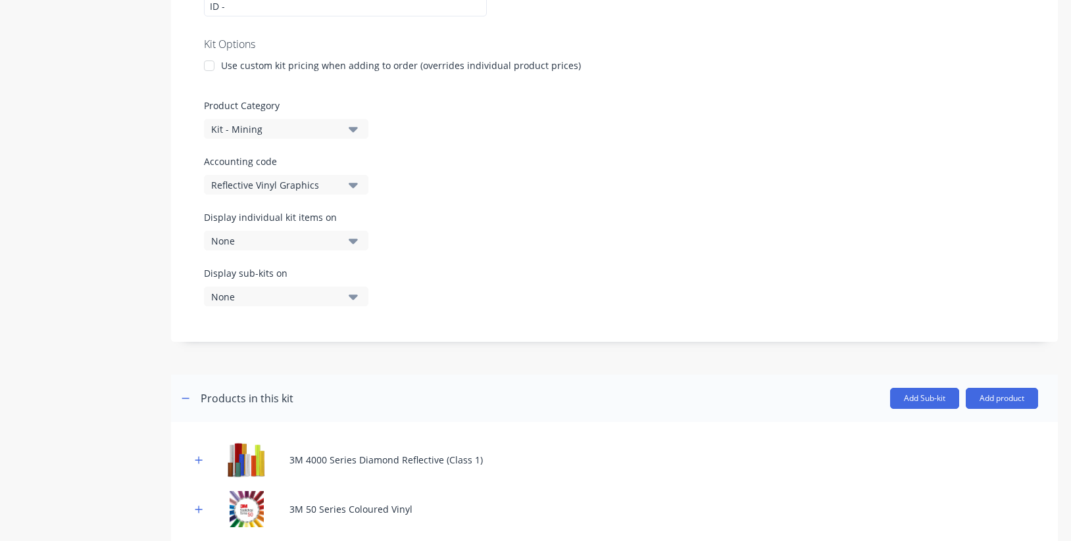
click at [342, 237] on button "None" at bounding box center [286, 241] width 164 height 20
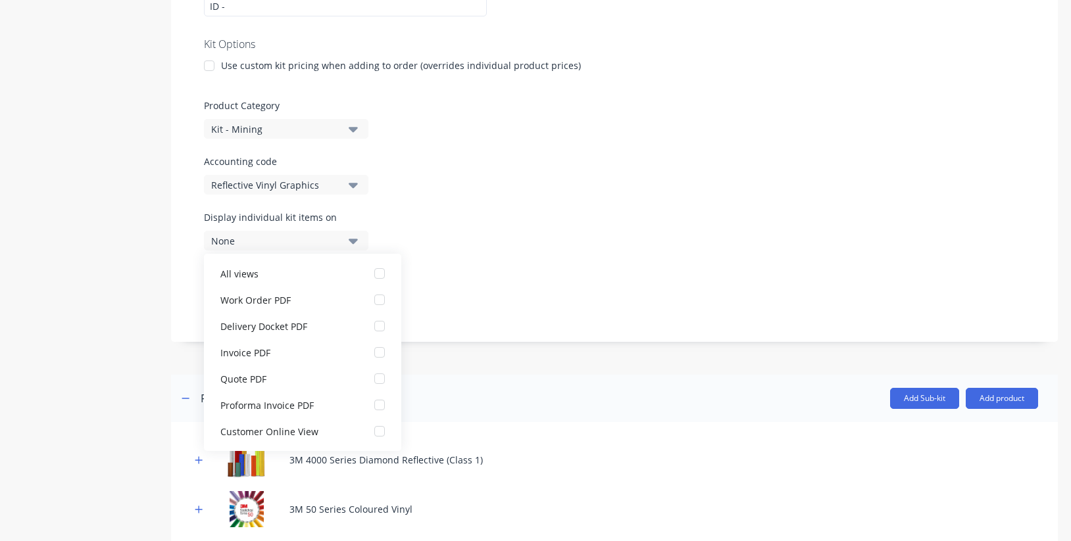
click at [458, 239] on div "Display individual kit items on None" at bounding box center [614, 238] width 821 height 56
click at [93, 274] on div "Product details Collaborate Order History" at bounding box center [82, 162] width 138 height 903
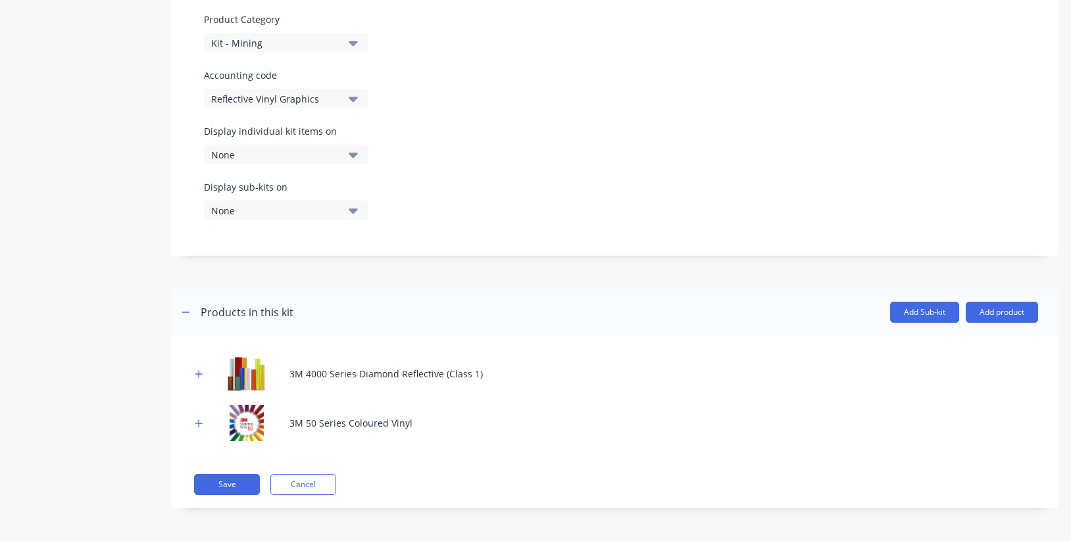
scroll to position [428, 0]
click at [201, 375] on icon "button" at bounding box center [199, 374] width 8 height 9
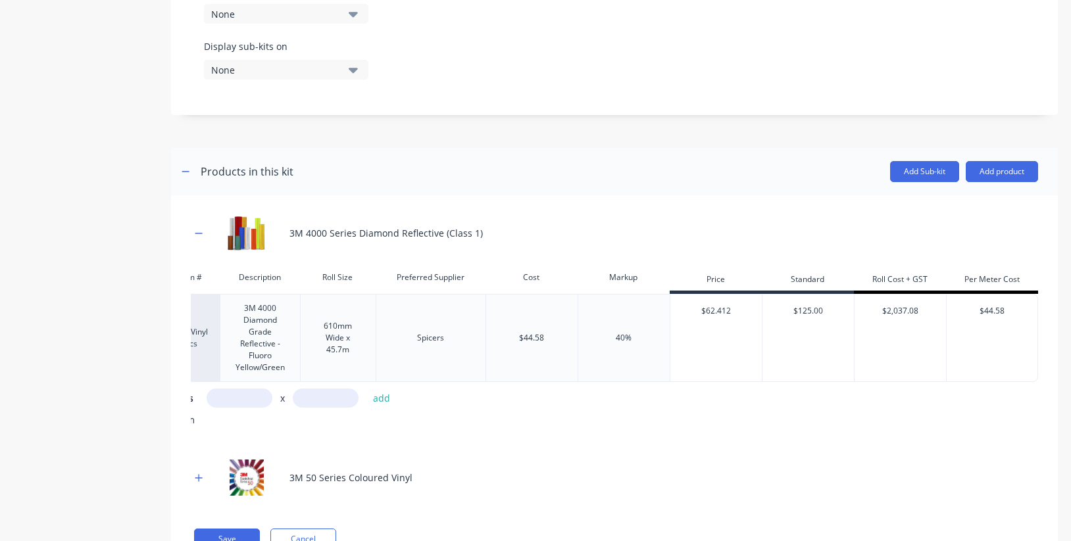
scroll to position [0, 155]
click at [182, 170] on icon "button" at bounding box center [186, 171] width 8 height 9
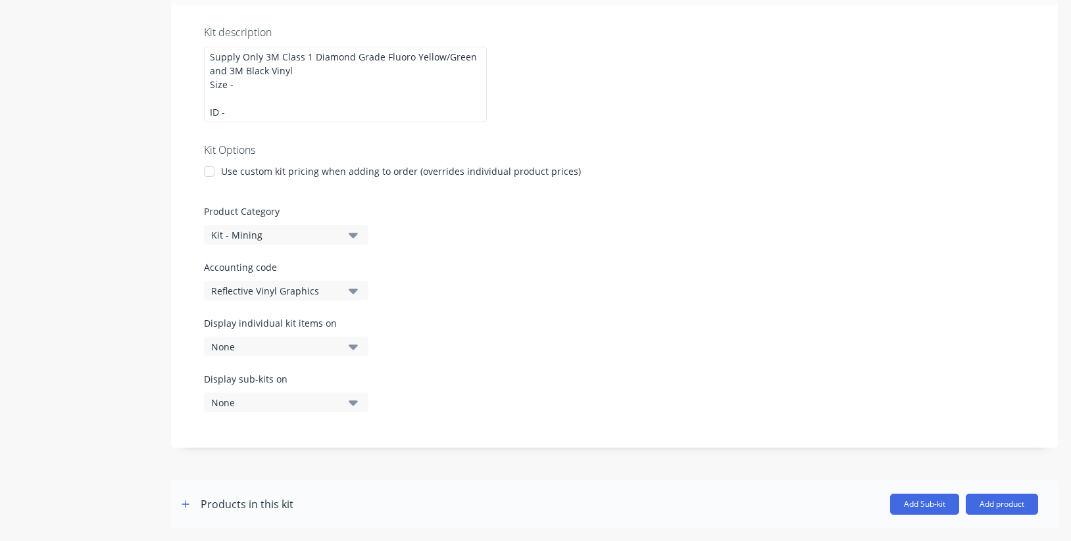
scroll to position [0, 0]
click at [188, 505] on icon "button" at bounding box center [186, 504] width 8 height 9
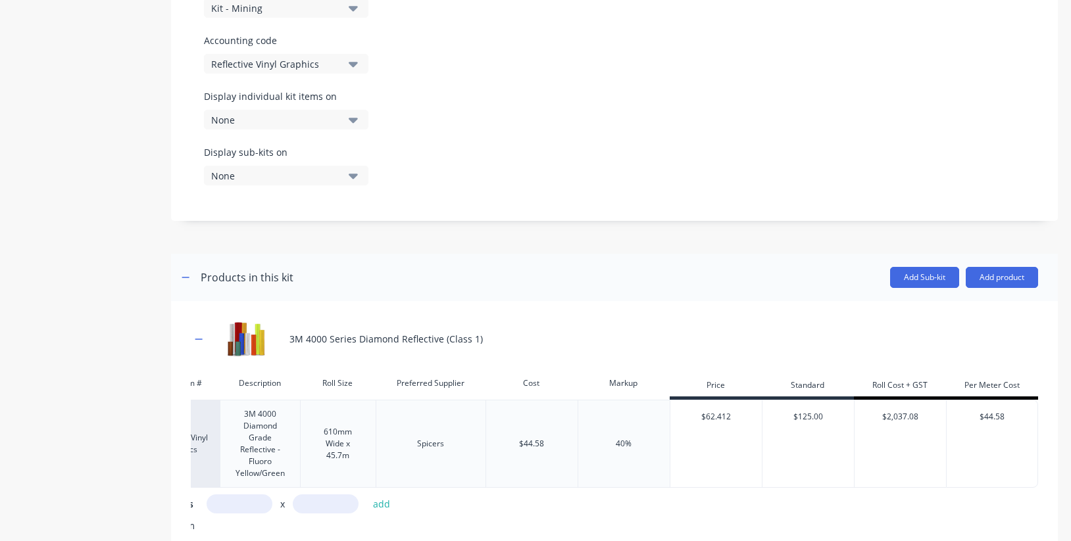
scroll to position [562, 0]
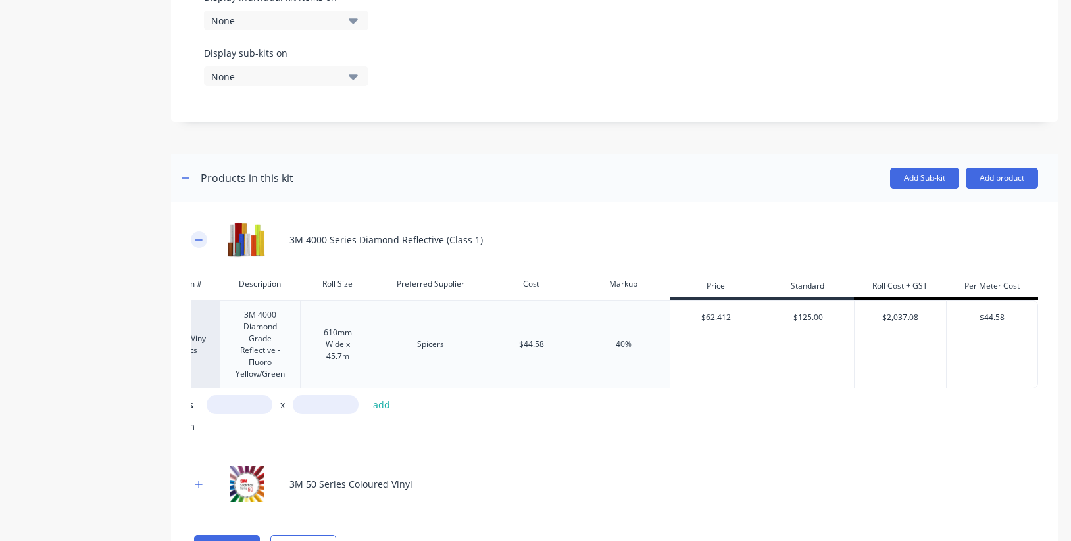
click at [198, 241] on icon "button" at bounding box center [199, 239] width 8 height 9
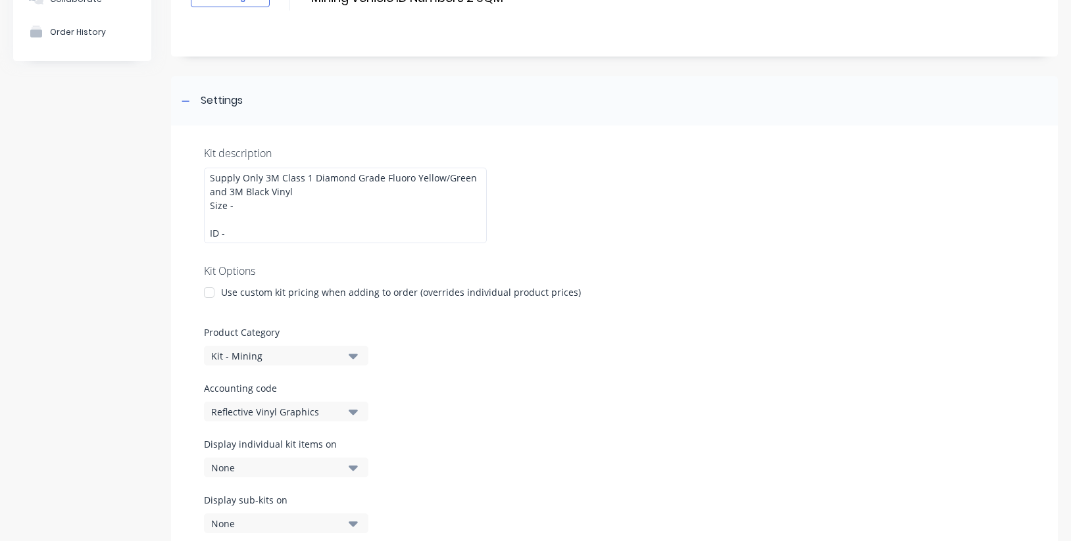
scroll to position [112, 0]
click at [307, 294] on div "Use custom kit pricing when adding to order (overrides individual product price…" at bounding box center [401, 294] width 360 height 14
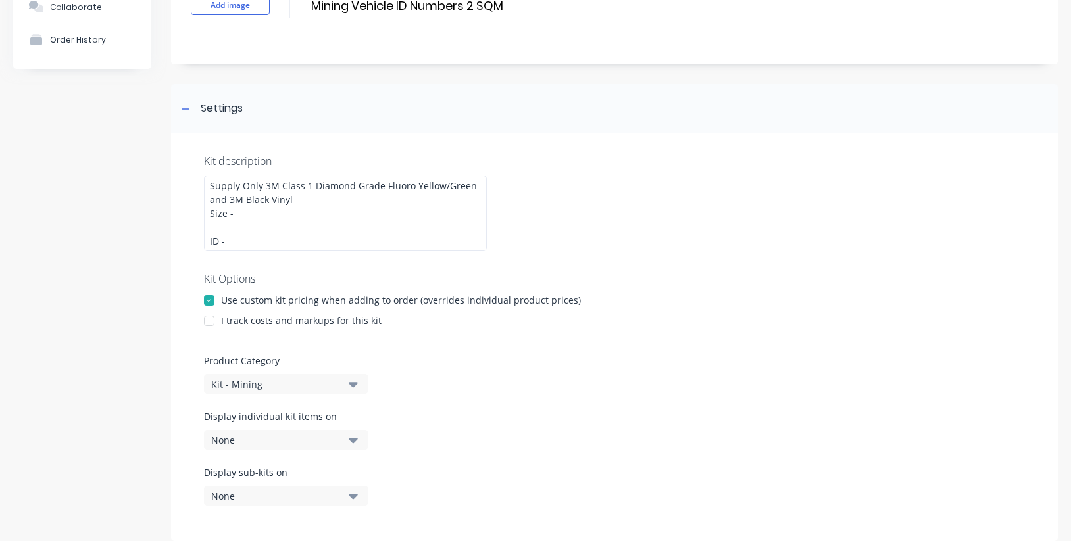
scroll to position [106, 0]
click at [311, 321] on div "I track costs and markups for this kit" at bounding box center [301, 321] width 160 height 14
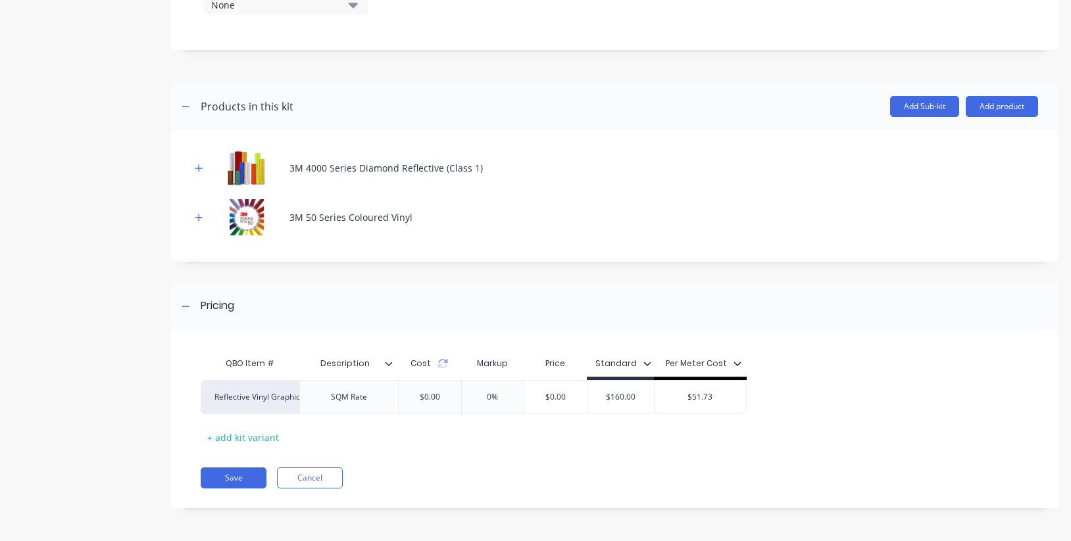
scroll to position [595, 0]
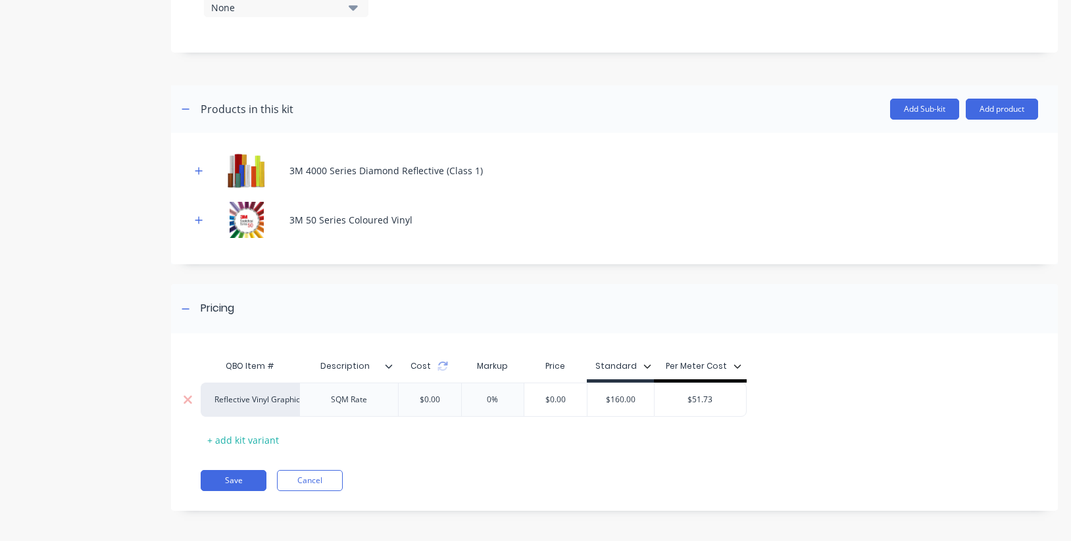
click at [541, 399] on input "$0.00" at bounding box center [555, 400] width 66 height 12
drag, startPoint x: 543, startPoint y: 396, endPoint x: 521, endPoint y: 395, distance: 21.7
click at [521, 395] on div "Reflective Vinyl Graphics SQM Rate $0.00 0% $0.00 $0.00 $160.00 $51.73" at bounding box center [474, 400] width 546 height 34
click at [429, 393] on div "$1.00" at bounding box center [429, 399] width 41 height 33
click at [436, 400] on div "$1.00" at bounding box center [429, 399] width 41 height 33
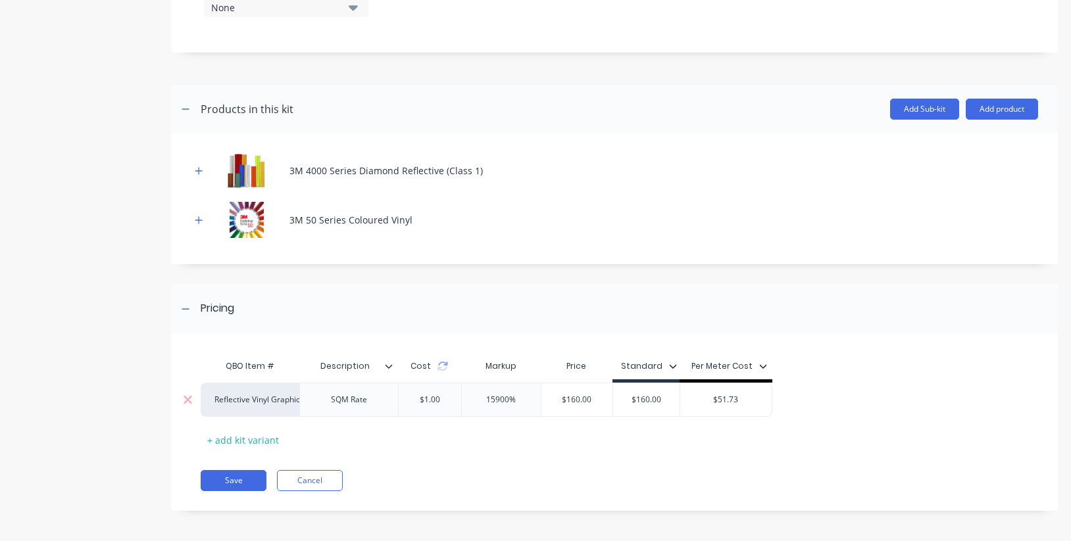
click at [433, 399] on div "$1.00" at bounding box center [429, 399] width 41 height 33
drag, startPoint x: 415, startPoint y: 401, endPoint x: 405, endPoint y: 401, distance: 9.9
click at [403, 401] on div "Reflective Vinyl Graphics SQM Rate $1.00 15900% $160.00 160 $160.00 $51.73" at bounding box center [610, 400] width 819 height 34
click at [430, 398] on div "$1.00" at bounding box center [429, 399] width 41 height 33
type input "160"
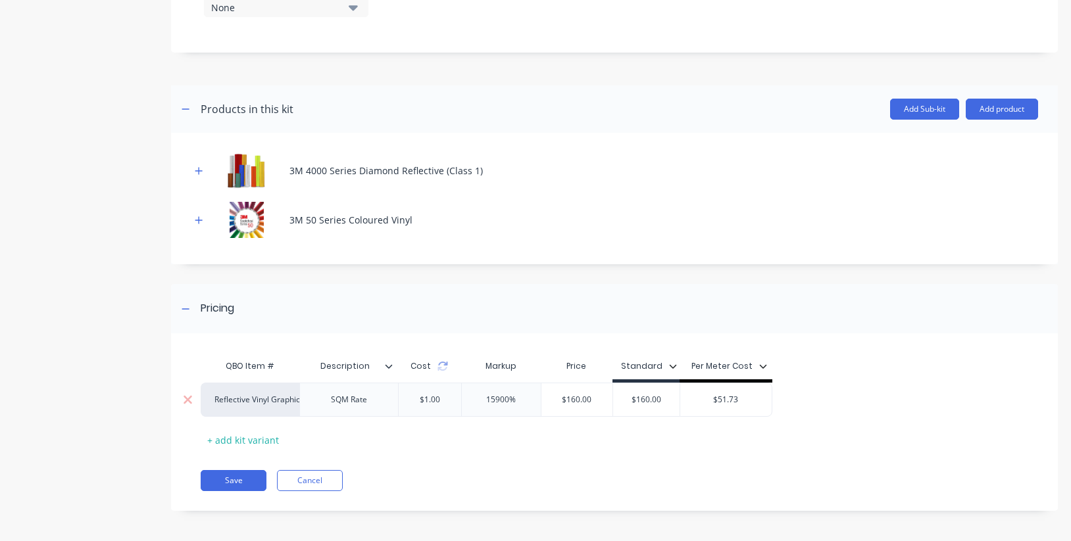
drag, startPoint x: 514, startPoint y: 398, endPoint x: 459, endPoint y: 395, distance: 55.3
click at [459, 395] on div "Reflective Vinyl Graphics SQM Rate $1.00 15900% 15900% $160.00 160 $160.00 $51.…" at bounding box center [487, 400] width 572 height 34
click at [429, 401] on div "$1.00" at bounding box center [429, 399] width 41 height 33
type input "0"
click at [199, 220] on icon "button" at bounding box center [198, 219] width 7 height 7
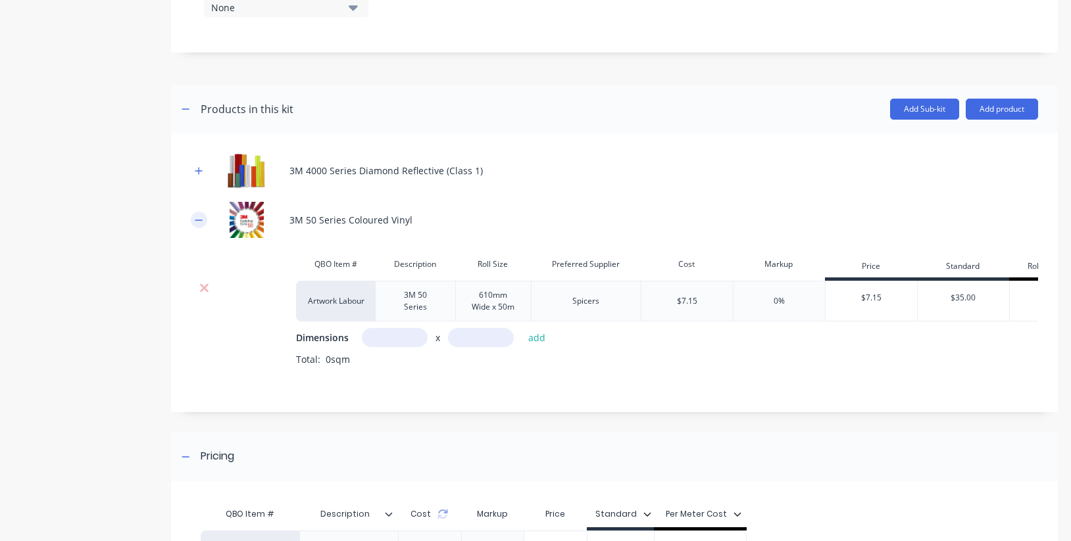
click at [199, 220] on icon "button" at bounding box center [198, 220] width 7 height 1
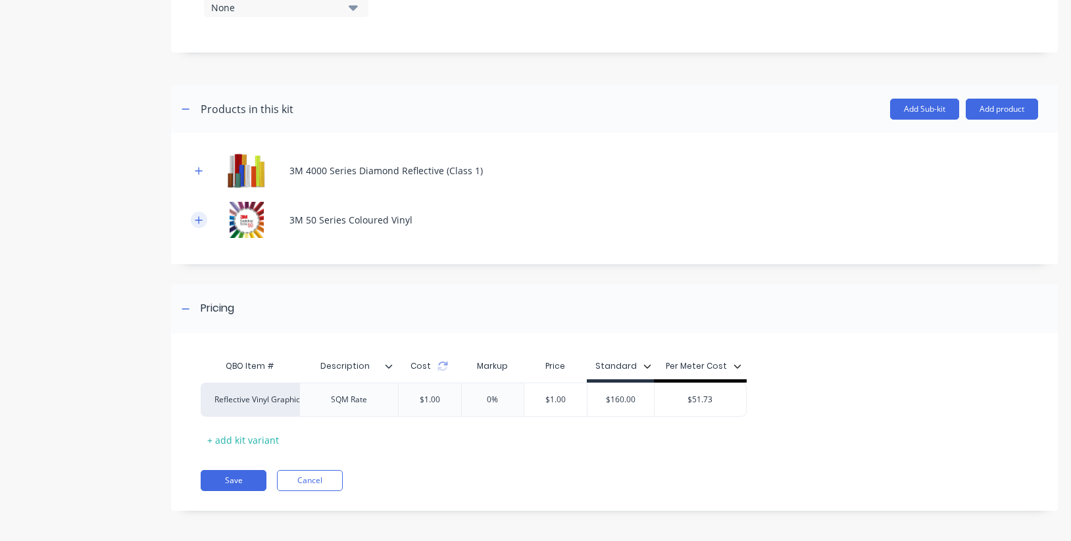
click at [199, 220] on icon "button" at bounding box center [198, 219] width 7 height 7
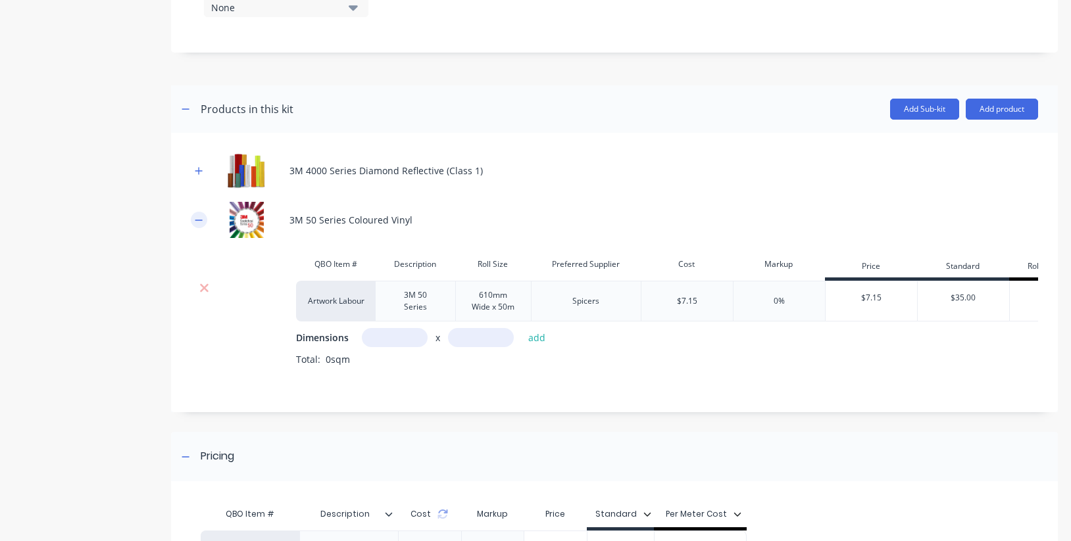
click at [201, 220] on icon "button" at bounding box center [198, 220] width 7 height 1
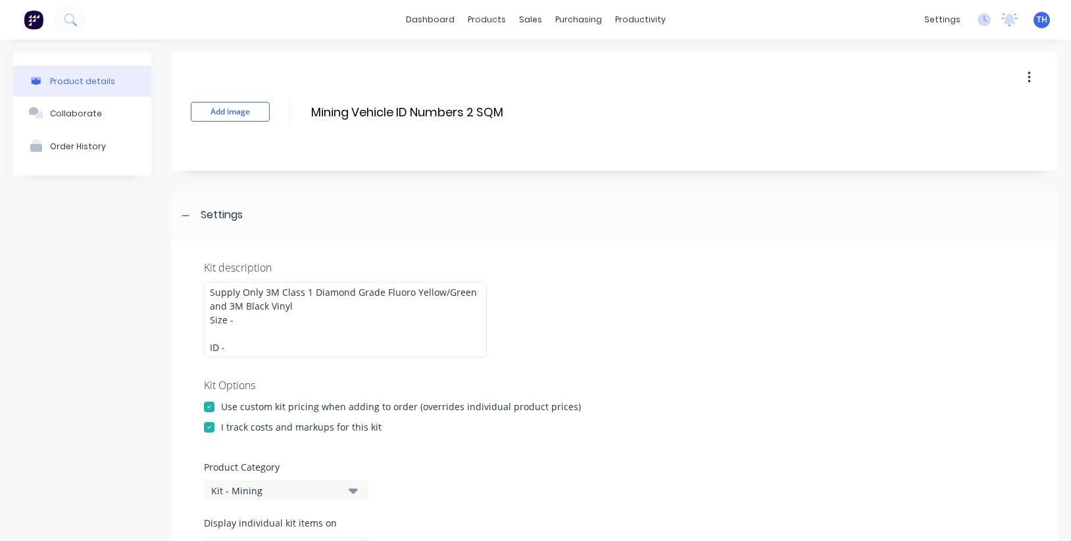
scroll to position [145, 0]
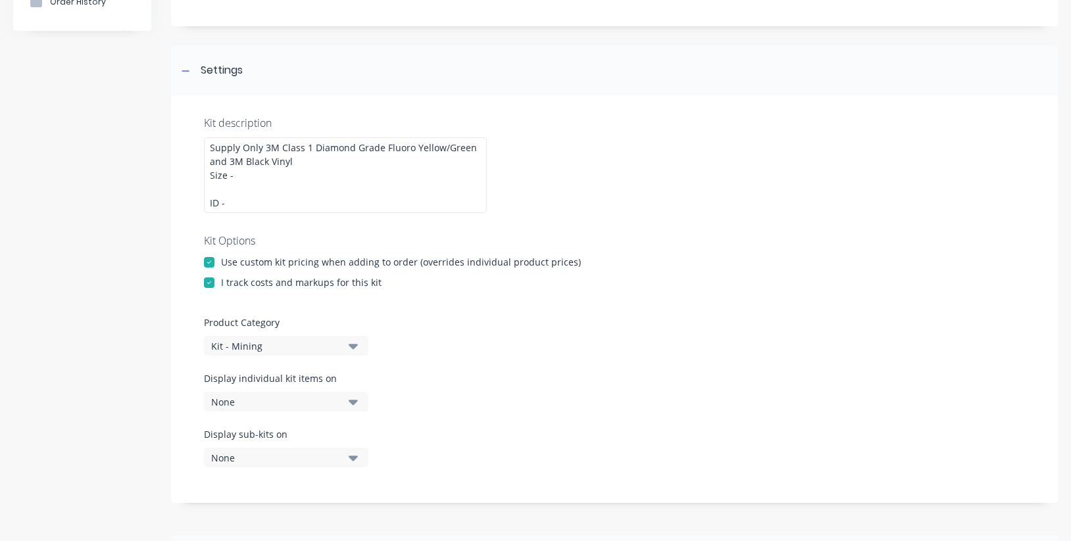
click at [205, 282] on div at bounding box center [209, 283] width 26 height 26
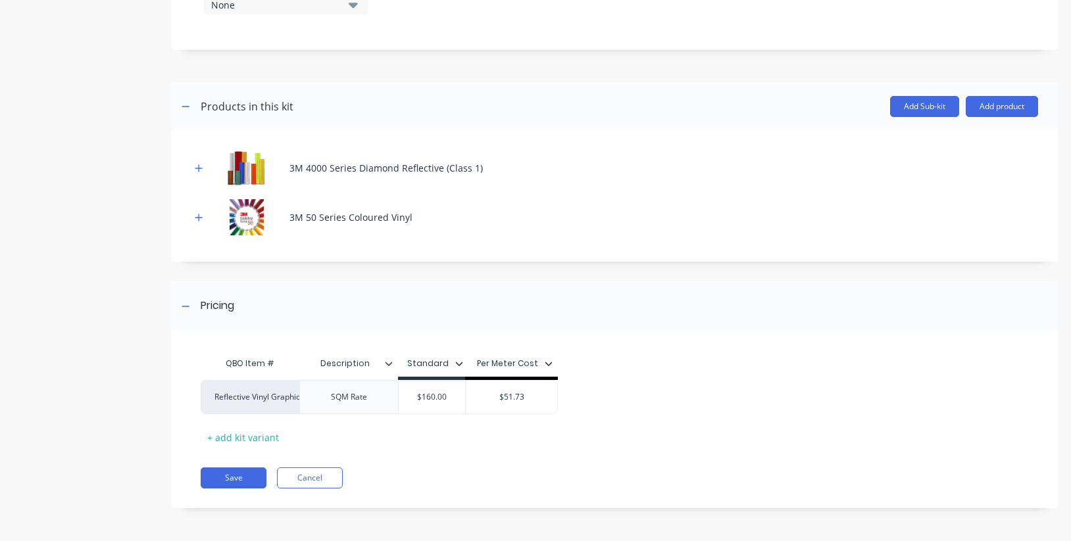
scroll to position [0, 0]
click at [233, 480] on button "Save" at bounding box center [234, 478] width 66 height 21
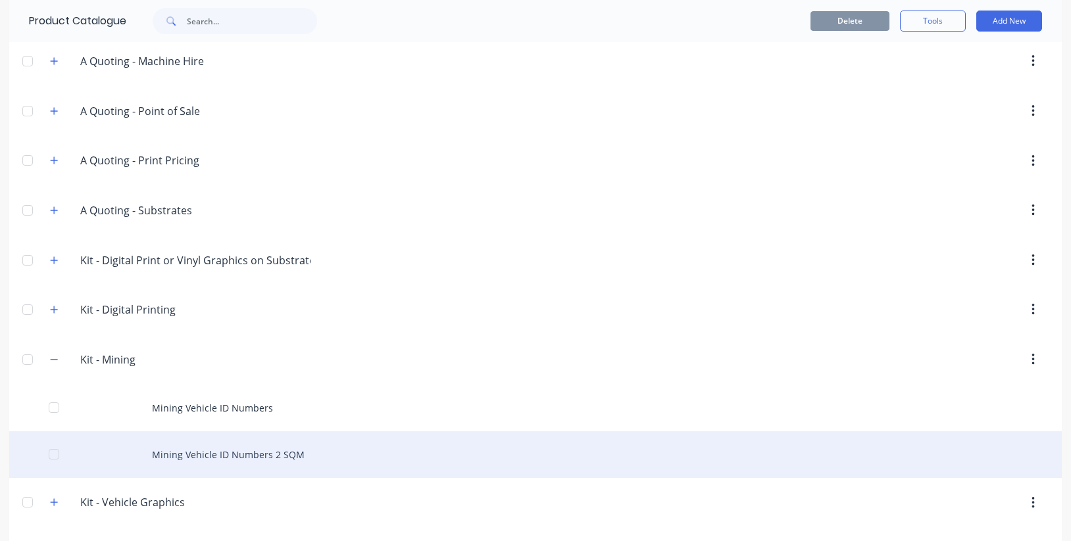
scroll to position [324, 0]
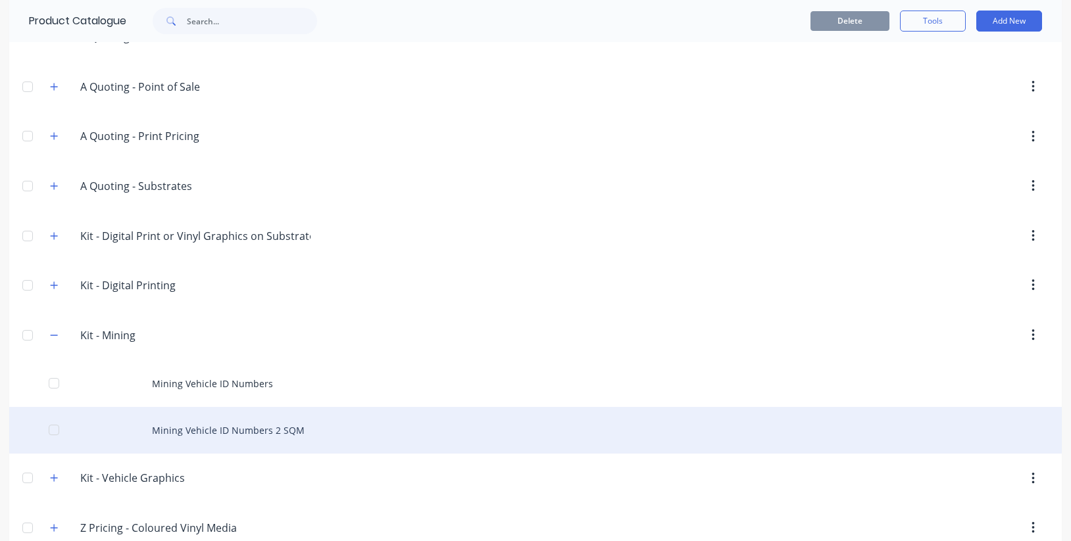
click at [247, 431] on div "Mining Vehicle ID Numbers 2 SQM" at bounding box center [535, 430] width 1052 height 47
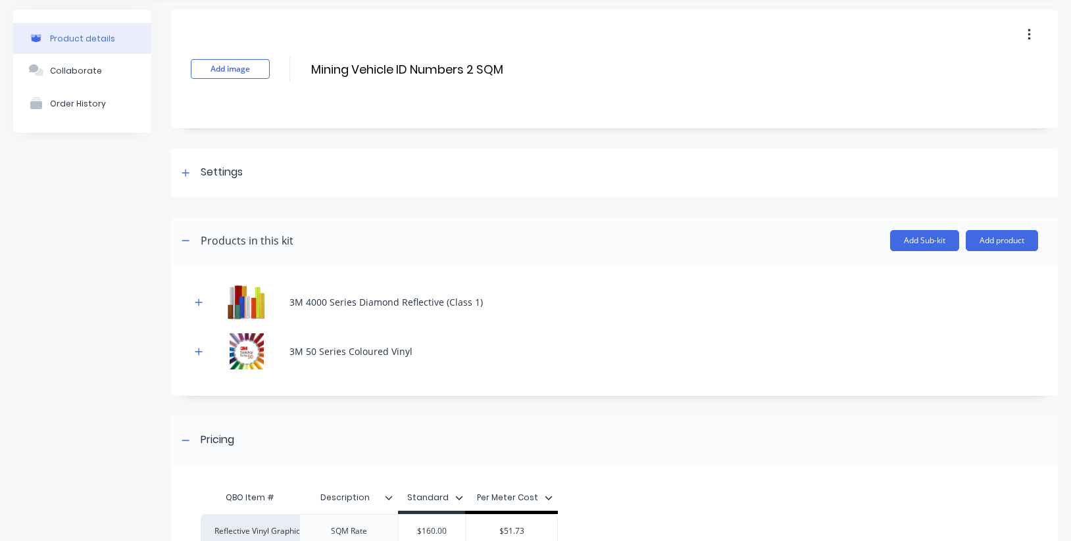
scroll to position [39, 0]
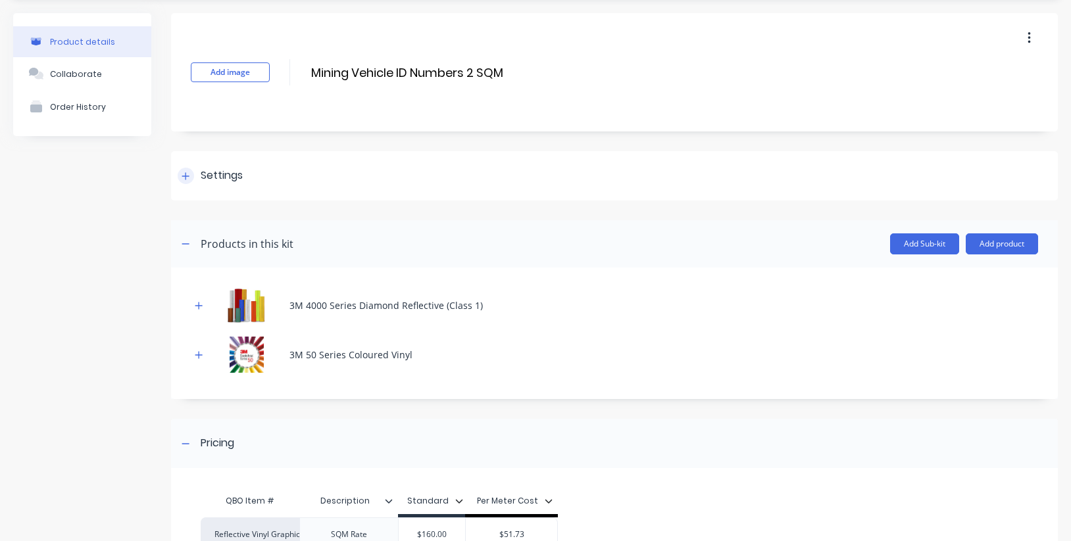
click at [187, 179] on icon at bounding box center [186, 176] width 8 height 9
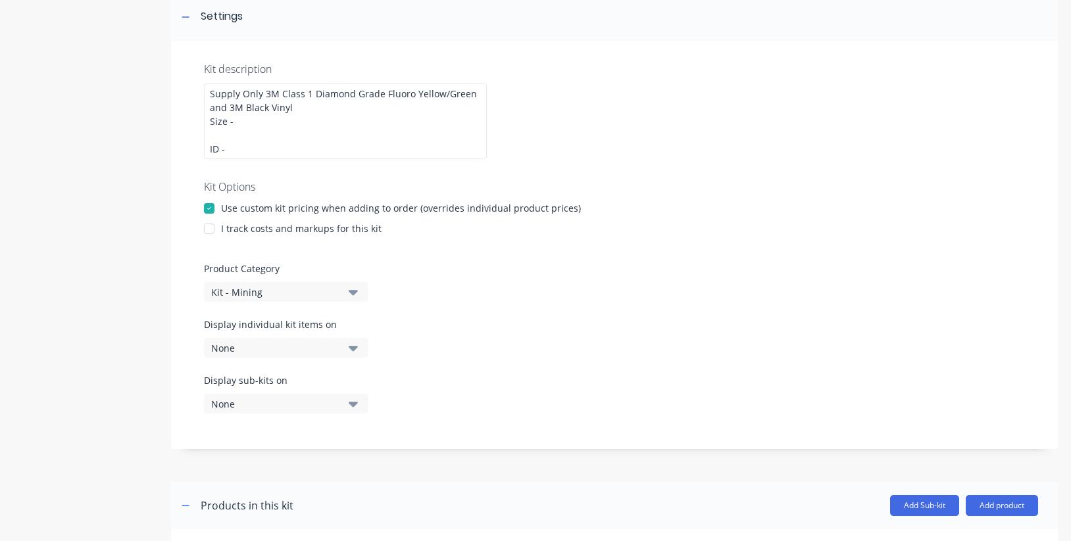
scroll to position [199, 0]
click at [296, 230] on div "I track costs and markups for this kit" at bounding box center [301, 228] width 160 height 14
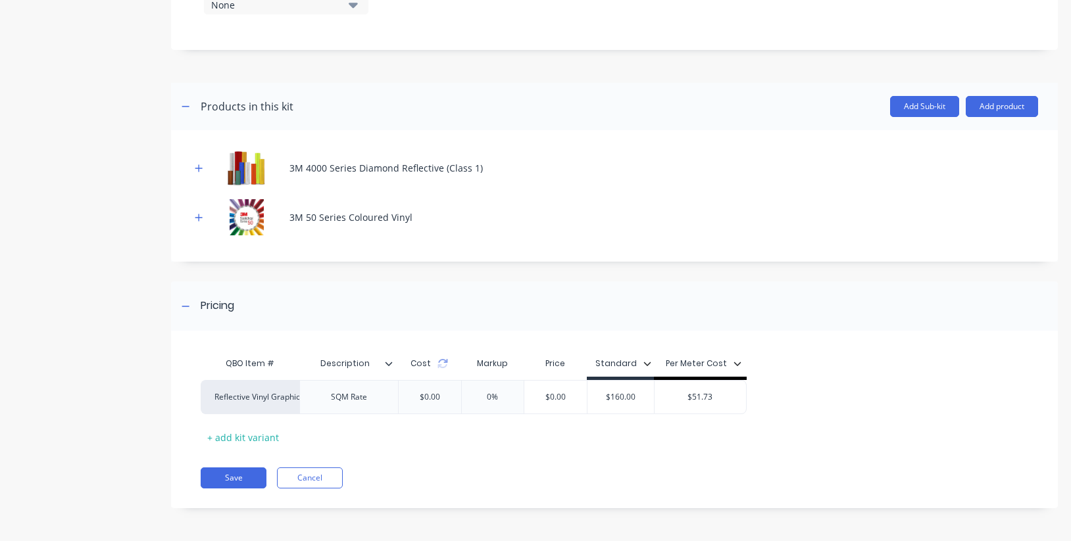
scroll to position [598, 0]
click at [445, 397] on div "$0.00" at bounding box center [429, 397] width 41 height 33
drag, startPoint x: 439, startPoint y: 399, endPoint x: 457, endPoint y: 400, distance: 17.8
click at [457, 400] on div "Reflective Vinyl Graphics SQM Rate $0.00 0% $0.00 $160.00 $51.73" at bounding box center [610, 397] width 819 height 34
click at [437, 397] on div "$0.00" at bounding box center [429, 397] width 41 height 33
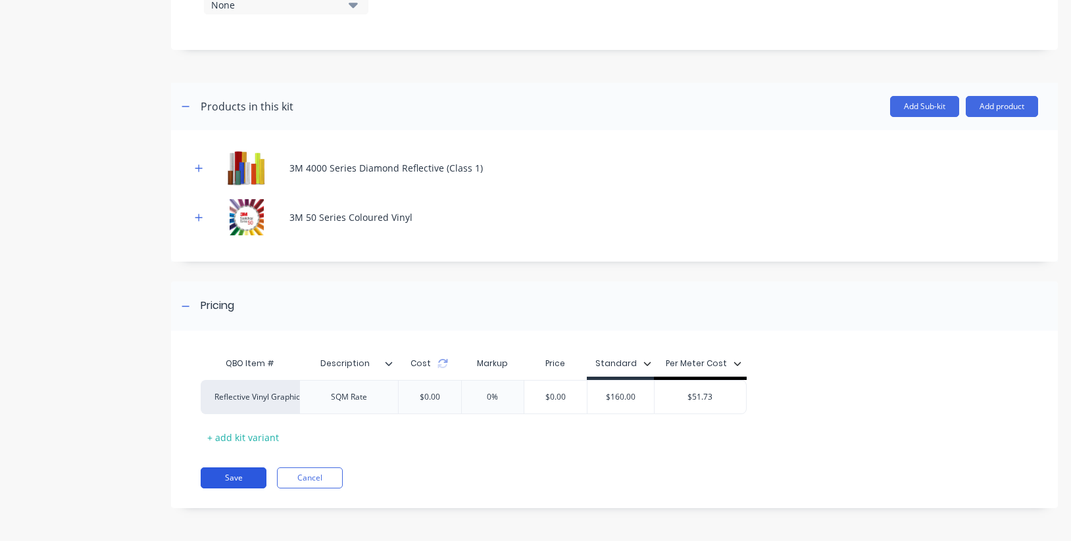
click at [239, 478] on button "Save" at bounding box center [234, 478] width 66 height 21
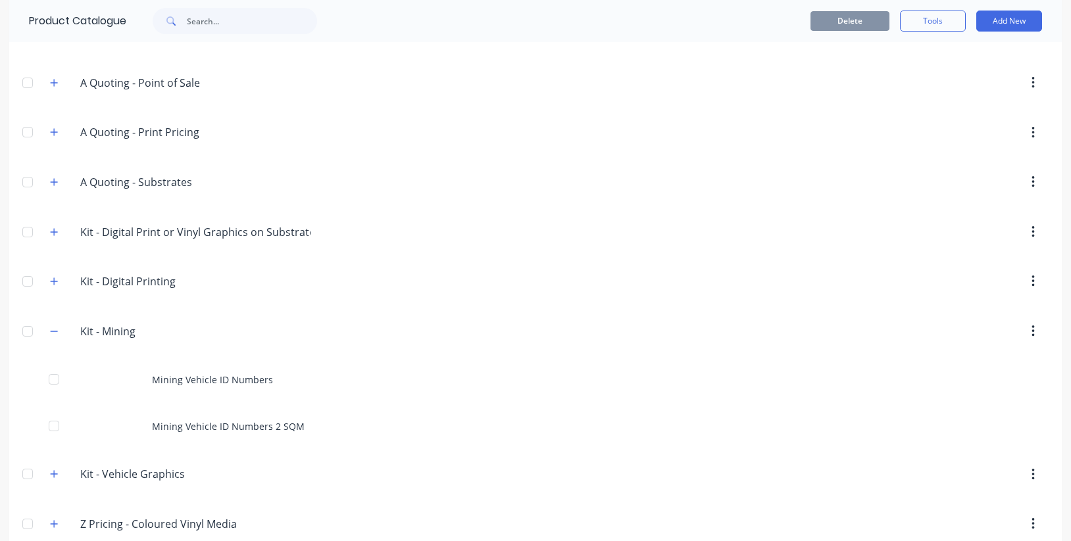
scroll to position [363, 0]
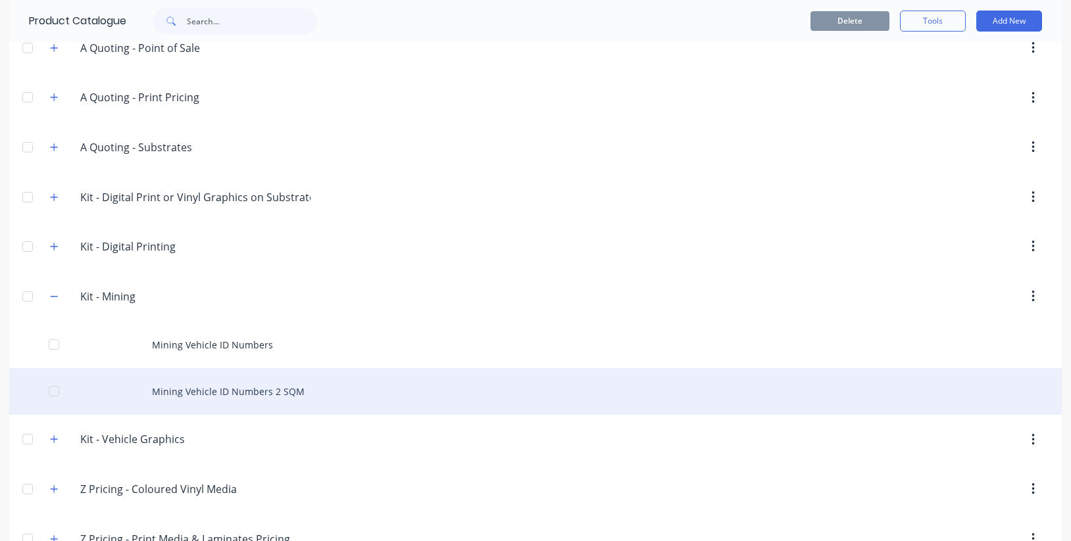
click at [272, 383] on div "Mining Vehicle ID Numbers 2 SQM" at bounding box center [535, 391] width 1052 height 47
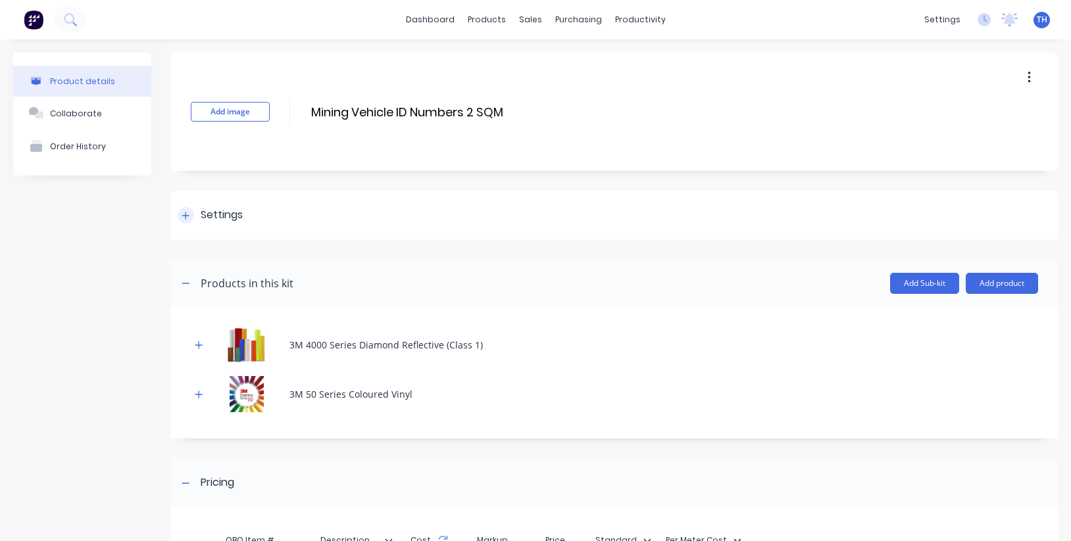
click at [183, 210] on div at bounding box center [186, 215] width 16 height 16
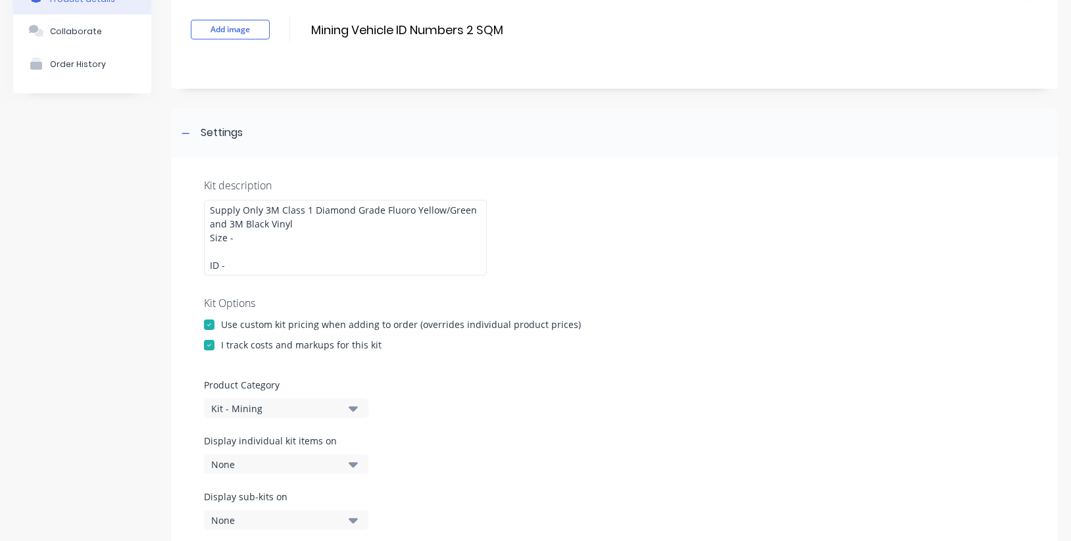
scroll to position [127, 0]
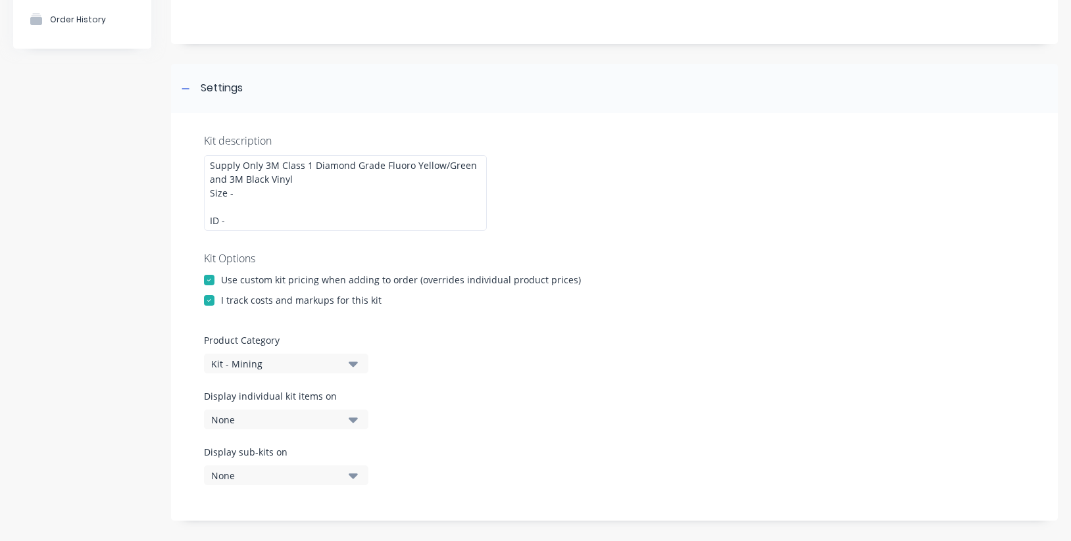
click at [210, 295] on div at bounding box center [209, 300] width 26 height 26
click at [210, 281] on div at bounding box center [209, 280] width 26 height 26
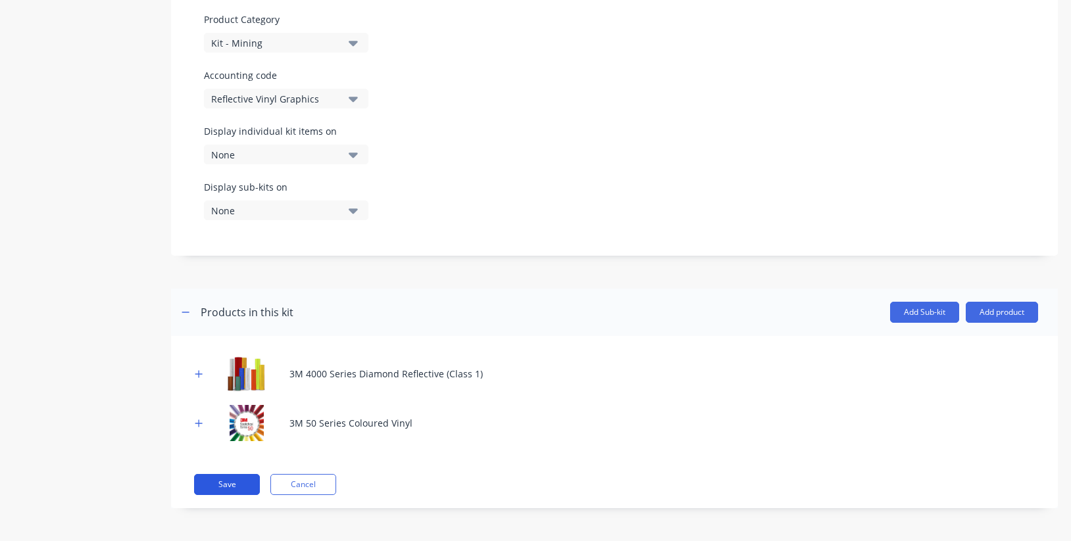
scroll to position [428, 0]
click at [232, 482] on button "Save" at bounding box center [227, 484] width 66 height 21
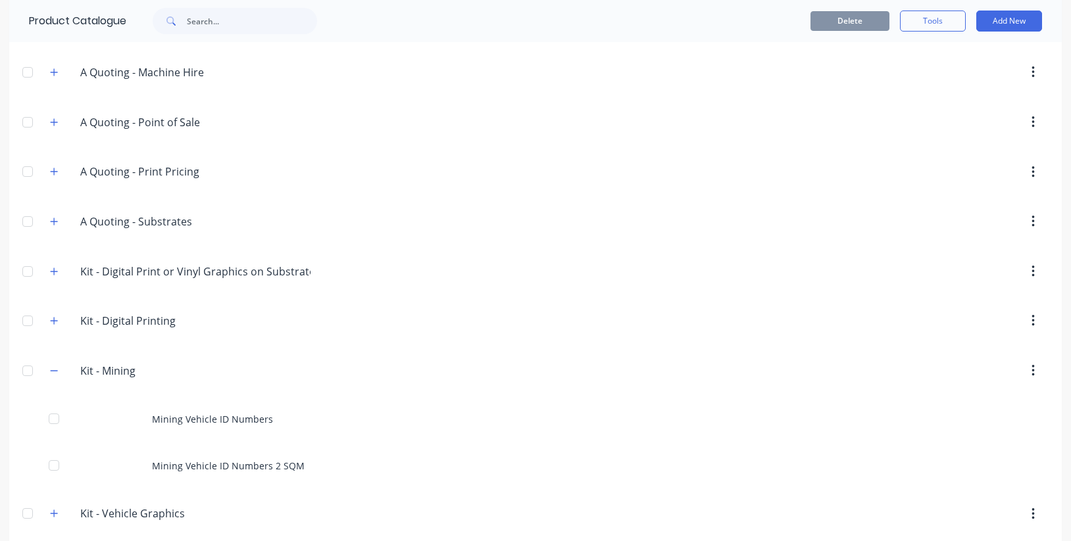
scroll to position [342, 0]
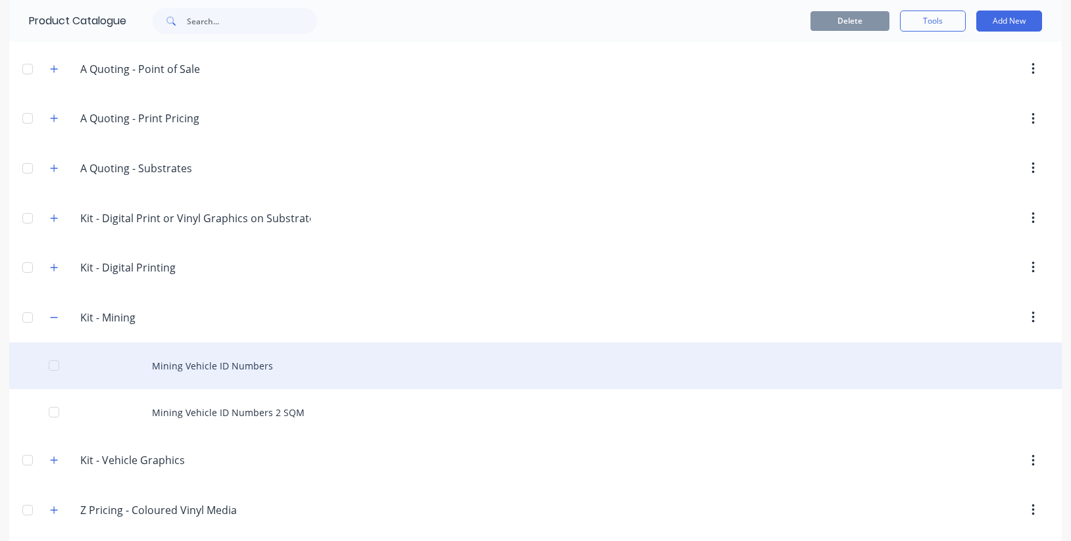
click at [250, 364] on div "Mining Vehicle ID Numbers" at bounding box center [535, 366] width 1052 height 47
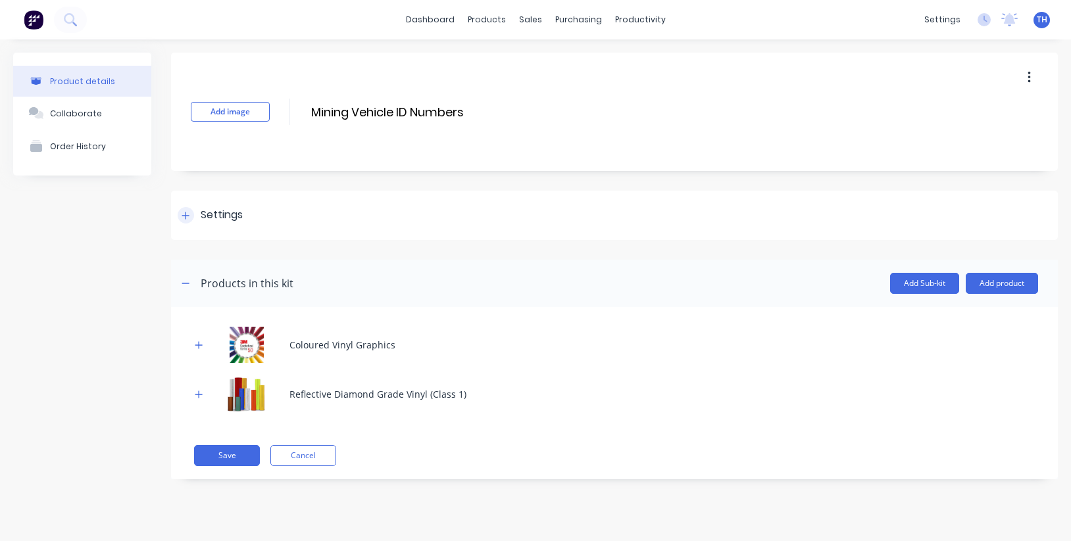
click at [185, 217] on icon at bounding box center [186, 215] width 8 height 9
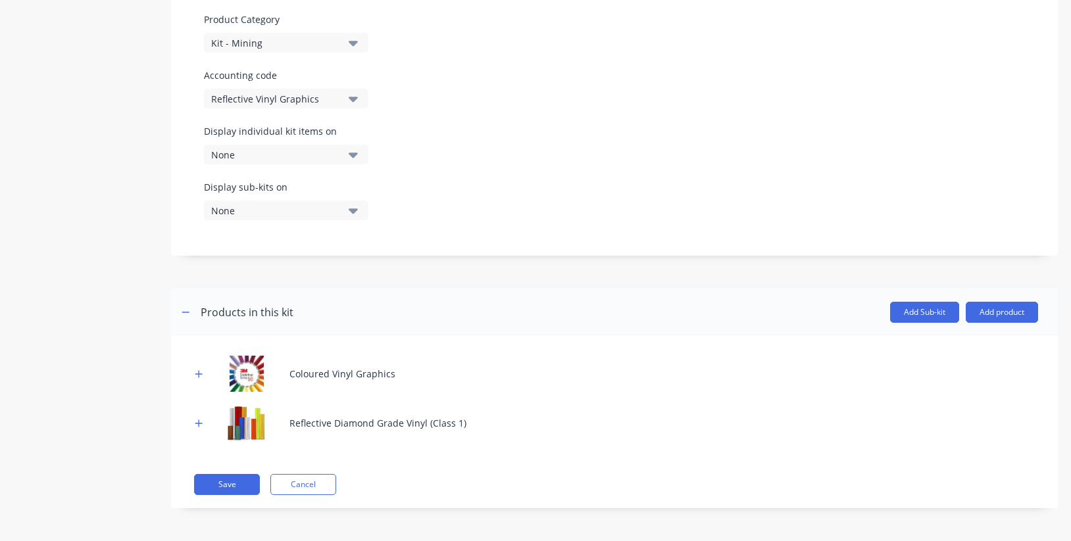
scroll to position [428, 0]
click at [197, 374] on icon "button" at bounding box center [198, 373] width 7 height 7
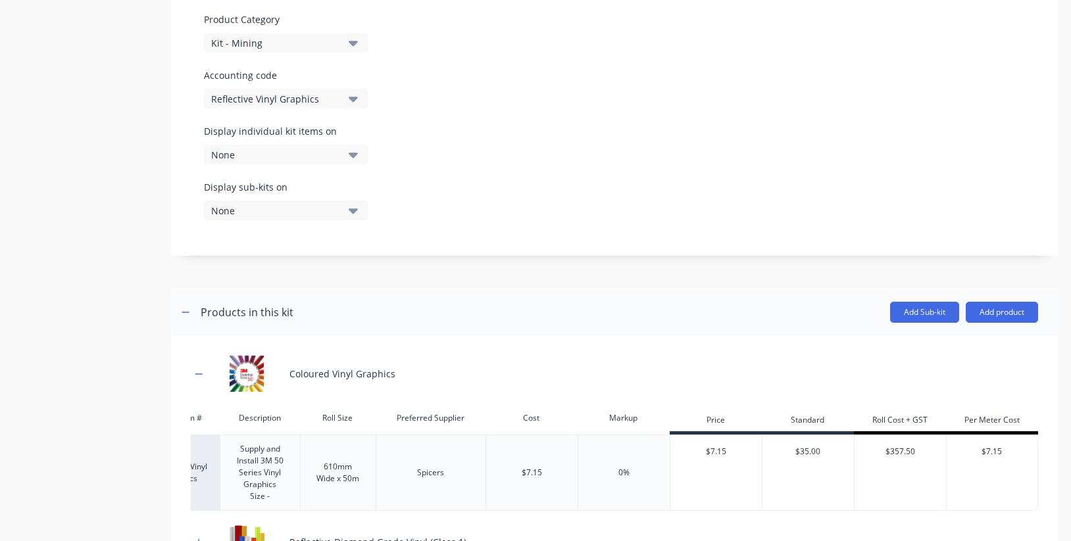
scroll to position [0, 155]
type input "$35.00"
click at [801, 451] on input "$35.00" at bounding box center [807, 452] width 91 height 12
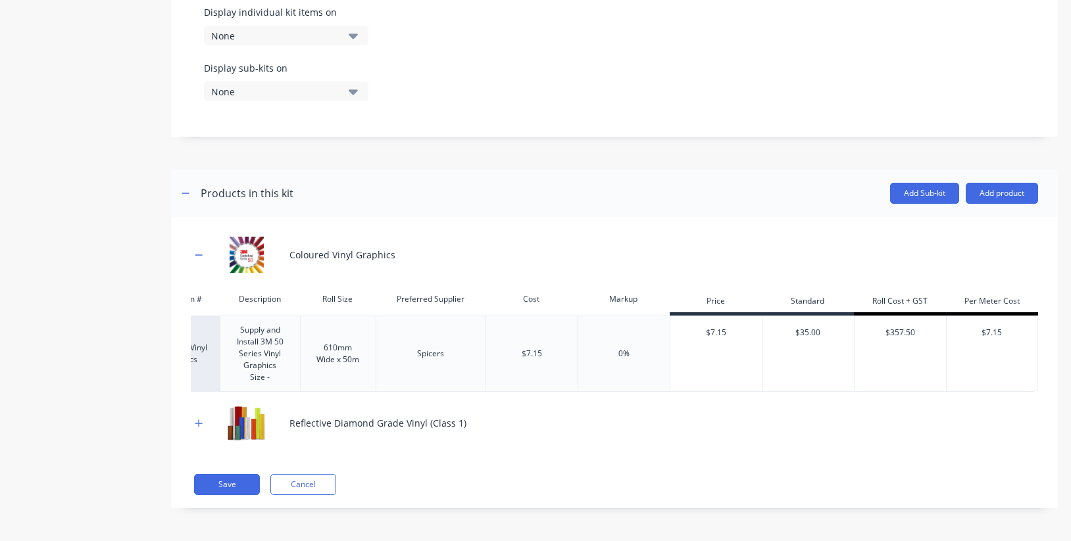
scroll to position [547, 0]
drag, startPoint x: 200, startPoint y: 423, endPoint x: 209, endPoint y: 423, distance: 9.2
click at [200, 423] on icon "button" at bounding box center [198, 423] width 7 height 7
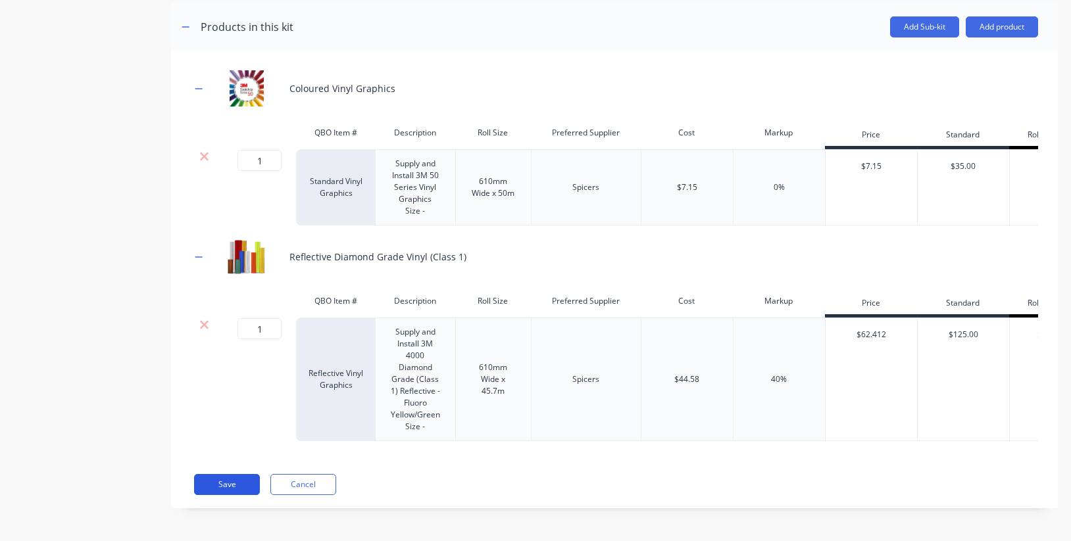
scroll to position [713, 0]
click at [222, 485] on button "Save" at bounding box center [227, 484] width 66 height 21
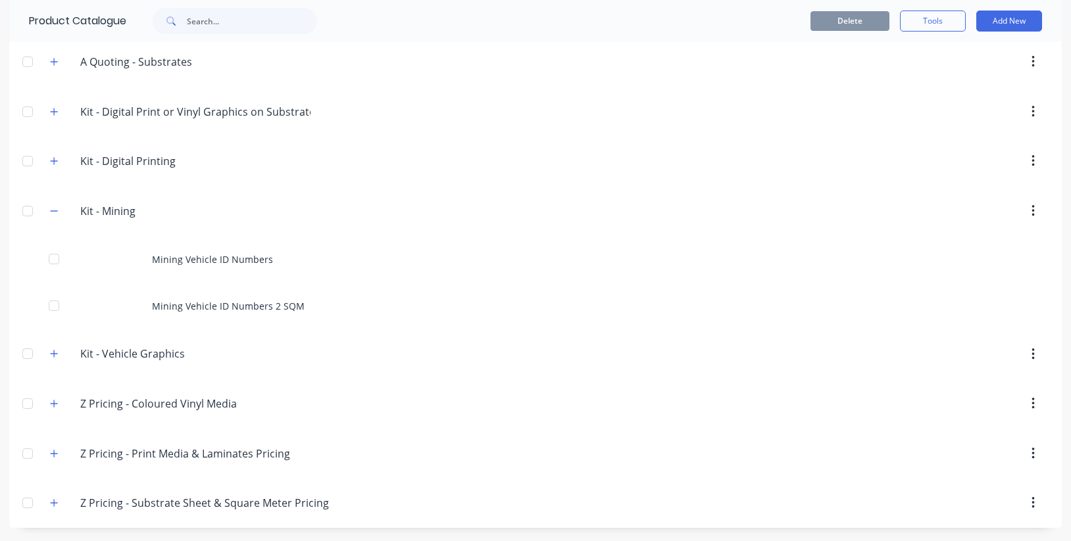
scroll to position [449, 0]
click at [54, 353] on icon "button" at bounding box center [54, 354] width 7 height 7
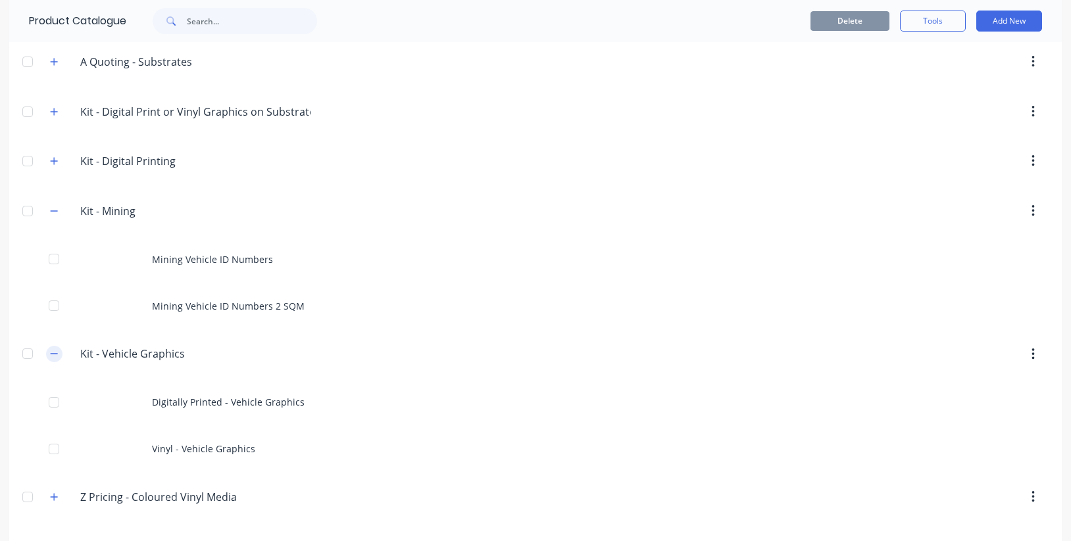
click at [54, 353] on icon "button" at bounding box center [54, 353] width 8 height 9
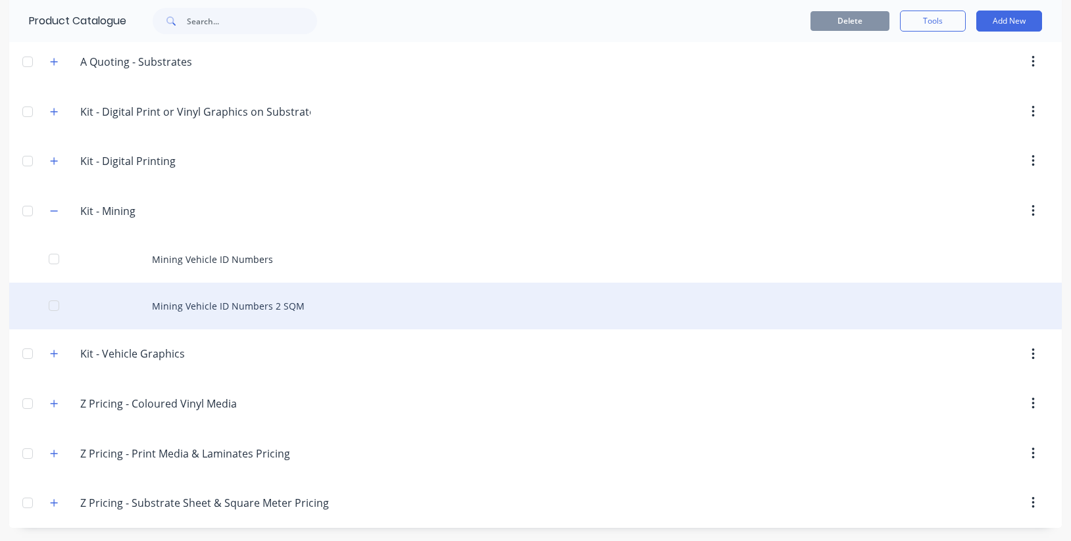
scroll to position [314, 0]
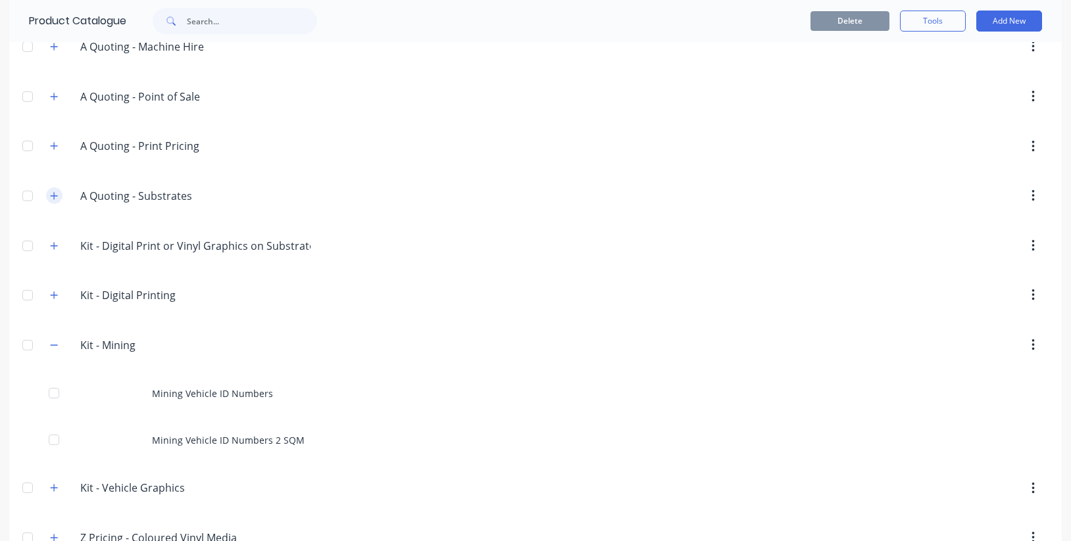
click at [58, 197] on icon "button" at bounding box center [54, 195] width 8 height 9
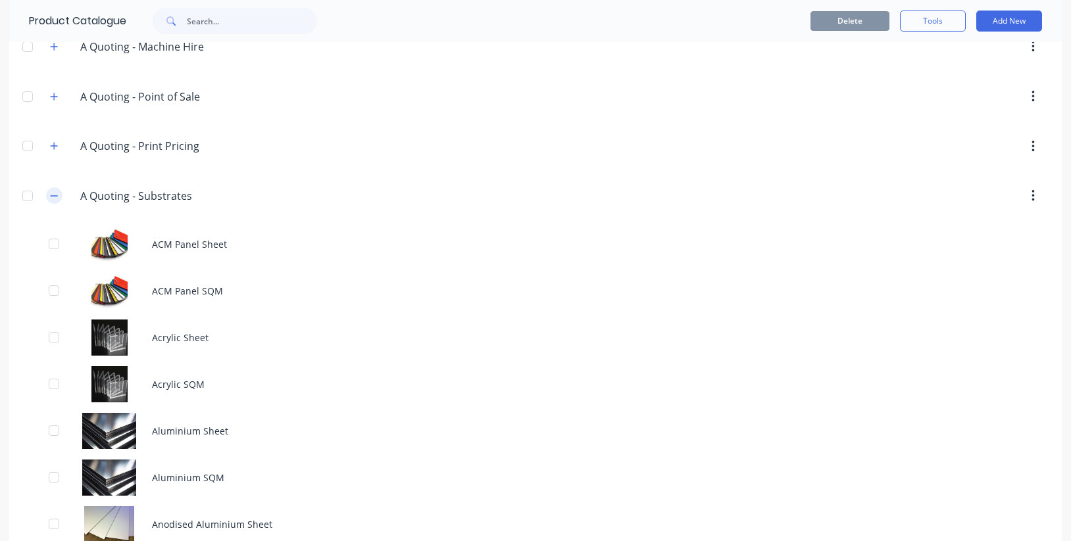
click at [58, 197] on icon "button" at bounding box center [54, 195] width 8 height 9
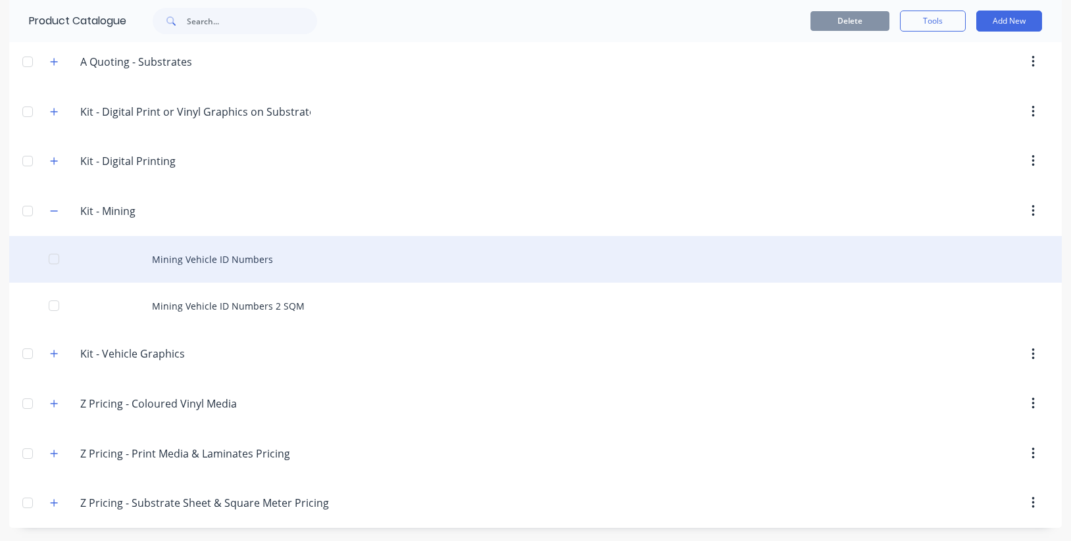
scroll to position [449, 0]
